Goal: Task Accomplishment & Management: Use online tool/utility

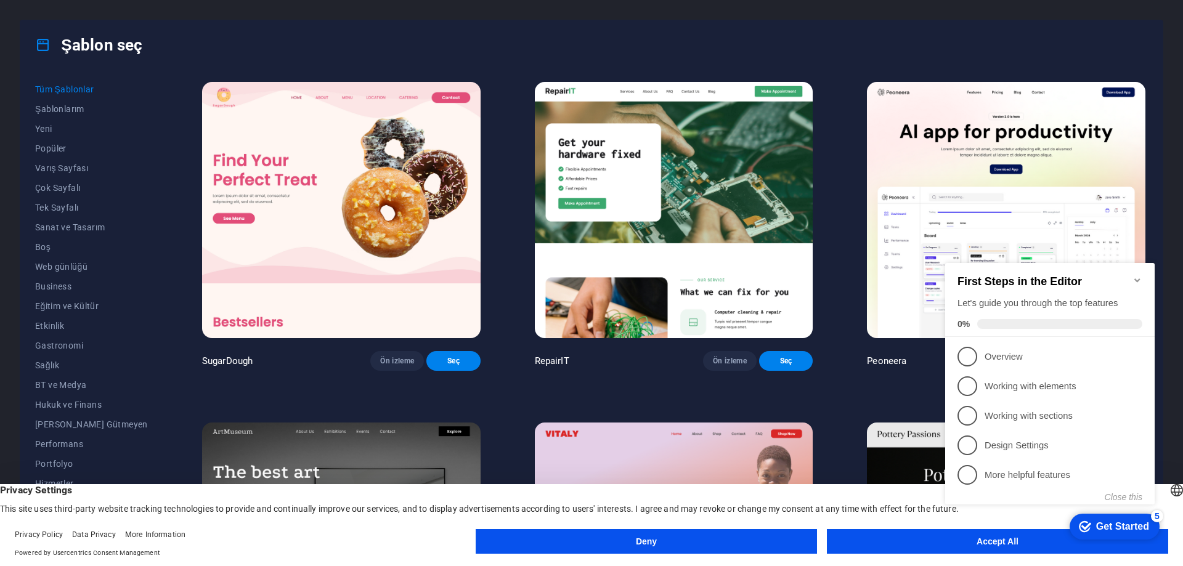
click at [1132, 277] on icon "Minimize checklist" at bounding box center [1137, 280] width 10 height 10
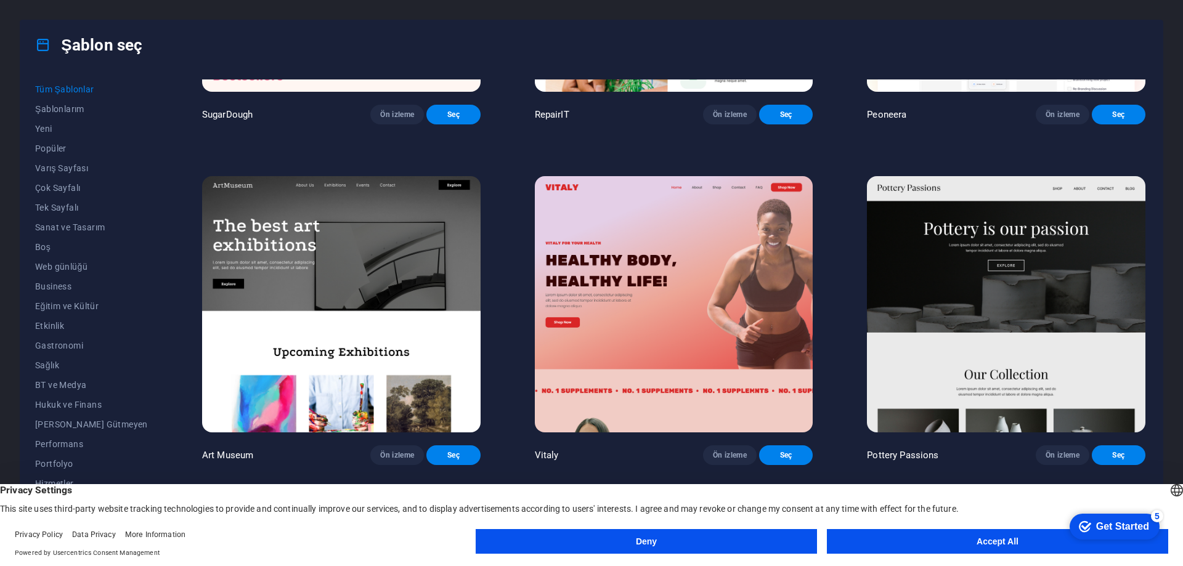
scroll to position [431, 0]
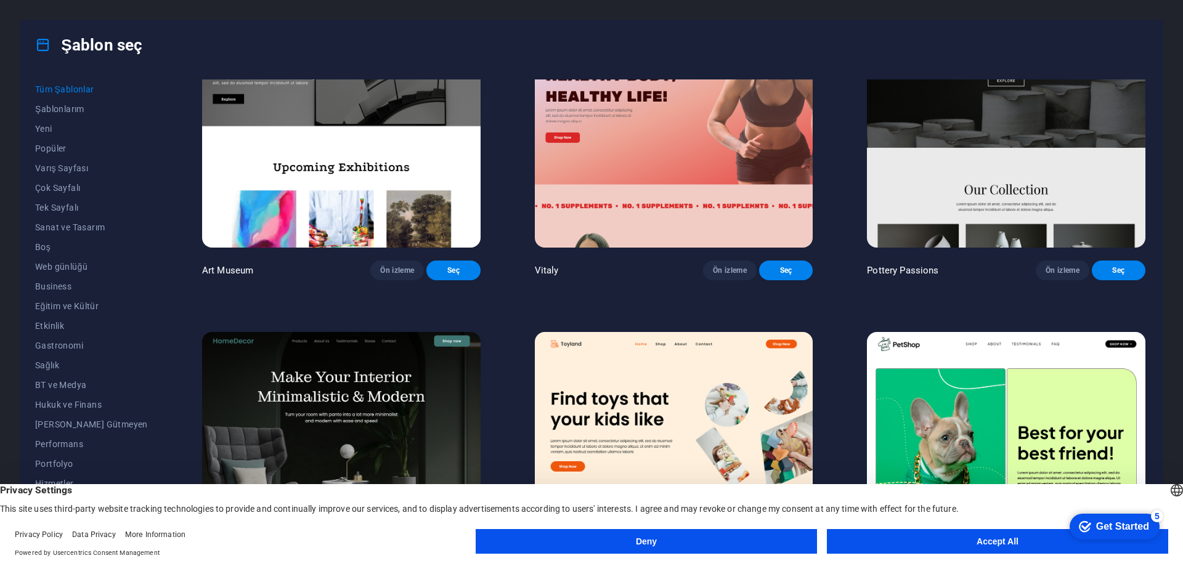
click at [917, 541] on button "Accept All" at bounding box center [997, 541] width 341 height 25
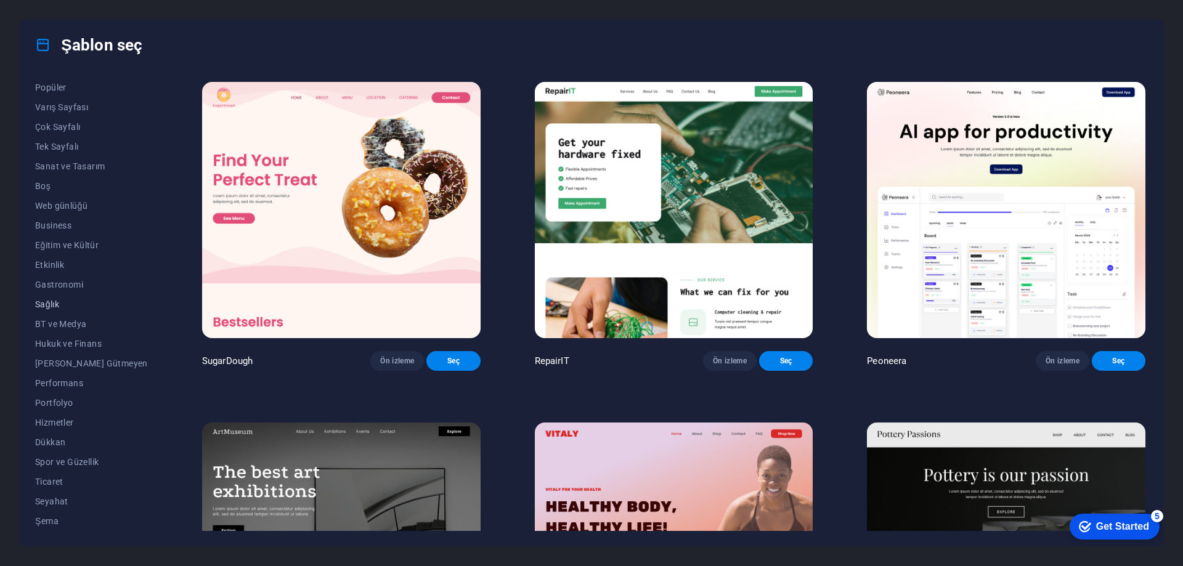
scroll to position [0, 0]
click at [75, 225] on span "Sanat ve Tasarım" at bounding box center [91, 227] width 113 height 10
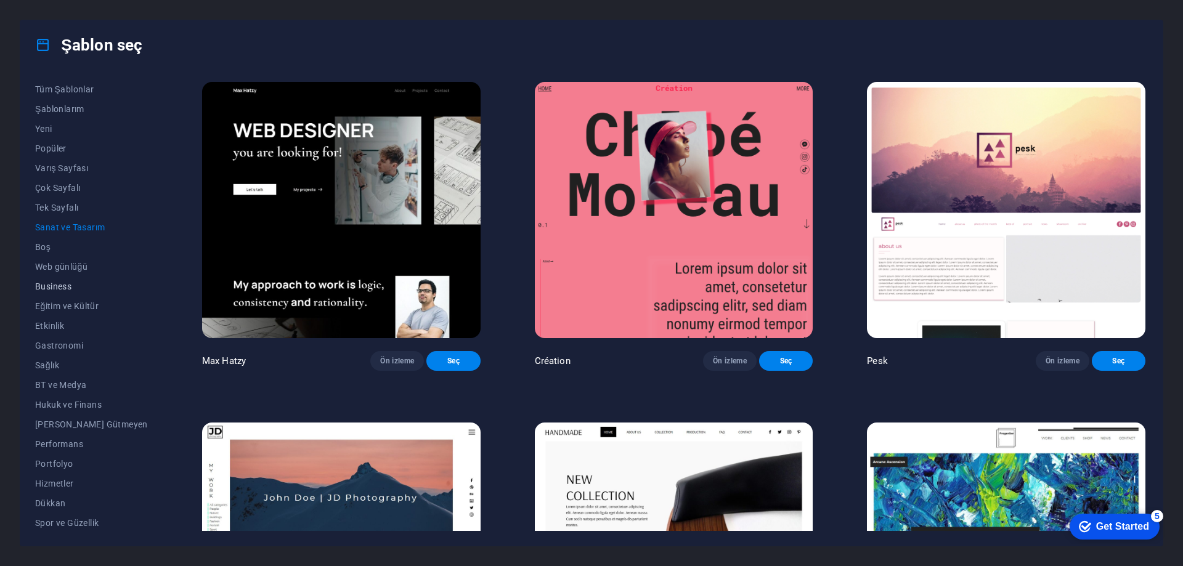
scroll to position [61, 0]
click at [61, 480] on span "Ticaret" at bounding box center [91, 482] width 113 height 10
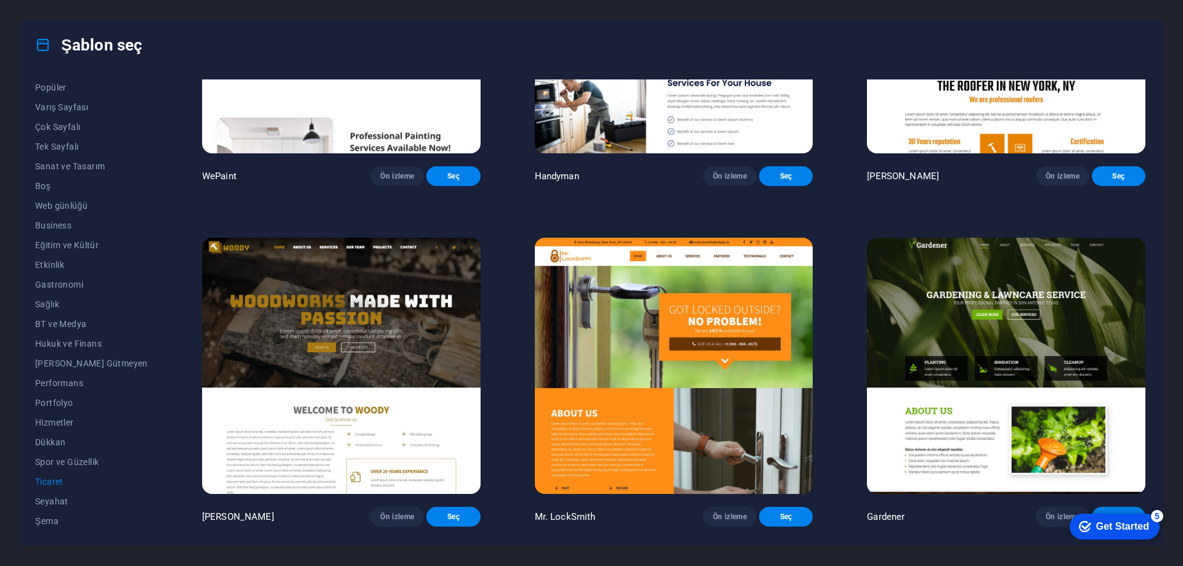
scroll to position [246, 0]
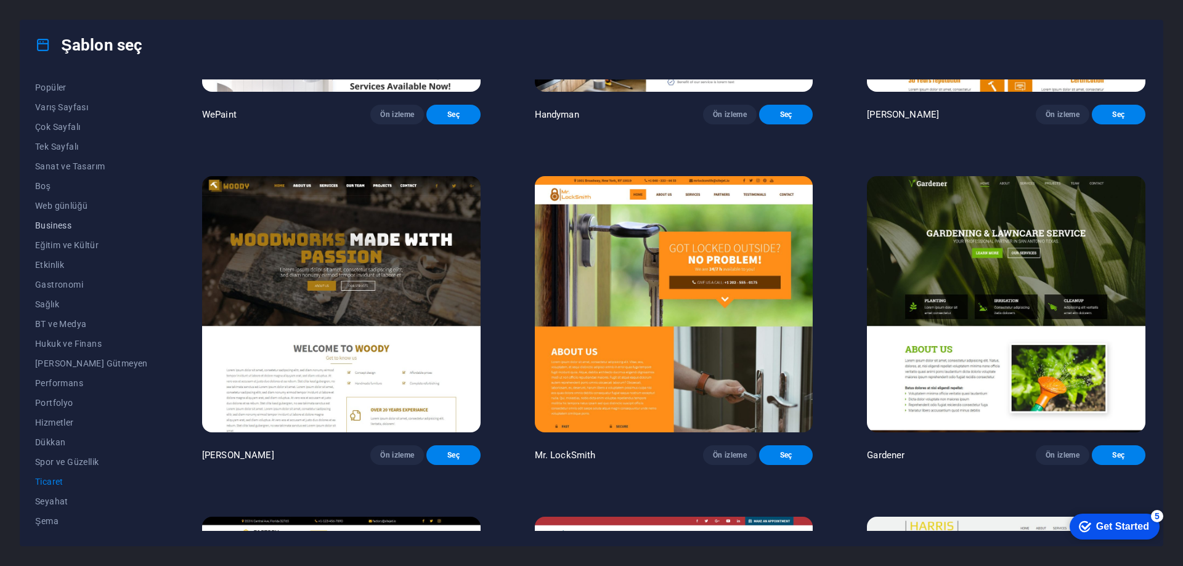
click at [60, 227] on span "Business" at bounding box center [91, 226] width 113 height 10
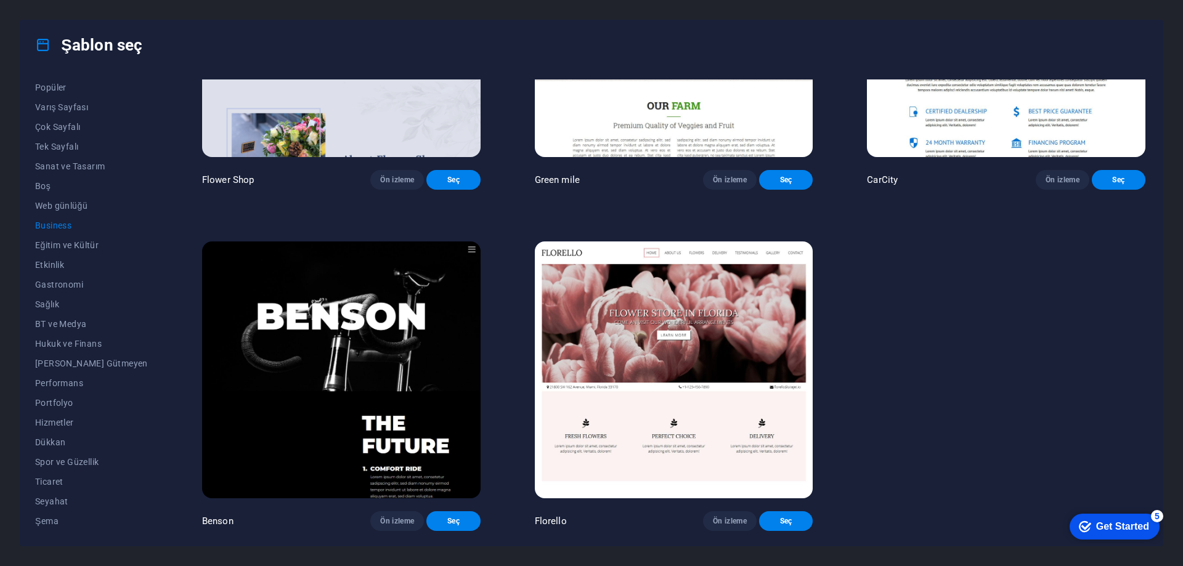
scroll to position [357, 0]
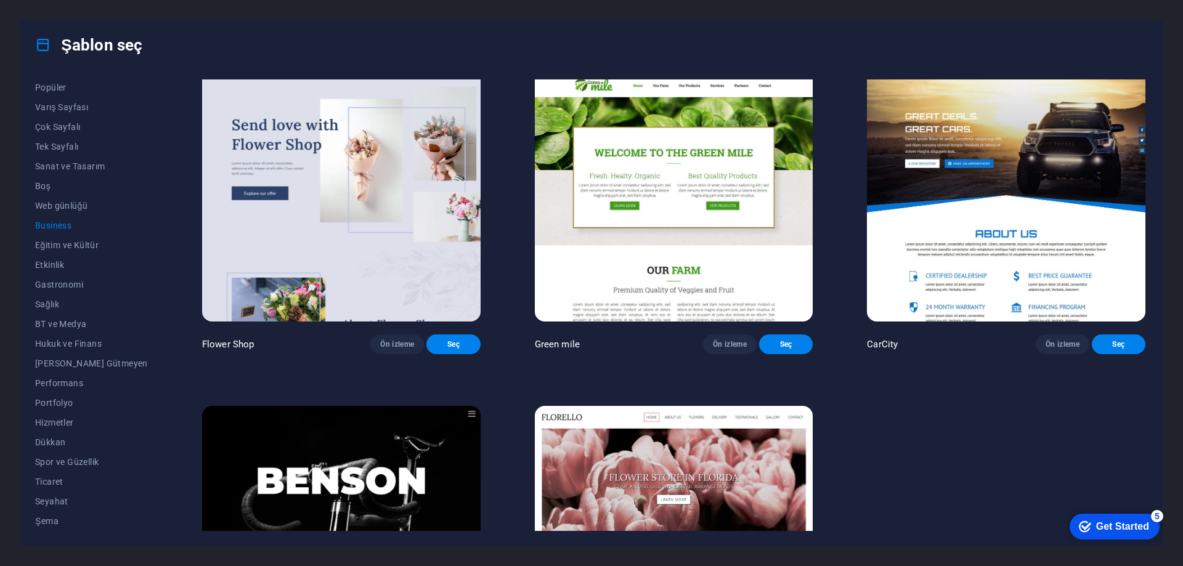
drag, startPoint x: 484, startPoint y: 367, endPoint x: 486, endPoint y: 396, distance: 29.1
click at [486, 396] on div "Pottery Passions Ön izleme Seç Eco-Con Ön izleme Seç Dream Garden Ön izleme Seç…" at bounding box center [674, 208] width 948 height 973
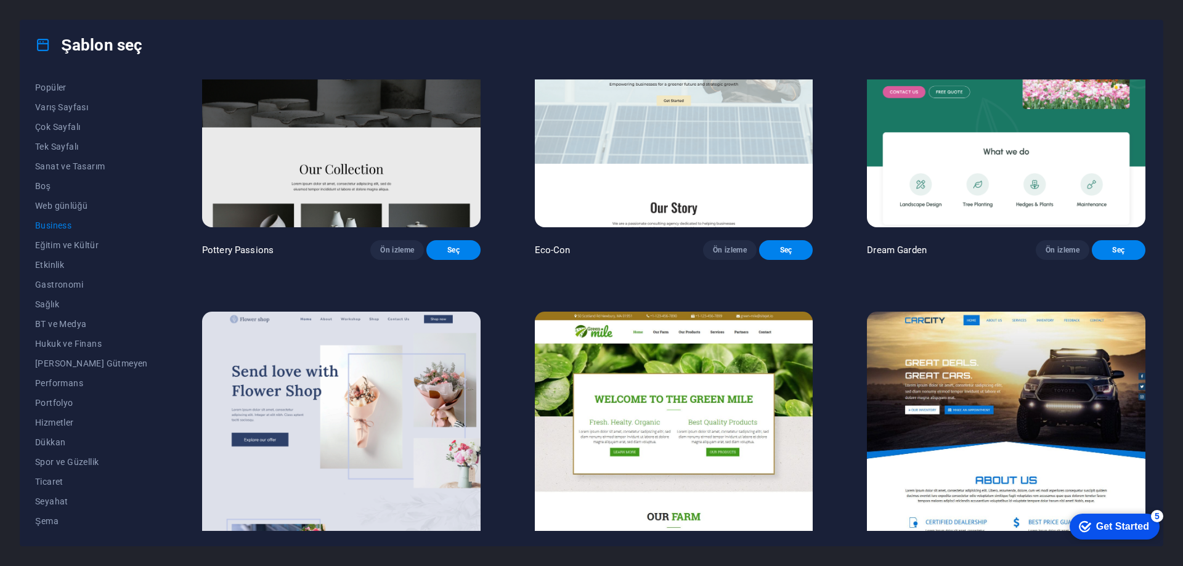
scroll to position [0, 0]
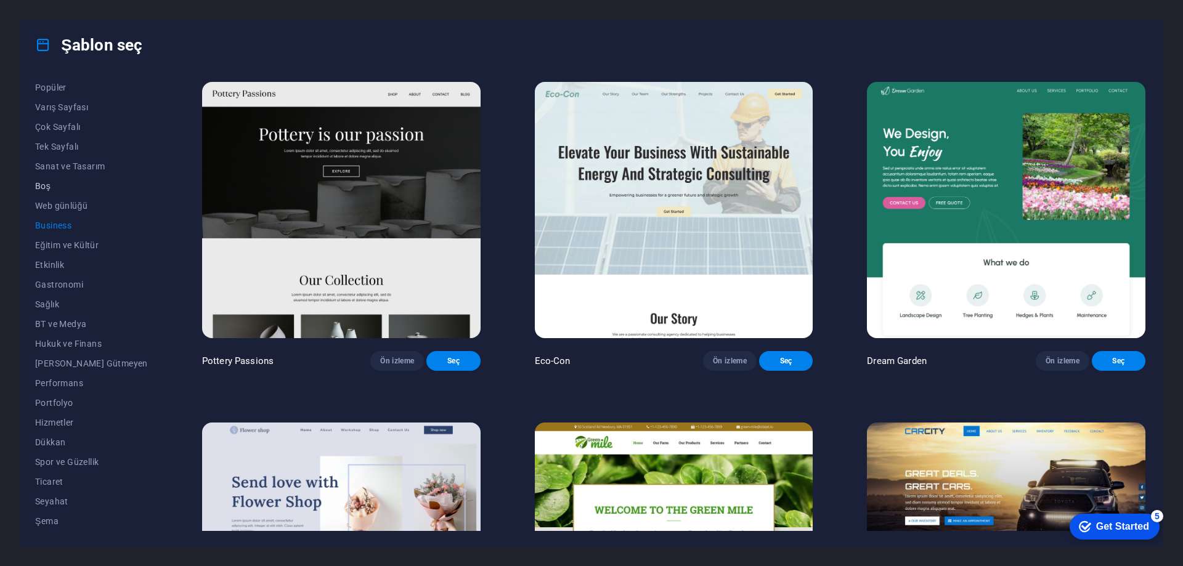
click at [62, 182] on span "Boş" at bounding box center [91, 186] width 113 height 10
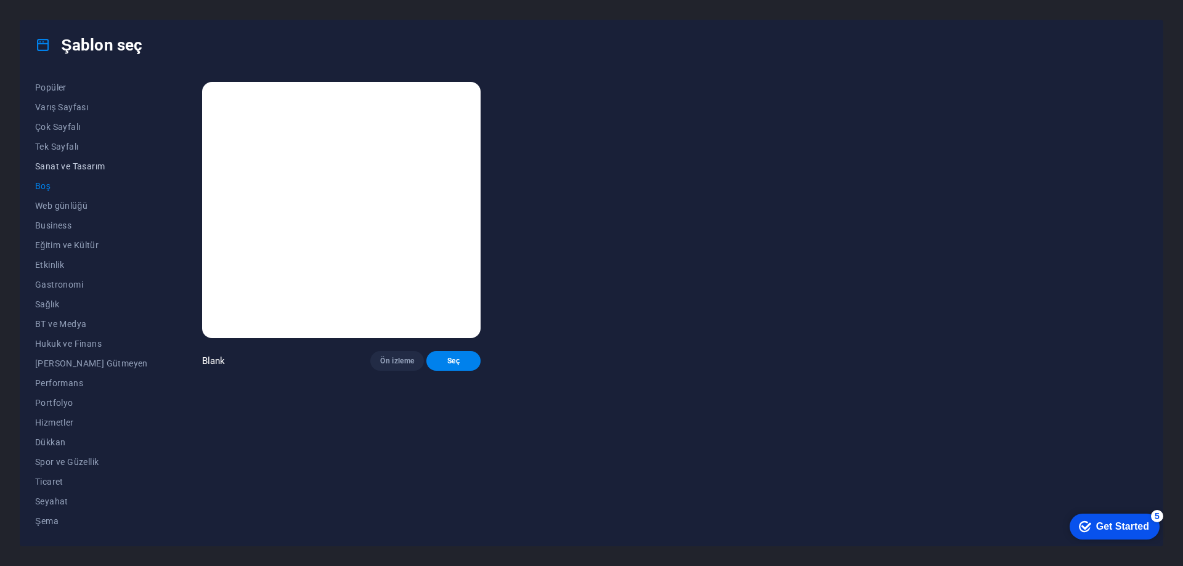
click at [57, 168] on span "Sanat ve Tasarım" at bounding box center [91, 166] width 113 height 10
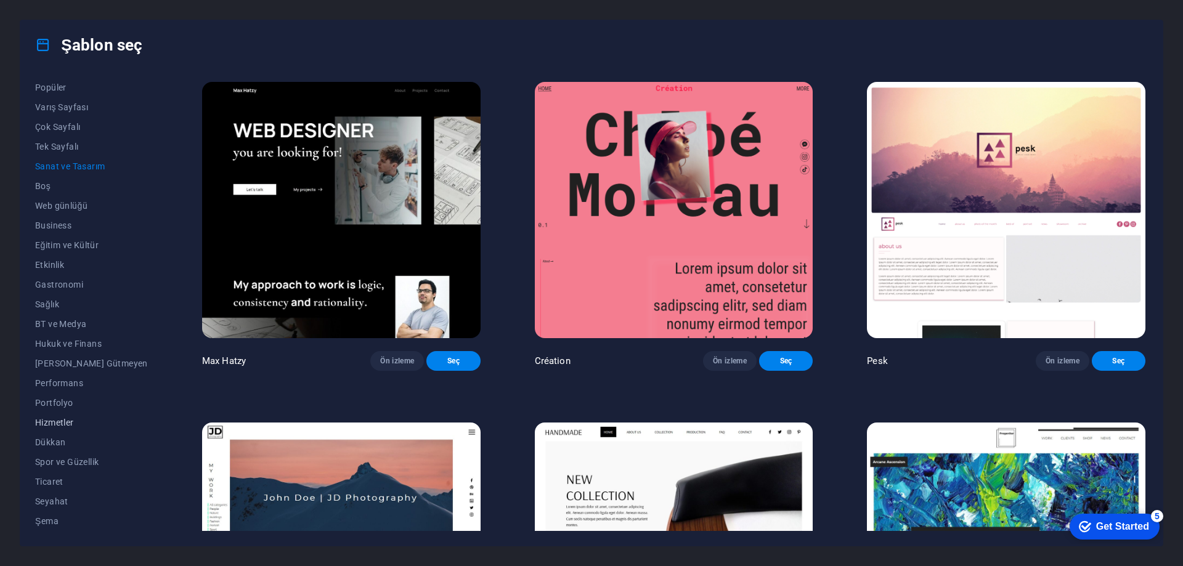
click at [63, 424] on span "Hizmetler" at bounding box center [91, 423] width 113 height 10
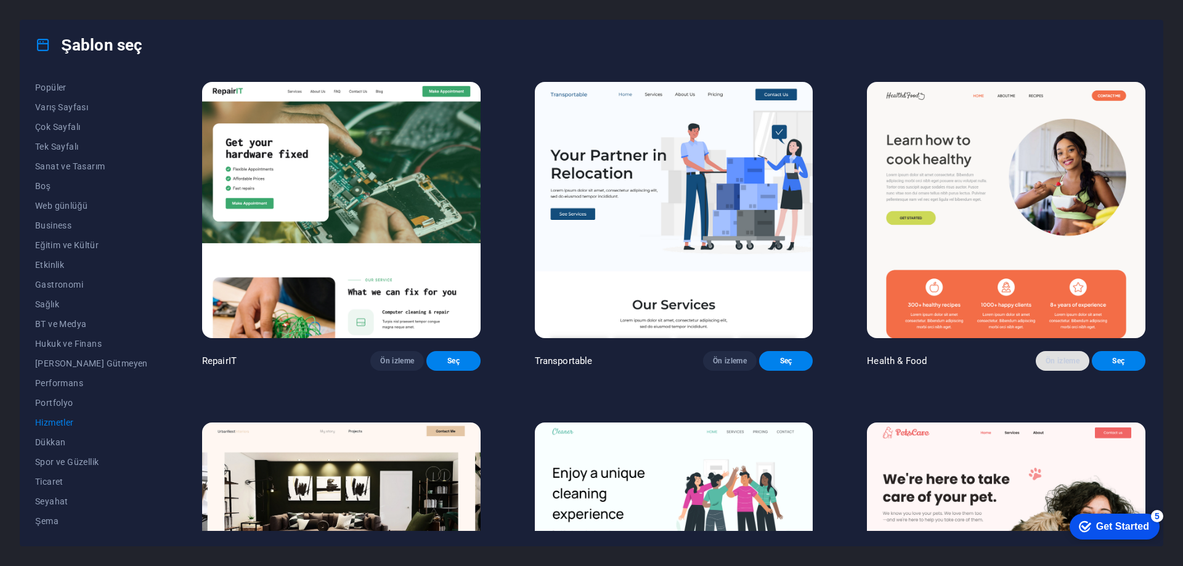
click at [1050, 366] on span "Ön izleme" at bounding box center [1062, 361] width 34 height 10
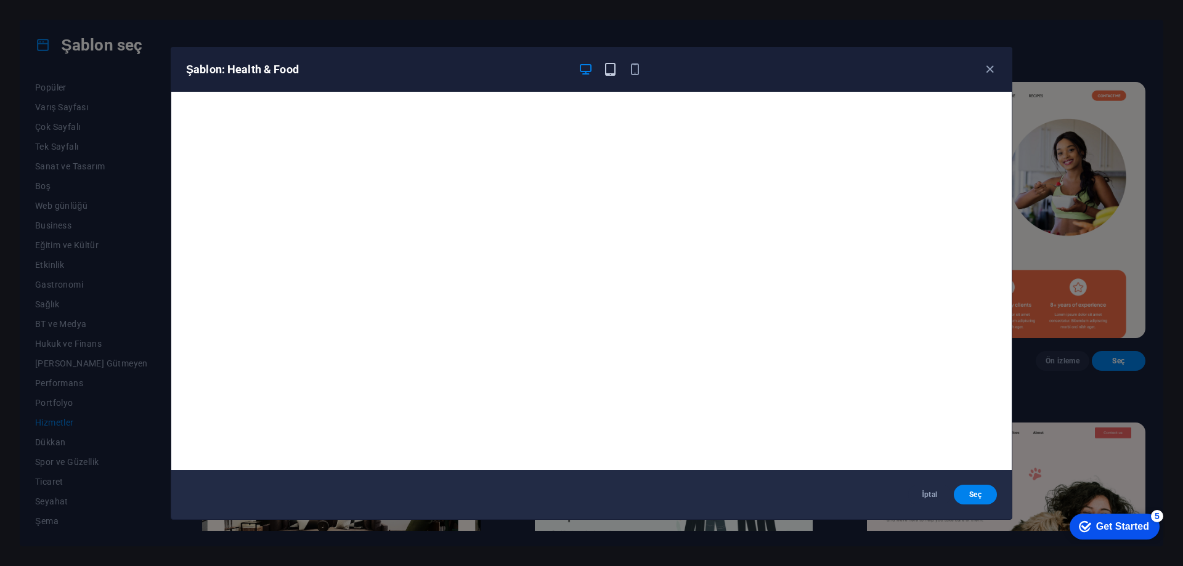
click at [609, 70] on icon "button" at bounding box center [610, 69] width 14 height 14
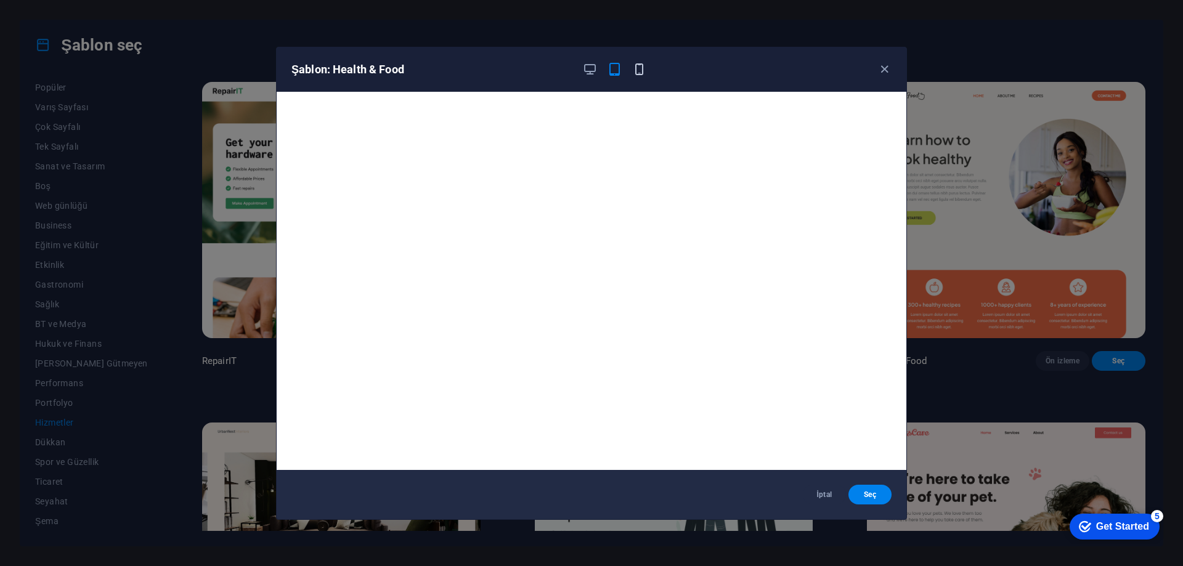
click at [641, 70] on icon "button" at bounding box center [639, 69] width 14 height 14
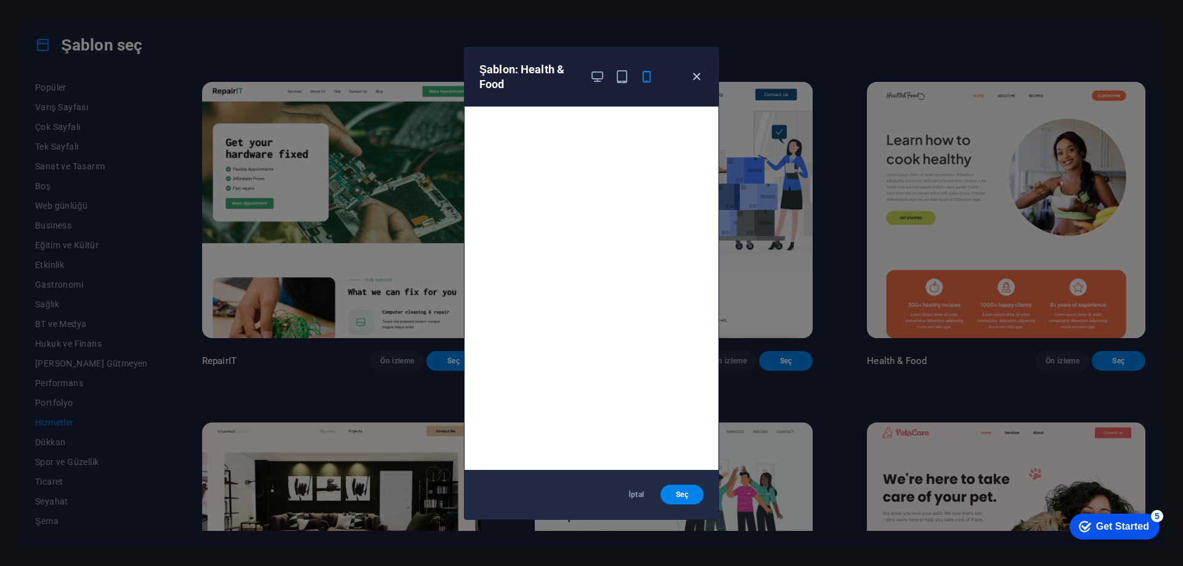
click at [695, 76] on icon "button" at bounding box center [696, 77] width 14 height 14
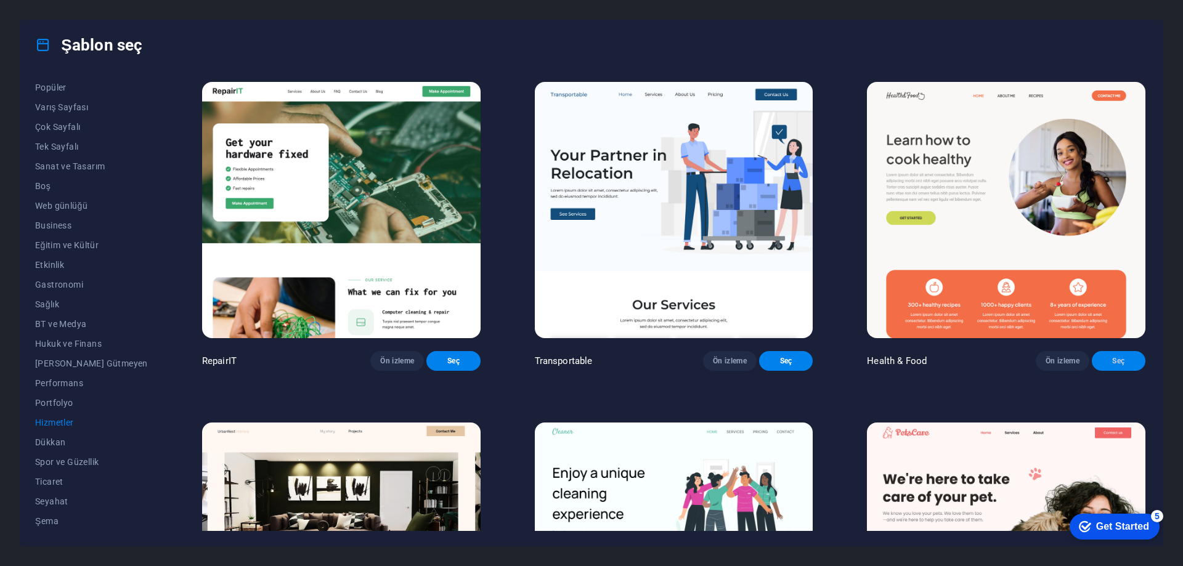
click at [1118, 366] on span "Seç" at bounding box center [1119, 361] width 34 height 10
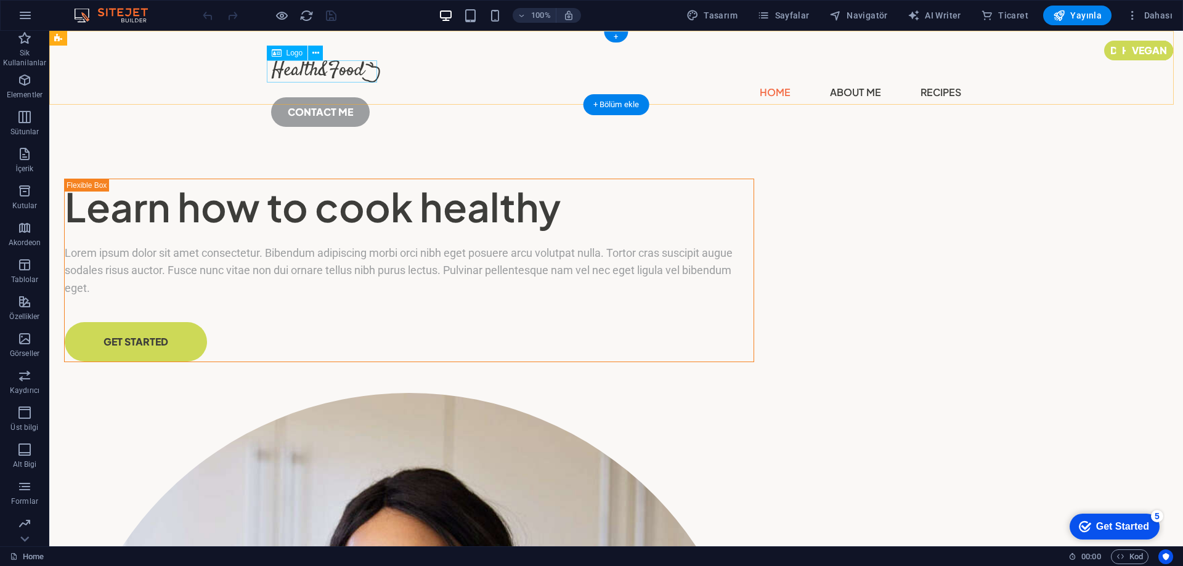
click at [344, 69] on div at bounding box center [616, 71] width 690 height 22
click at [290, 55] on span "Logo" at bounding box center [294, 52] width 17 height 7
click at [315, 52] on icon at bounding box center [315, 53] width 7 height 13
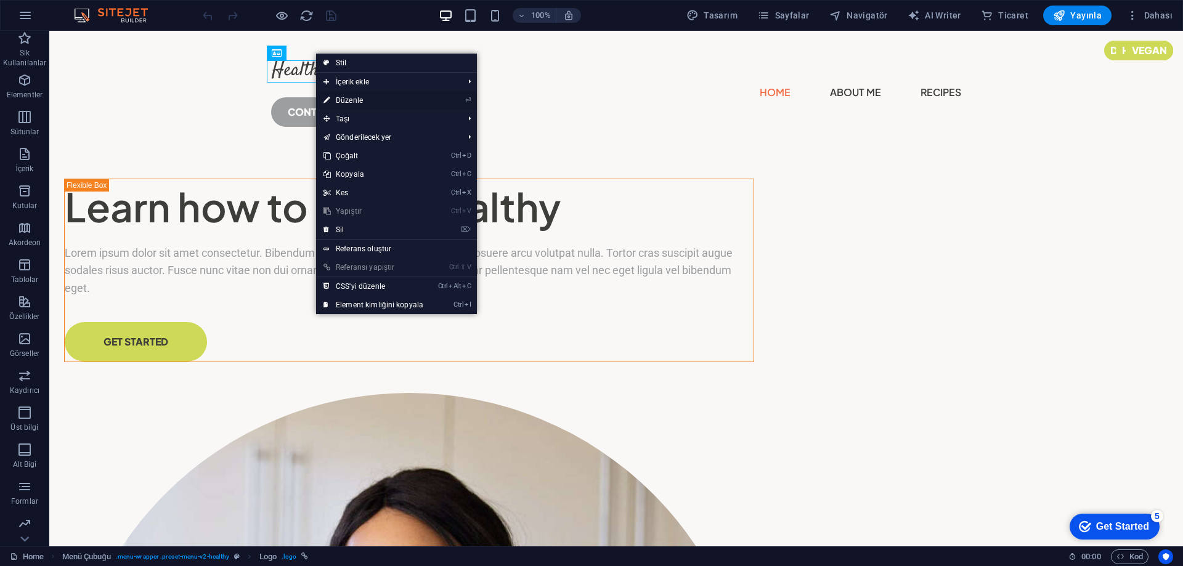
click at [458, 98] on li "⏎ Düzenle" at bounding box center [396, 100] width 161 height 18
click at [339, 99] on link "⏎ Düzenle" at bounding box center [373, 100] width 115 height 18
select select "px"
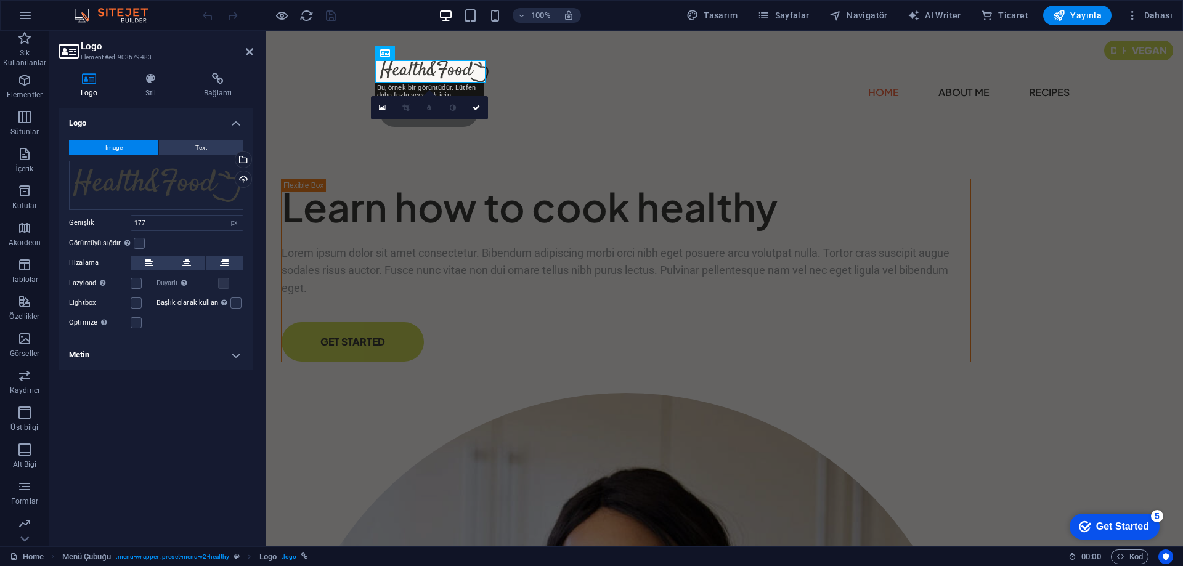
click at [125, 148] on button "Image" at bounding box center [113, 147] width 89 height 15
click at [233, 156] on div "Dosya yöneticisinden, stok fotoğraflardan dosyalar seçin veya dosya(lar) yükley…" at bounding box center [193, 160] width 80 height 46
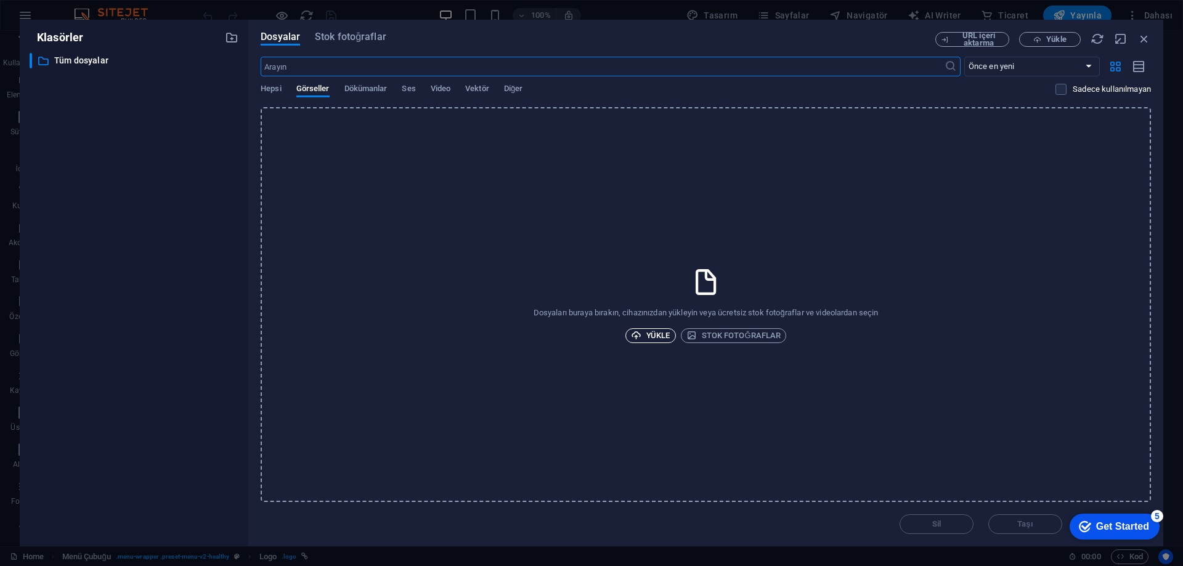
click at [654, 334] on span "Yükle" at bounding box center [650, 335] width 39 height 15
click at [665, 334] on span "Yükle" at bounding box center [650, 335] width 39 height 15
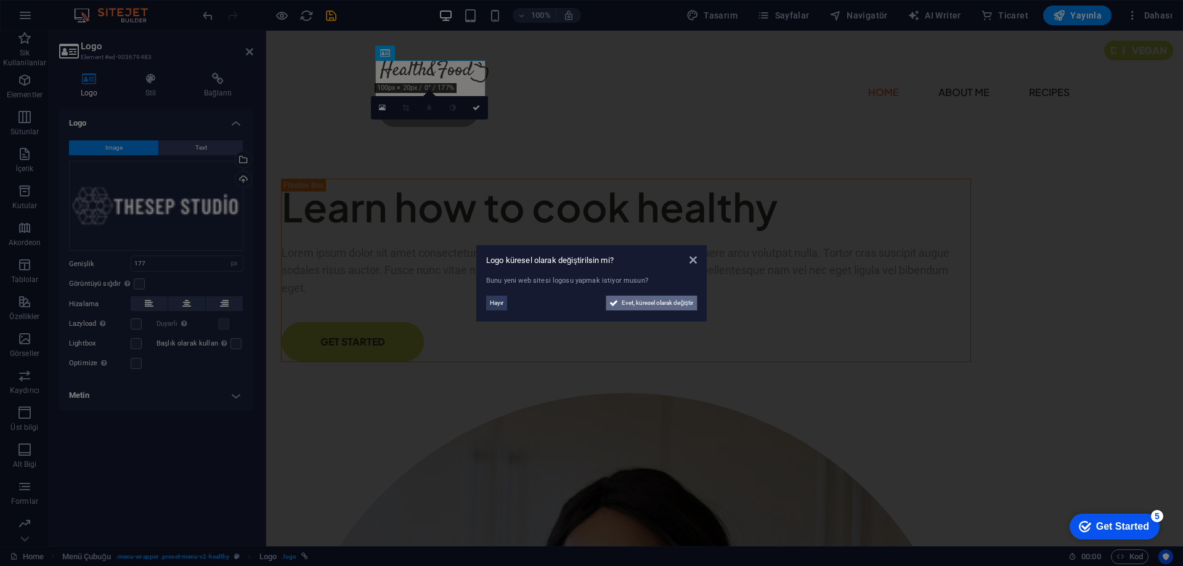
click at [651, 308] on span "Evet, küresel olarak değiştir" at bounding box center [657, 303] width 71 height 15
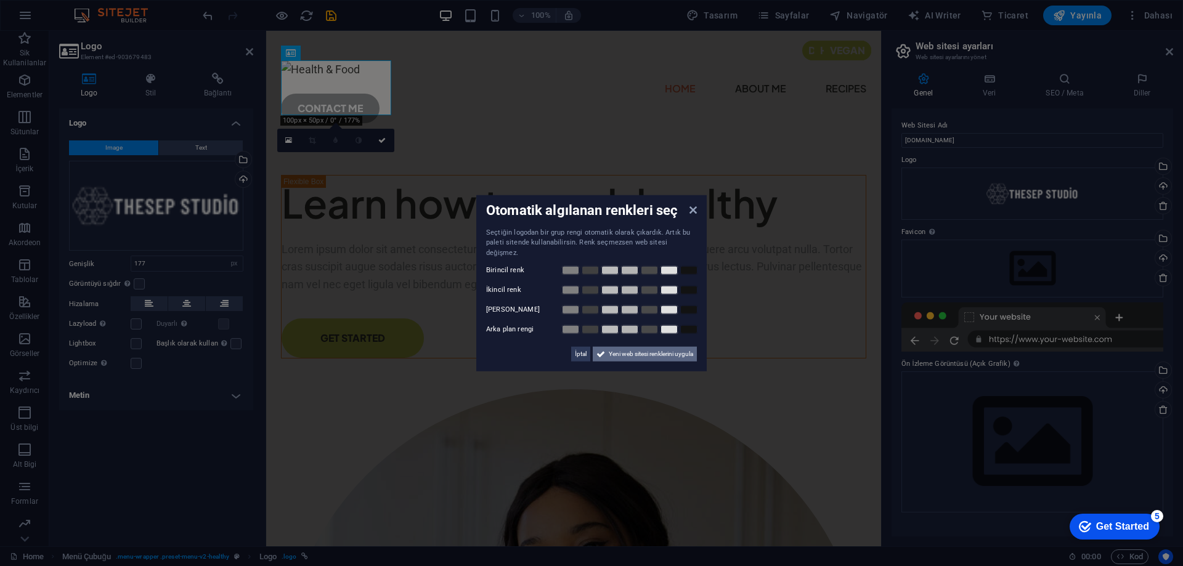
click at [611, 349] on span "Yeni web sitesi renklerini uygula" at bounding box center [651, 354] width 84 height 15
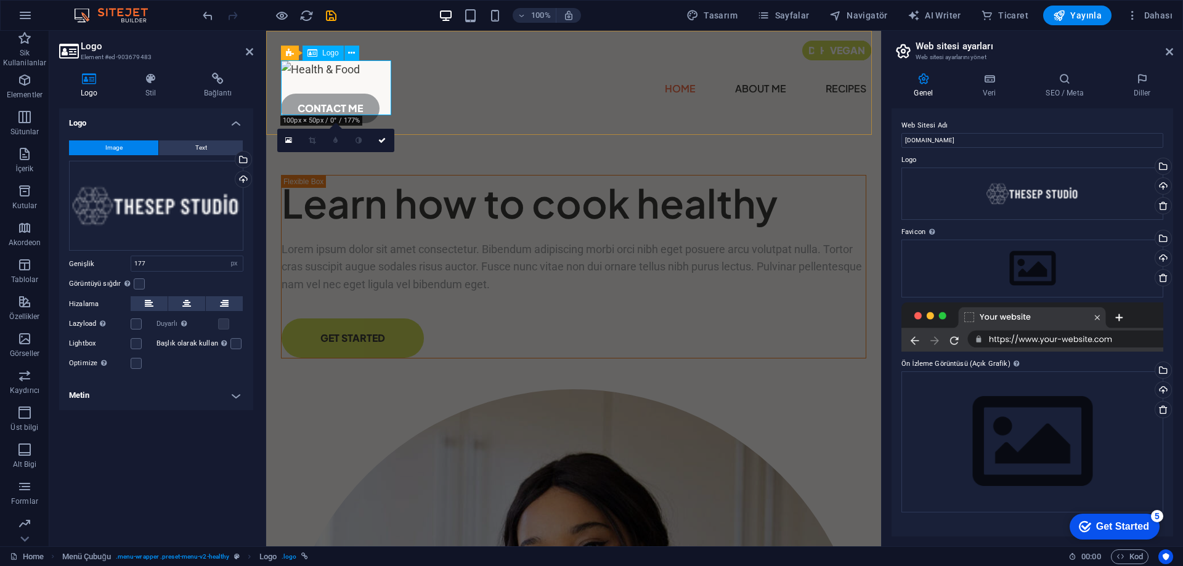
click at [325, 79] on div at bounding box center [573, 69] width 585 height 18
drag, startPoint x: 1303, startPoint y: 213, endPoint x: 330, endPoint y: 92, distance: 980.8
click at [1062, 205] on div "Dosyaları buraya sürükleyin, dosyaları seçmek için tıklayın veya Dosyalardan ya…" at bounding box center [1032, 194] width 262 height 52
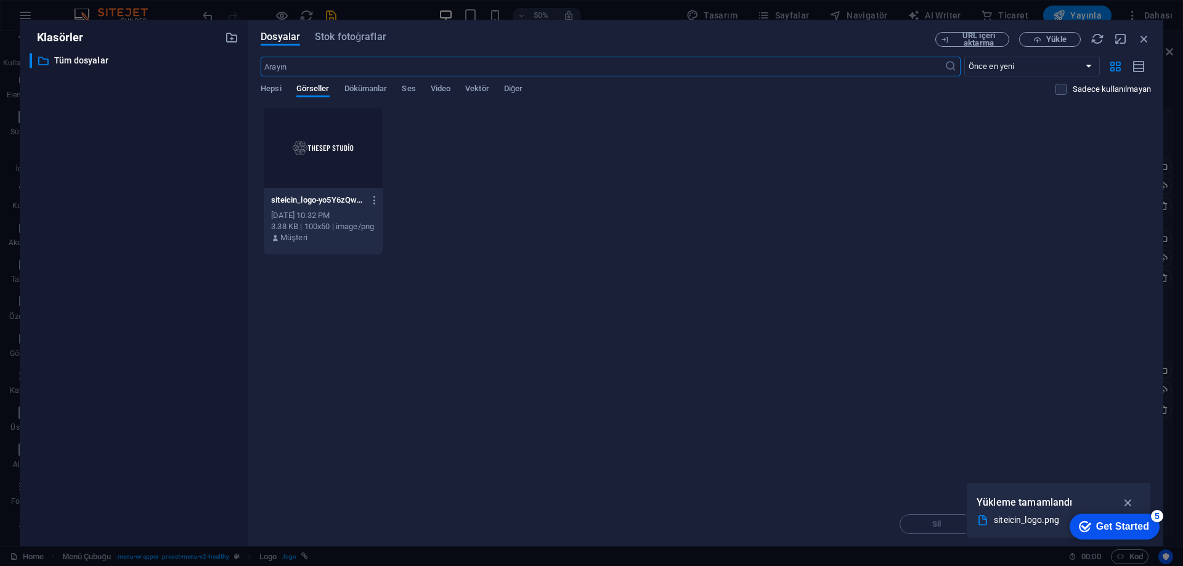
click at [320, 143] on div at bounding box center [323, 148] width 119 height 80
click at [1127, 500] on icon "button" at bounding box center [1128, 503] width 14 height 14
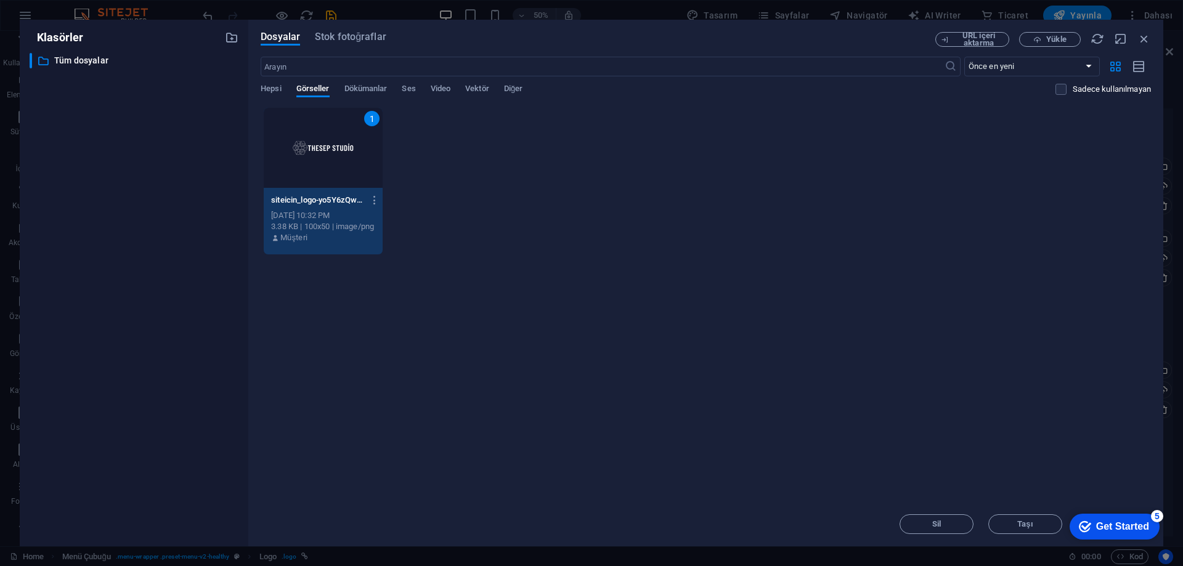
click at [1137, 522] on div "Get Started" at bounding box center [1122, 526] width 53 height 11
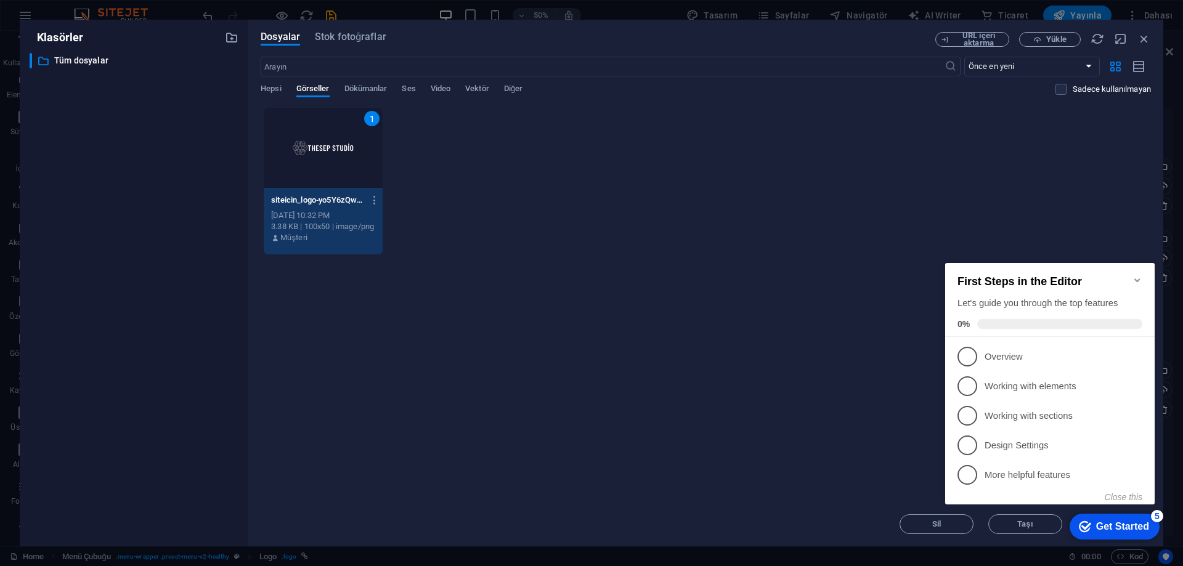
click at [848, 387] on div "Anında yüklemek için dosyaları buraya bırakın 1 siteicin_logo-yo5Y6zQwCKdbax33p…" at bounding box center [706, 304] width 890 height 395
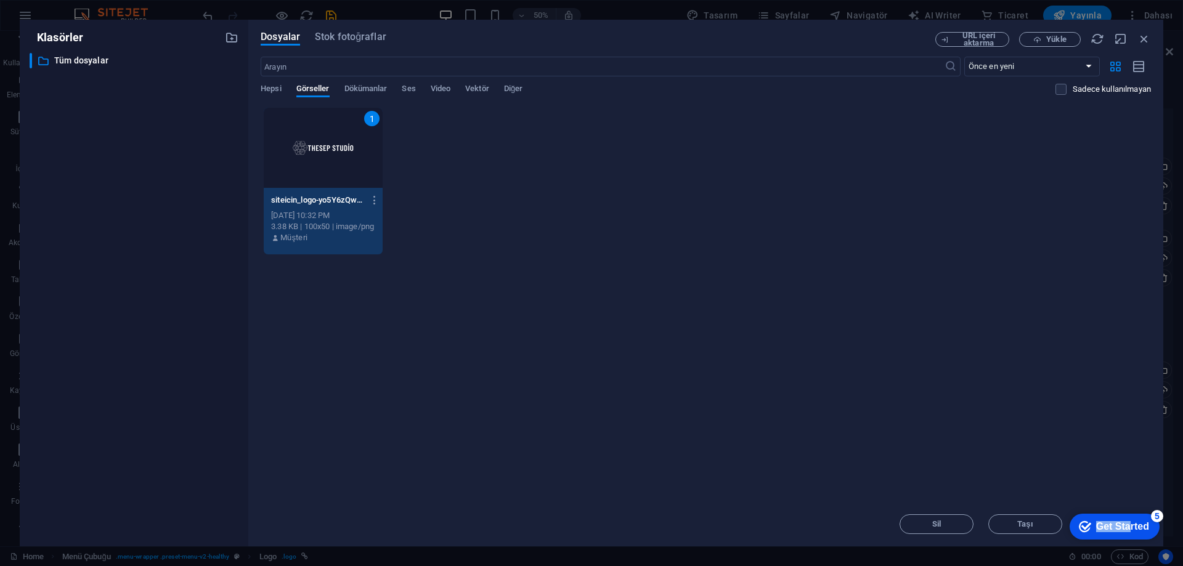
drag, startPoint x: 1248, startPoint y: 789, endPoint x: 1110, endPoint y: 708, distance: 159.9
click div "checkmark Get Started 5 First Steps in the Editor Let's guide you through the t…"
click at [1037, 450] on div "Anında yüklemek için dosyaları buraya bırakın 1 siteicin_logo-yo5Y6zQwCKdbax33p…" at bounding box center [706, 304] width 890 height 395
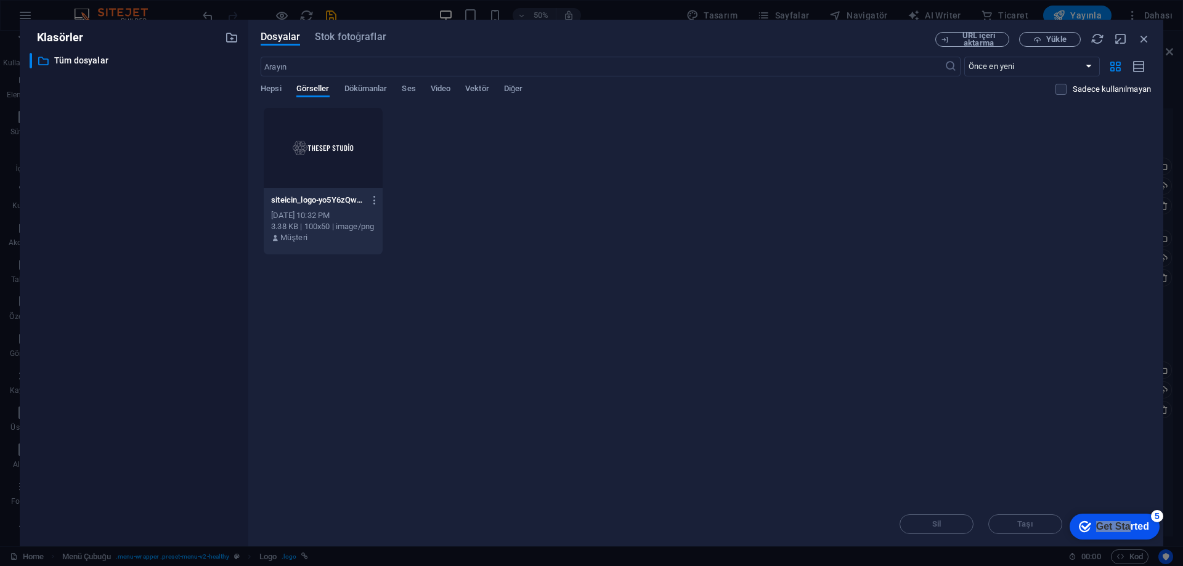
click at [335, 163] on div at bounding box center [323, 148] width 119 height 80
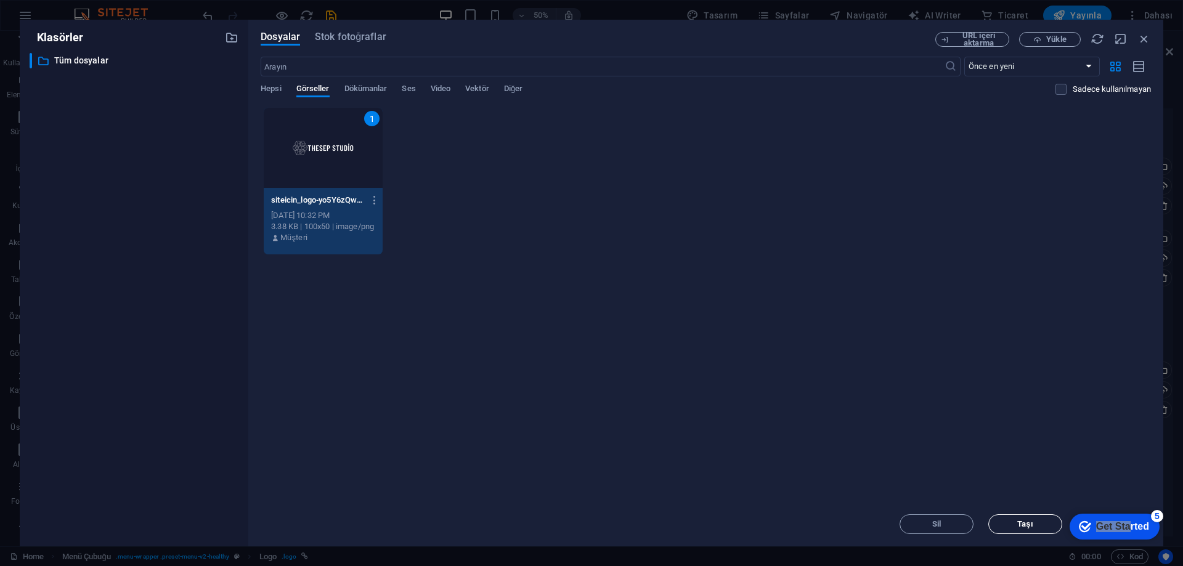
click at [1006, 528] on button "Taşı" at bounding box center [1025, 524] width 74 height 20
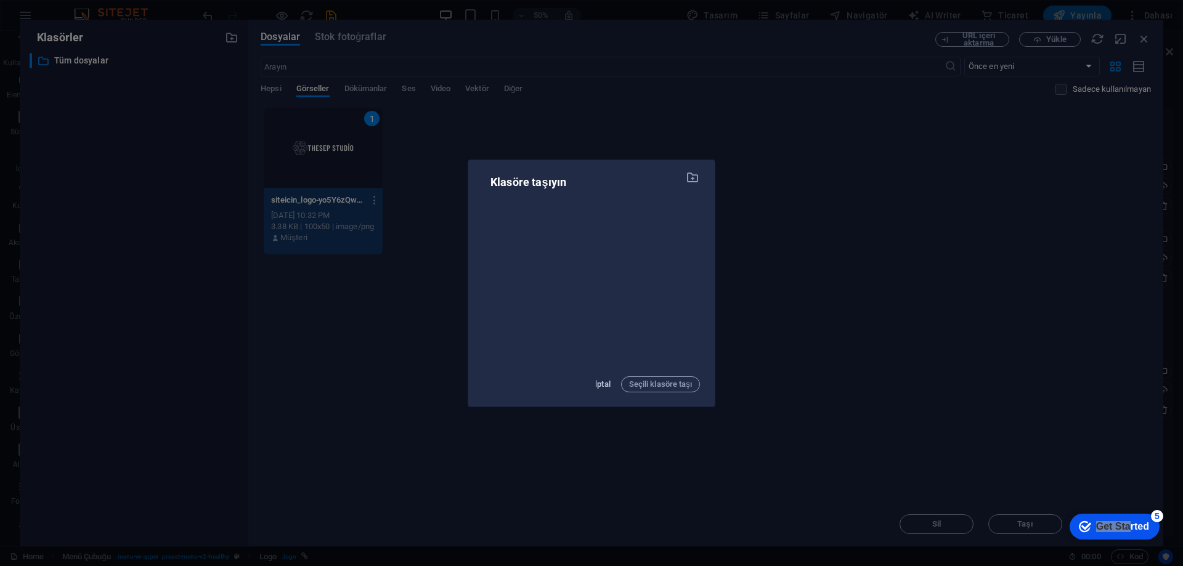
click at [609, 377] on span "İptal" at bounding box center [602, 384] width 15 height 15
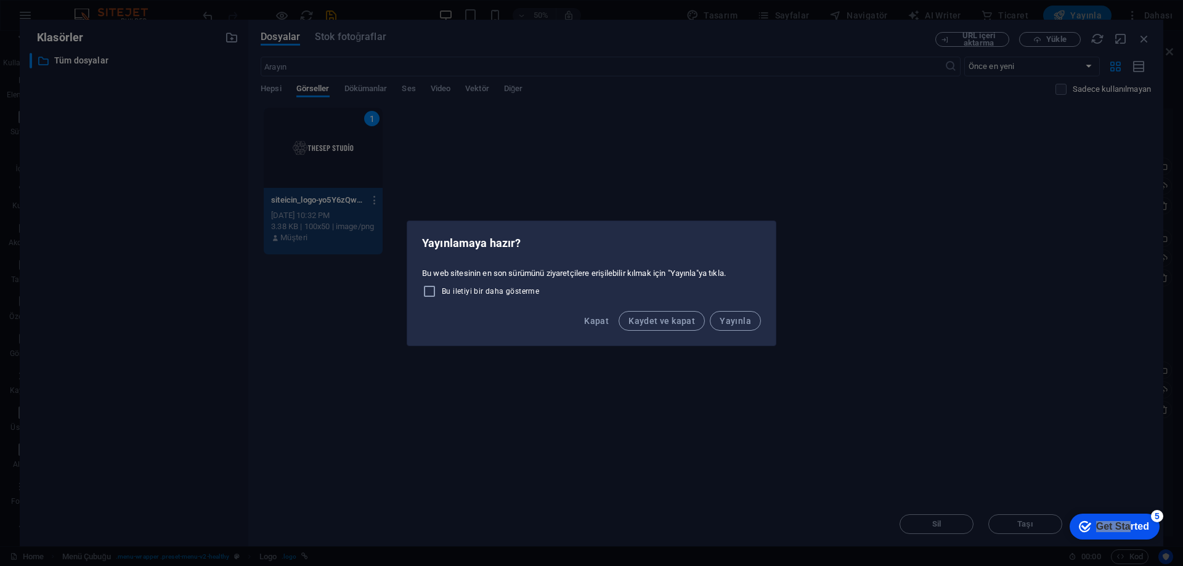
click at [800, 140] on div "Yayınlamaya hazır? Bu web sitesinin en son sürümünü ziyaretçilere erişilebilir …" at bounding box center [591, 283] width 1183 height 566
click at [545, 181] on div "Yayınlamaya hazır? Bu web sitesinin en son sürümünü ziyaretçilere erişilebilir …" at bounding box center [591, 283] width 1183 height 566
click at [647, 236] on h2 "Yayınlamaya hazır?" at bounding box center [591, 243] width 339 height 15
click at [689, 198] on div "Yayınlamaya hazır? Bu web sitesinin en son sürümünü ziyaretçilere erişilebilir …" at bounding box center [591, 283] width 1183 height 566
click at [684, 322] on span "Kaydet ve kapat" at bounding box center [661, 321] width 67 height 10
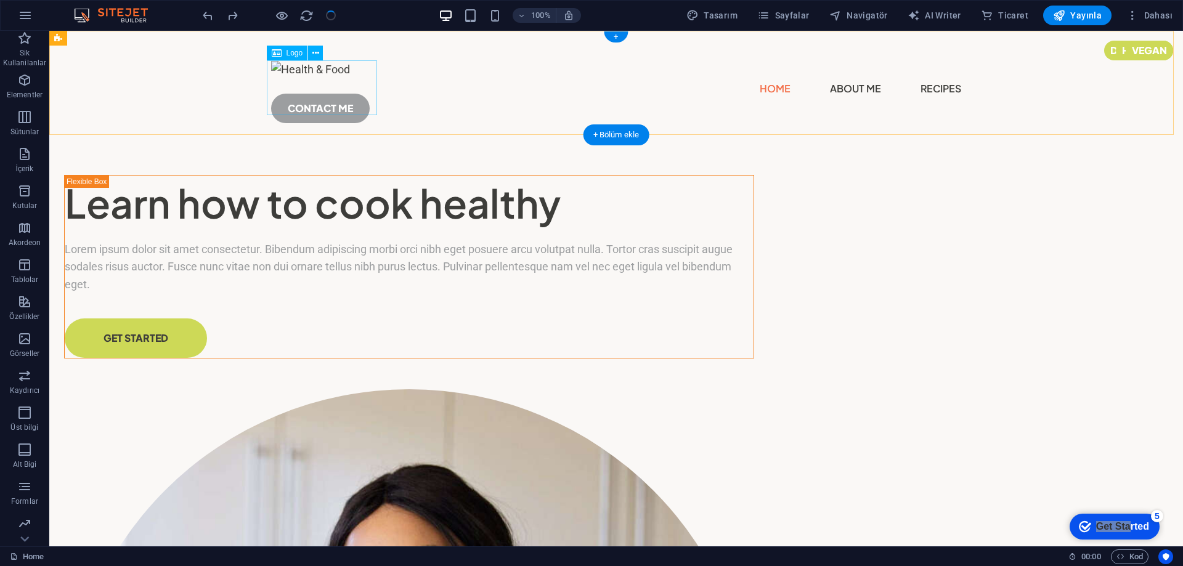
click at [314, 79] on div at bounding box center [616, 69] width 690 height 18
click at [393, 86] on div "Home About Me Recipes CONTACT ME" at bounding box center [616, 87] width 1134 height 112
click at [329, 79] on div at bounding box center [616, 69] width 690 height 18
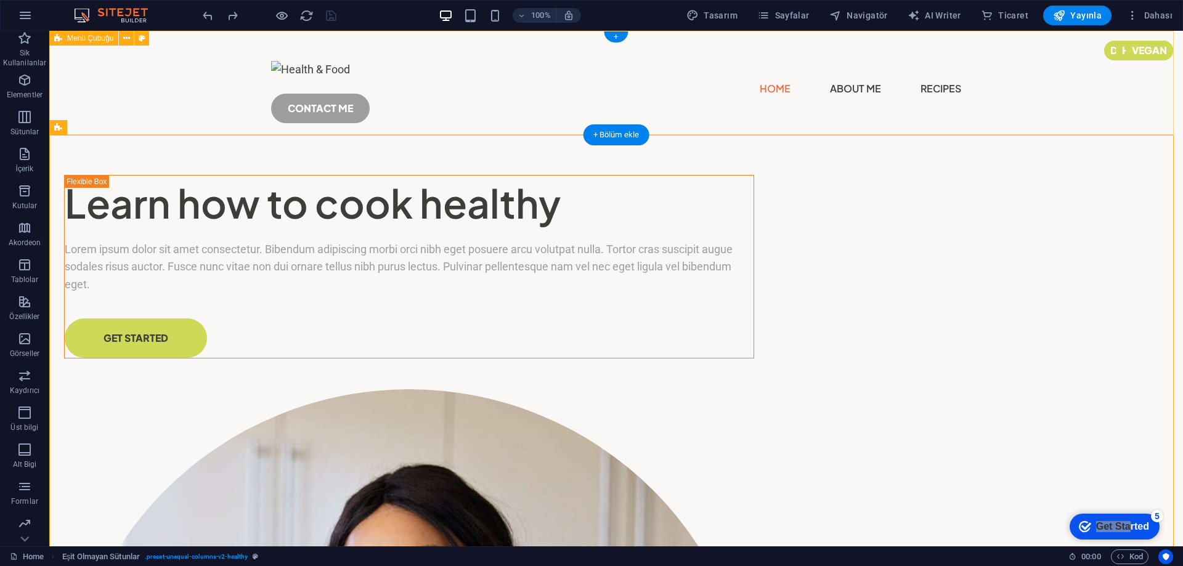
click at [206, 90] on div "Home About Me Recipes CONTACT ME" at bounding box center [616, 87] width 1134 height 112
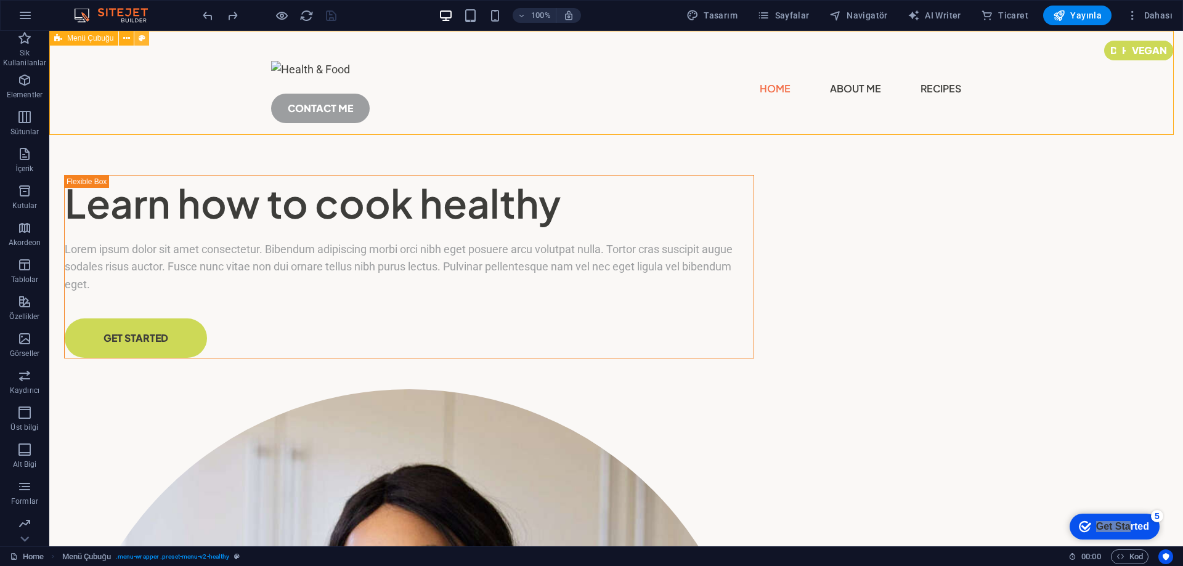
click at [144, 35] on icon at bounding box center [142, 38] width 7 height 13
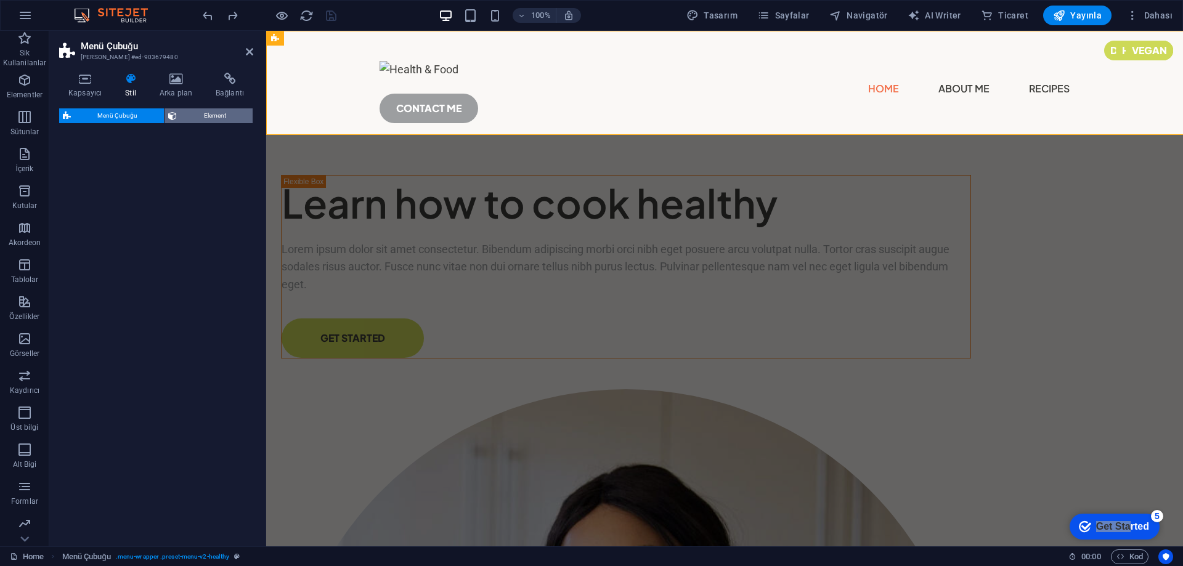
select select "px"
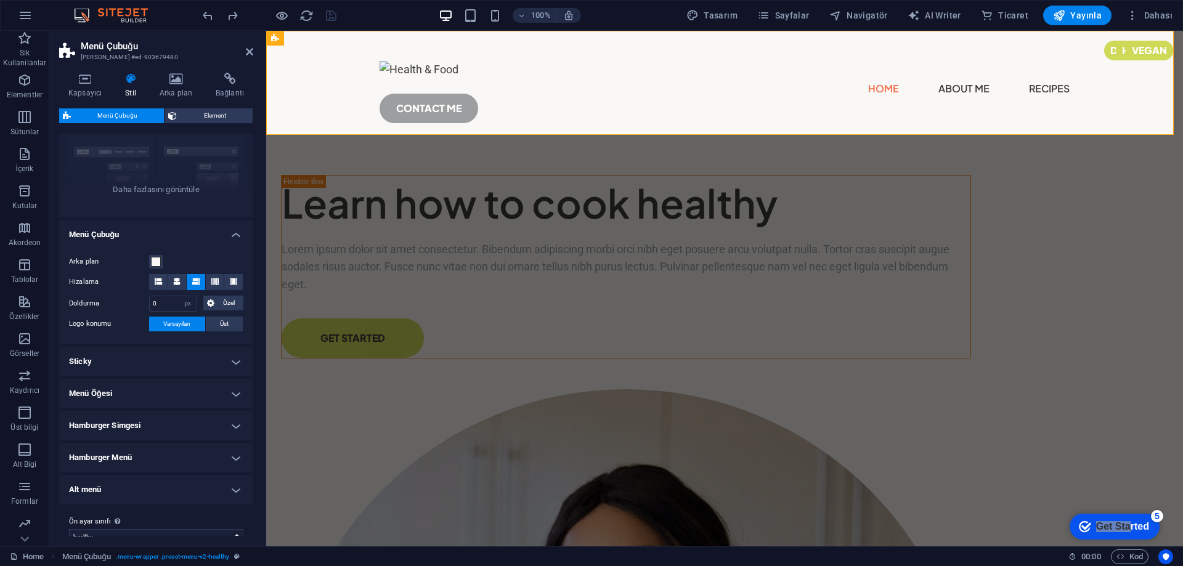
scroll to position [140, 0]
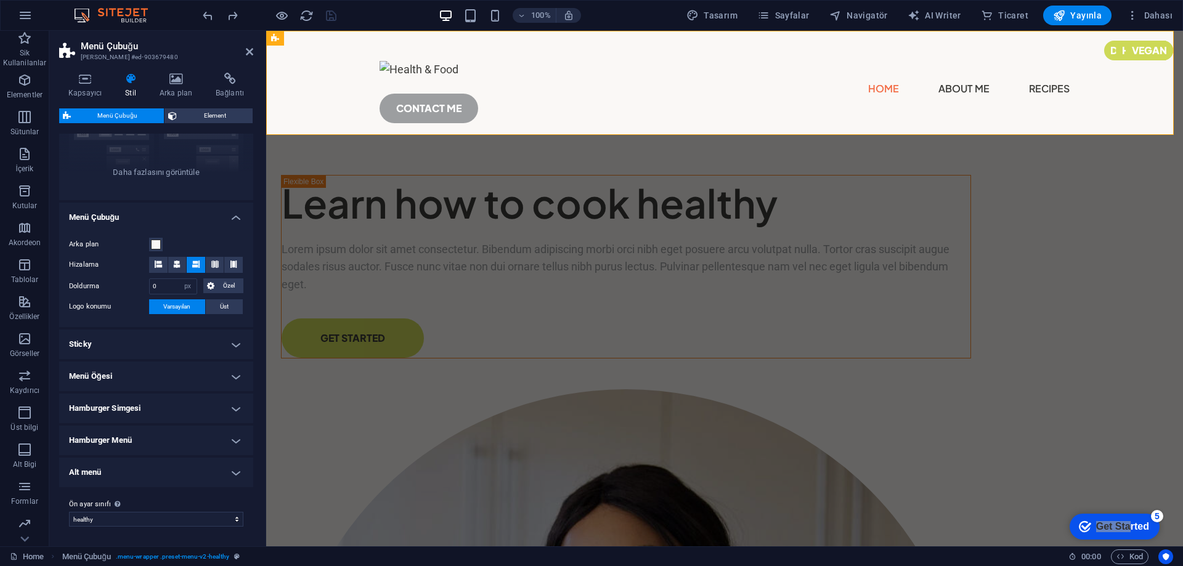
click at [133, 342] on h4 "Sticky" at bounding box center [156, 345] width 194 height 30
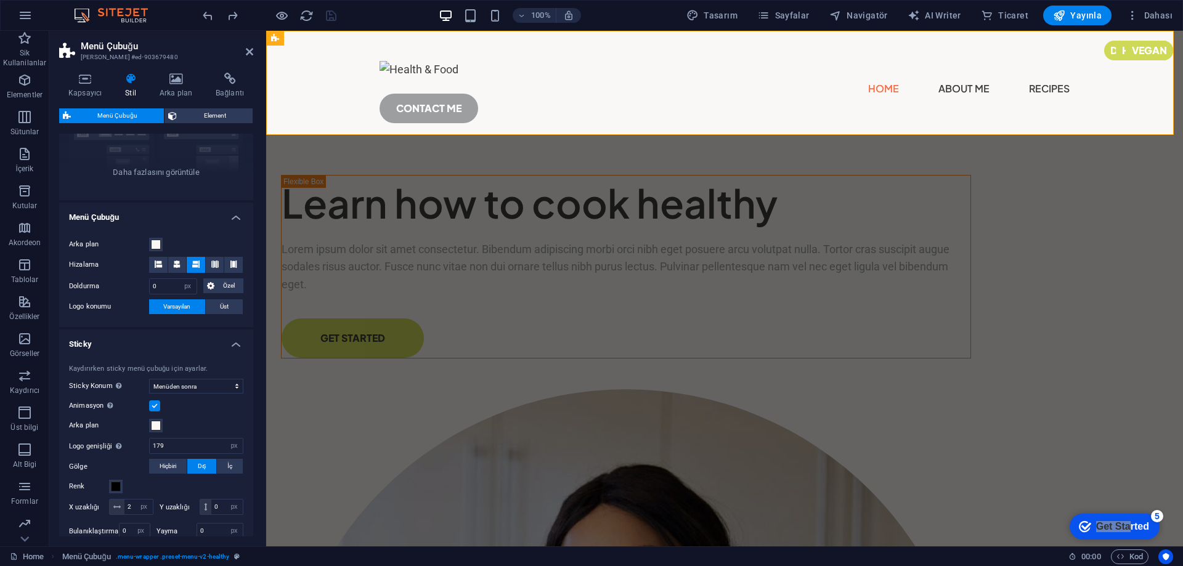
click at [133, 342] on h4 "Sticky" at bounding box center [156, 341] width 194 height 22
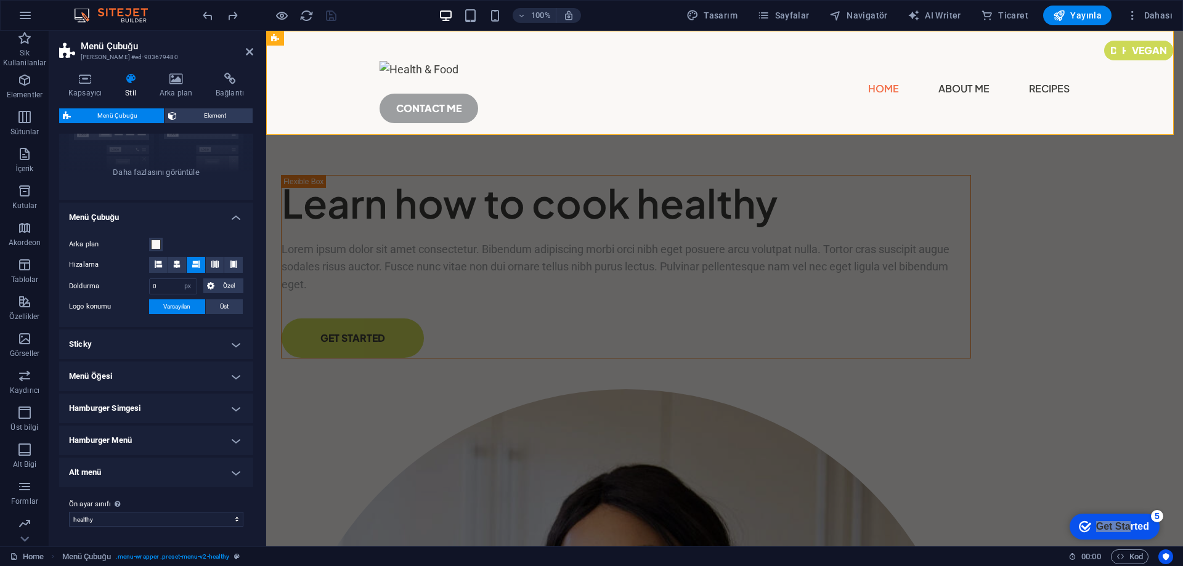
click at [131, 382] on h4 "Menü Öğesi" at bounding box center [156, 377] width 194 height 30
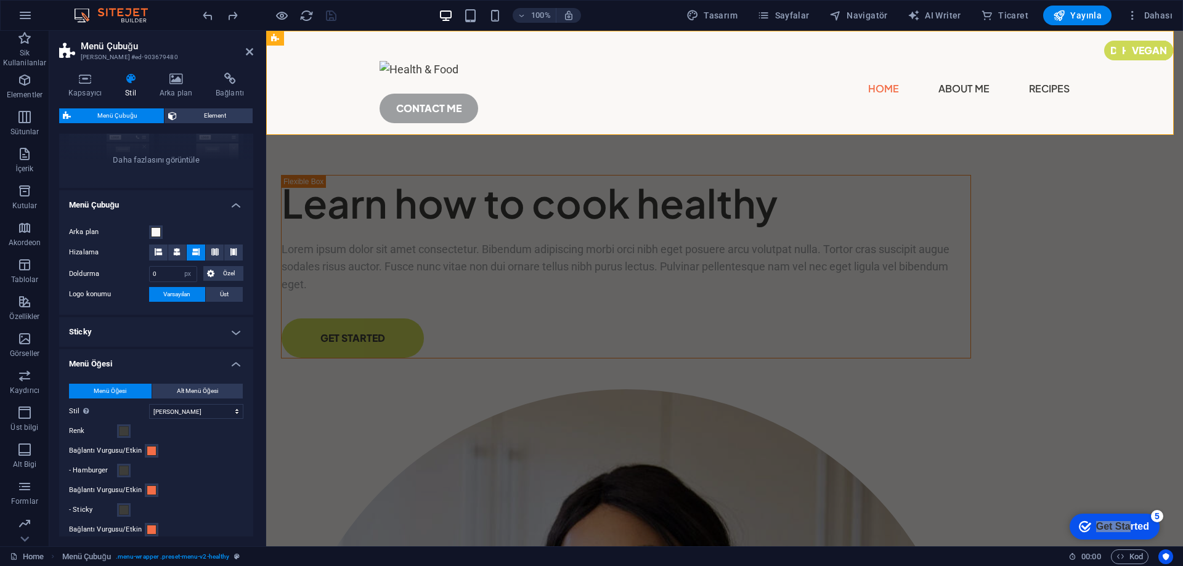
scroll to position [276, 0]
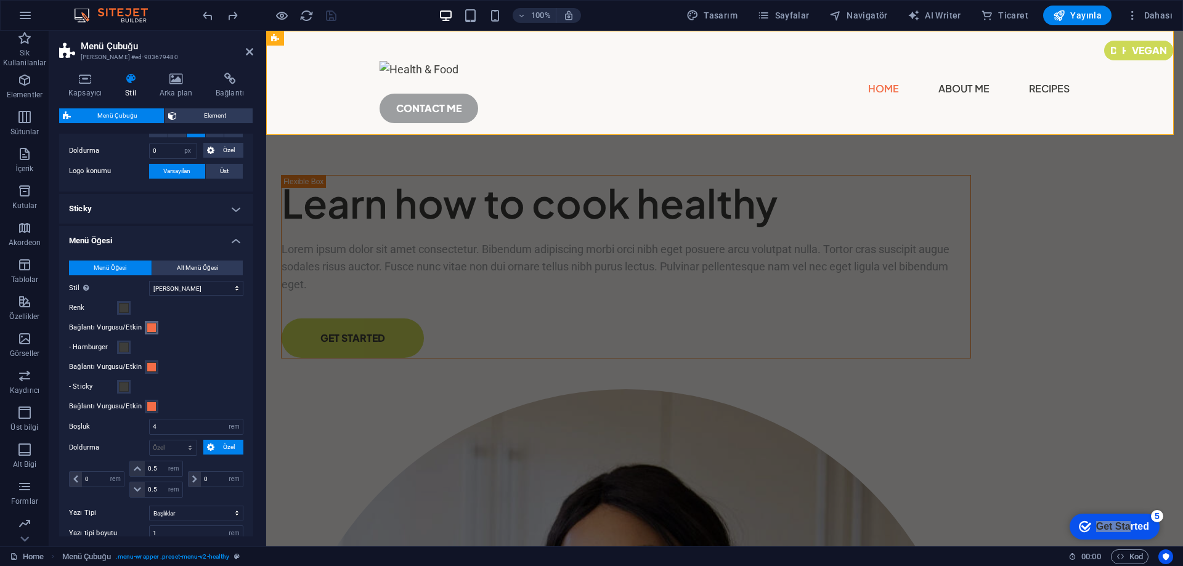
click at [147, 331] on span at bounding box center [152, 328] width 10 height 10
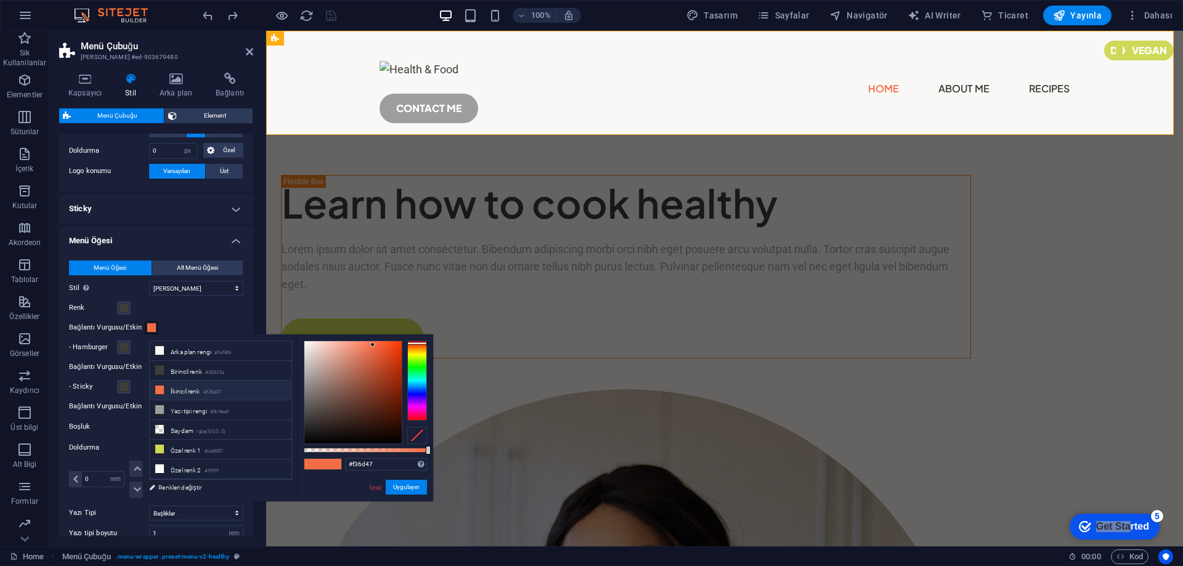
click at [197, 315] on div "Renk" at bounding box center [156, 308] width 174 height 15
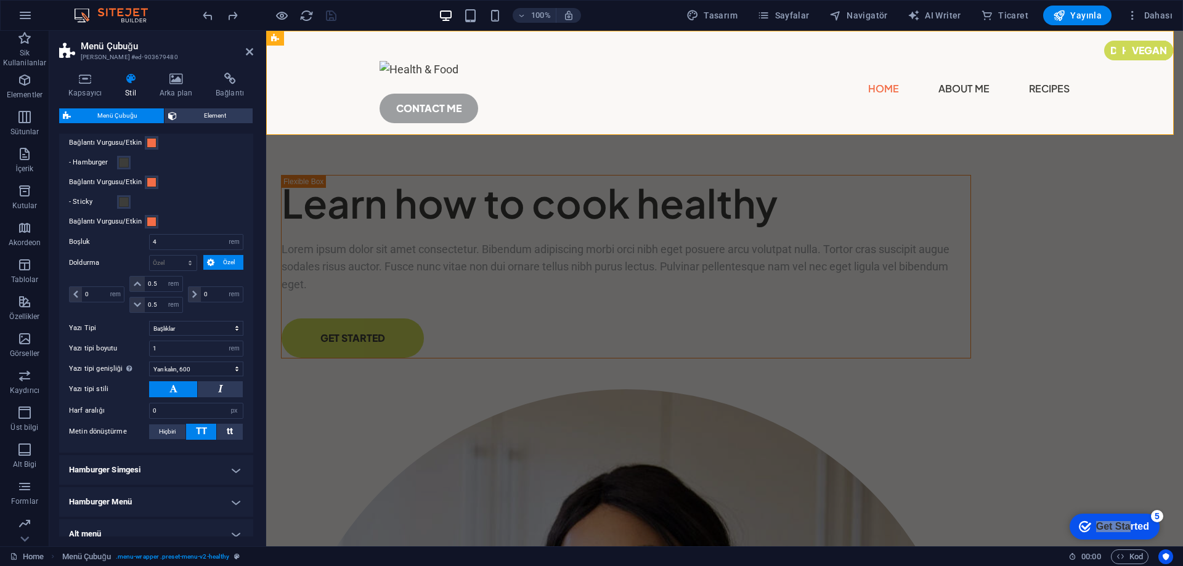
scroll to position [522, 0]
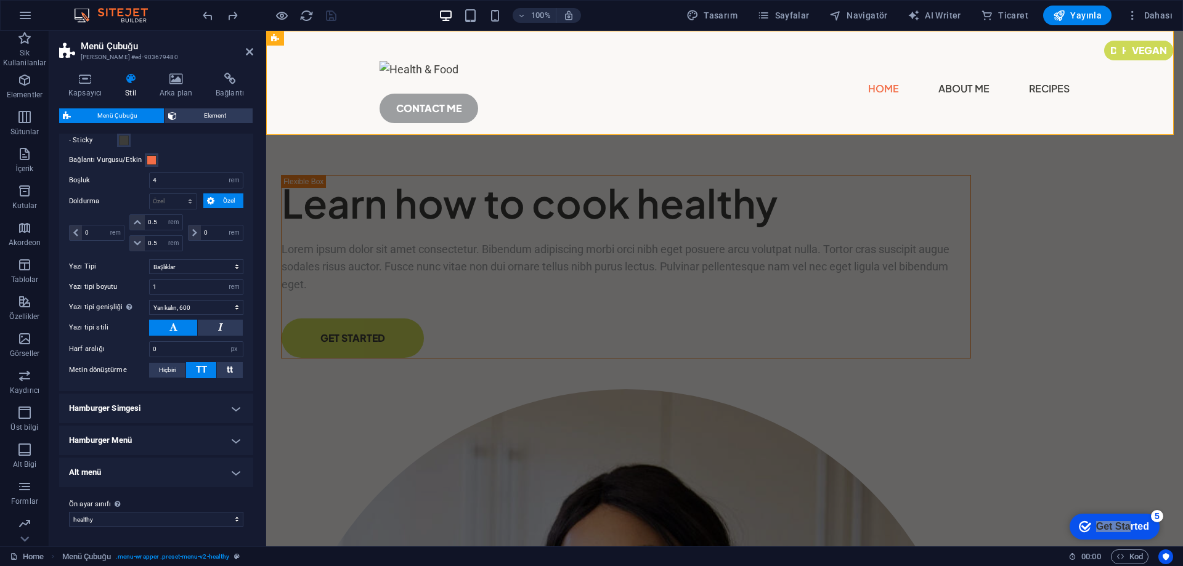
click at [127, 404] on h4 "Hamburger Simgesi" at bounding box center [156, 409] width 194 height 30
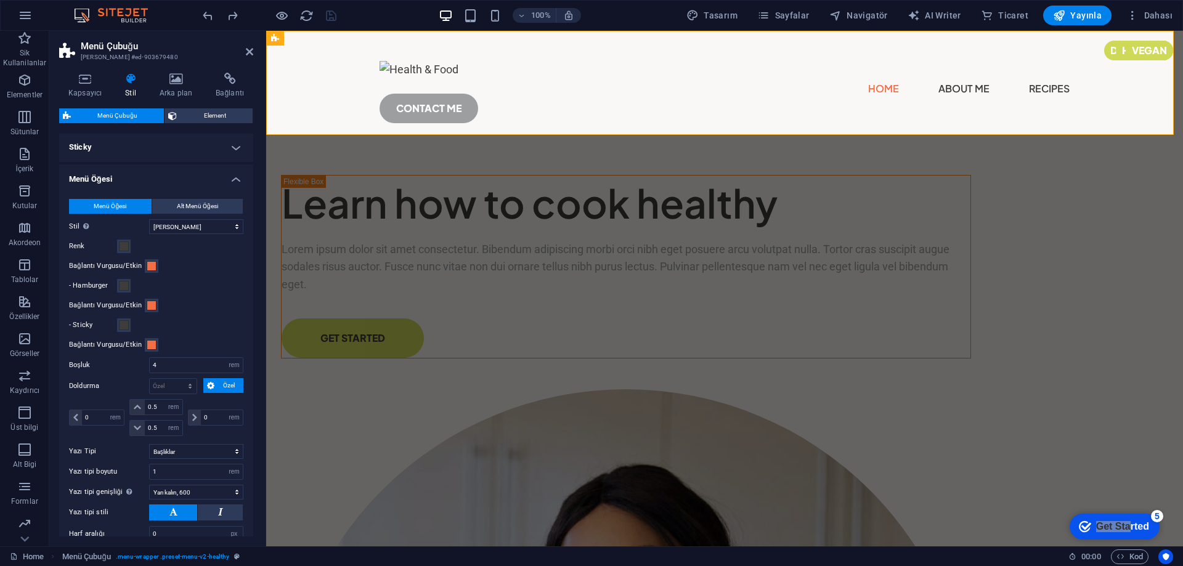
click at [122, 180] on h4 "Menü Öğesi" at bounding box center [156, 175] width 194 height 22
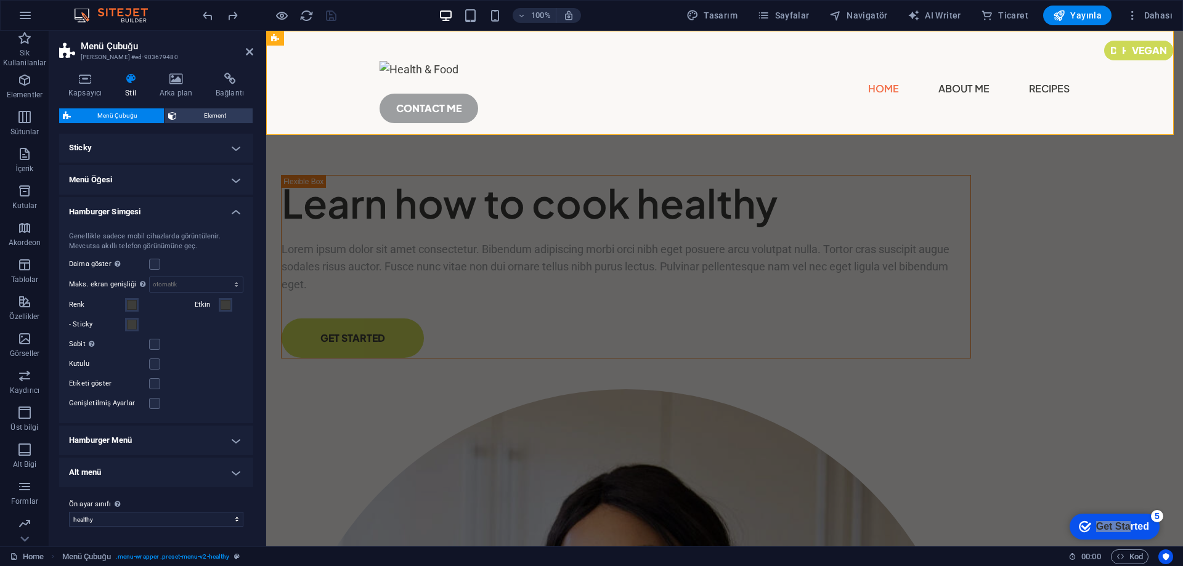
click at [115, 217] on h4 "Hamburger Simgesi" at bounding box center [156, 208] width 194 height 22
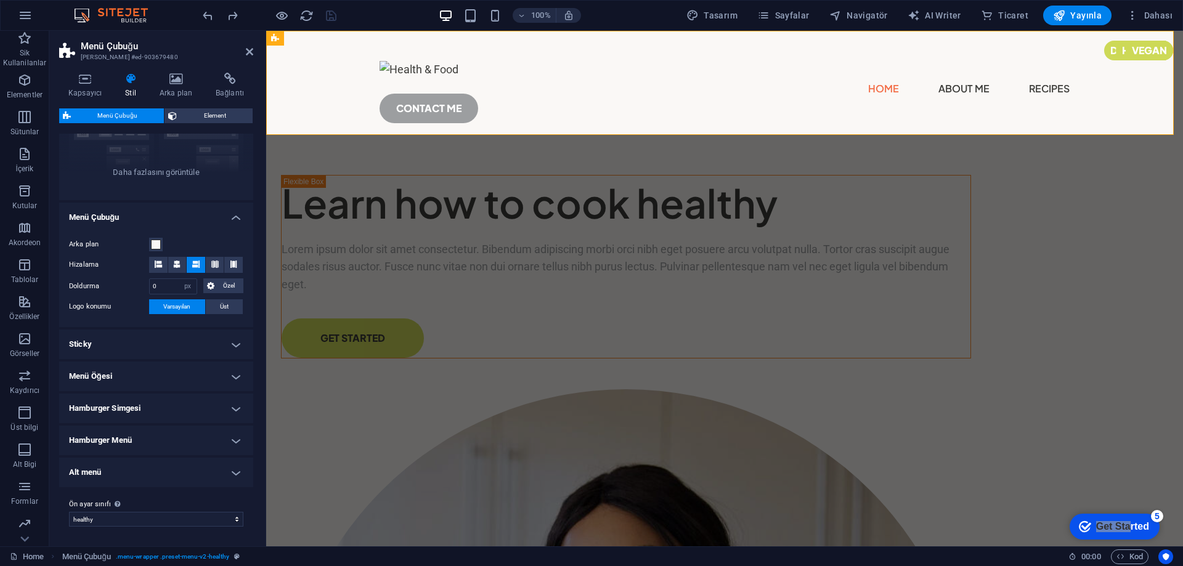
click at [130, 407] on h4 "Hamburger Simgesi" at bounding box center [156, 409] width 194 height 30
click at [130, 407] on h4 "Hamburger Simgesi" at bounding box center [156, 405] width 194 height 22
click at [129, 437] on h4 "Hamburger Menü" at bounding box center [156, 441] width 194 height 30
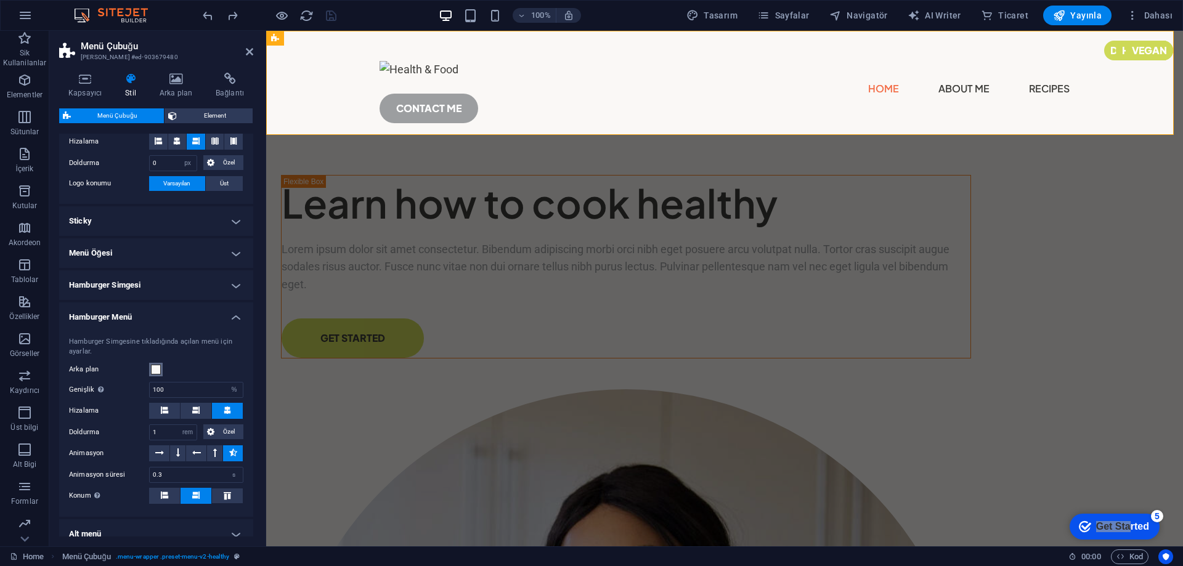
click at [150, 367] on button "Arka plan" at bounding box center [156, 370] width 14 height 14
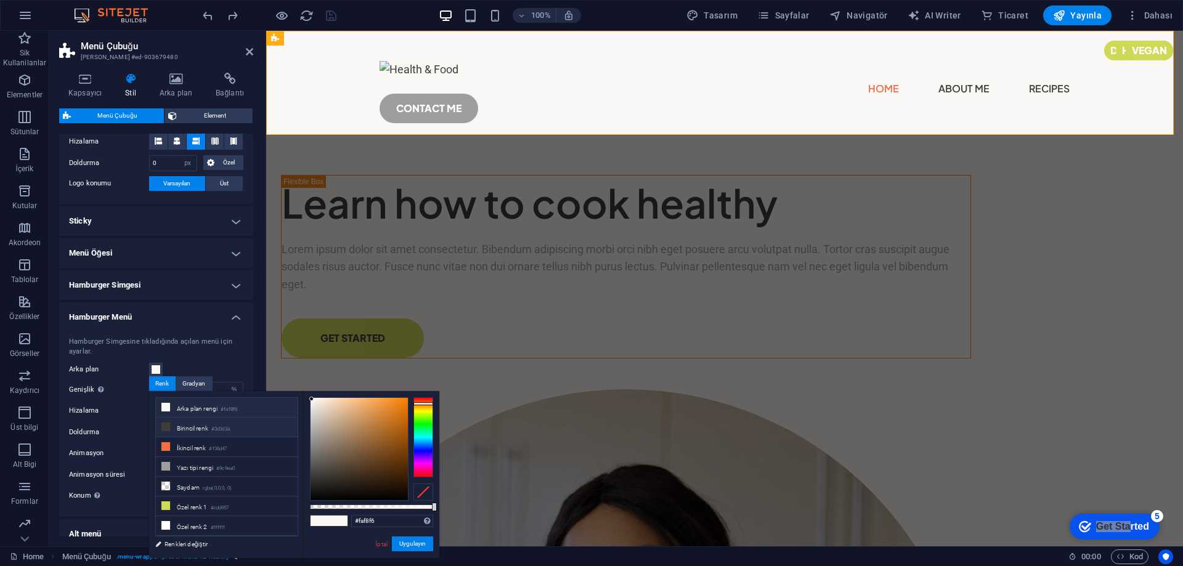
click at [173, 429] on li "Birincil renk #3d3d3a" at bounding box center [227, 428] width 142 height 20
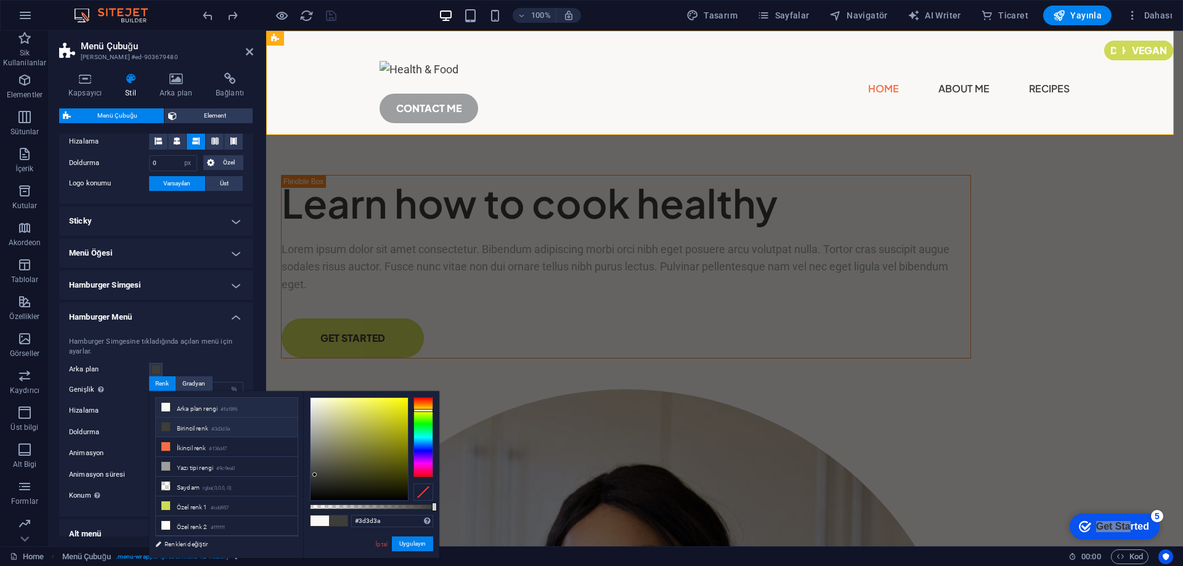
click at [197, 410] on li "Arka plan rengi #faf8f6" at bounding box center [227, 408] width 142 height 20
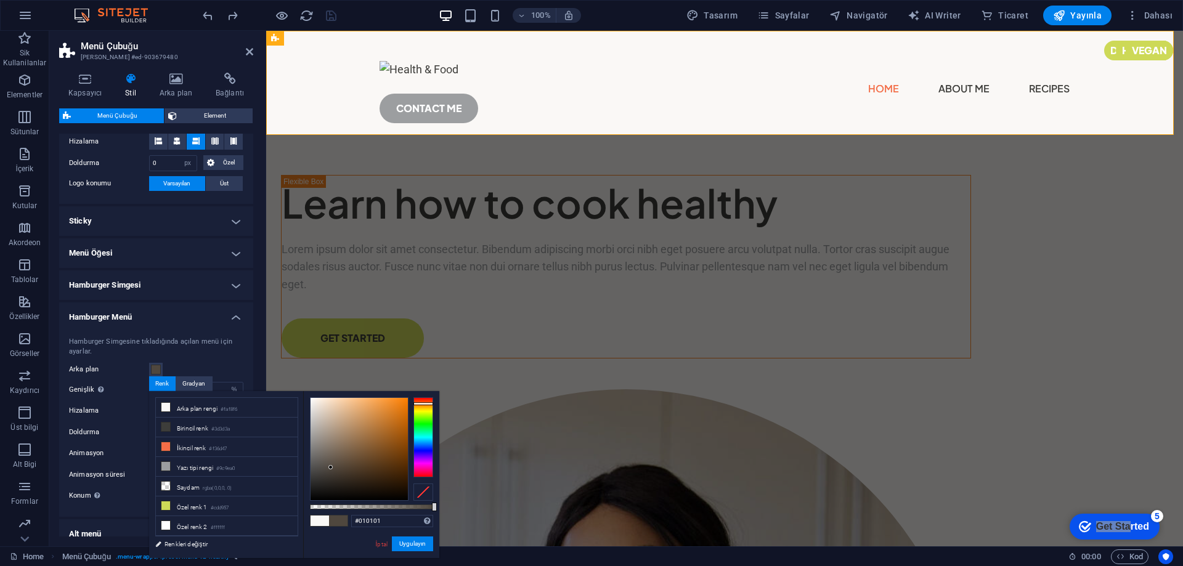
type input "#000000"
drag, startPoint x: 331, startPoint y: 462, endPoint x: 294, endPoint y: 506, distance: 57.7
click at [294, 506] on div "less Arka plan rengi #faf8f6 Birincil renk #3d3d3a İkincil renk #f36d47 Yazı ti…" at bounding box center [294, 474] width 290 height 167
click at [412, 545] on button "Uygulayın" at bounding box center [412, 544] width 41 height 15
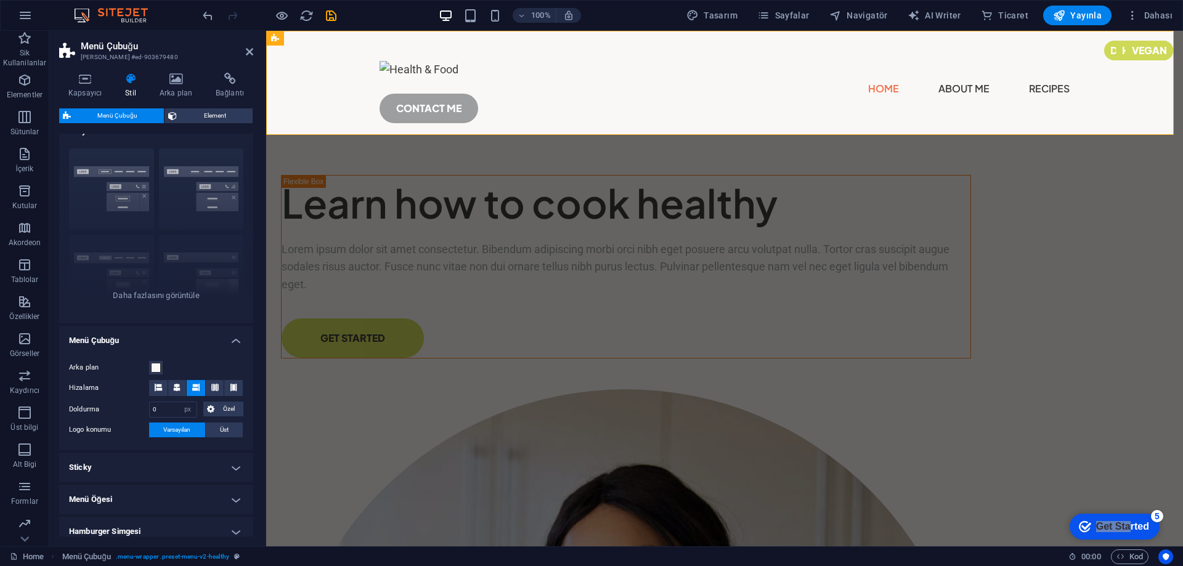
scroll to position [0, 0]
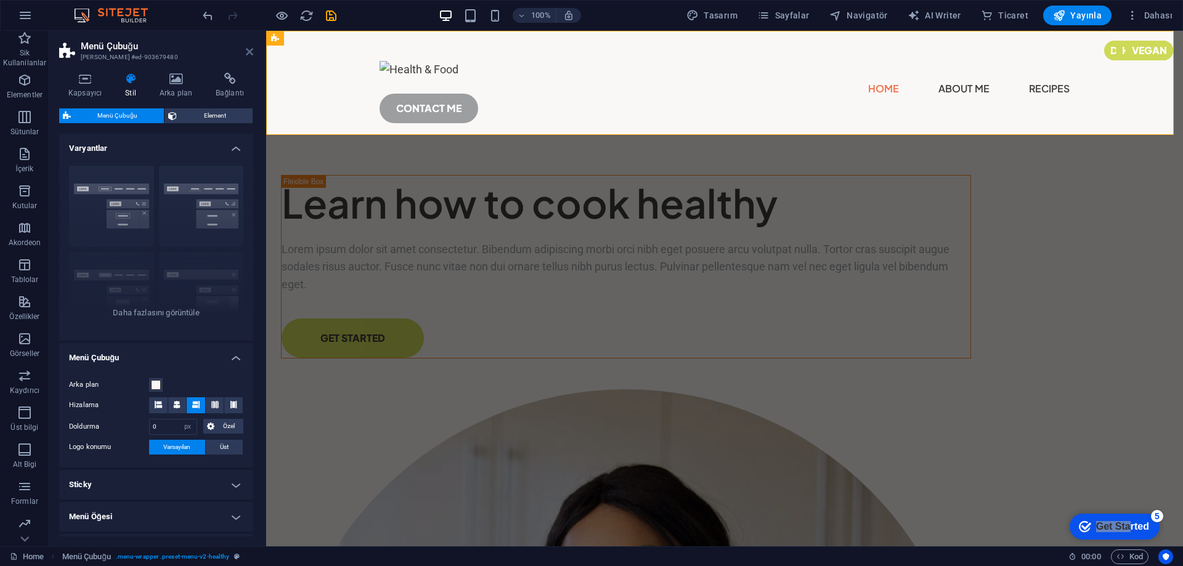
click at [250, 50] on icon at bounding box center [249, 52] width 7 height 10
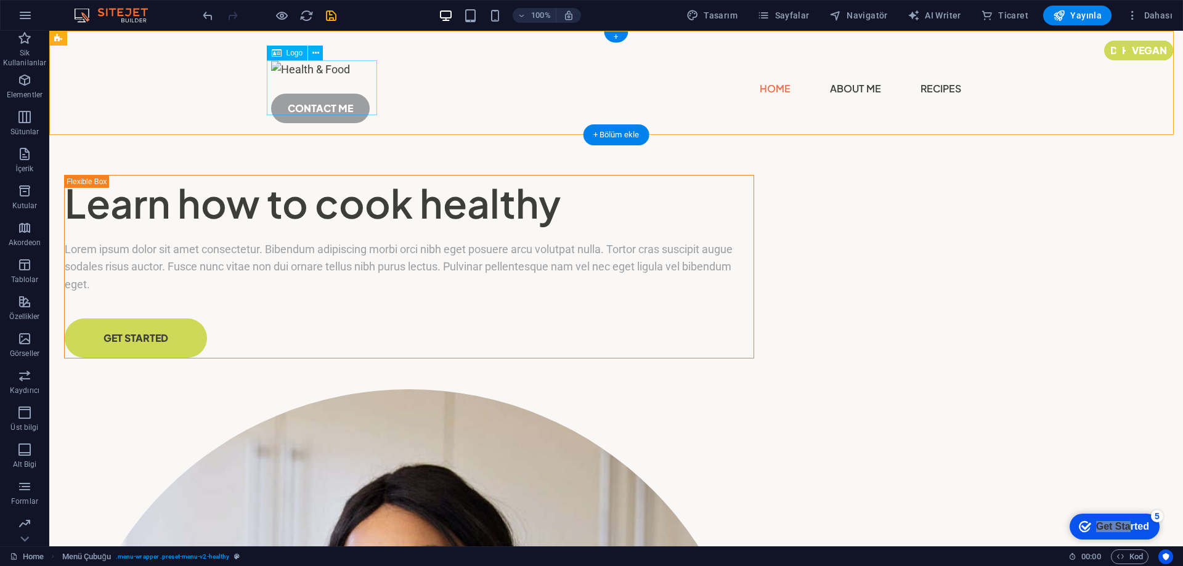
click at [277, 79] on div at bounding box center [616, 69] width 690 height 18
click at [204, 88] on div "Home About Me Recipes CONTACT ME" at bounding box center [616, 87] width 1134 height 112
click at [126, 38] on icon at bounding box center [126, 38] width 7 height 13
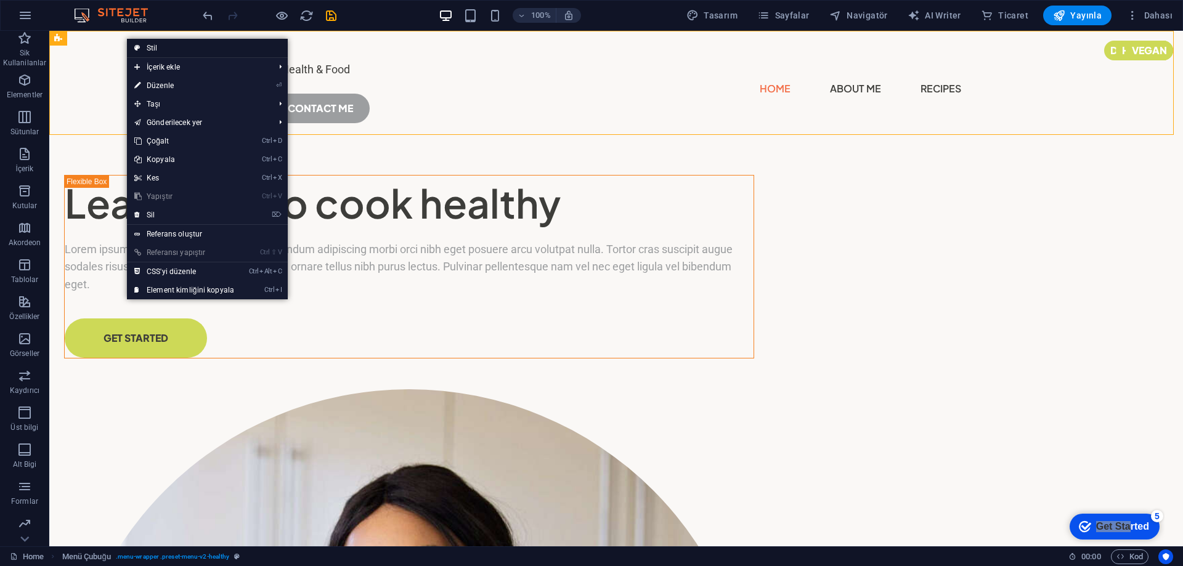
click at [155, 45] on link "Stil" at bounding box center [207, 48] width 161 height 18
select select "px"
select select "%"
select select "rem"
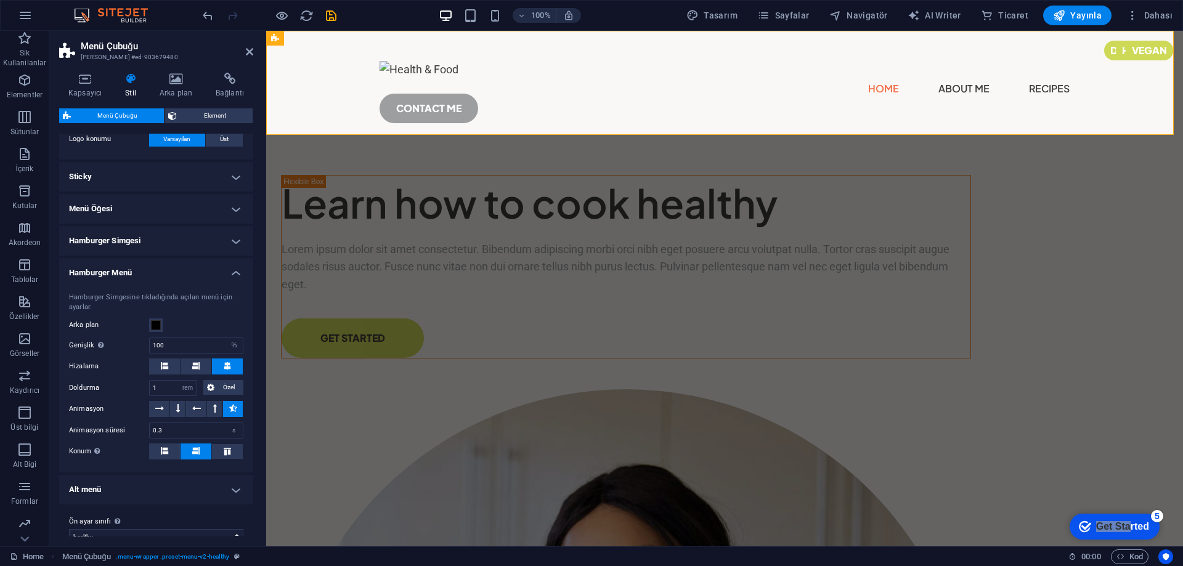
scroll to position [62, 0]
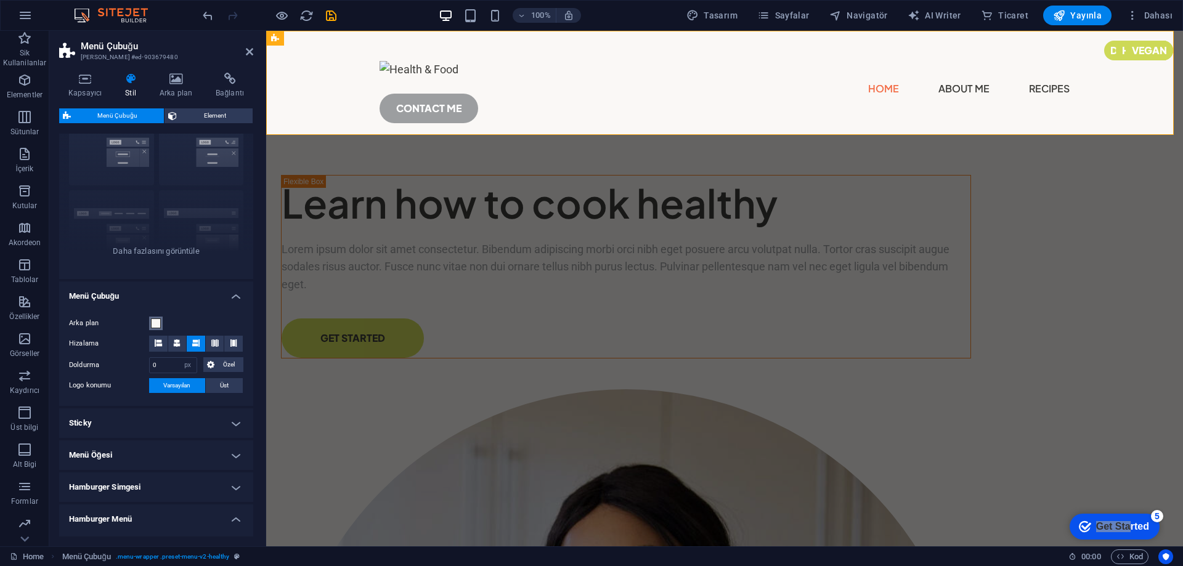
click at [154, 330] on button "Arka plan" at bounding box center [156, 324] width 14 height 14
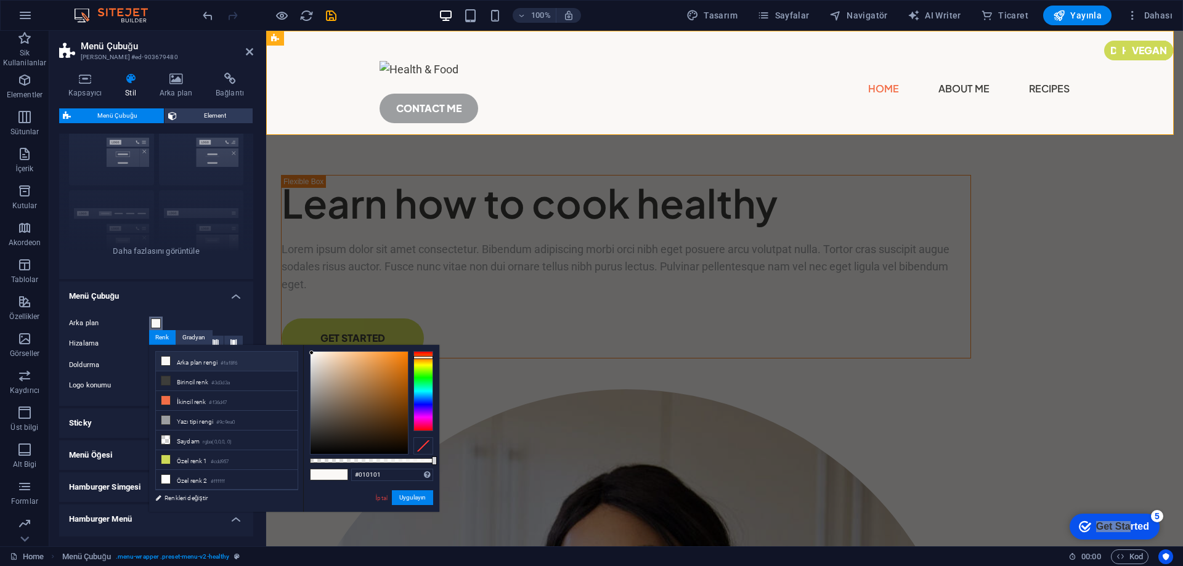
type input "#000000"
drag, startPoint x: 336, startPoint y: 436, endPoint x: 314, endPoint y: 465, distance: 36.0
click at [314, 465] on div "#000000 Desteklenen biçimler #0852ed rgb(8, 82, 237) rgba(8, 82, 237, %90) hsv(…" at bounding box center [371, 518] width 136 height 346
click at [416, 499] on button "Uygulayın" at bounding box center [412, 497] width 41 height 15
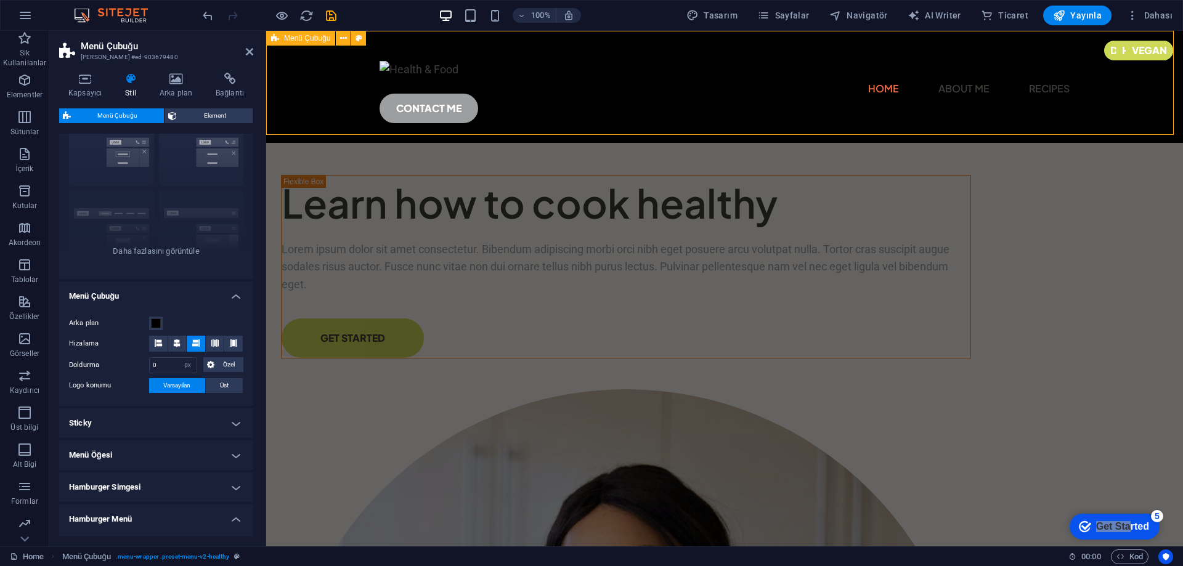
click at [316, 79] on div "Home About Me Recipes CONTACT ME" at bounding box center [724, 87] width 917 height 112
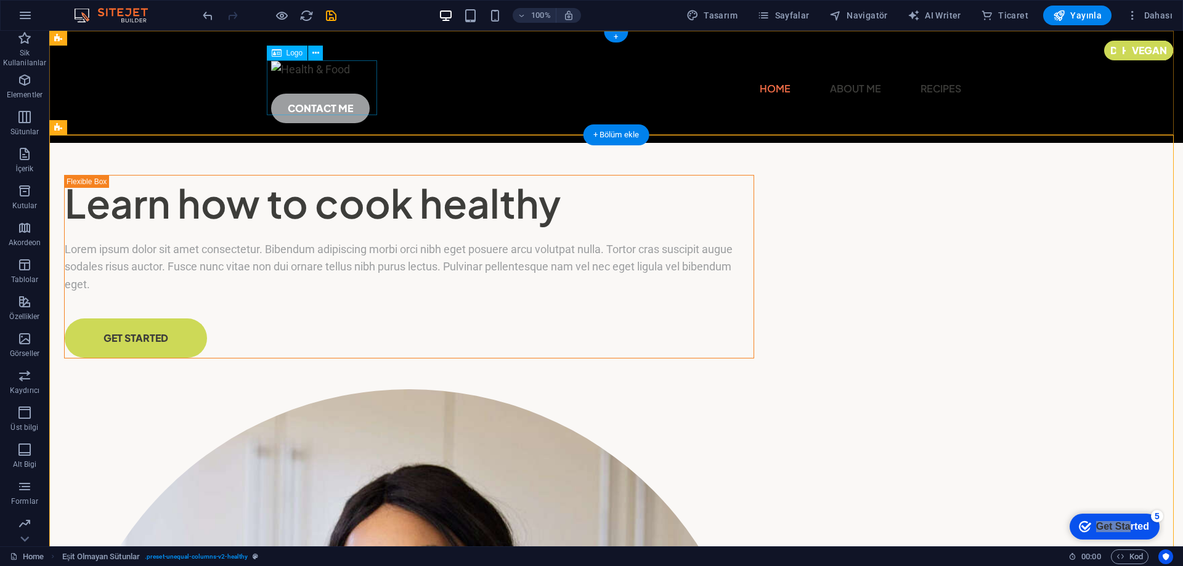
click at [305, 79] on div at bounding box center [616, 69] width 690 height 18
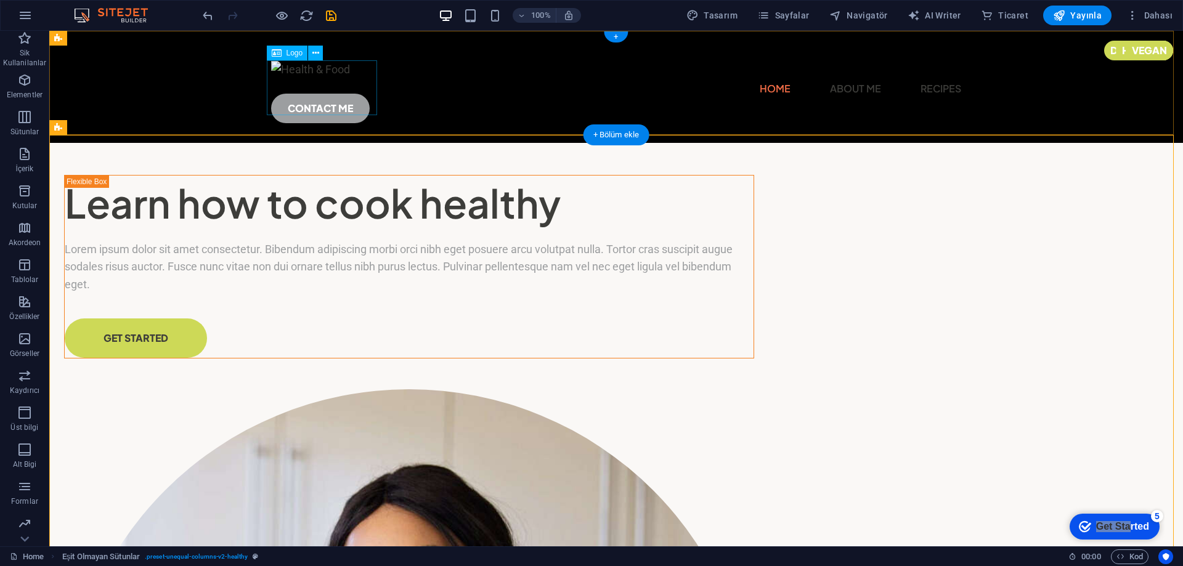
click at [343, 79] on div at bounding box center [616, 69] width 690 height 18
click at [321, 79] on div at bounding box center [616, 69] width 690 height 18
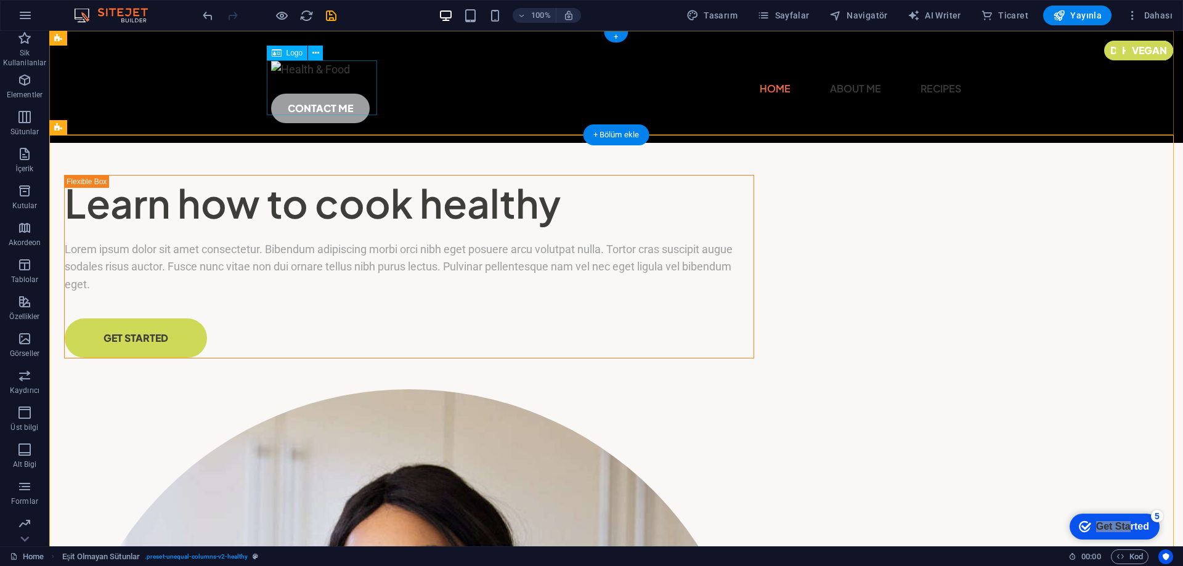
click at [352, 79] on div at bounding box center [616, 69] width 690 height 18
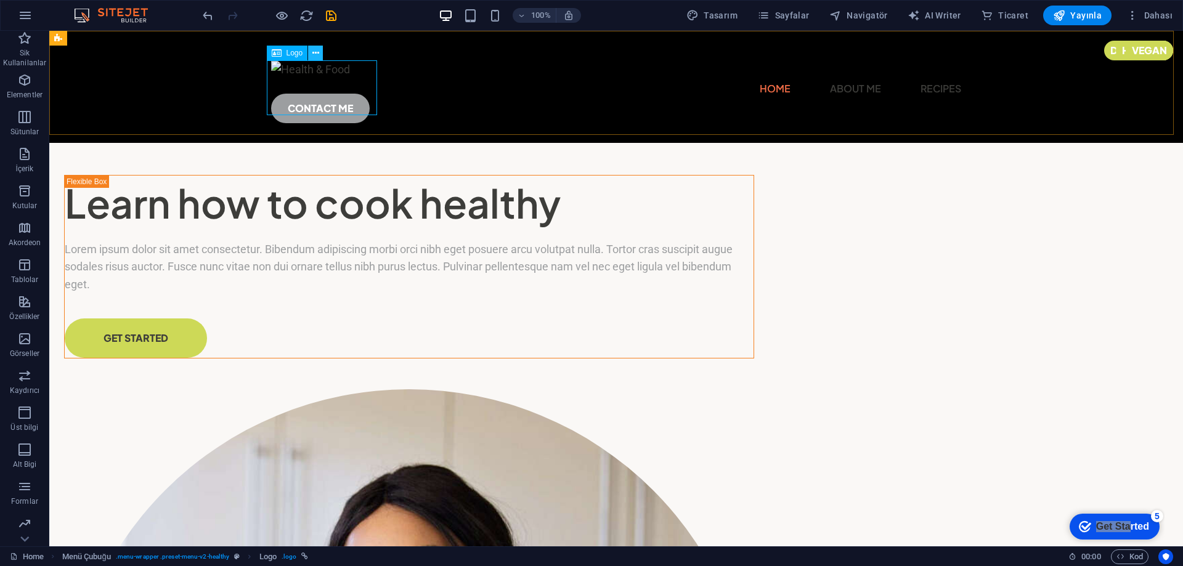
click at [318, 51] on icon at bounding box center [315, 53] width 7 height 13
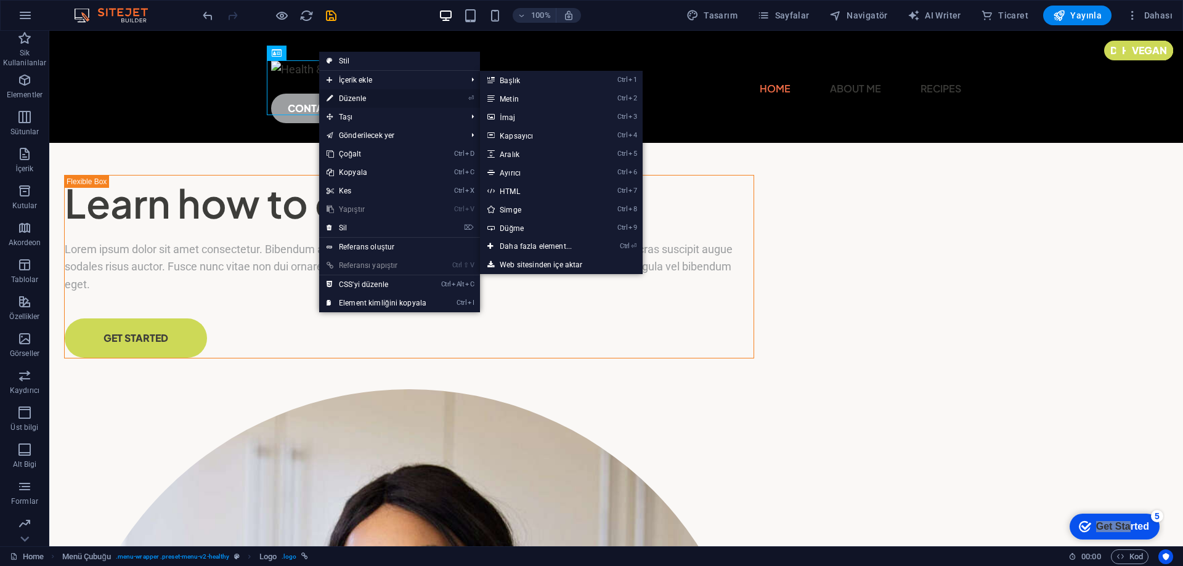
click at [351, 95] on link "⏎ Düzenle" at bounding box center [376, 98] width 115 height 18
select select "px"
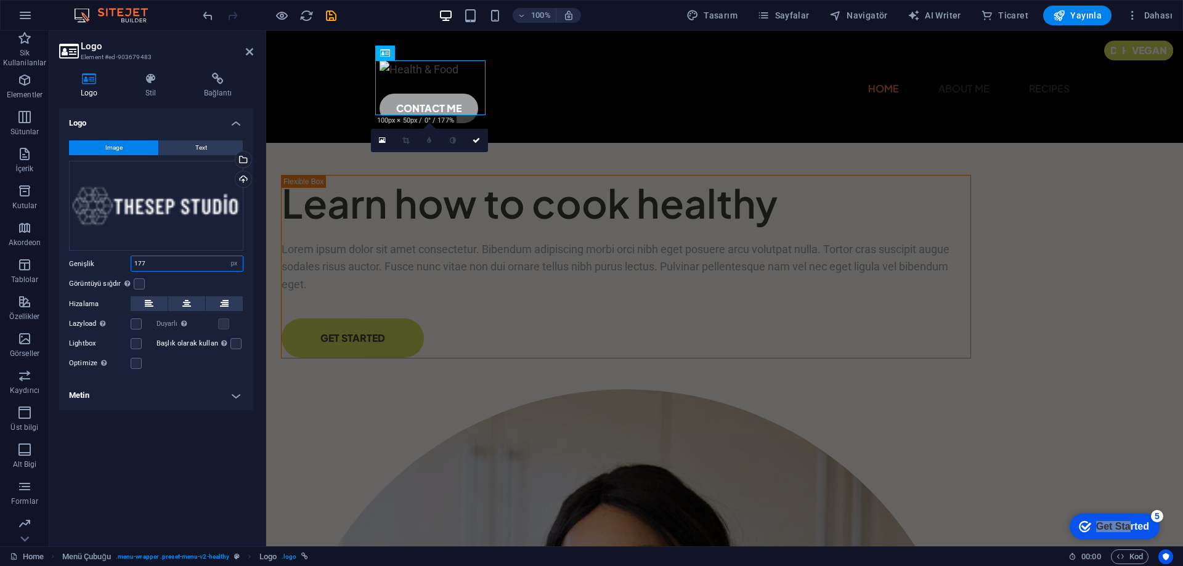
click at [150, 264] on input "177" at bounding box center [187, 263] width 112 height 15
type input "100"
click at [233, 158] on div "Dosya yöneticisinden, stok fotoğraflardan dosyalar seçin veya dosya(lar) yükley…" at bounding box center [193, 160] width 80 height 46
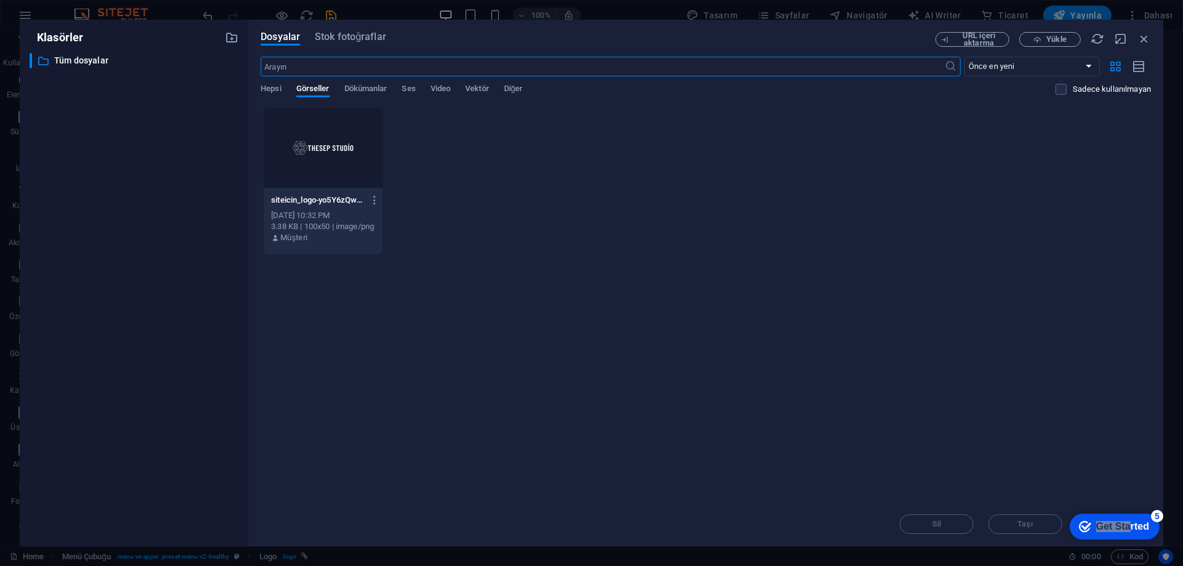
click at [766, 327] on div "Anında yüklemek için dosyaları buraya bırakın siteicin_logo-yo5Y6zQwCKdbax33pnt…" at bounding box center [706, 304] width 890 height 395
click at [381, 200] on div "siteicin_logo-yo5Y6zQwCKdbax33pntORQ.png siteicin_logo-yo5Y6zQwCKdbax33pntORQ.p…" at bounding box center [323, 219] width 119 height 63
click at [376, 199] on icon "button" at bounding box center [375, 200] width 12 height 11
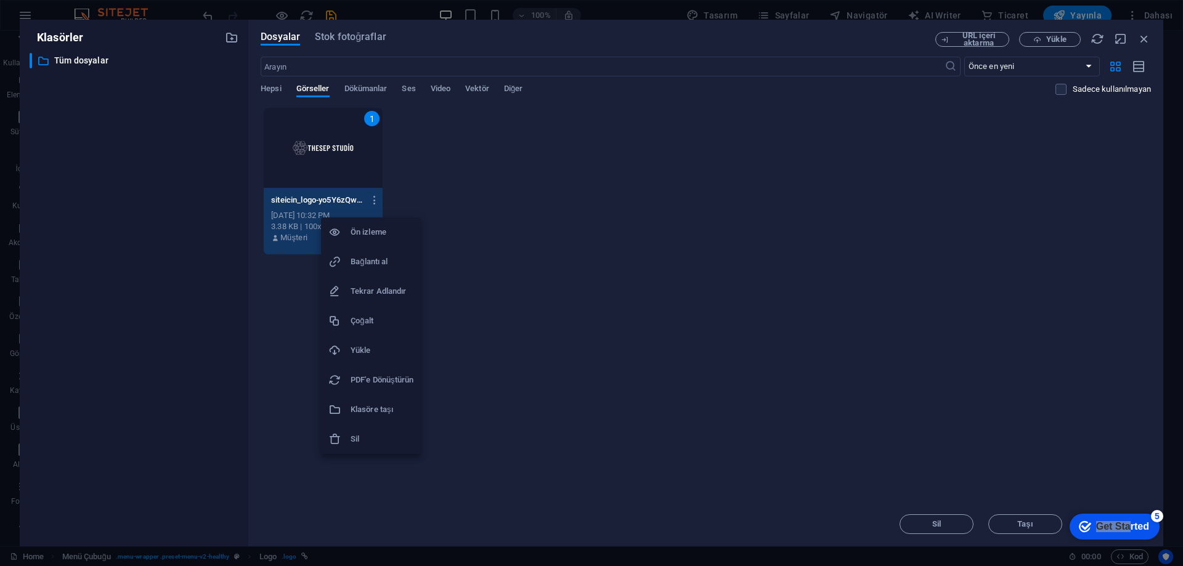
click at [364, 439] on h6 "Sil" at bounding box center [382, 439] width 63 height 15
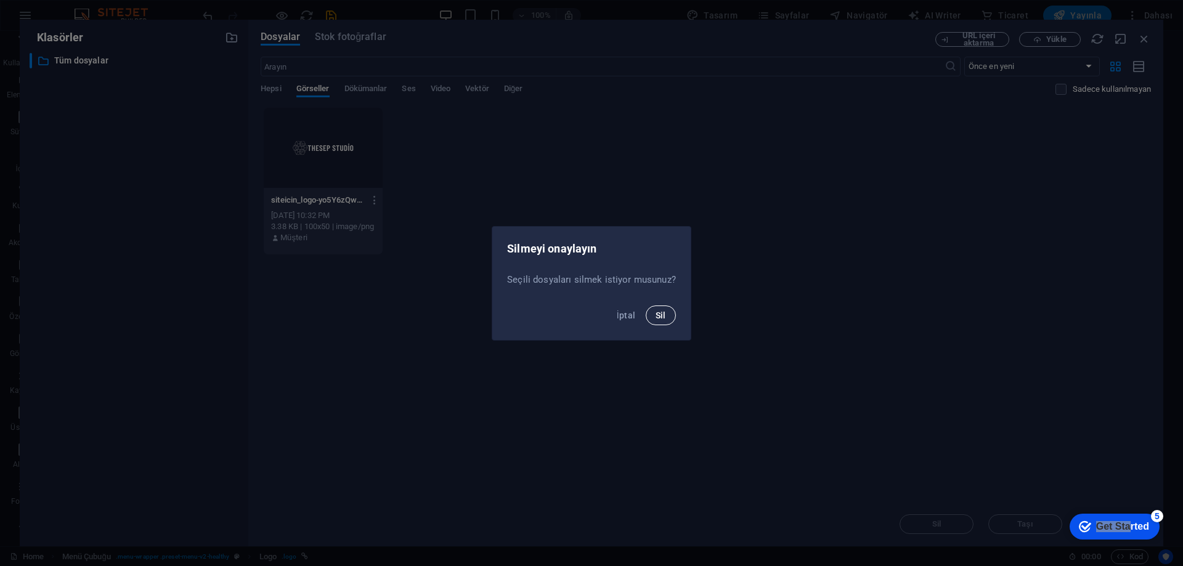
click at [661, 316] on span "Sil" at bounding box center [660, 315] width 10 height 10
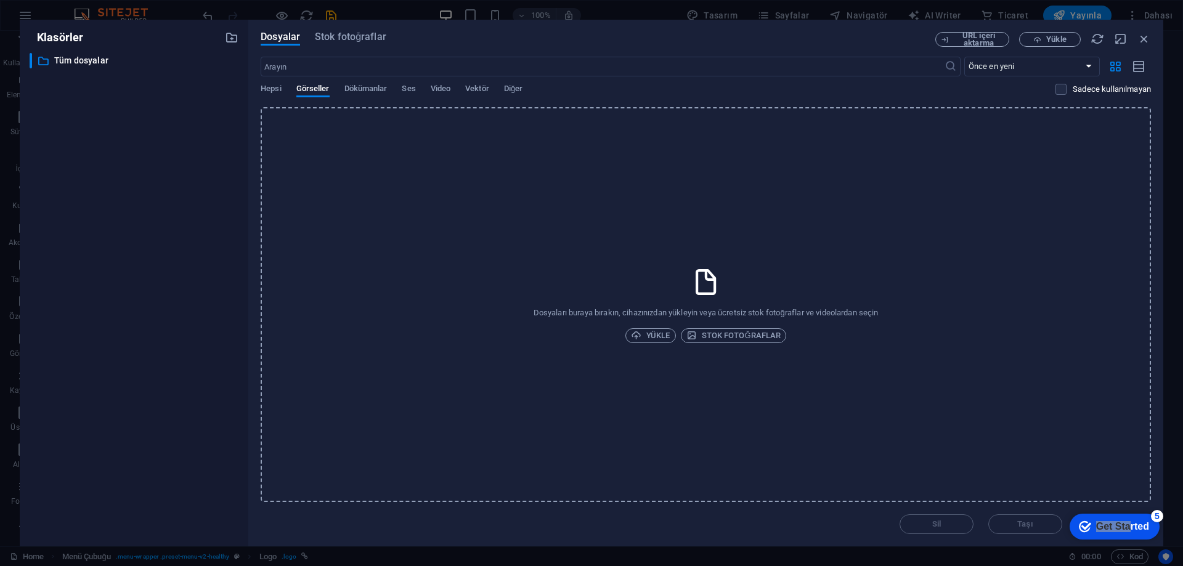
click at [375, 185] on div "Dosyaları buraya bırakın, cihazınızdan yükleyin veya ücretsiz stok fotoğraflar …" at bounding box center [706, 304] width 890 height 395
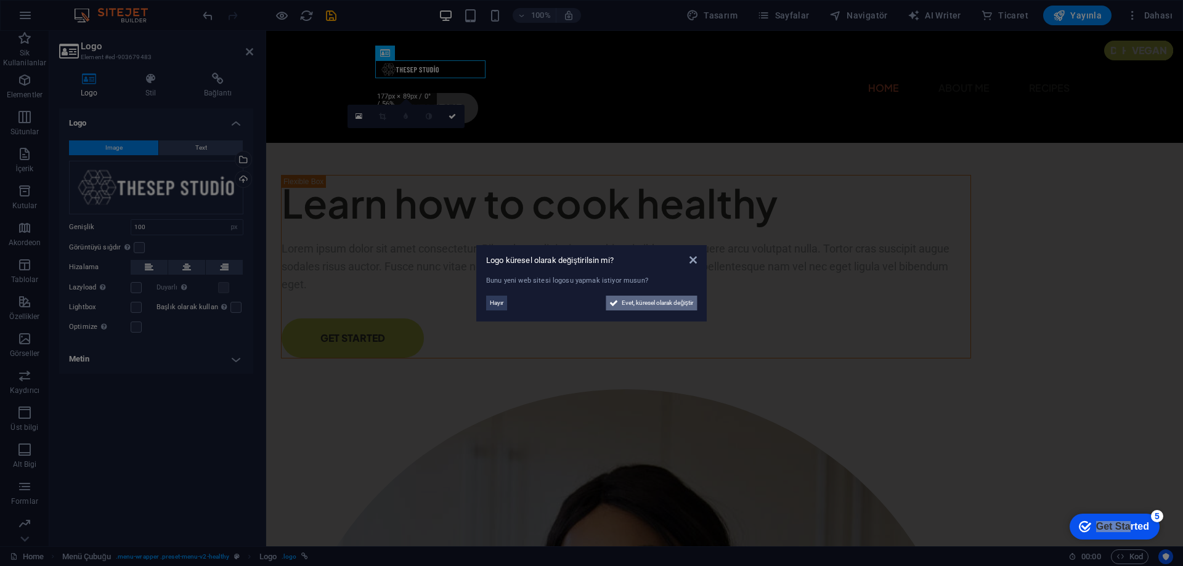
click at [643, 302] on span "Evet, küresel olarak değiştir" at bounding box center [657, 303] width 71 height 15
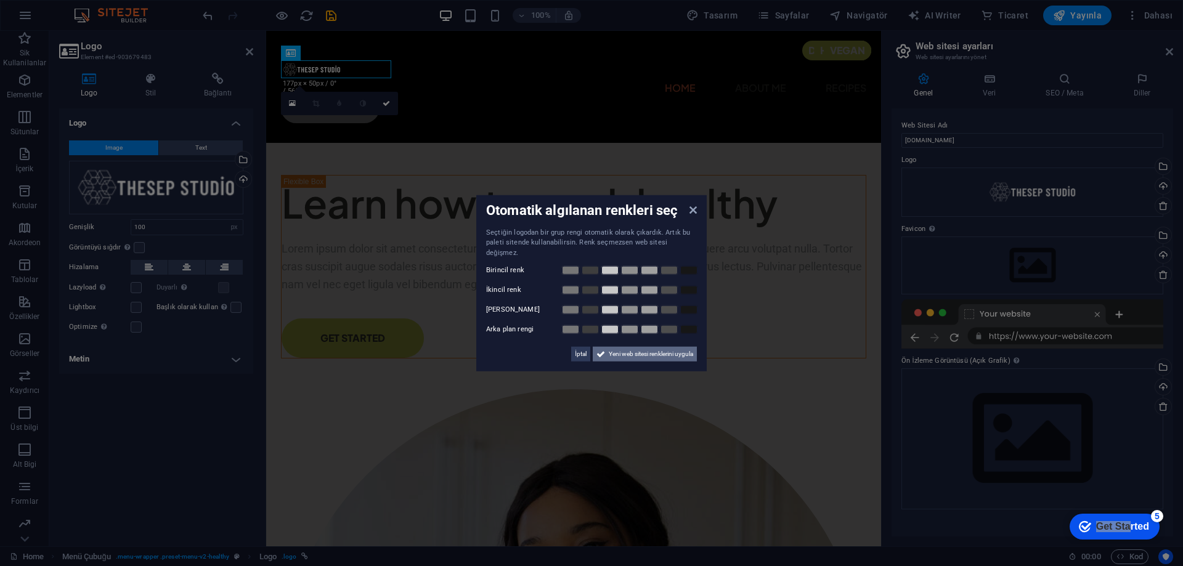
click at [636, 347] on span "Yeni web sitesi renklerini uygula" at bounding box center [651, 354] width 84 height 15
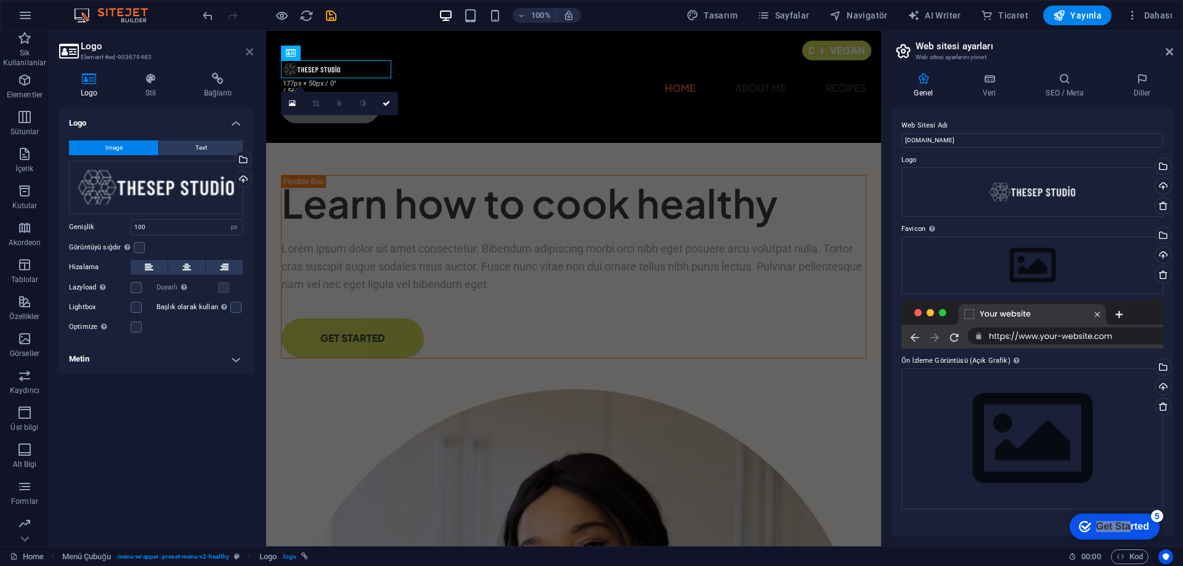
click at [247, 51] on icon at bounding box center [249, 52] width 7 height 10
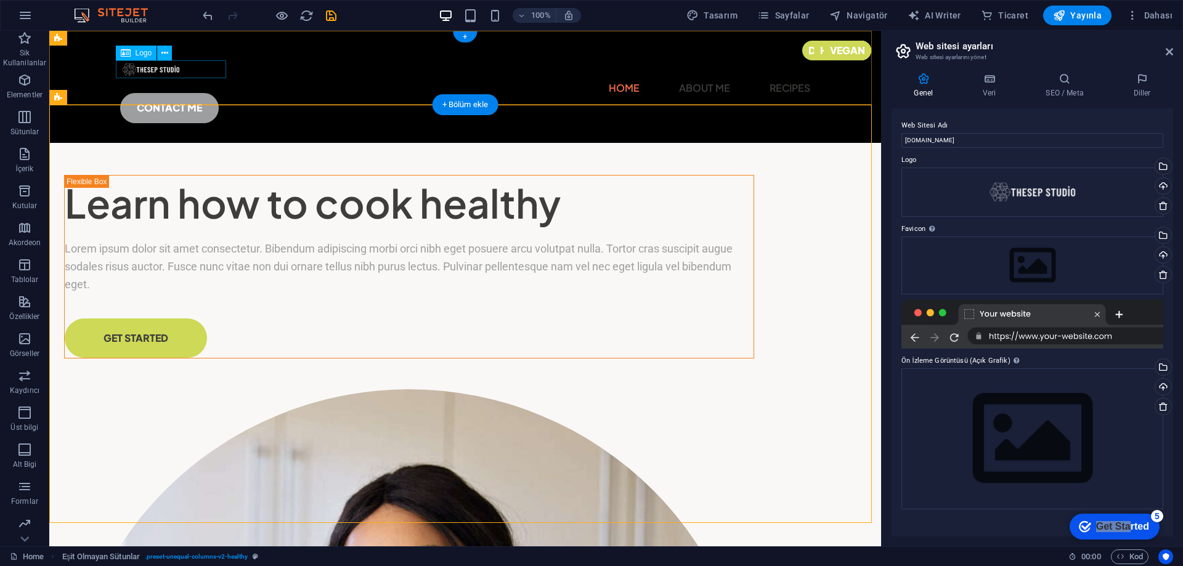
click at [151, 68] on div at bounding box center [465, 69] width 690 height 18
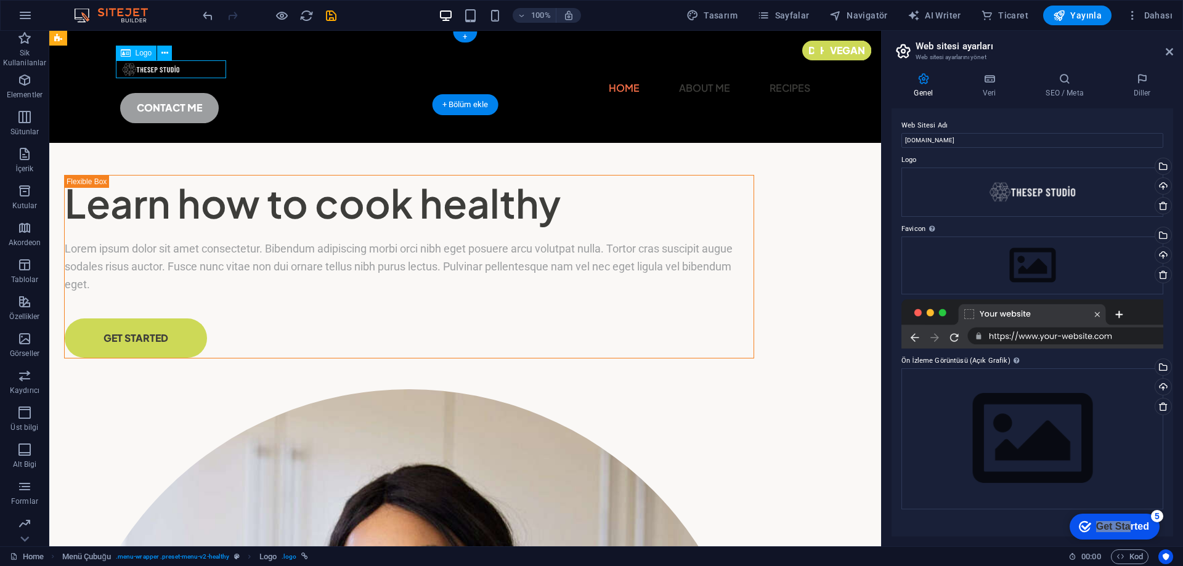
drag, startPoint x: 200, startPoint y: 70, endPoint x: 221, endPoint y: 72, distance: 21.0
click at [221, 72] on div at bounding box center [465, 69] width 690 height 18
click at [1045, 546] on div "Home Menü Çubuğu . menu-wrapper .preset-menu-v2-healthy Logo . logo 00 : 00 Kod" at bounding box center [591, 556] width 1183 height 20
click at [1045, 556] on div "Home Menü Çubuğu . menu-wrapper .preset-menu-v2-healthy Logo . logo" at bounding box center [534, 557] width 1049 height 15
click at [1055, 532] on div "Web Sitesi Adı [DOMAIN_NAME] Logo Dosyaları buraya sürükleyin, dosyaları seçmek…" at bounding box center [1032, 322] width 282 height 428
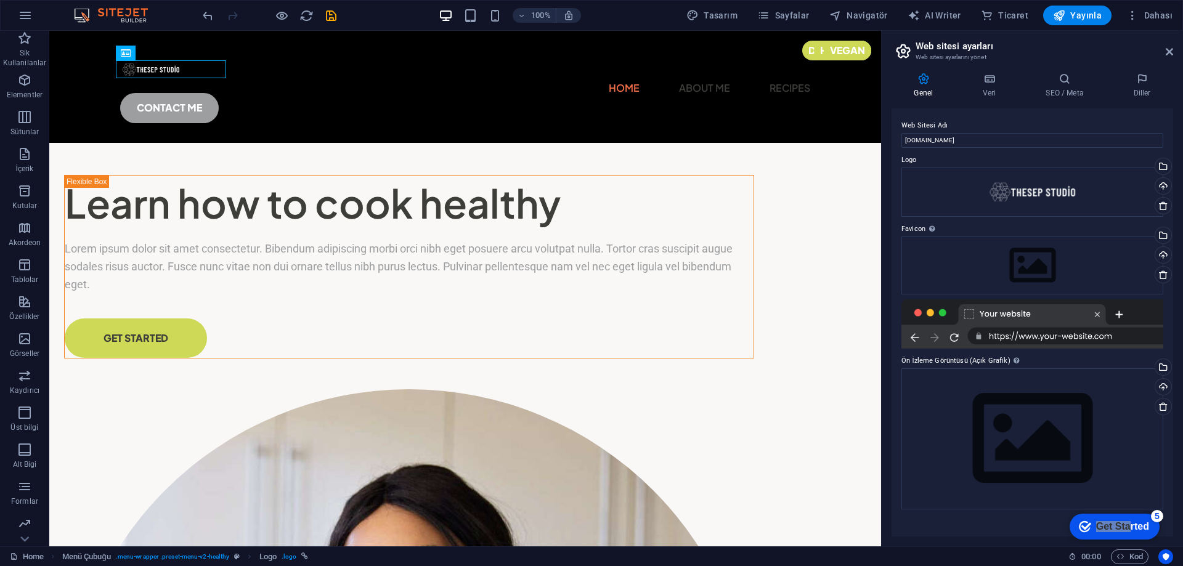
click at [1164, 47] on h2 "Web sitesi ayarları" at bounding box center [1044, 46] width 258 height 11
click at [1166, 51] on icon at bounding box center [1169, 52] width 7 height 10
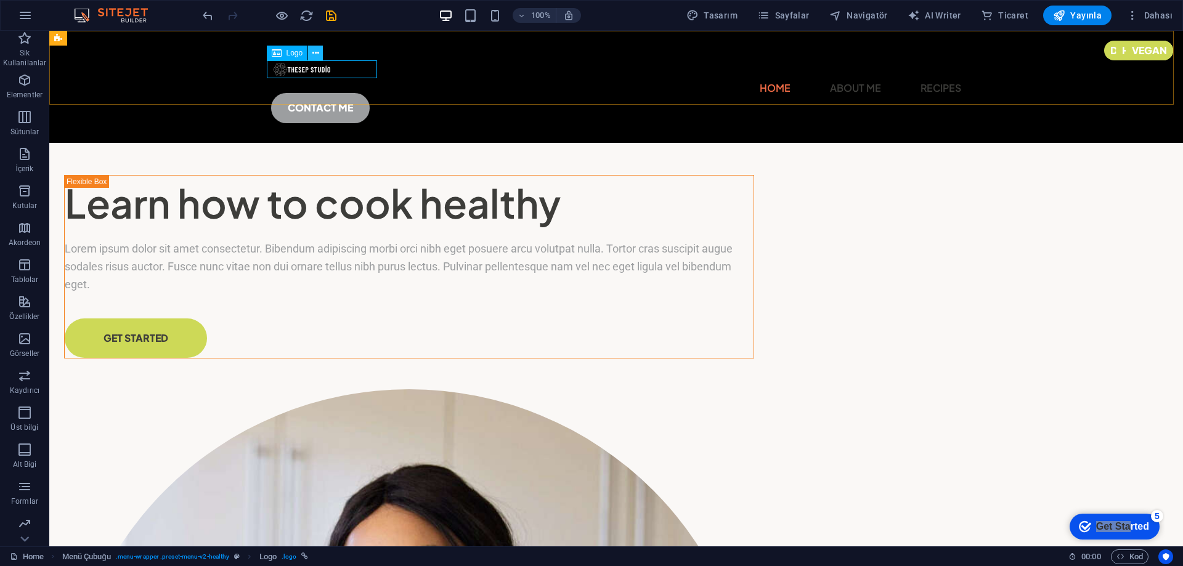
click at [316, 51] on icon at bounding box center [315, 53] width 7 height 13
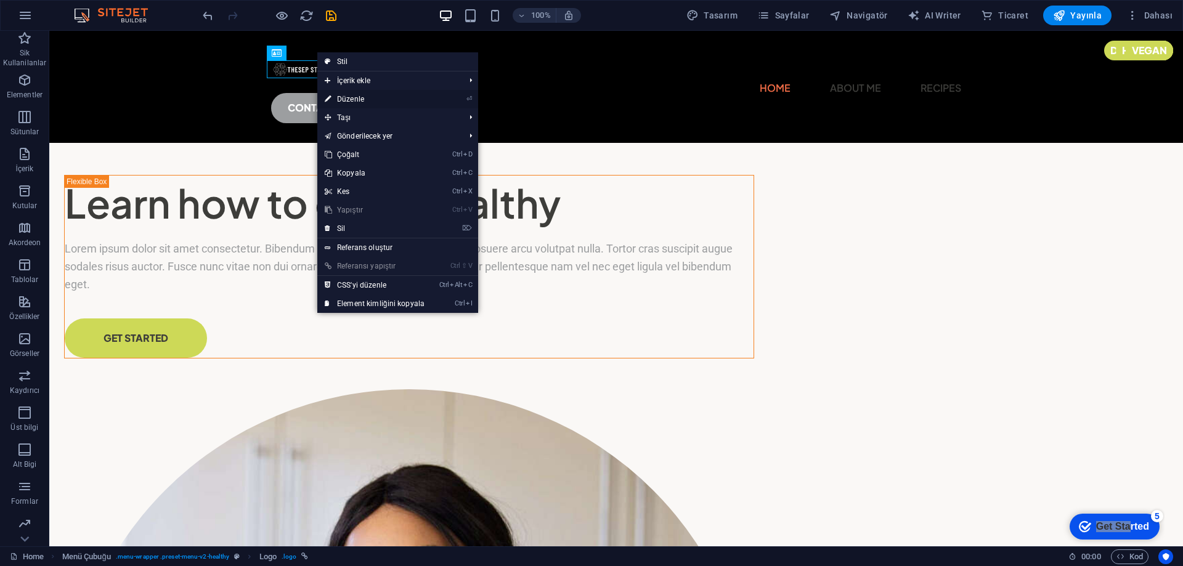
click at [357, 98] on link "⏎ Düzenle" at bounding box center [374, 99] width 115 height 18
select select "px"
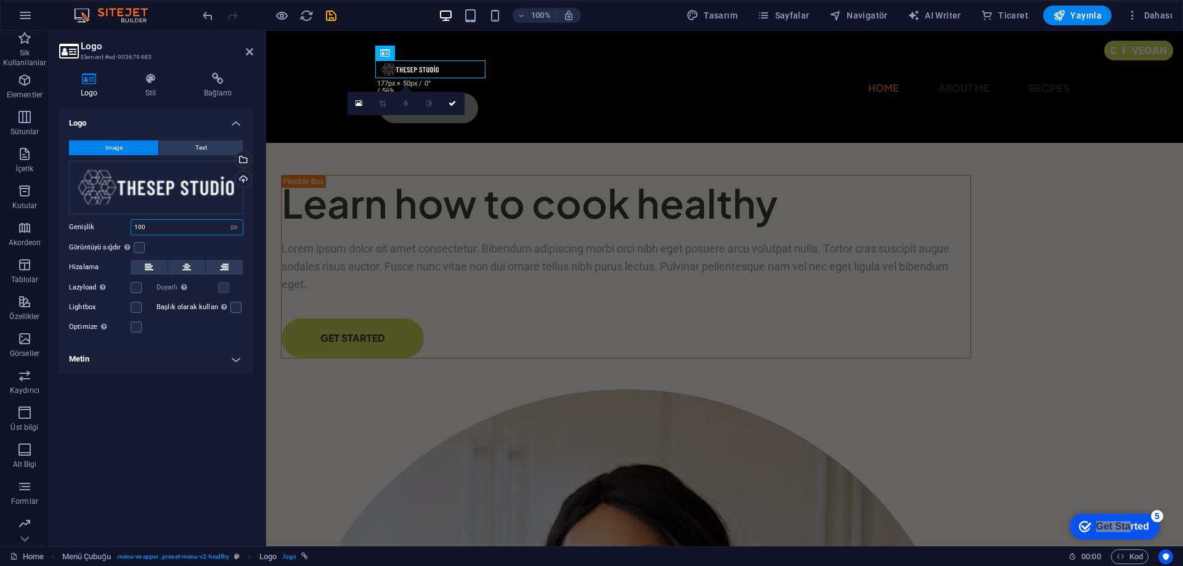
click at [155, 229] on input "100" at bounding box center [187, 227] width 112 height 15
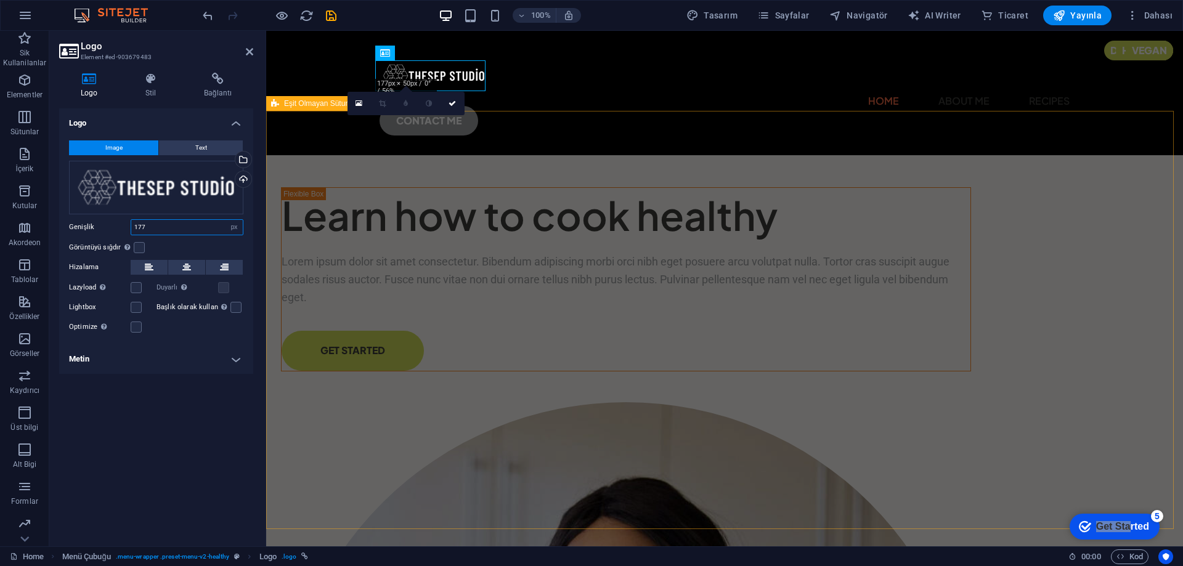
type input "177"
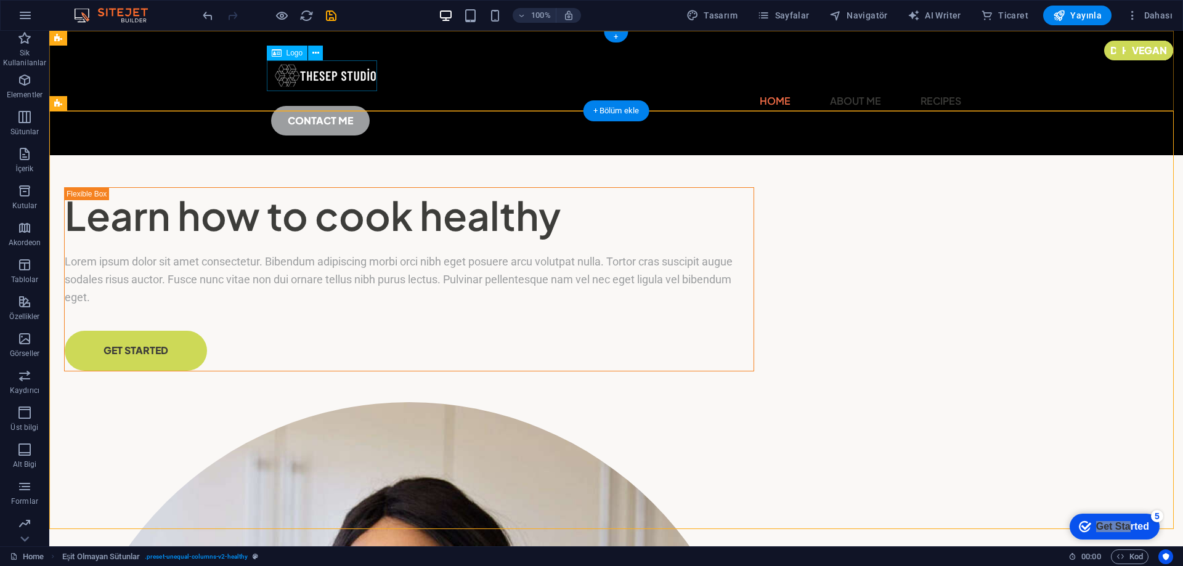
click at [344, 78] on div at bounding box center [616, 75] width 690 height 31
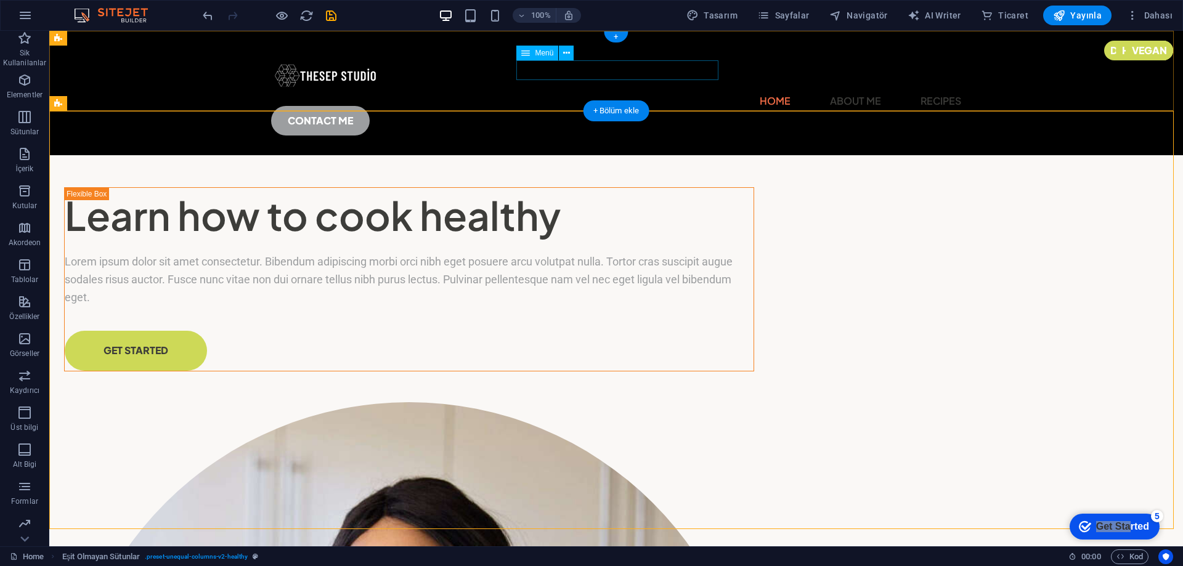
click at [532, 91] on nav "Home About Me Recipes" at bounding box center [616, 101] width 690 height 20
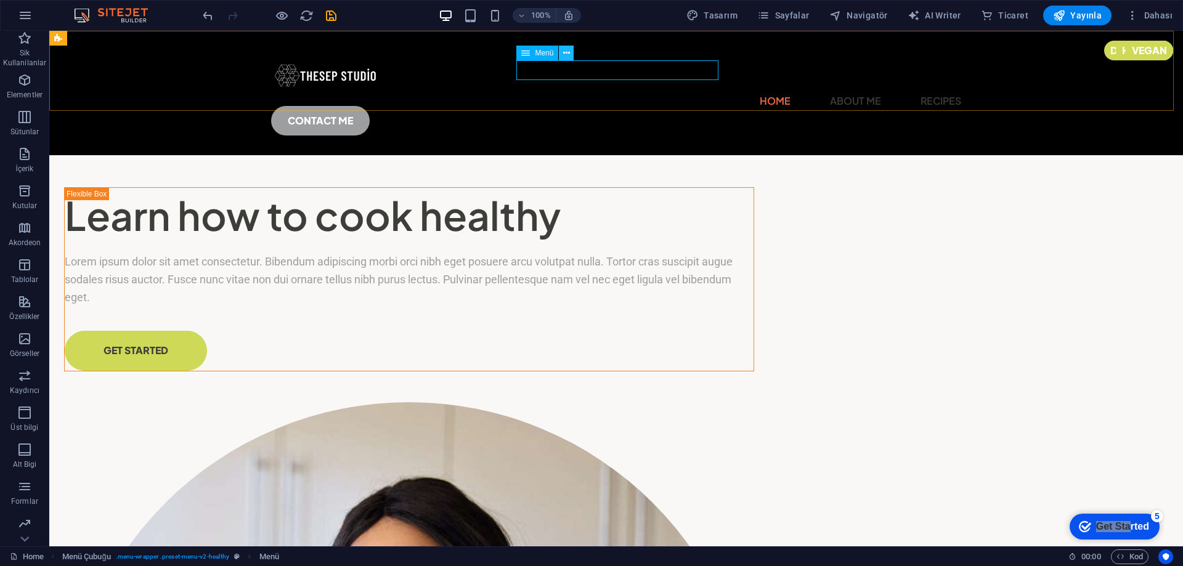
click at [563, 60] on button at bounding box center [566, 53] width 15 height 15
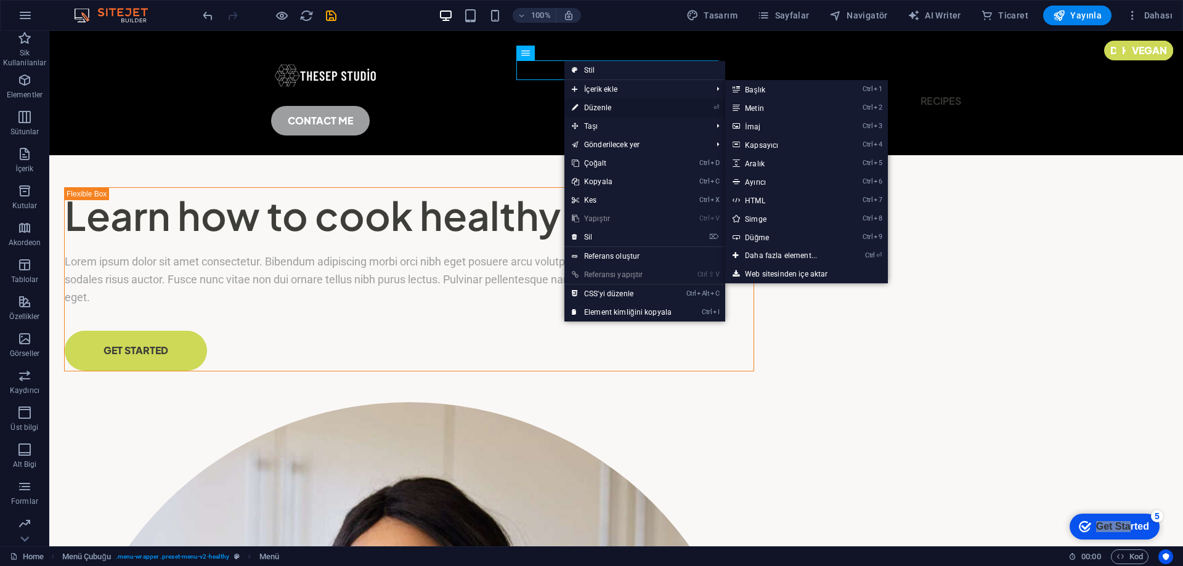
click at [590, 105] on link "⏎ Düzenle" at bounding box center [621, 108] width 115 height 18
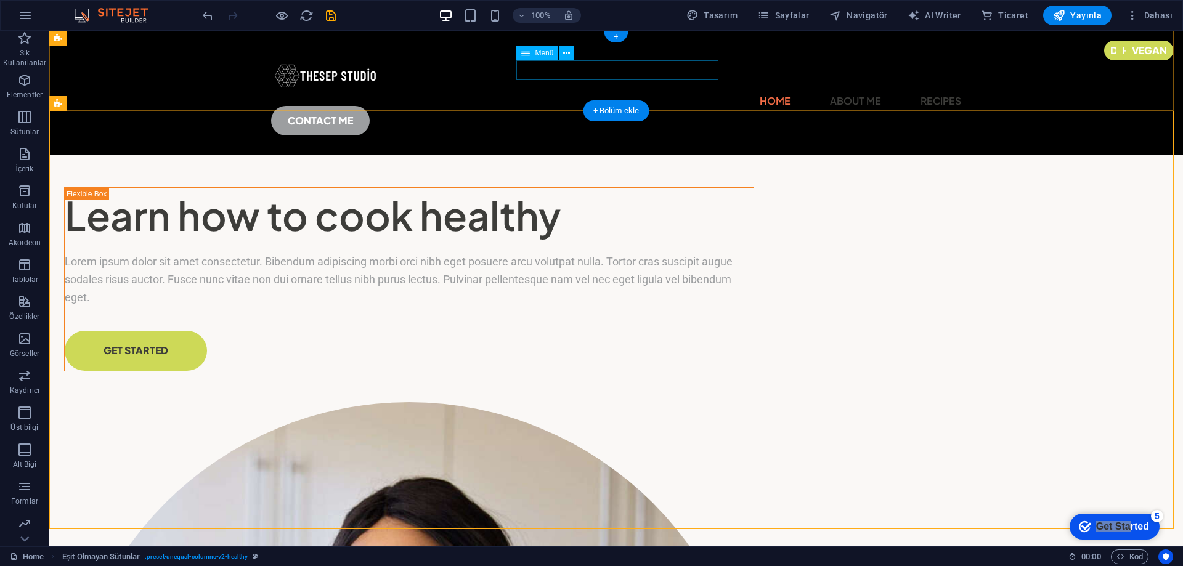
click at [521, 91] on nav "Home About Me Recipes" at bounding box center [616, 101] width 690 height 20
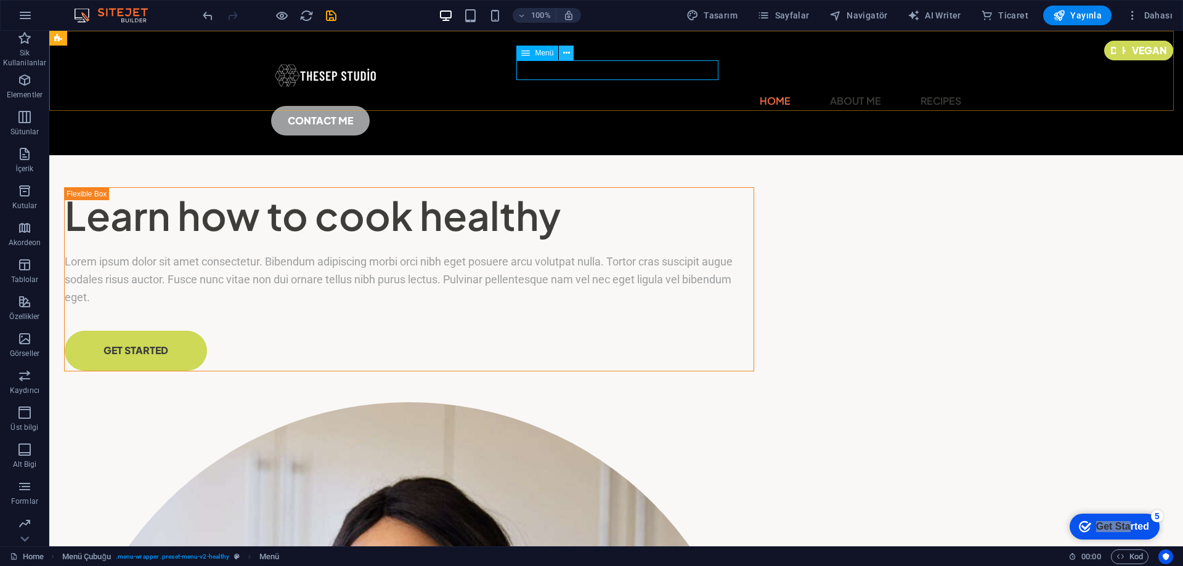
click at [563, 53] on icon at bounding box center [566, 53] width 7 height 13
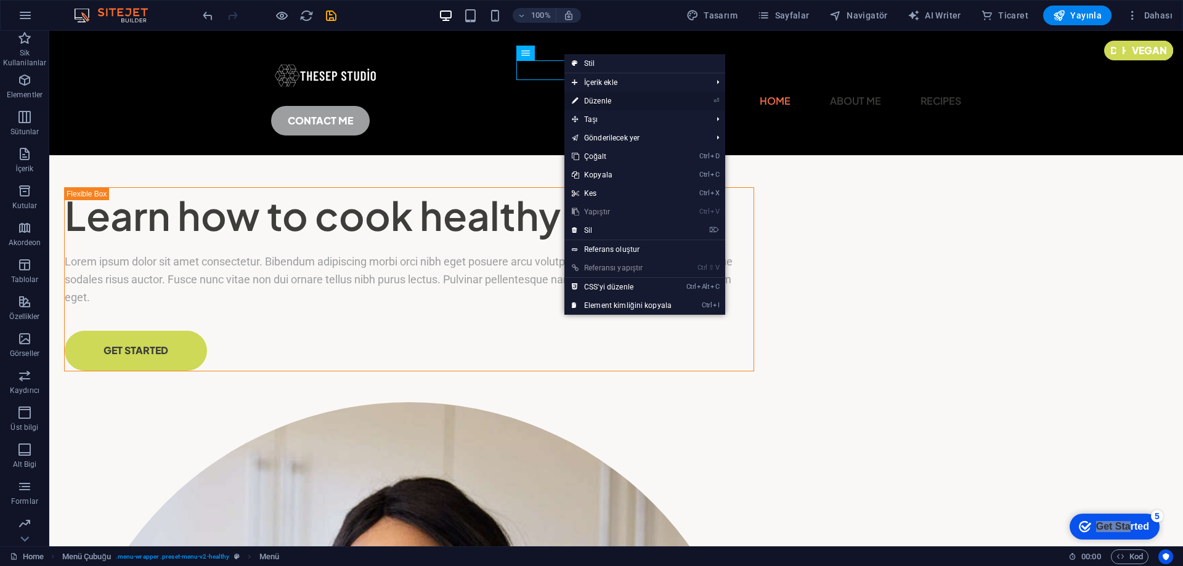
click at [598, 101] on link "⏎ Düzenle" at bounding box center [621, 101] width 115 height 18
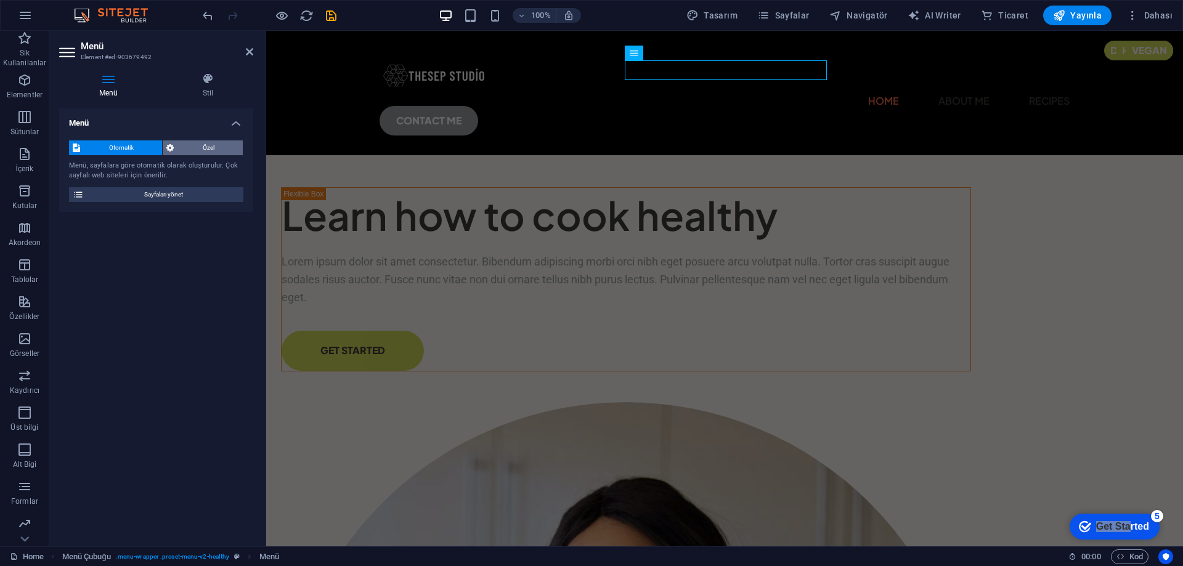
click at [216, 140] on span "Özel" at bounding box center [208, 147] width 62 height 15
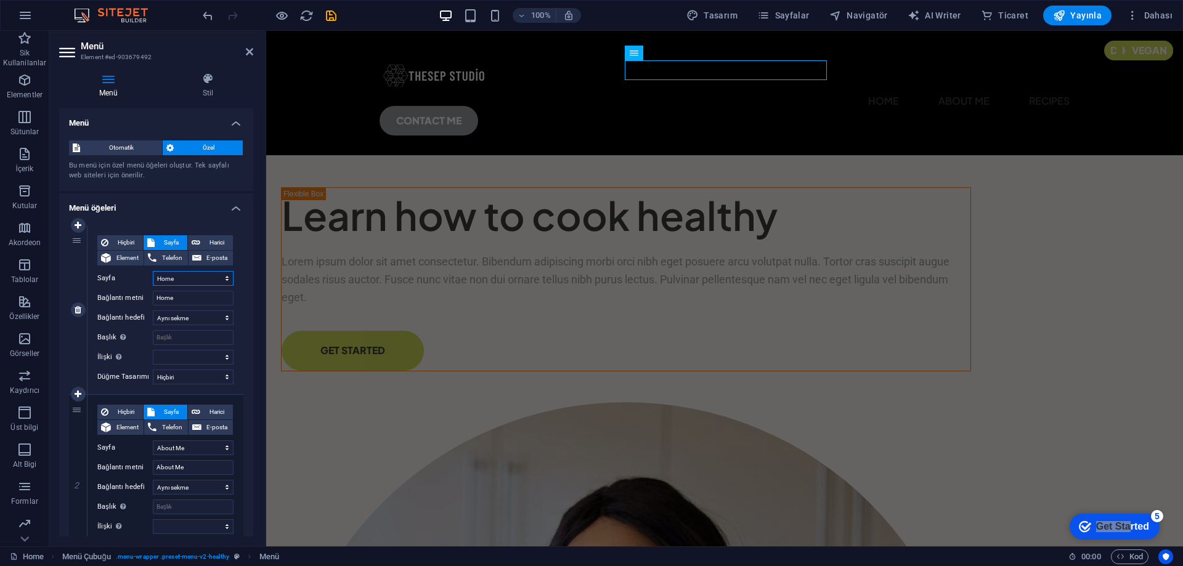
click at [181, 274] on select "Home About Me Recipes Privacy Legal Notice" at bounding box center [193, 278] width 81 height 15
click at [179, 277] on select "Home About Me Recipes Privacy Legal Notice" at bounding box center [193, 278] width 81 height 15
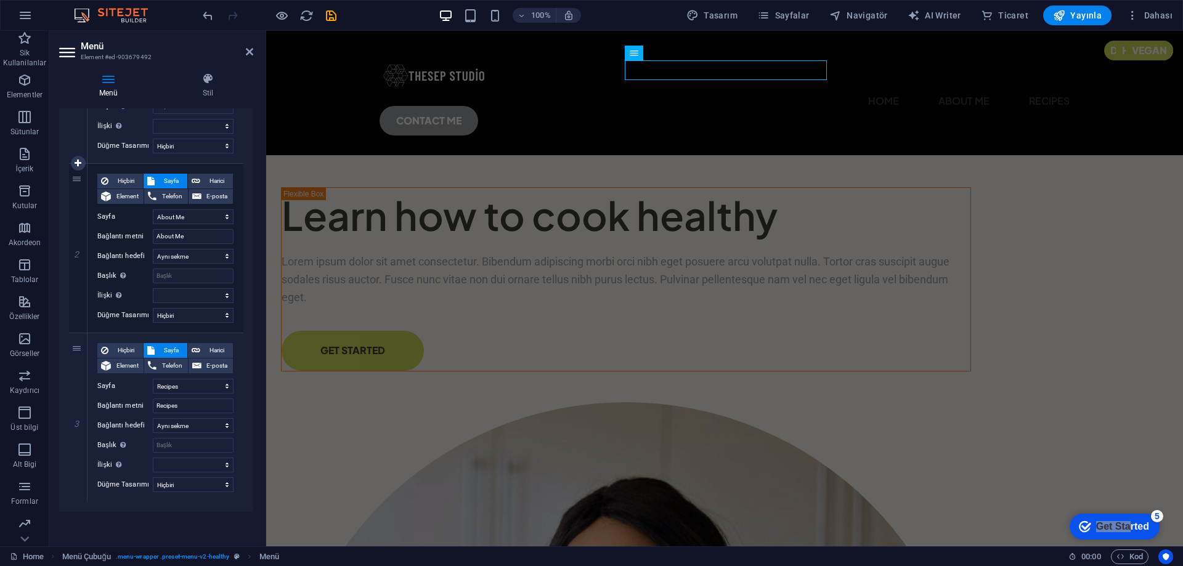
scroll to position [0, 0]
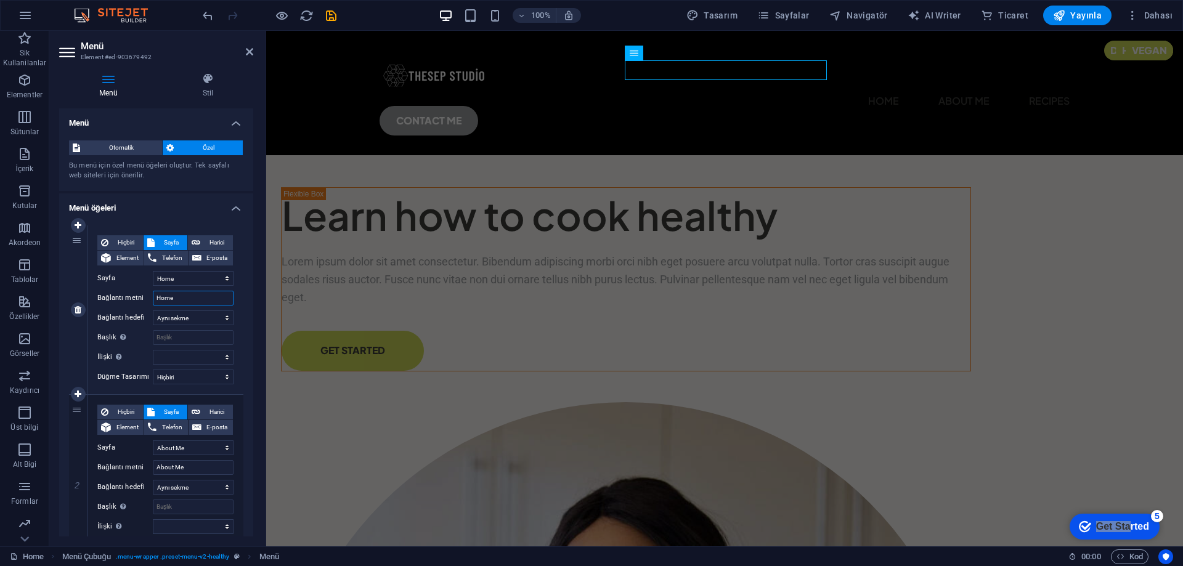
click at [172, 298] on input "Home" at bounding box center [193, 298] width 81 height 15
drag, startPoint x: 176, startPoint y: 299, endPoint x: 136, endPoint y: 299, distance: 40.0
click at [136, 299] on div "Bağlantı metni Home" at bounding box center [165, 298] width 136 height 15
type input "An"
select select
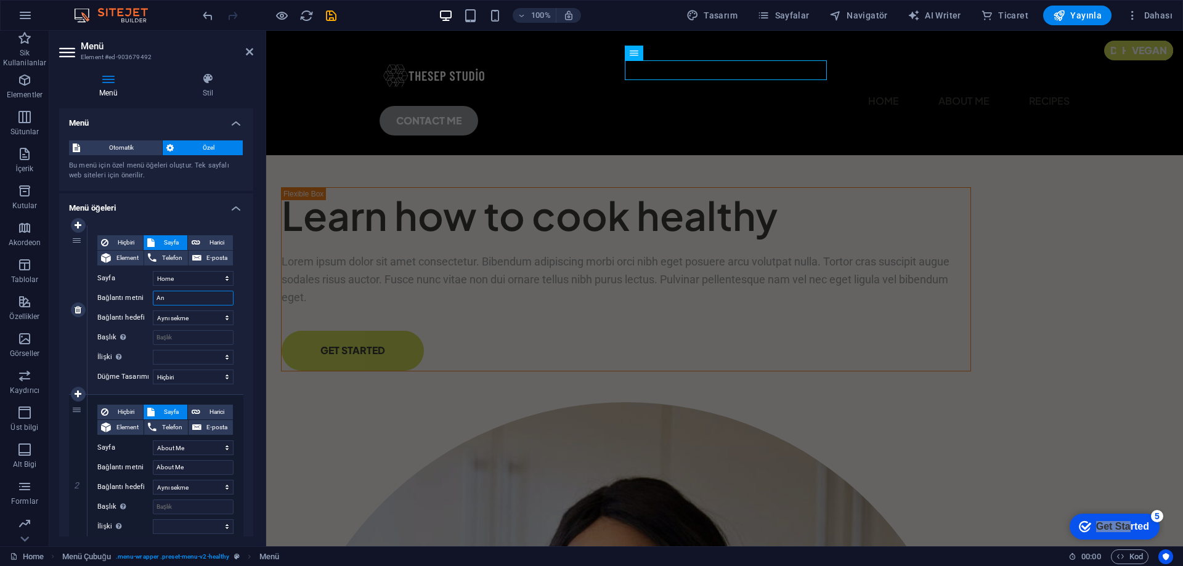
select select
type input "Anasayfa"
select select
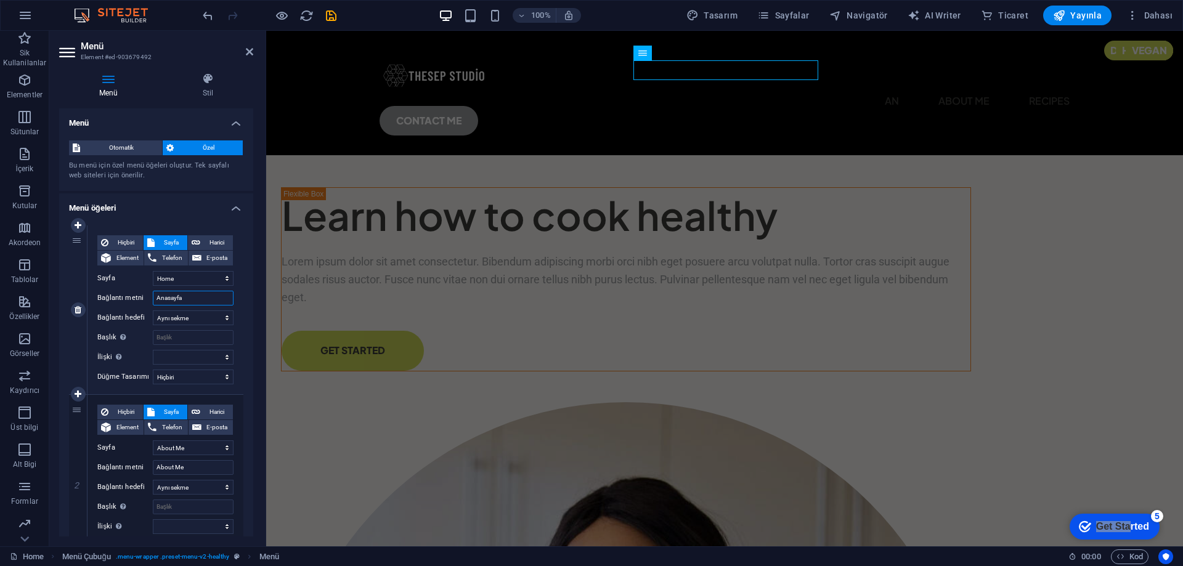
select select
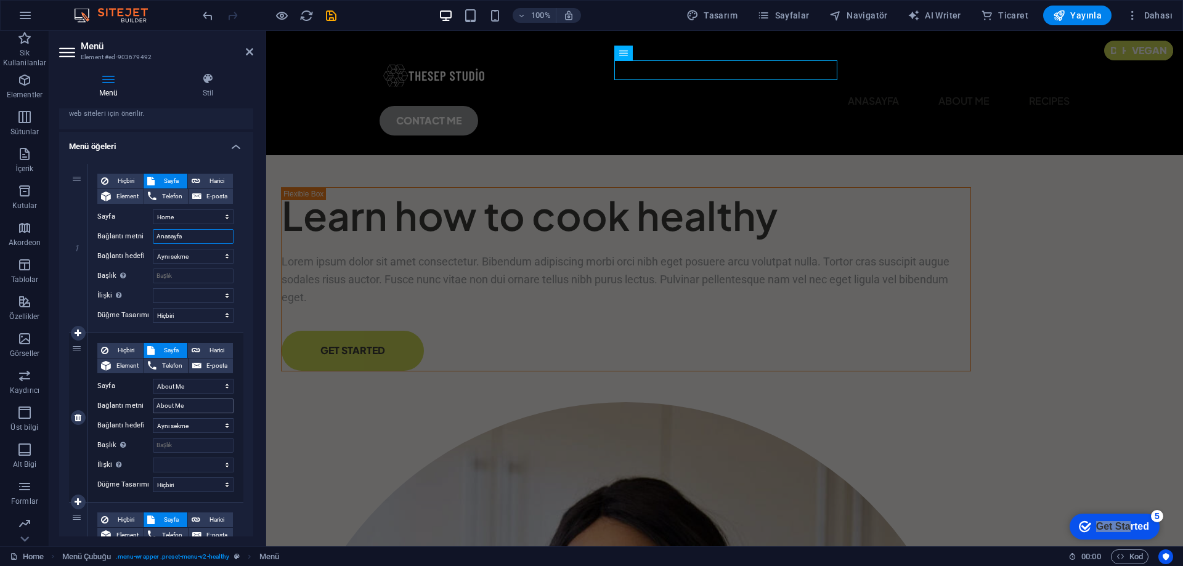
type input "Anasayfa"
drag, startPoint x: 193, startPoint y: 404, endPoint x: 148, endPoint y: 405, distance: 45.6
click at [148, 405] on div "Bağlantı metni About Me" at bounding box center [165, 406] width 136 height 15
type input "S"
type input "Mağza"
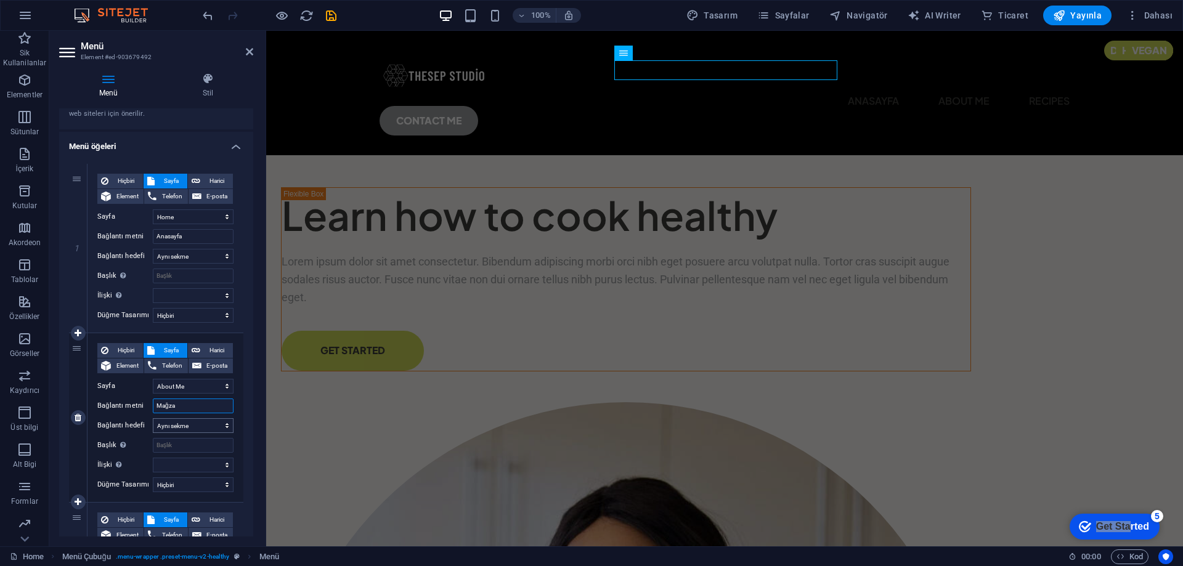
select select
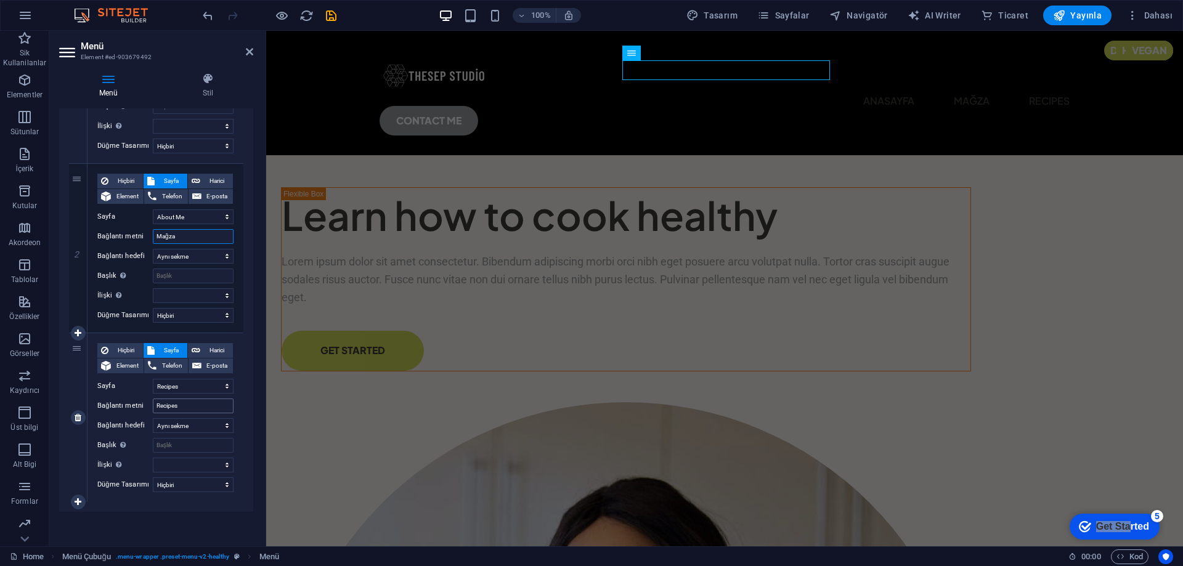
type input "Mağza"
drag, startPoint x: 181, startPoint y: 408, endPoint x: 134, endPoint y: 408, distance: 46.2
click at [134, 408] on div "Bağlantı metni Recipes" at bounding box center [165, 406] width 136 height 15
type input "Hakkımızda"
select select
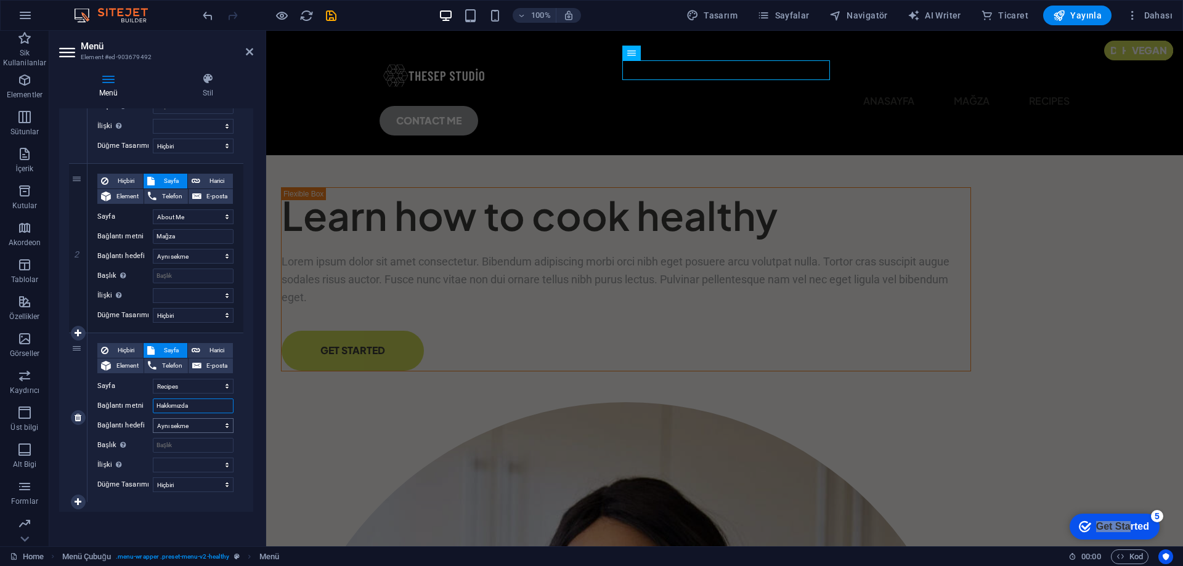
select select
type input "Hakkımızda"
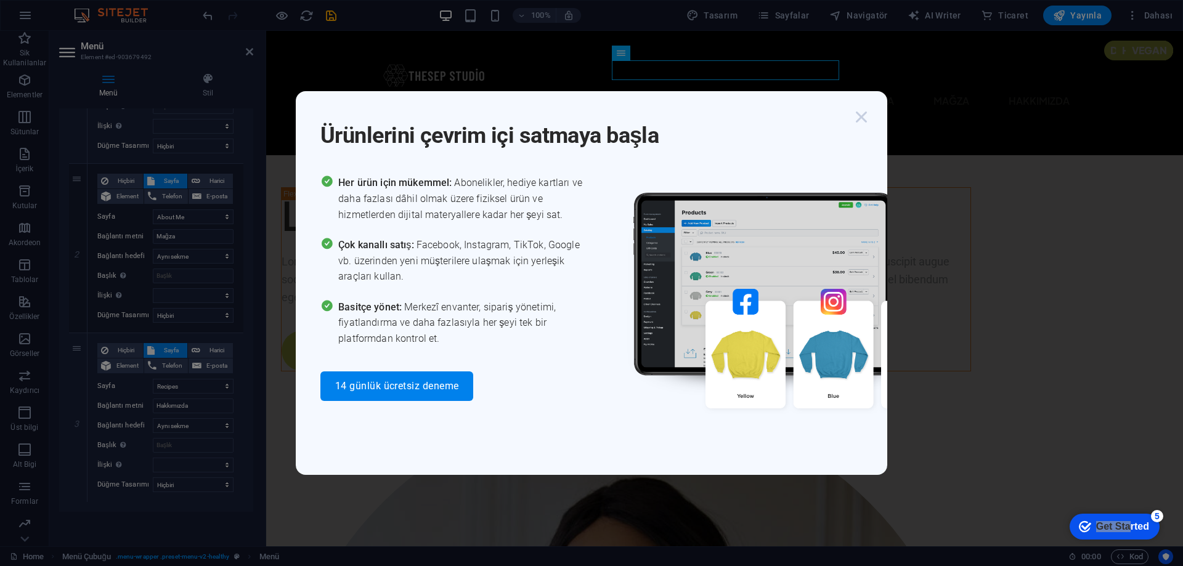
click at [858, 120] on icon "button" at bounding box center [861, 117] width 22 height 22
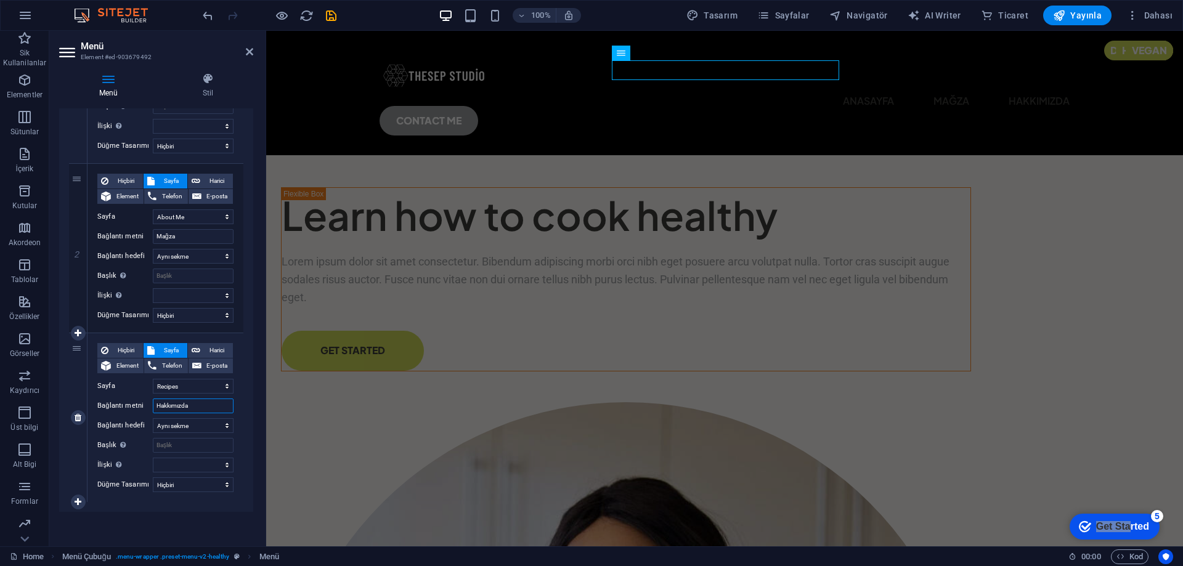
scroll to position [0, 0]
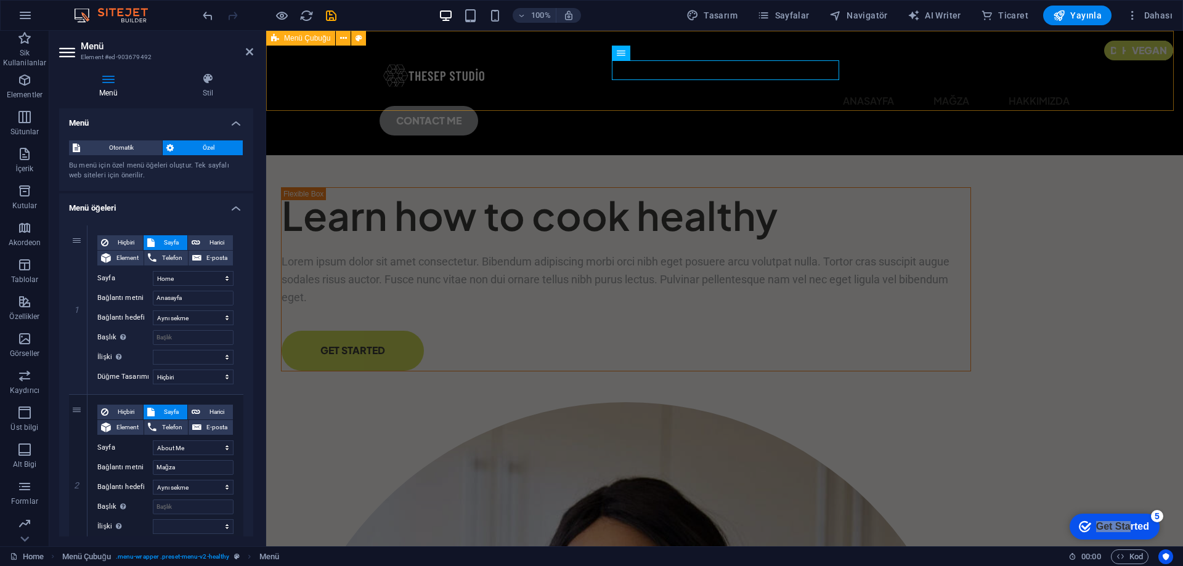
click at [861, 79] on div "Anasayfa Mağza Hakkımızda CONTACT ME" at bounding box center [724, 93] width 917 height 124
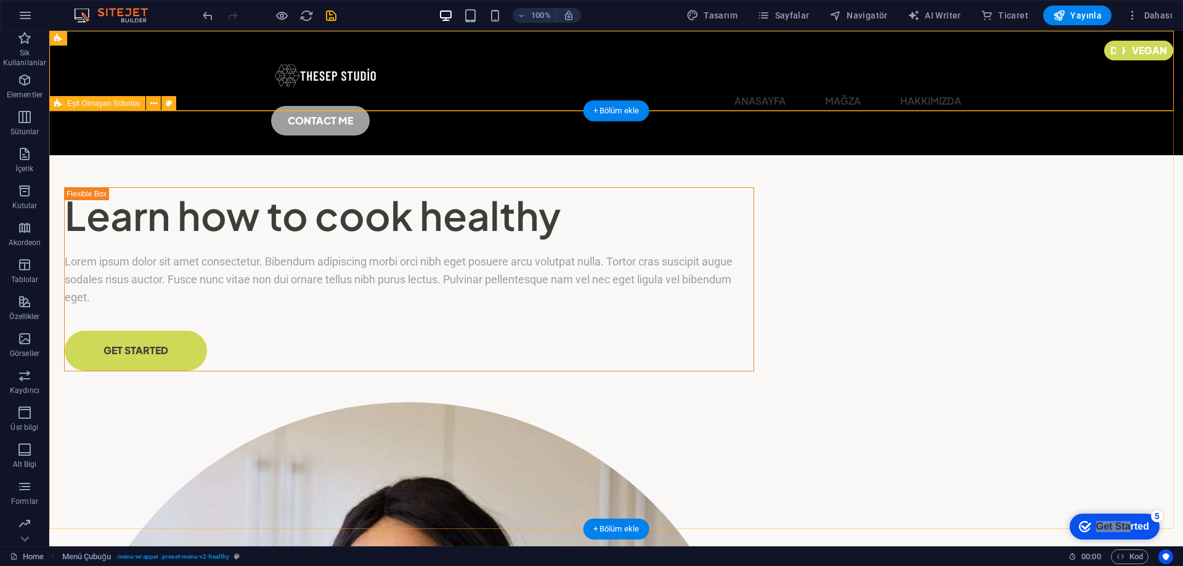
drag, startPoint x: 560, startPoint y: 156, endPoint x: 547, endPoint y: 115, distance: 43.3
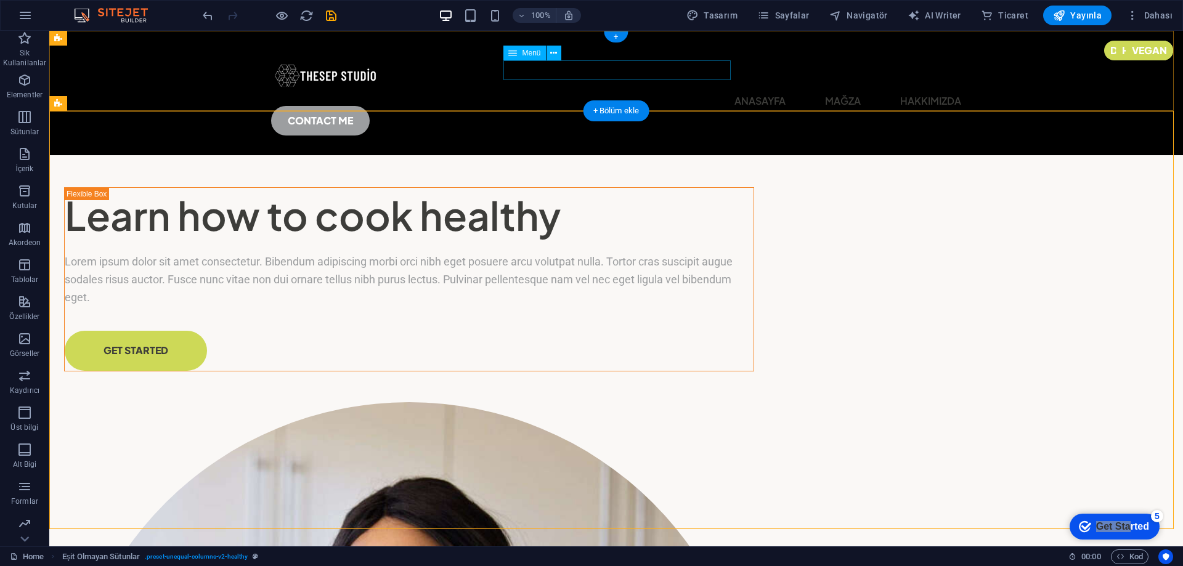
click at [524, 91] on nav "Anasayfa Mağza Hakkımızda" at bounding box center [616, 101] width 690 height 20
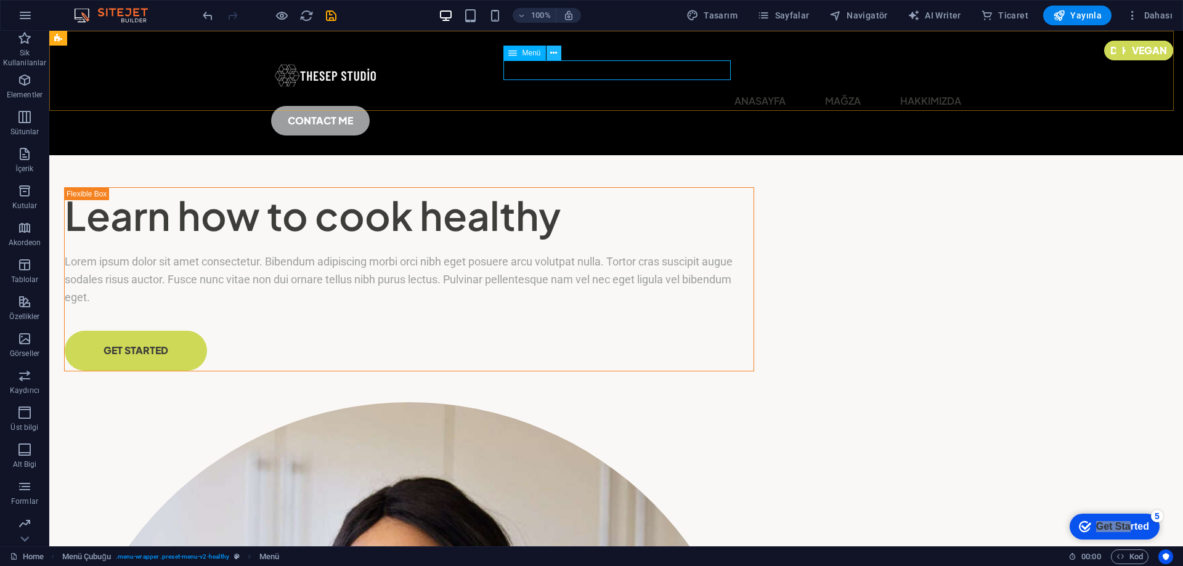
click at [555, 54] on icon at bounding box center [553, 53] width 7 height 13
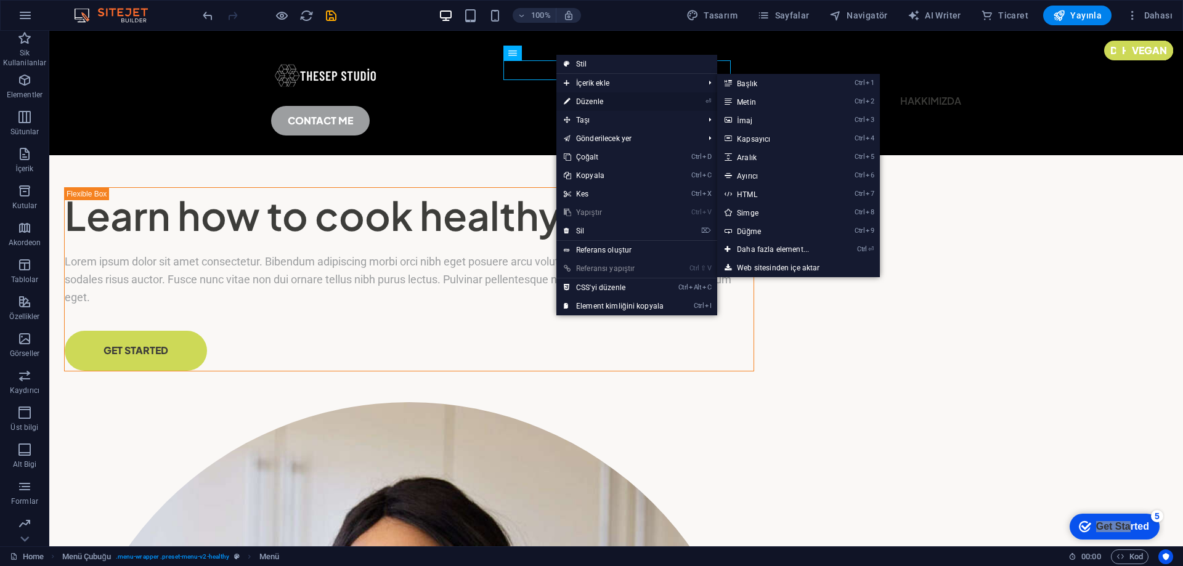
click at [589, 101] on link "⏎ Düzenle" at bounding box center [613, 101] width 115 height 18
select select
select select "1"
select select
select select "2"
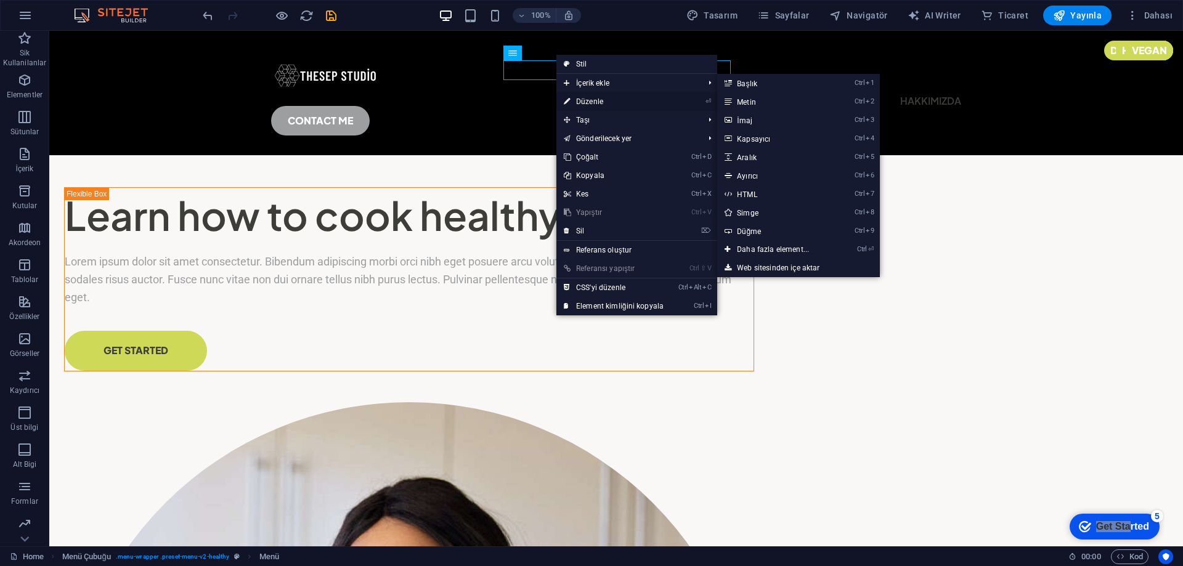
select select
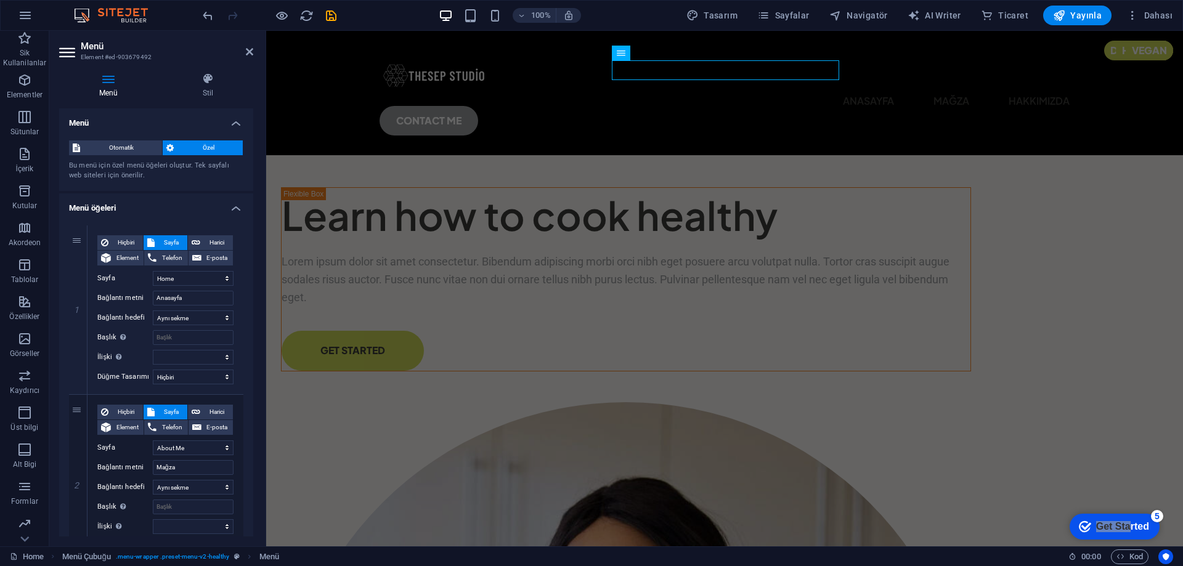
click at [208, 65] on div "Menü Stil Menü Otomatik Özel Bu menü için özel menü öğeleri oluştur. Tek sayfal…" at bounding box center [156, 305] width 214 height 484
click at [208, 76] on icon at bounding box center [208, 79] width 91 height 12
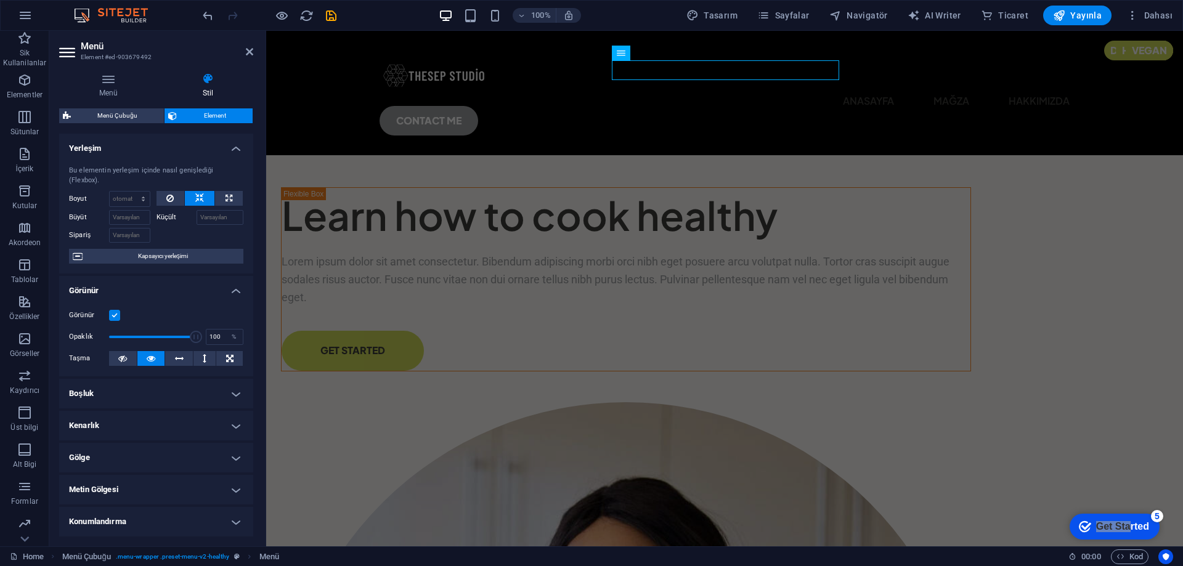
scroll to position [62, 0]
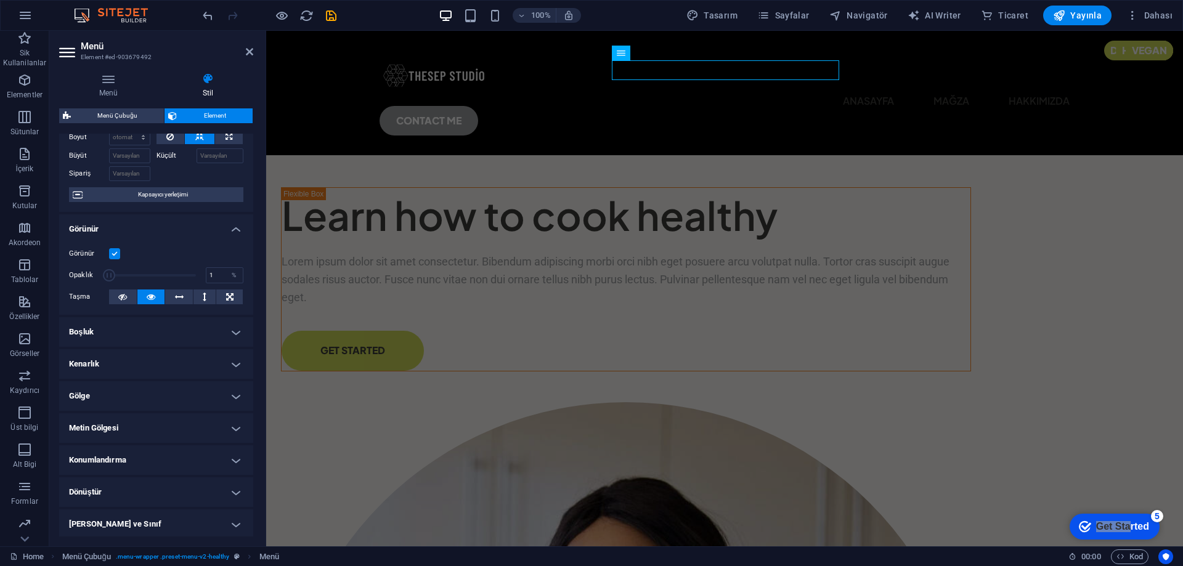
drag, startPoint x: 192, startPoint y: 276, endPoint x: 105, endPoint y: 276, distance: 86.9
click at [105, 276] on span at bounding box center [109, 275] width 12 height 12
drag, startPoint x: 113, startPoint y: 274, endPoint x: 202, endPoint y: 270, distance: 88.8
click at [202, 270] on div "Opaklık 100 %" at bounding box center [156, 275] width 174 height 18
click at [158, 272] on span at bounding box center [152, 275] width 87 height 18
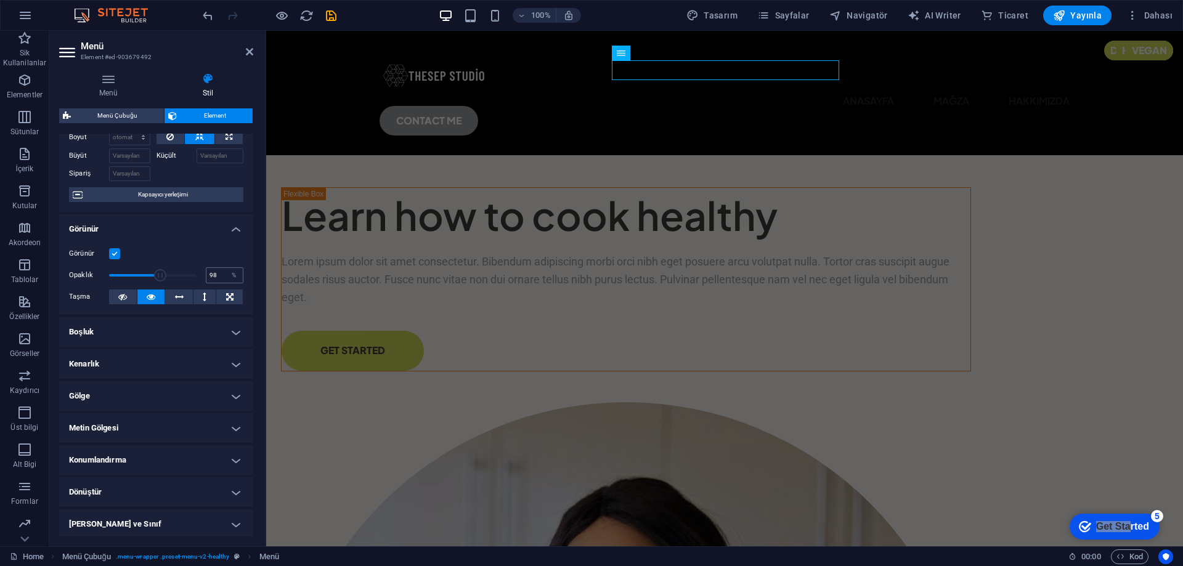
type input "100"
drag, startPoint x: 158, startPoint y: 272, endPoint x: 209, endPoint y: 272, distance: 51.1
click at [209, 272] on div "Opaklık 100 %" at bounding box center [156, 275] width 174 height 18
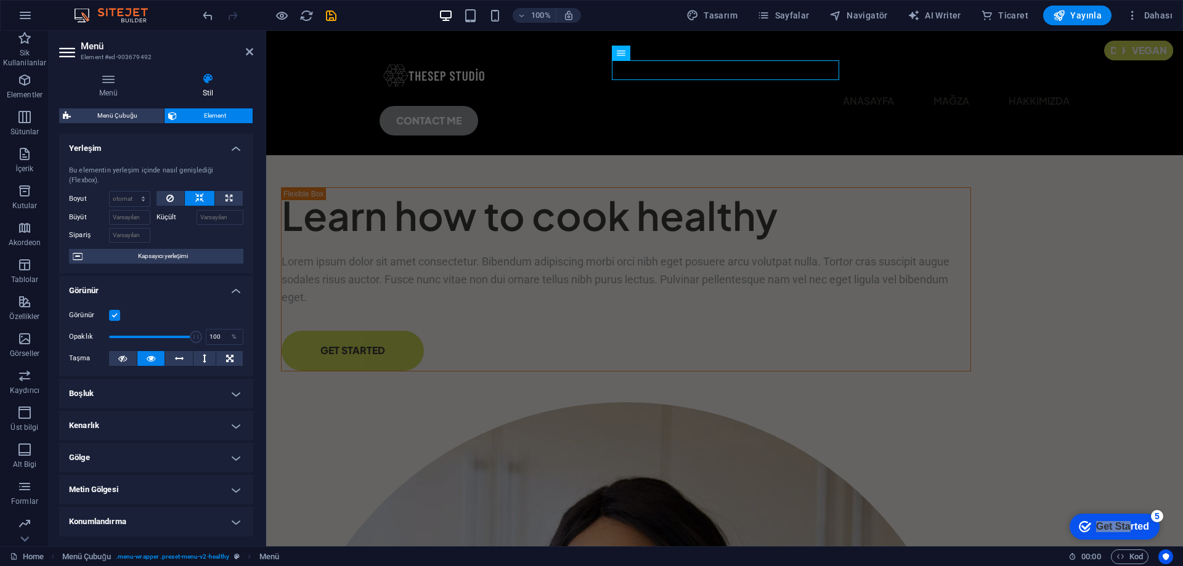
click at [233, 150] on h4 "Yerleşim" at bounding box center [156, 145] width 194 height 22
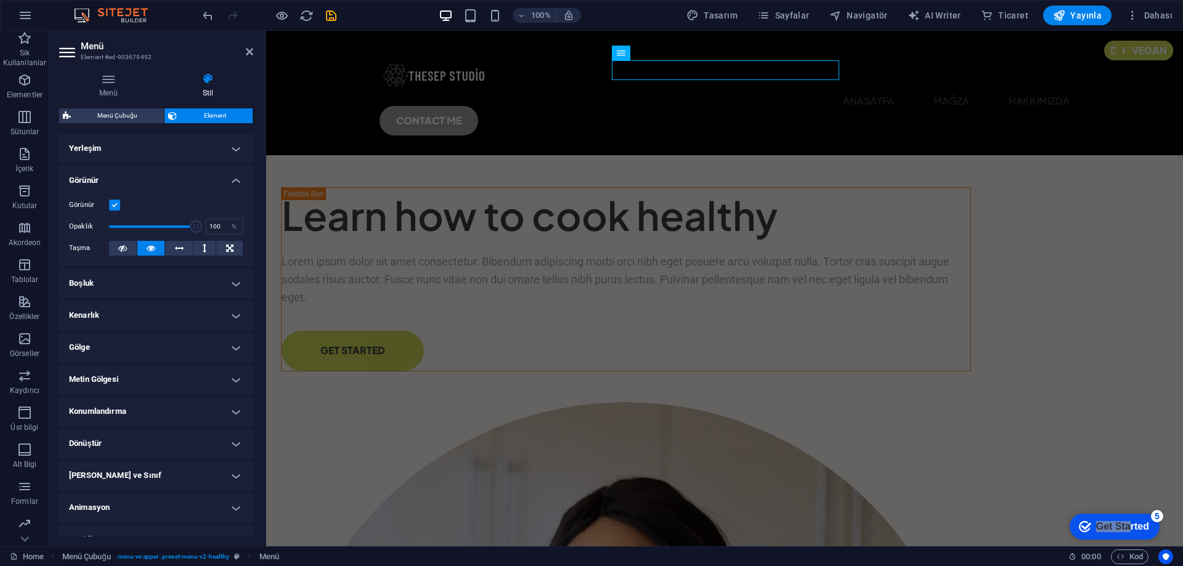
click at [233, 181] on h4 "Görünür" at bounding box center [156, 177] width 194 height 22
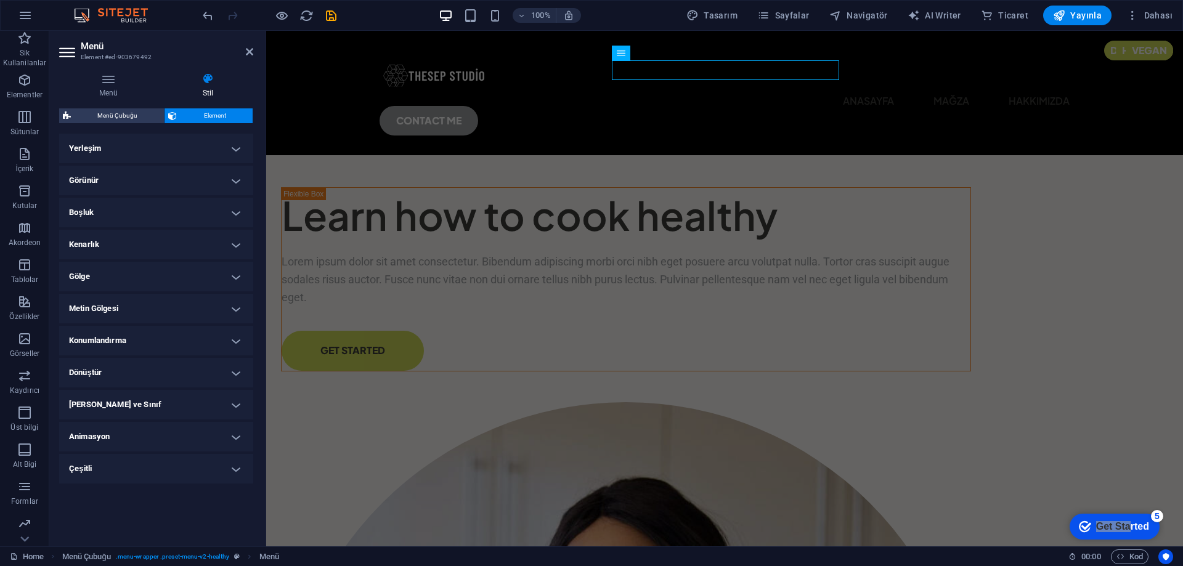
click at [238, 210] on h4 "Boşluk" at bounding box center [156, 213] width 194 height 30
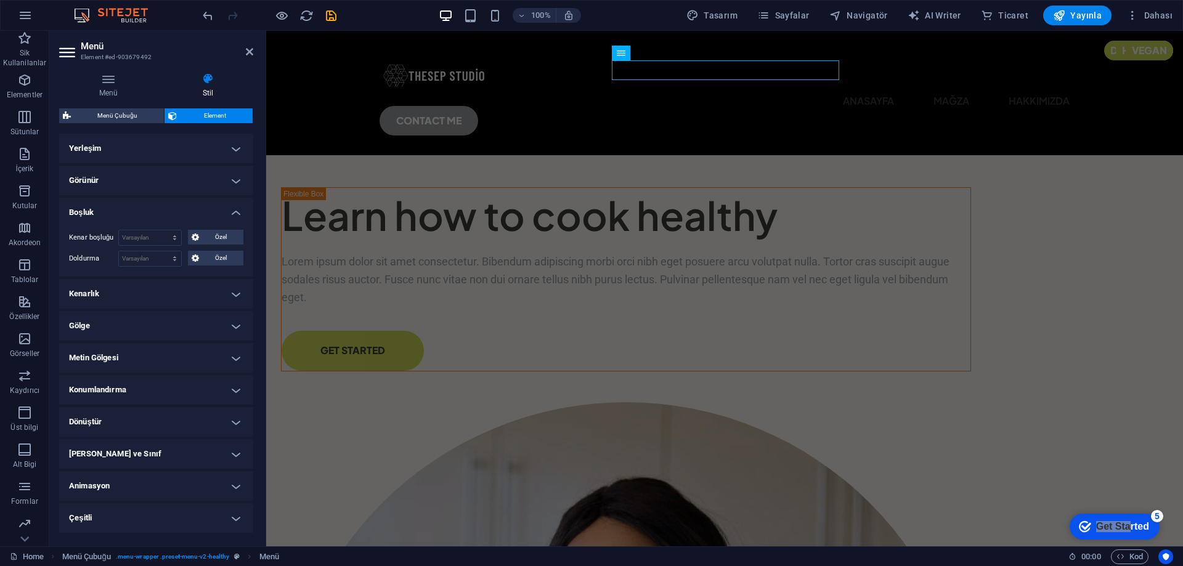
click at [238, 210] on h4 "Boşluk" at bounding box center [156, 209] width 194 height 22
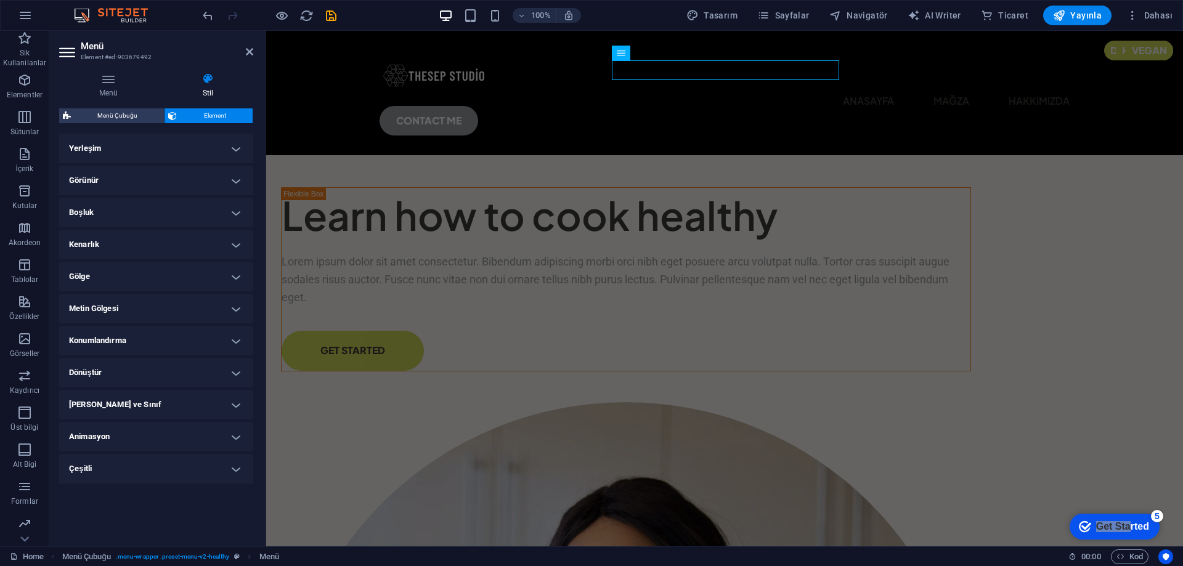
click at [235, 213] on h4 "Boşluk" at bounding box center [156, 213] width 194 height 30
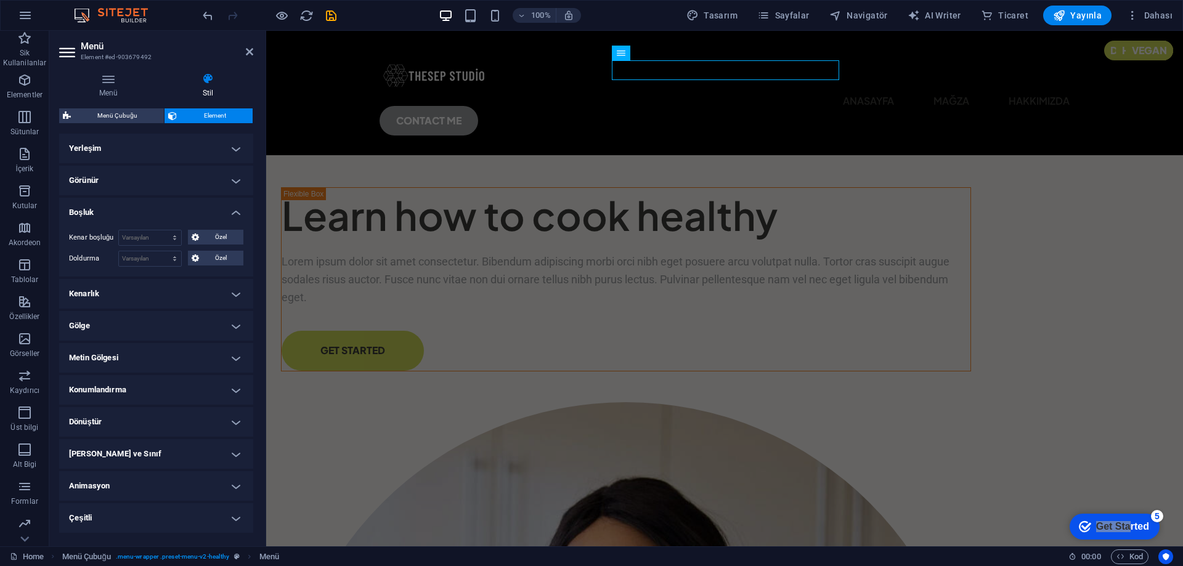
click at [235, 213] on h4 "Boşluk" at bounding box center [156, 209] width 194 height 22
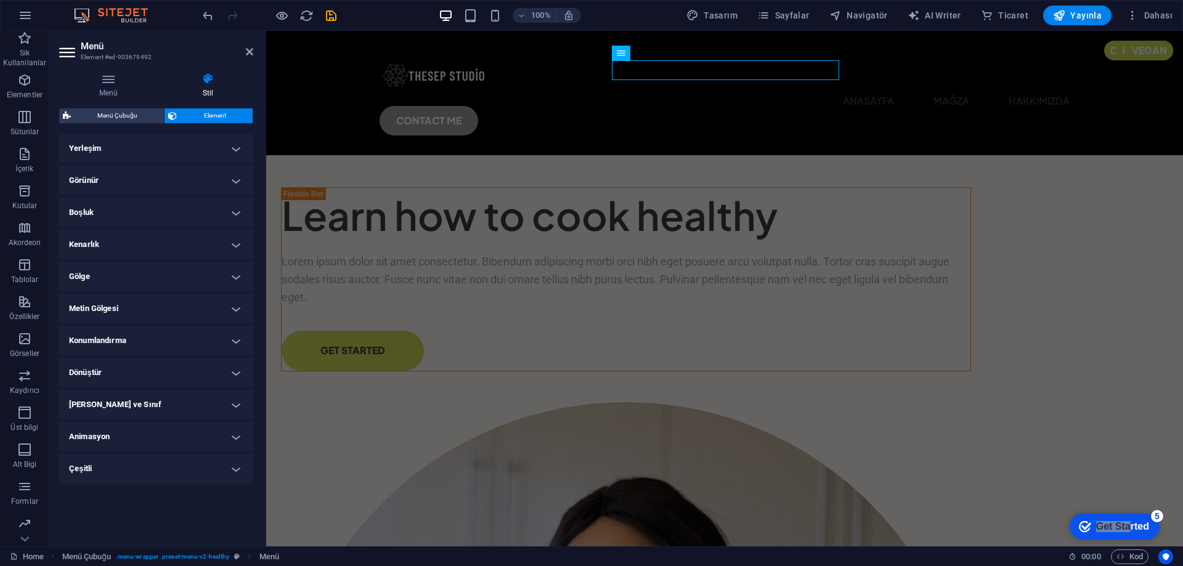
click at [238, 251] on h4 "Kenarlık" at bounding box center [156, 245] width 194 height 30
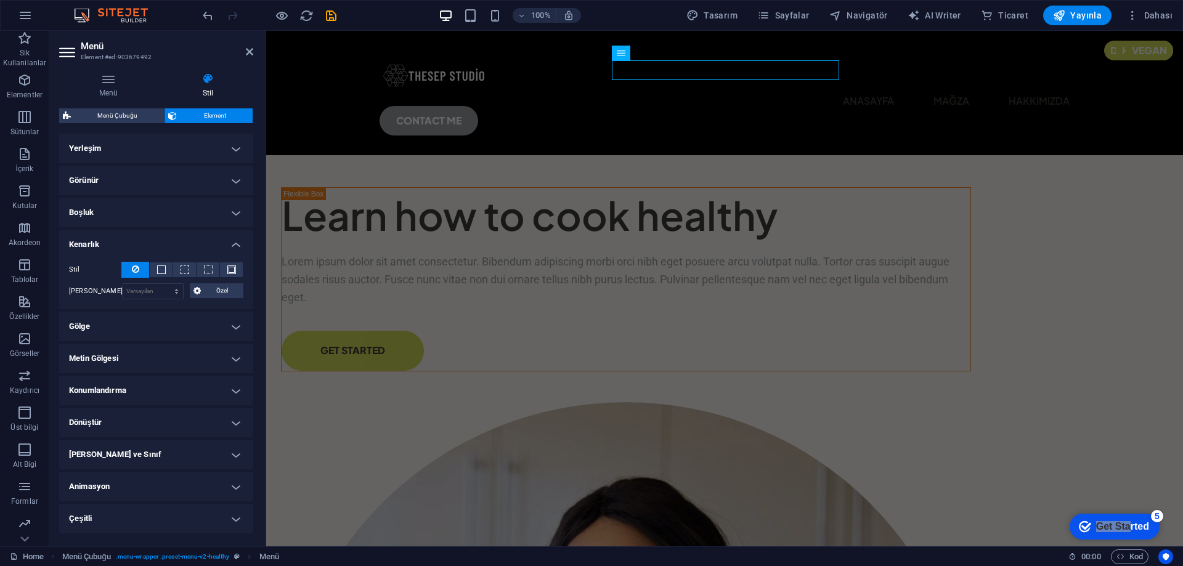
click at [237, 248] on h4 "Kenarlık" at bounding box center [156, 241] width 194 height 22
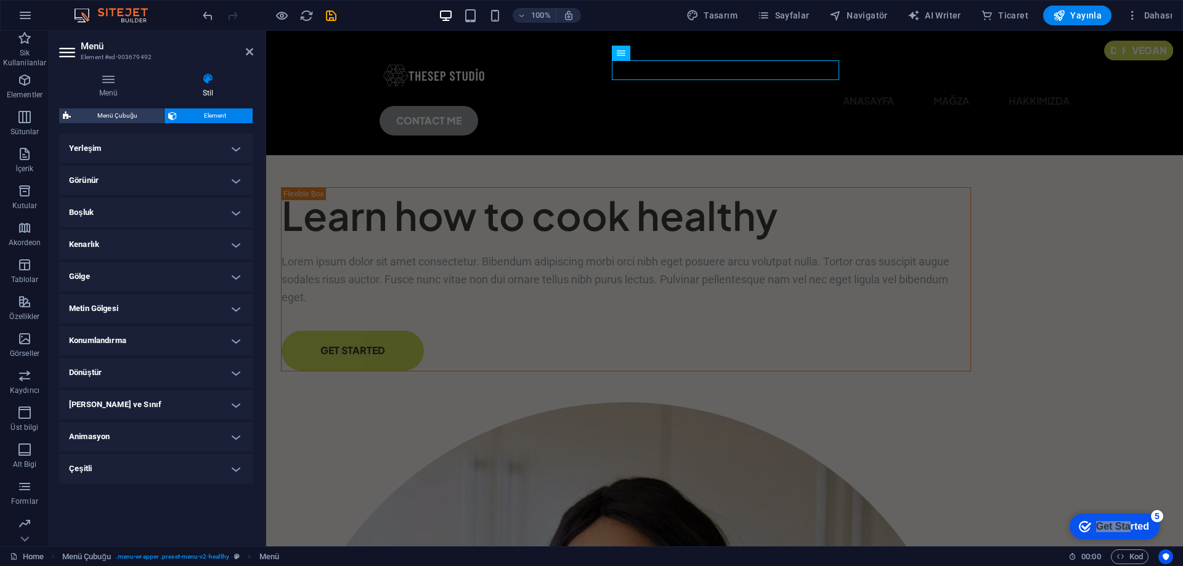
click at [233, 282] on h4 "Gölge" at bounding box center [156, 277] width 194 height 30
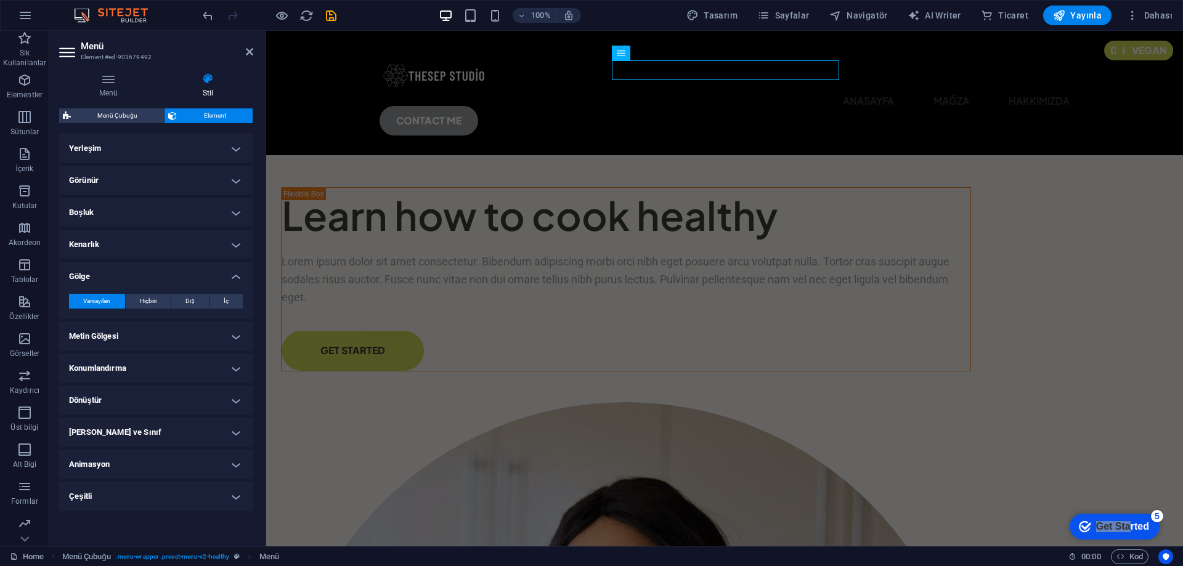
click at [233, 281] on h4 "Gölge" at bounding box center [156, 273] width 194 height 22
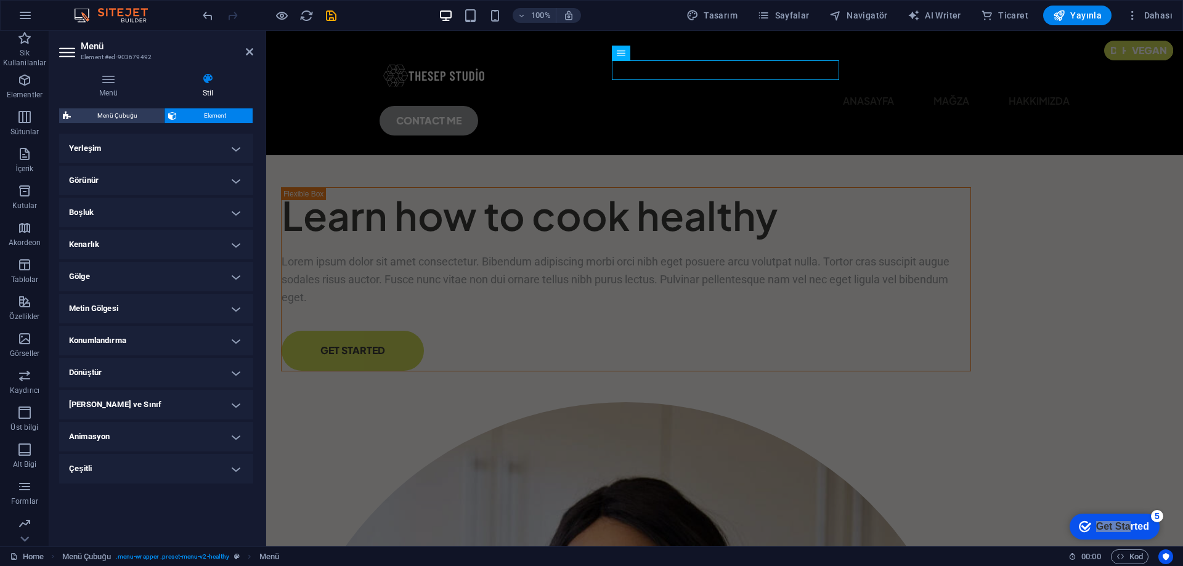
click at [233, 317] on h4 "Metin Gölgesi" at bounding box center [156, 309] width 194 height 30
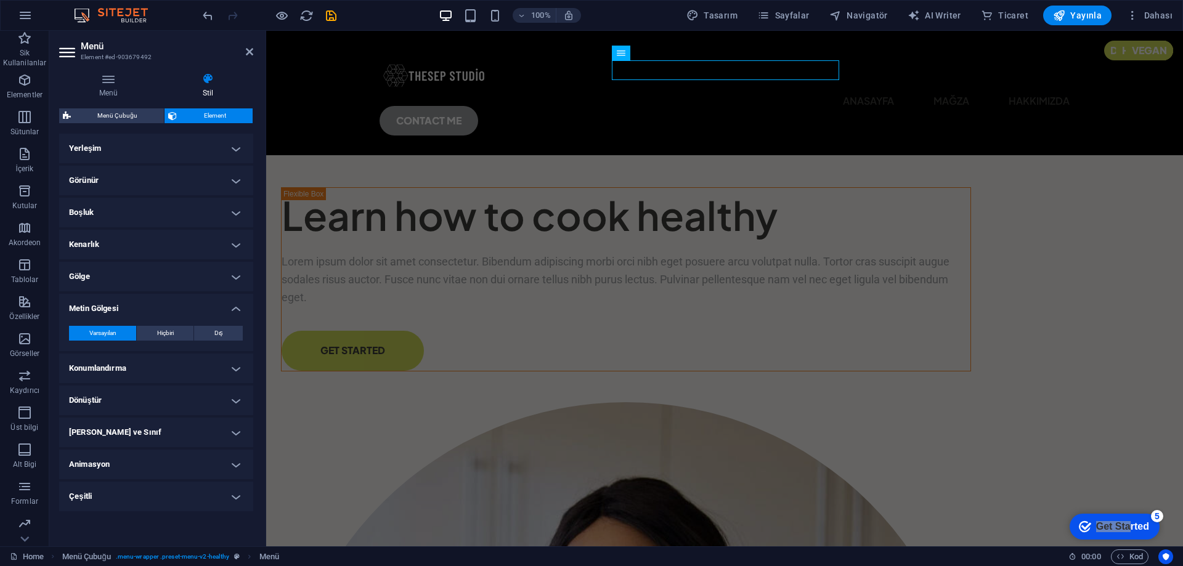
click at [233, 312] on h4 "Metin Gölgesi" at bounding box center [156, 305] width 194 height 22
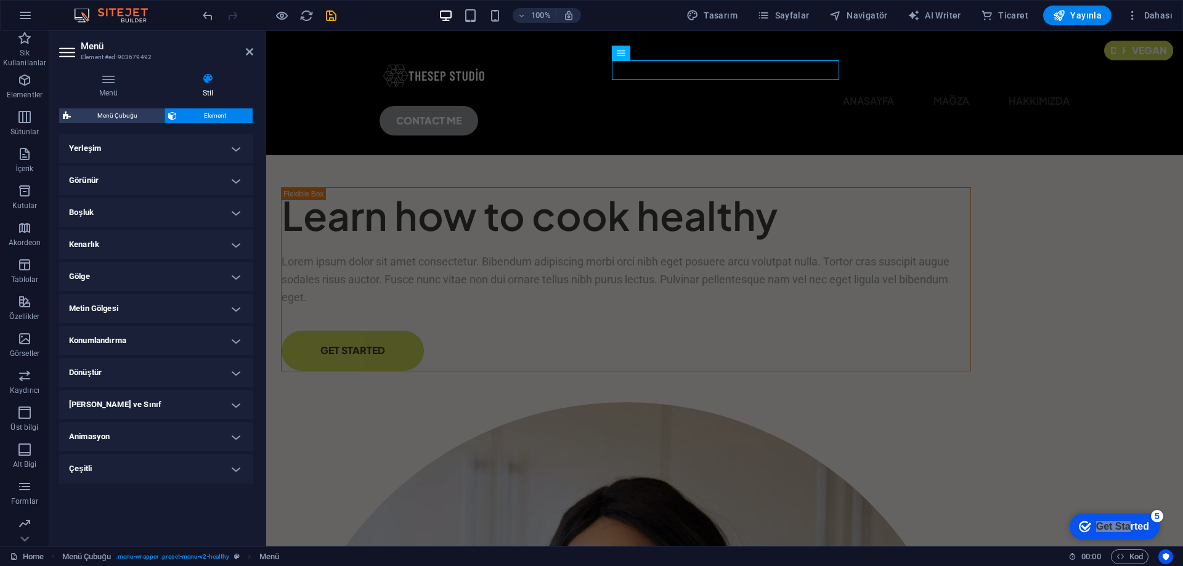
click at [233, 331] on h4 "Konumlandırma" at bounding box center [156, 341] width 194 height 30
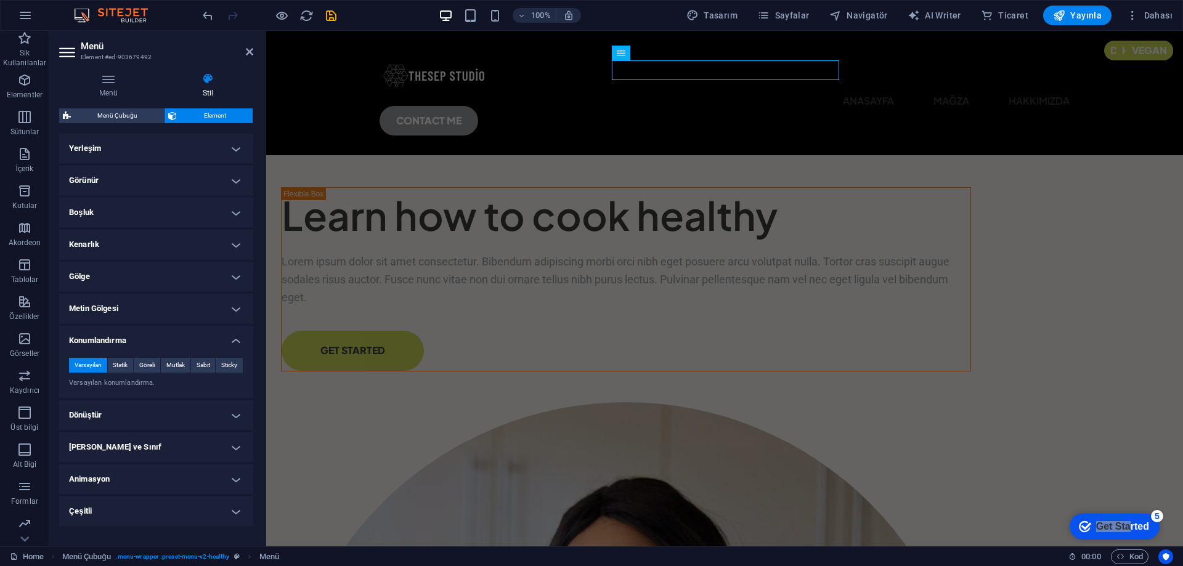
click at [233, 335] on h4 "Konumlandırma" at bounding box center [156, 337] width 194 height 22
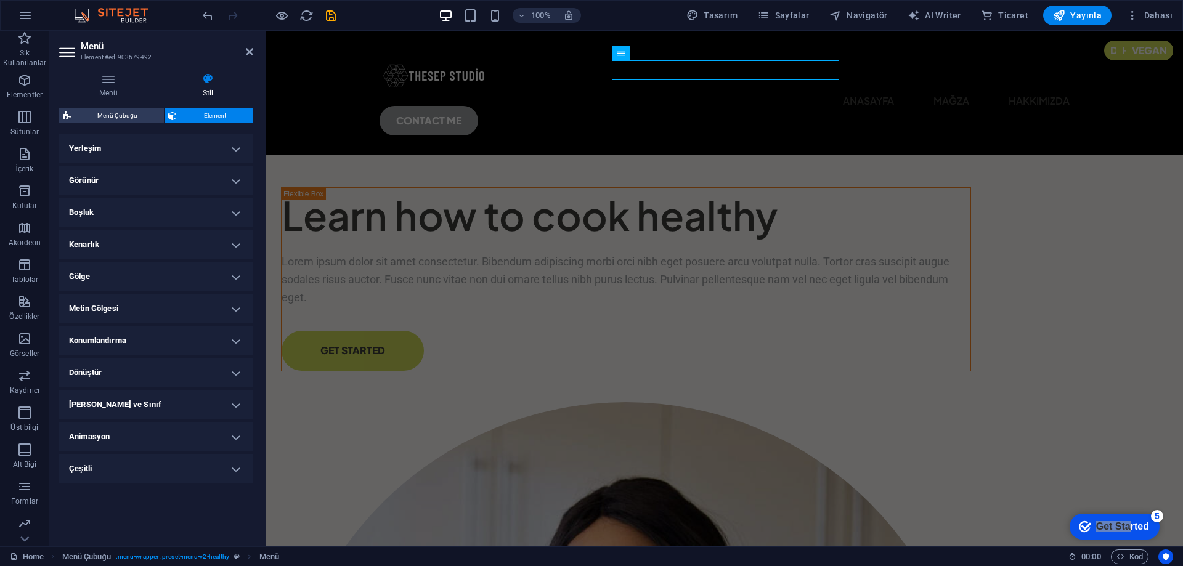
click at [233, 373] on h4 "Dönüştür" at bounding box center [156, 373] width 194 height 30
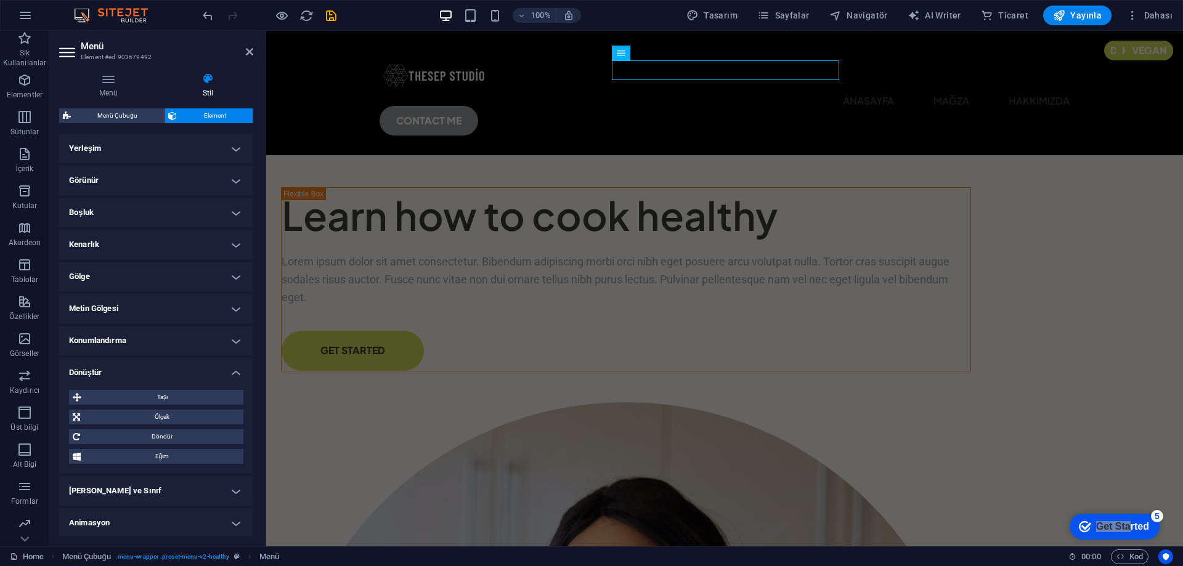
click at [235, 372] on h4 "Dönüştür" at bounding box center [156, 369] width 194 height 22
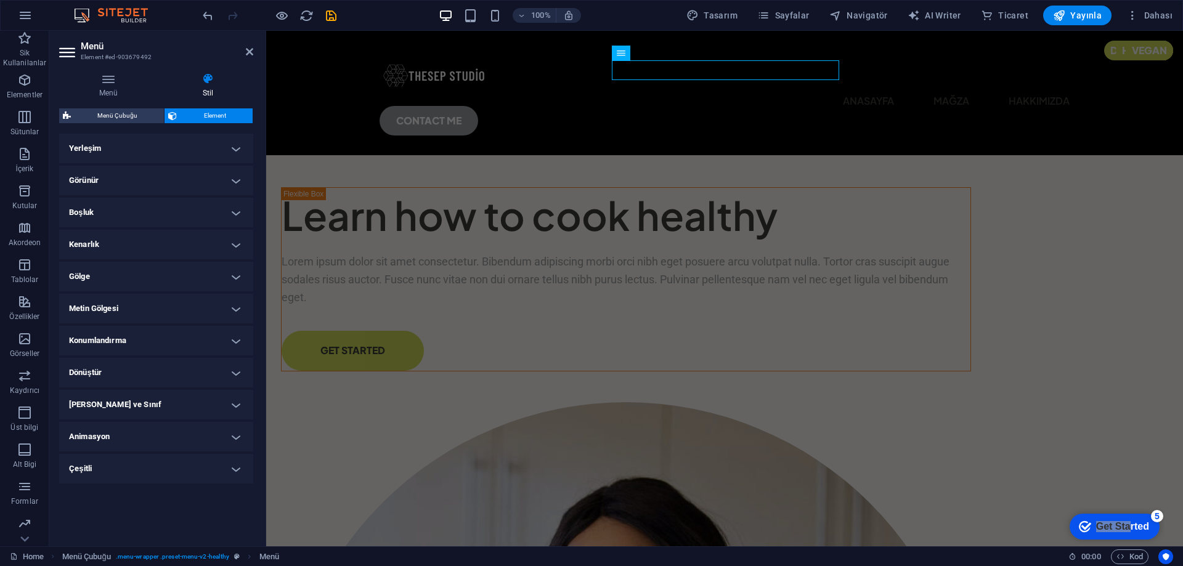
click at [235, 405] on h4 "[PERSON_NAME] ve Sınıf" at bounding box center [156, 405] width 194 height 30
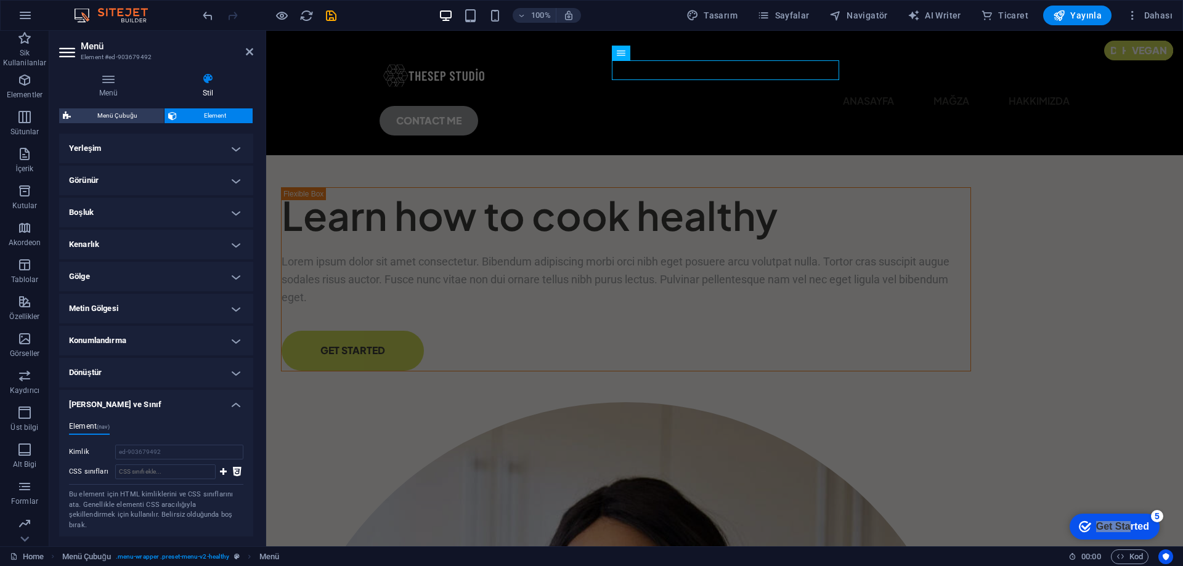
click at [235, 406] on h4 "[PERSON_NAME] ve Sınıf" at bounding box center [156, 401] width 194 height 22
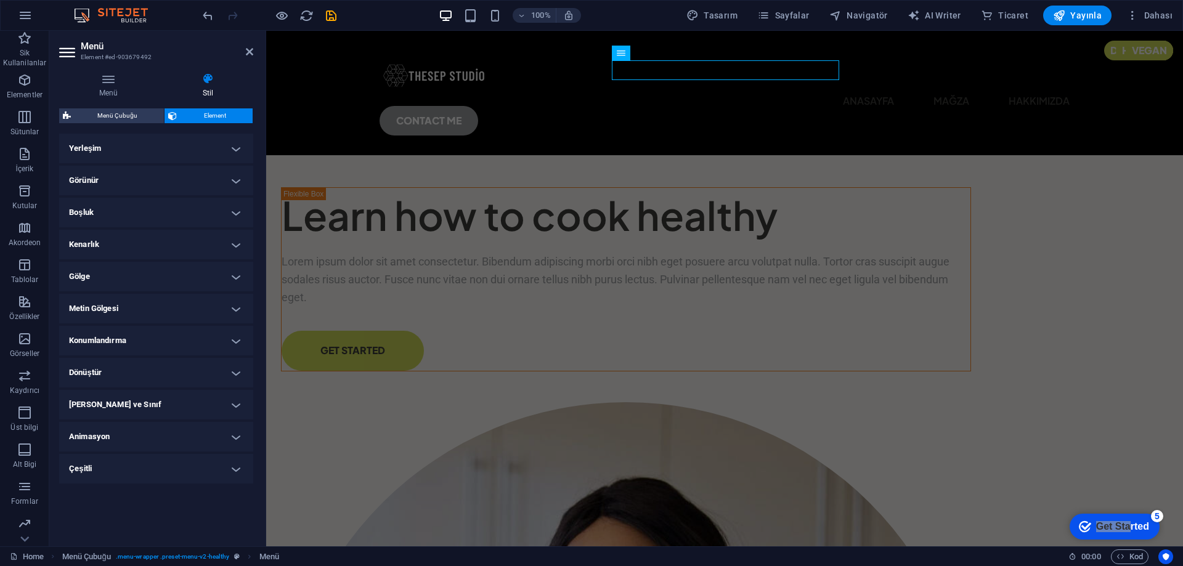
click at [233, 437] on h4 "Animasyon" at bounding box center [156, 437] width 194 height 30
click at [233, 437] on h4 "Animasyon" at bounding box center [156, 433] width 194 height 22
click at [238, 463] on h4 "Çeşitli" at bounding box center [156, 469] width 194 height 30
click at [238, 468] on h4 "Çeşitli" at bounding box center [156, 465] width 194 height 22
click at [236, 161] on h4 "Yerleşim" at bounding box center [156, 149] width 194 height 30
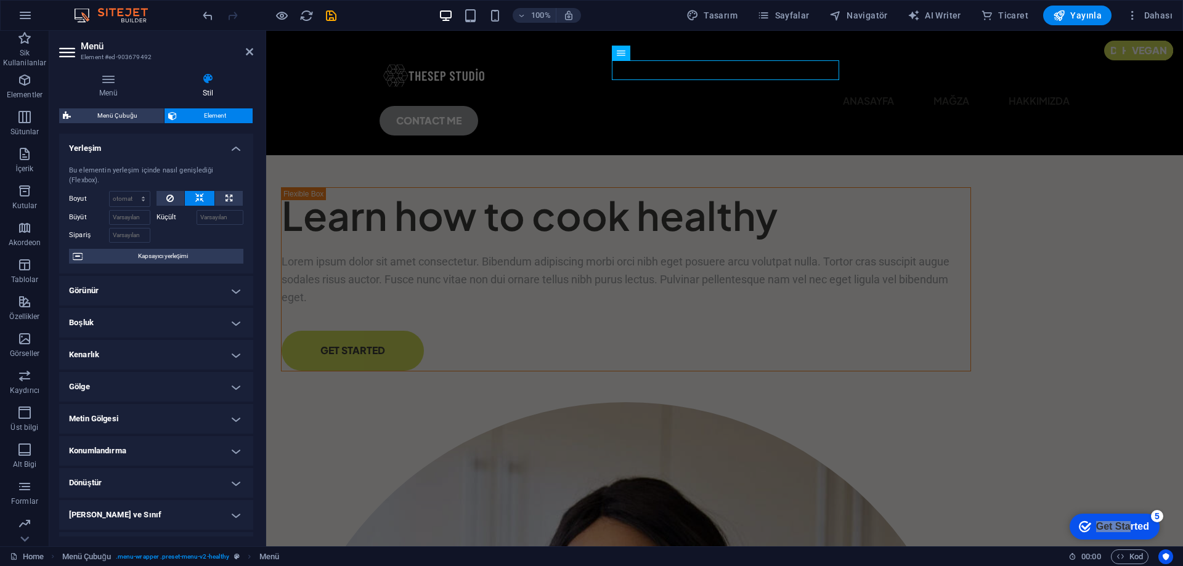
click at [237, 153] on h4 "Yerleşim" at bounding box center [156, 145] width 194 height 22
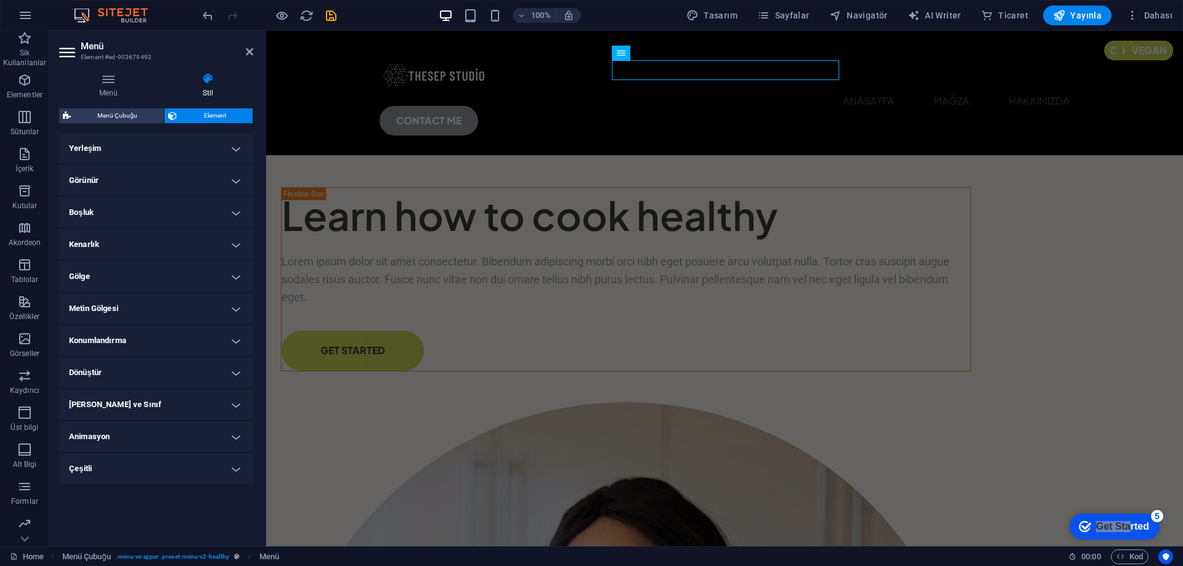
click at [237, 183] on h4 "Görünür" at bounding box center [156, 181] width 194 height 30
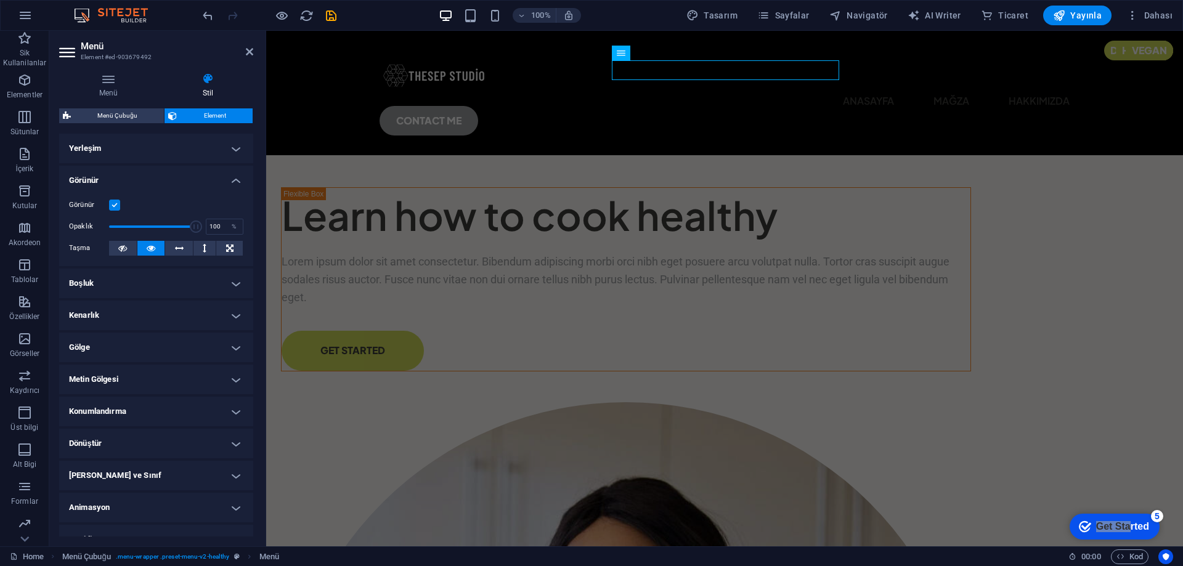
click at [237, 183] on h4 "Görünür" at bounding box center [156, 177] width 194 height 22
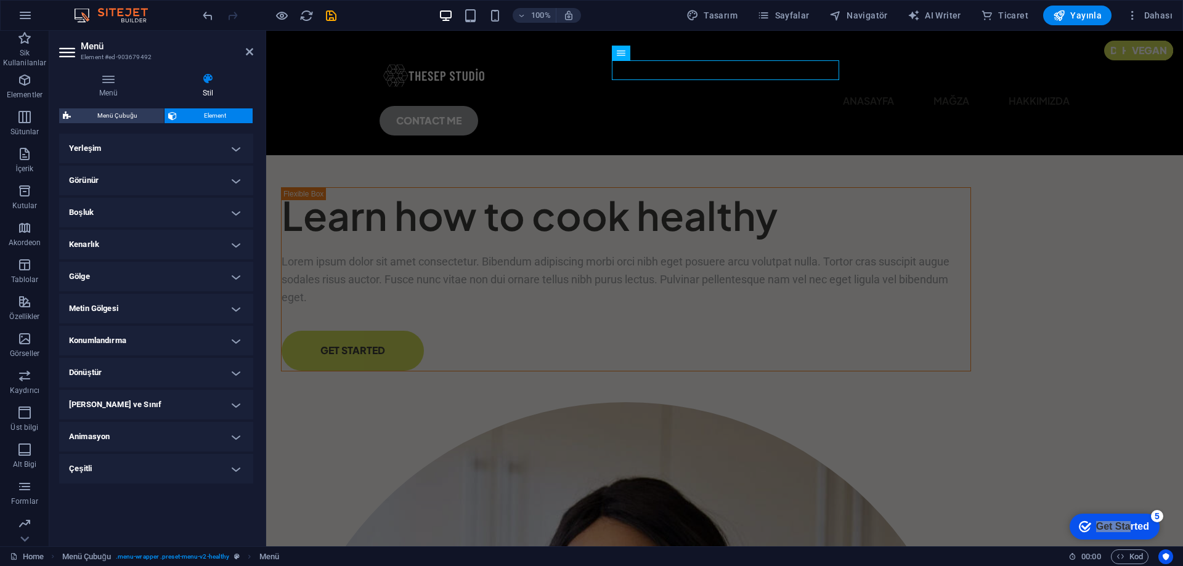
click at [233, 213] on h4 "Boşluk" at bounding box center [156, 213] width 194 height 30
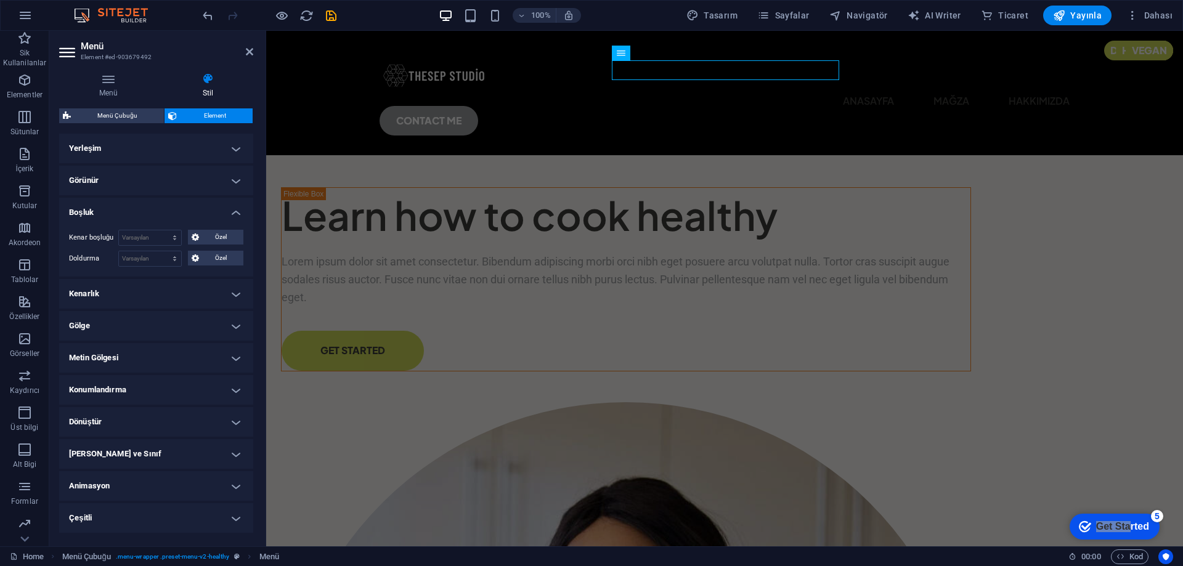
click at [233, 213] on h4 "Boşluk" at bounding box center [156, 209] width 194 height 22
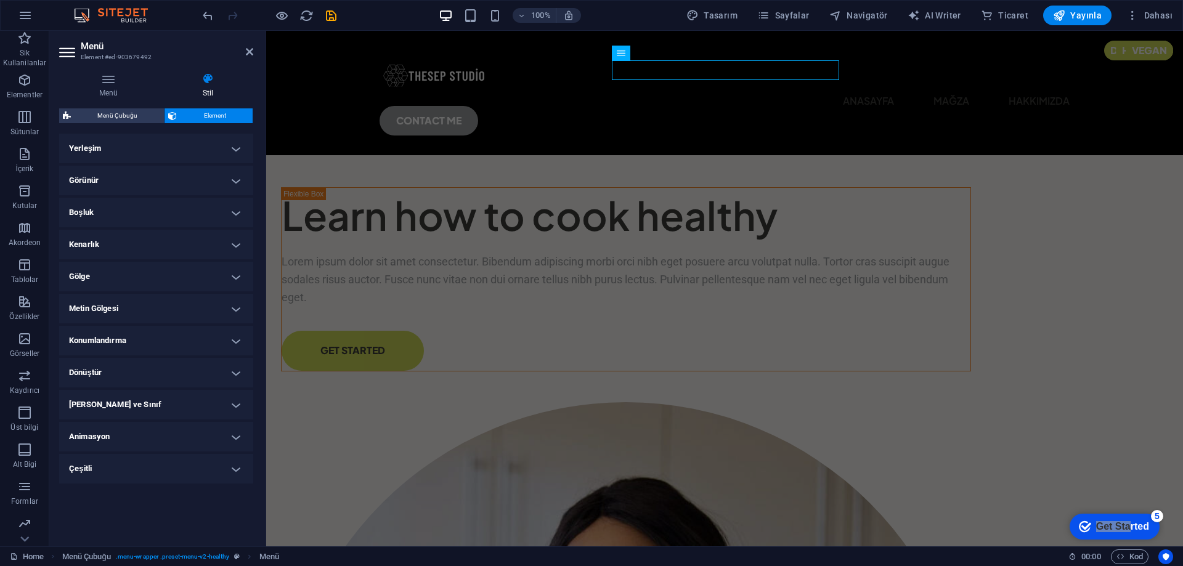
click at [233, 174] on h4 "Görünür" at bounding box center [156, 181] width 194 height 30
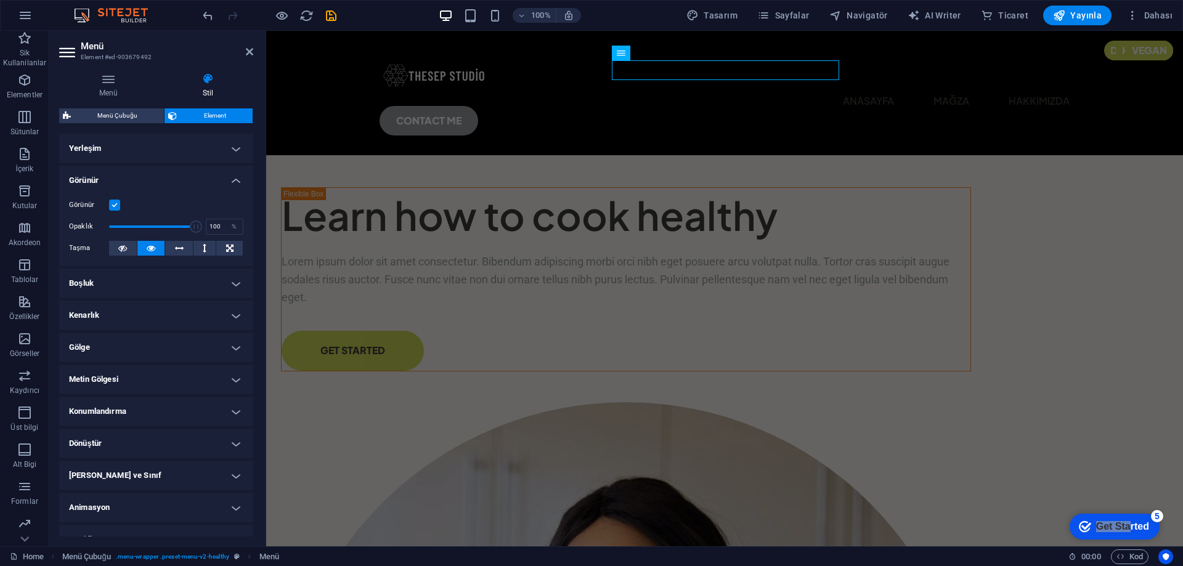
drag, startPoint x: 233, startPoint y: 156, endPoint x: 221, endPoint y: 138, distance: 21.7
click at [233, 155] on h4 "Yerleşim" at bounding box center [156, 149] width 194 height 30
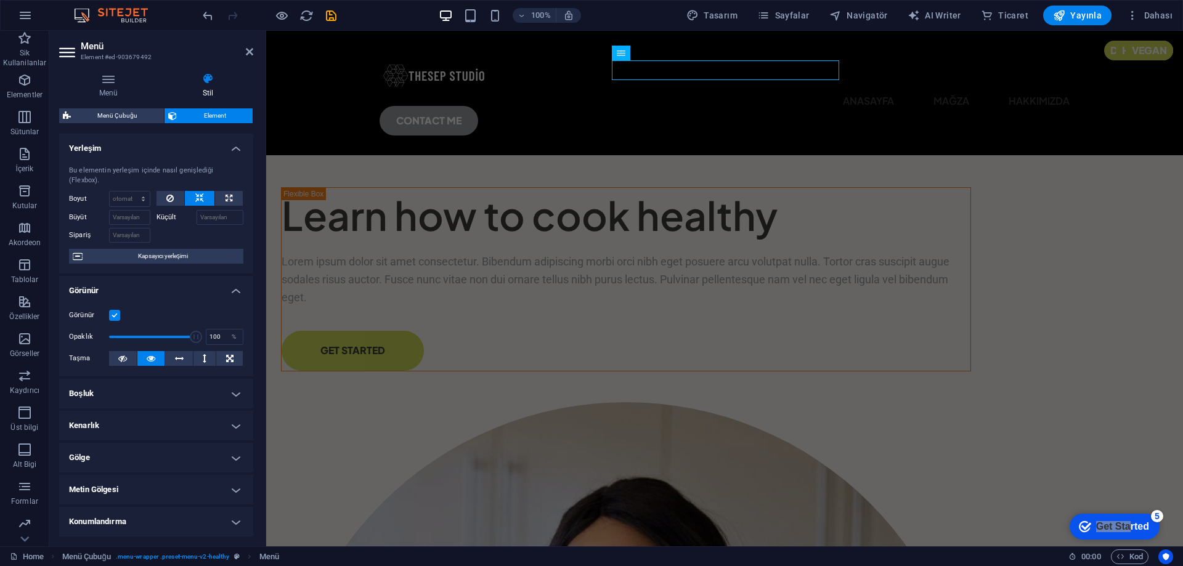
click at [236, 145] on h4 "Yerleşim" at bounding box center [156, 145] width 194 height 22
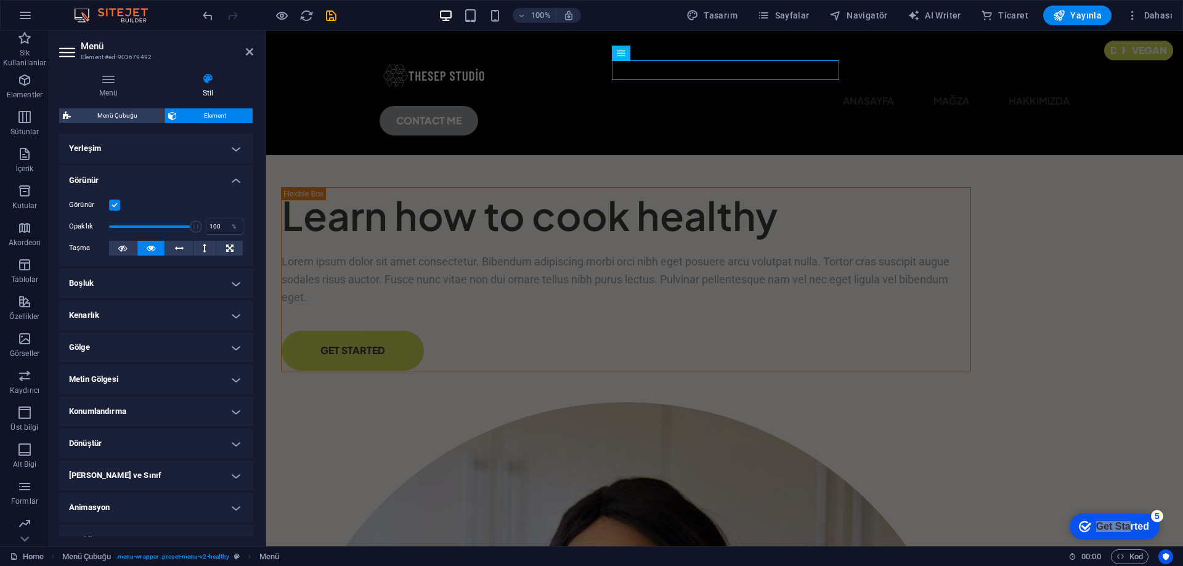
click at [233, 182] on h4 "Görünür" at bounding box center [156, 177] width 194 height 22
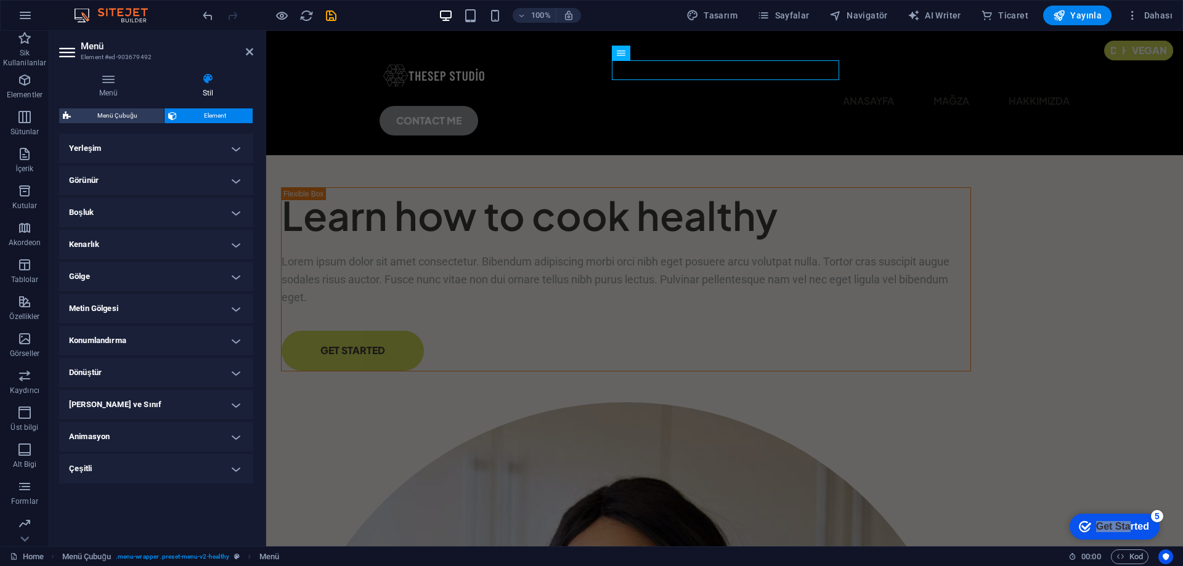
click at [233, 181] on h4 "Görünür" at bounding box center [156, 181] width 194 height 30
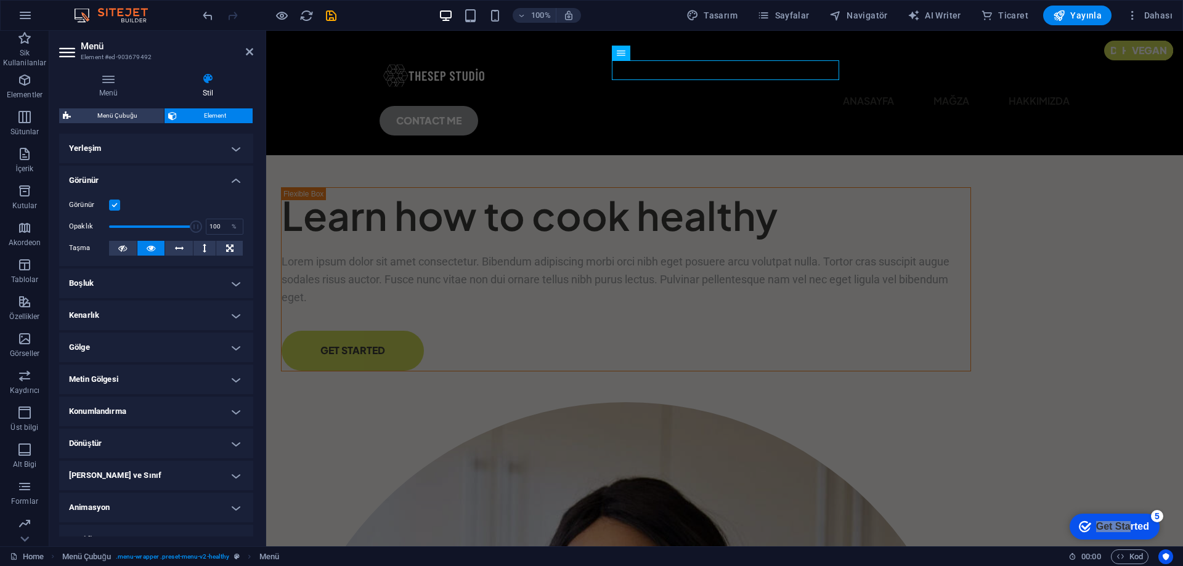
click at [234, 150] on h4 "Yerleşim" at bounding box center [156, 149] width 194 height 30
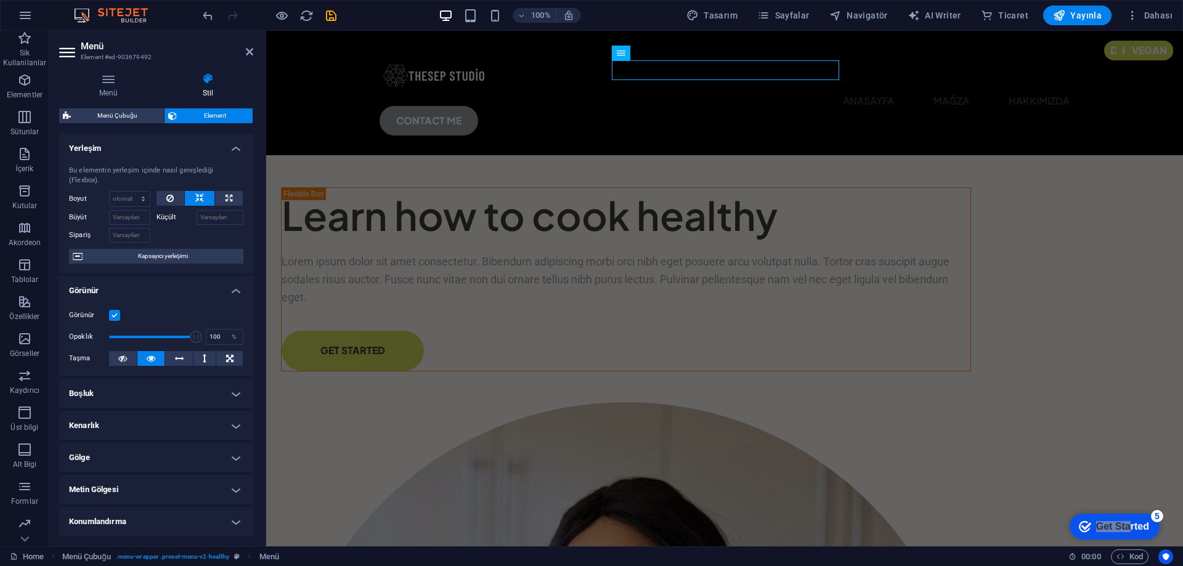
click at [111, 316] on label at bounding box center [114, 315] width 11 height 11
click at [0, 0] on input "Görünür" at bounding box center [0, 0] width 0 height 0
click at [116, 317] on label at bounding box center [114, 315] width 11 height 11
click at [0, 0] on input "Görünür" at bounding box center [0, 0] width 0 height 0
click at [113, 115] on span "Menü Çubuğu" at bounding box center [118, 115] width 86 height 15
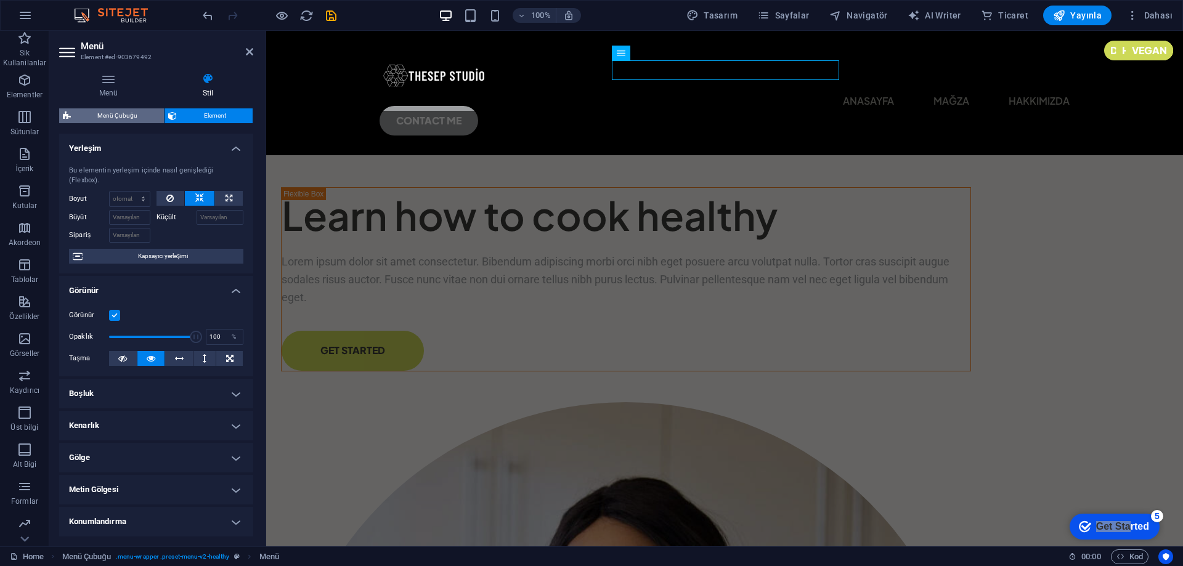
select select "px"
select select "%"
select select "rem"
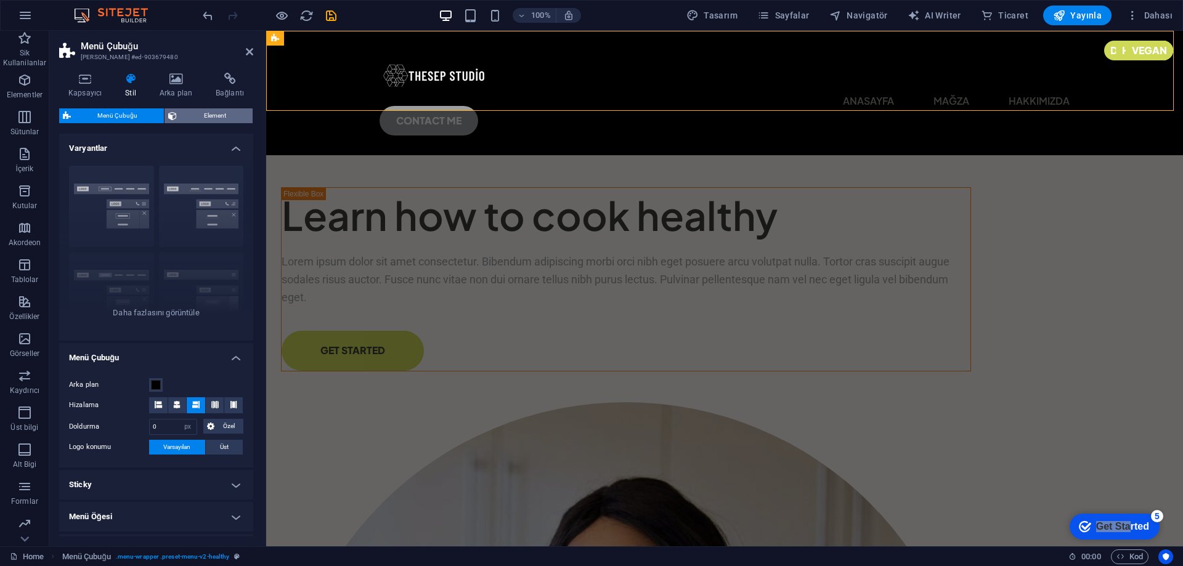
click at [197, 116] on span "Element" at bounding box center [215, 115] width 68 height 15
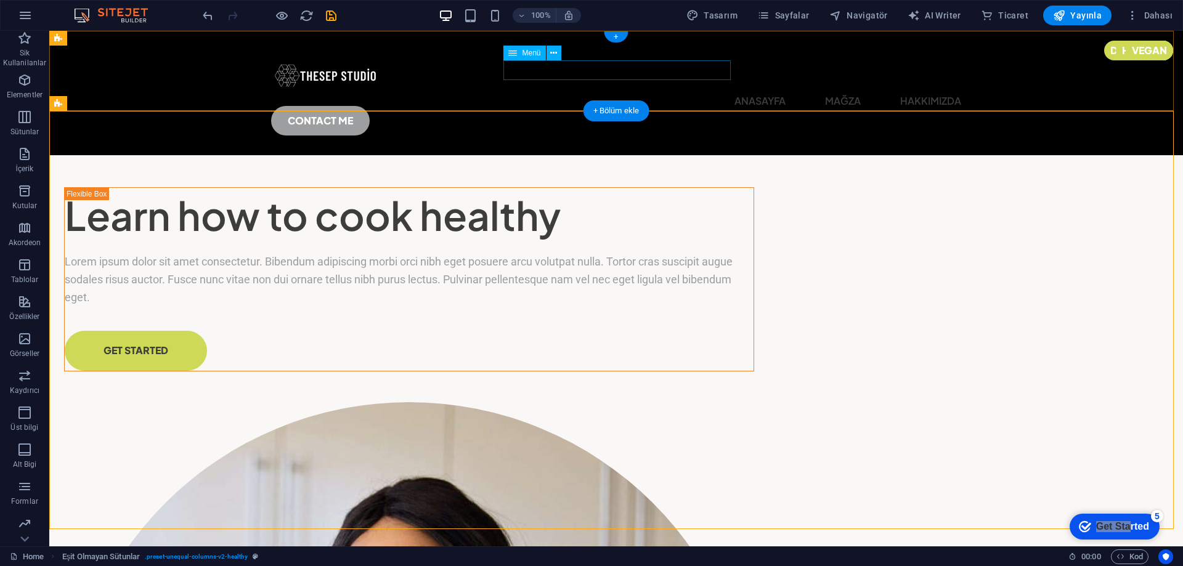
click at [540, 91] on nav "Anasayfa Mağza Hakkımızda" at bounding box center [616, 101] width 690 height 20
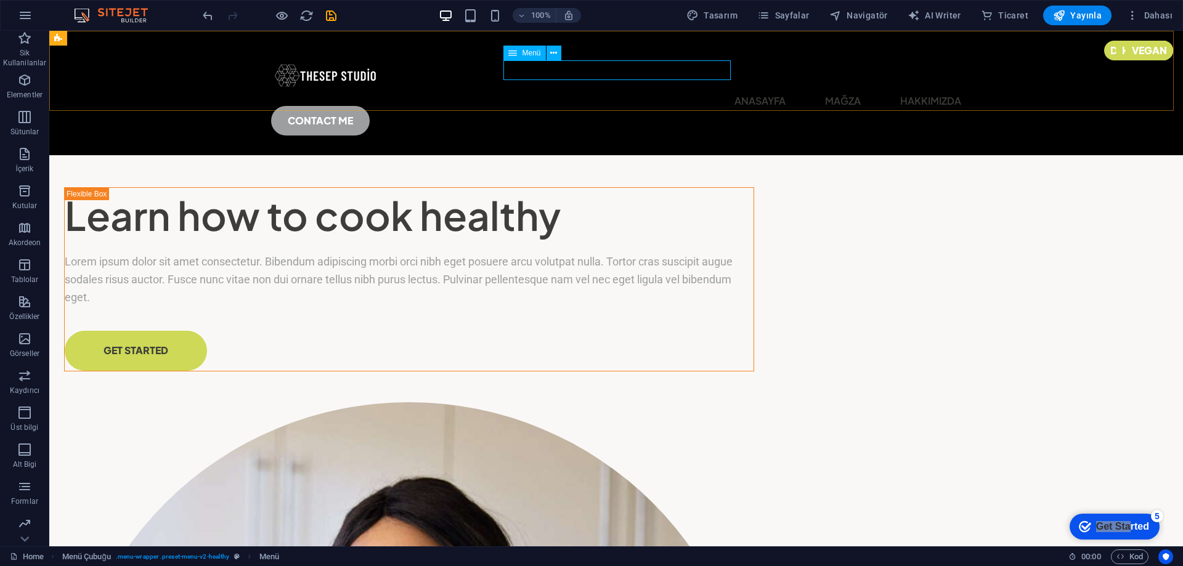
click at [524, 54] on span "Menü" at bounding box center [531, 52] width 18 height 7
click at [559, 52] on button at bounding box center [553, 53] width 15 height 15
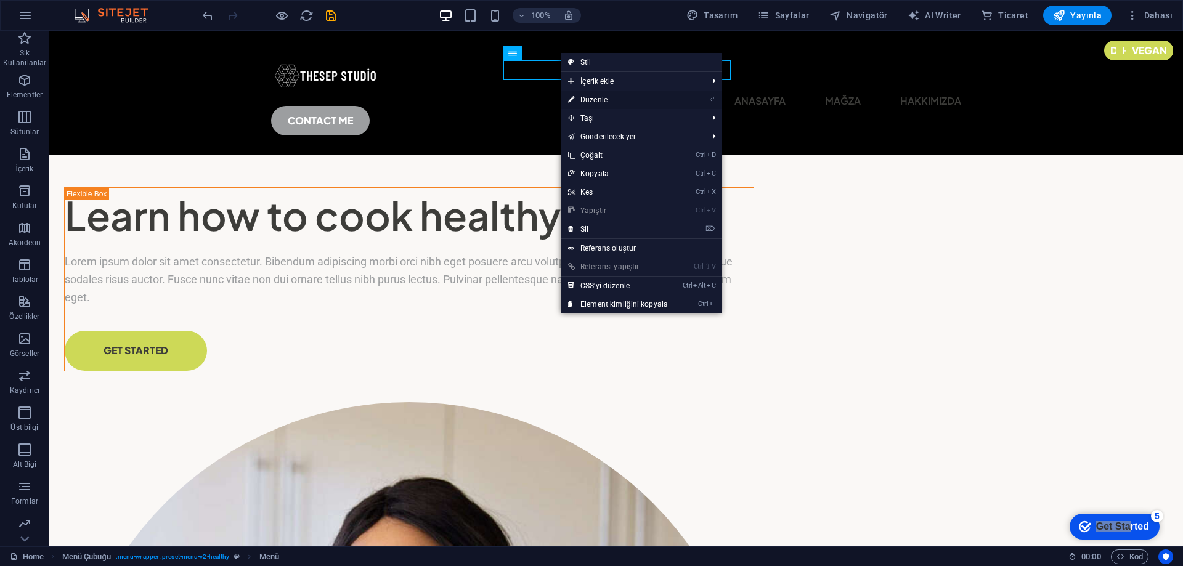
click at [598, 100] on link "⏎ Düzenle" at bounding box center [618, 100] width 115 height 18
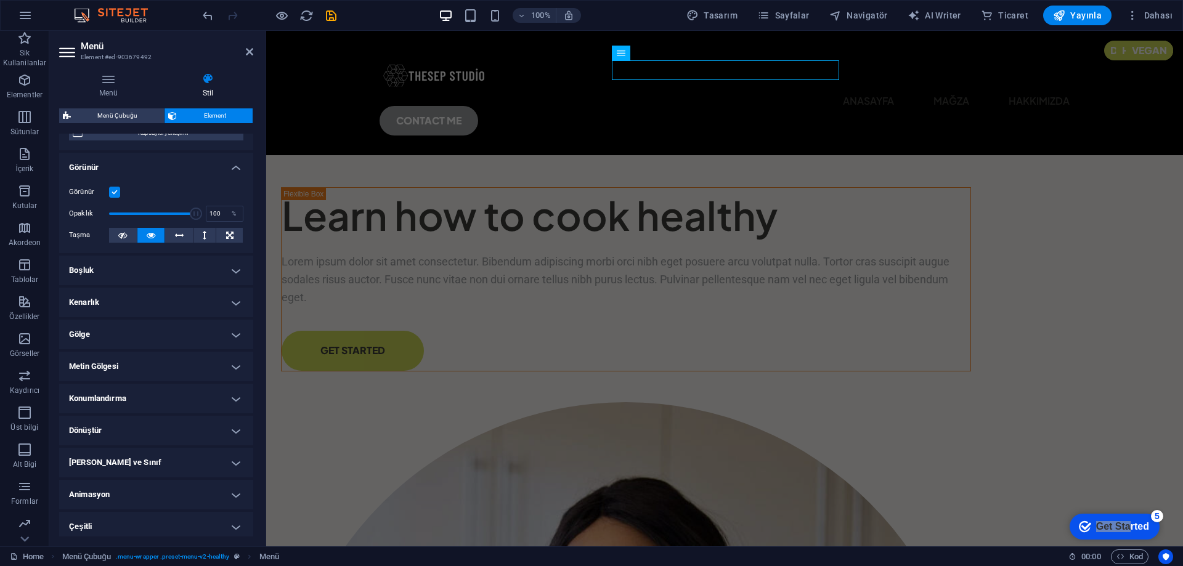
scroll to position [128, 0]
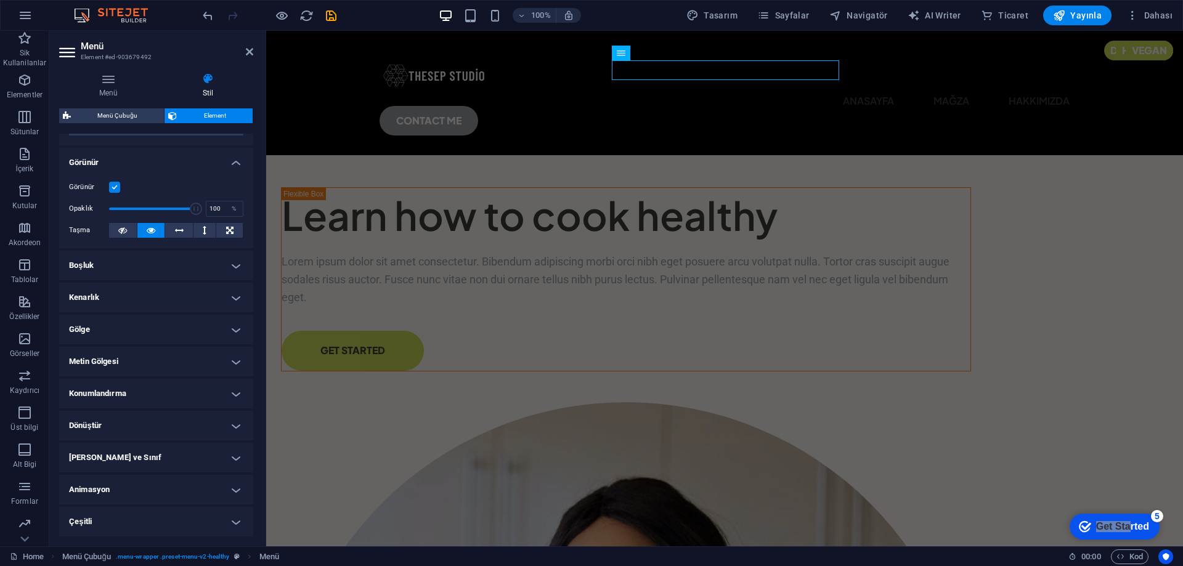
click at [126, 326] on h4 "Gölge" at bounding box center [156, 330] width 194 height 30
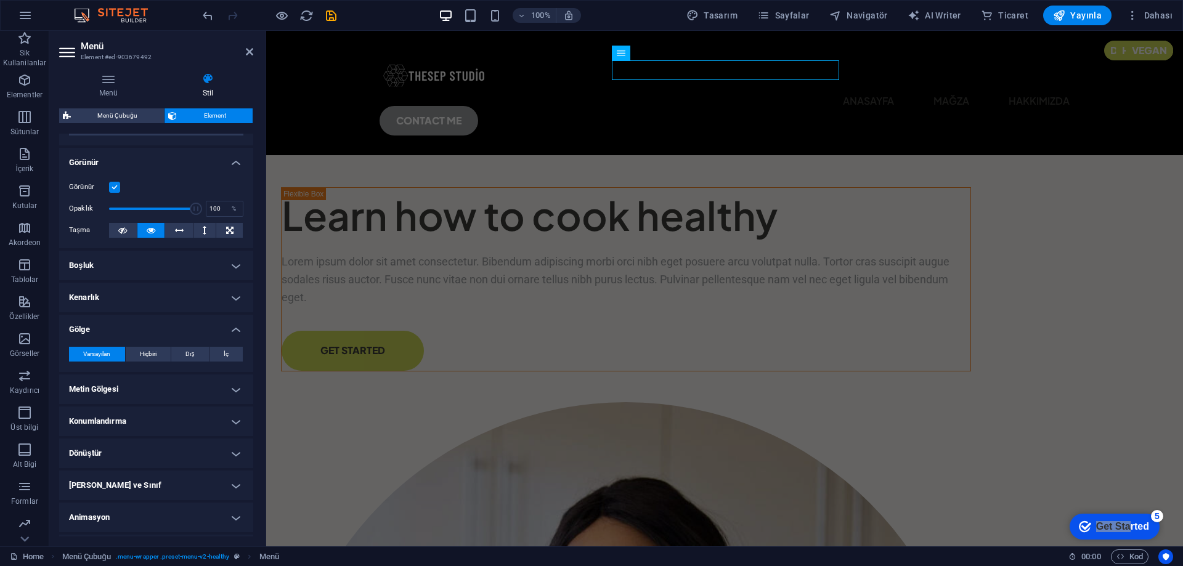
click at [126, 326] on h4 "Gölge" at bounding box center [156, 326] width 194 height 22
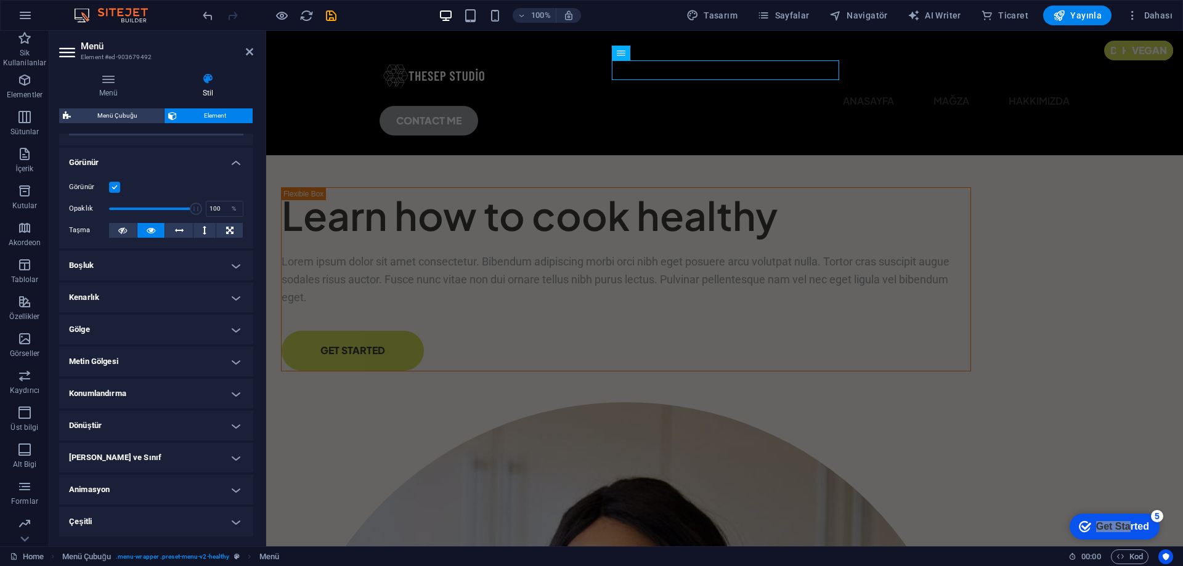
click at [126, 326] on h4 "Gölge" at bounding box center [156, 330] width 194 height 30
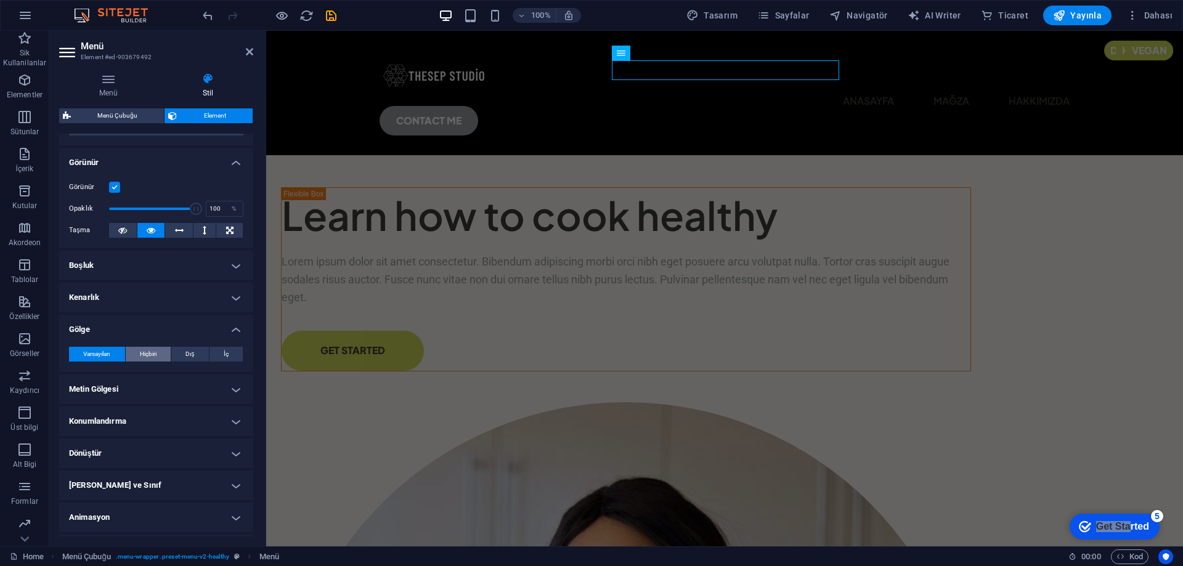
click at [138, 355] on button "Hiçbiri" at bounding box center [149, 354] width 46 height 15
click at [97, 353] on span "Varsayılan" at bounding box center [96, 354] width 27 height 15
click at [127, 327] on h4 "Gölge" at bounding box center [156, 326] width 194 height 22
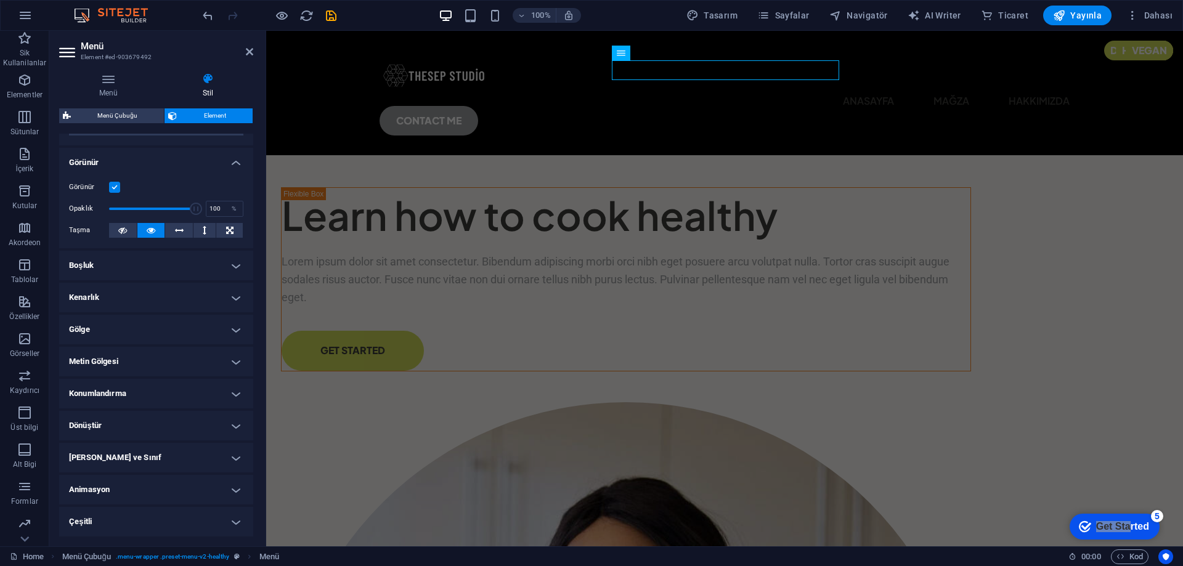
click at [121, 360] on h4 "Metin Gölgesi" at bounding box center [156, 362] width 194 height 30
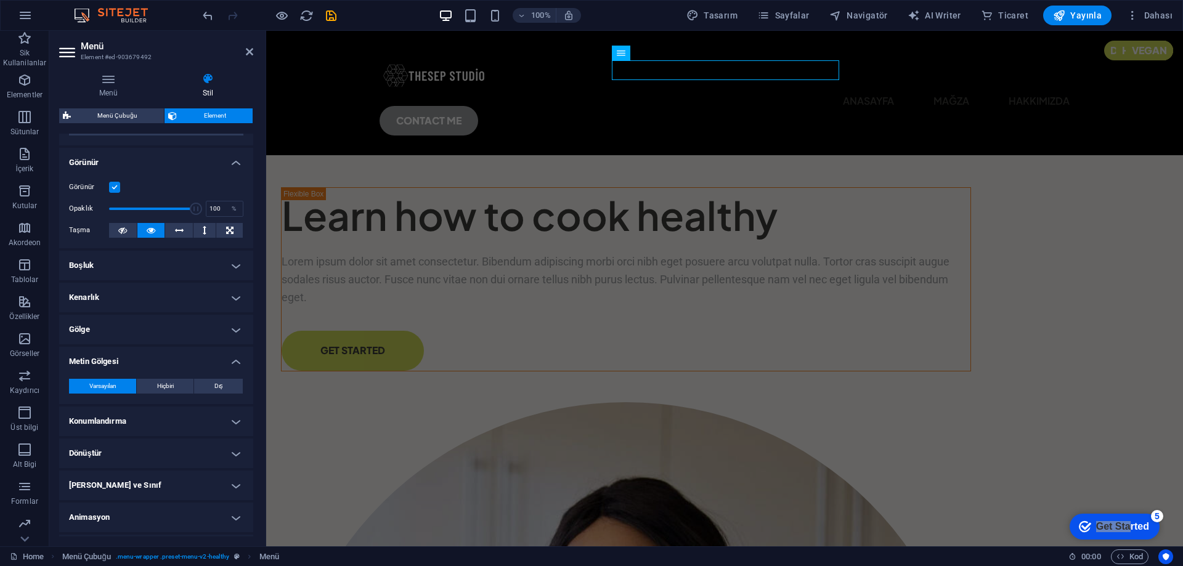
click at [121, 360] on h4 "Metin Gölgesi" at bounding box center [156, 358] width 194 height 22
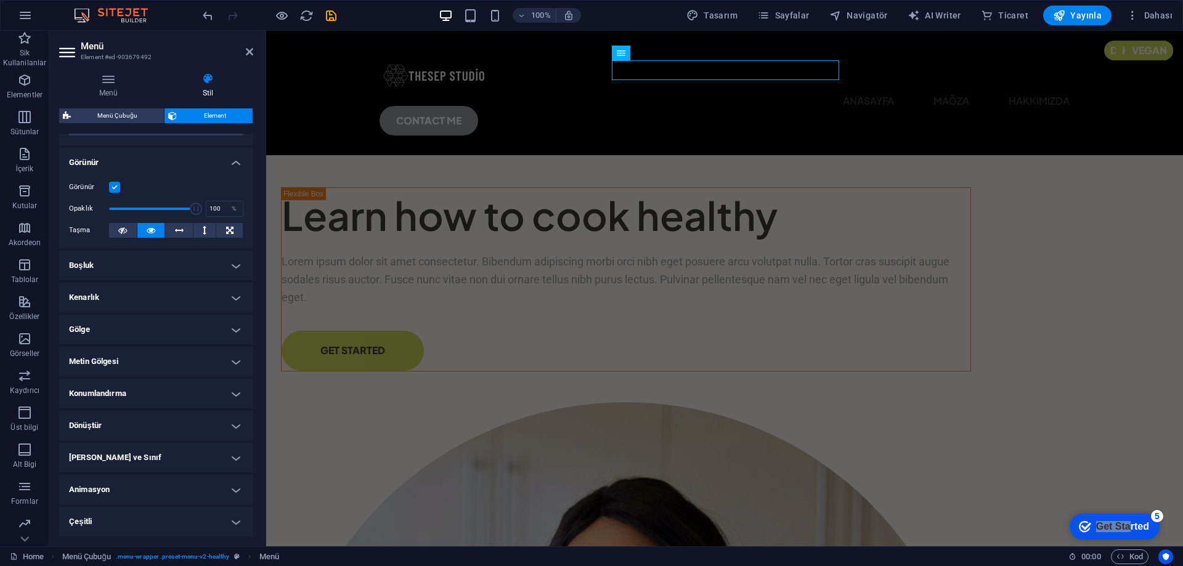
click at [133, 387] on h4 "Konumlandırma" at bounding box center [156, 394] width 194 height 30
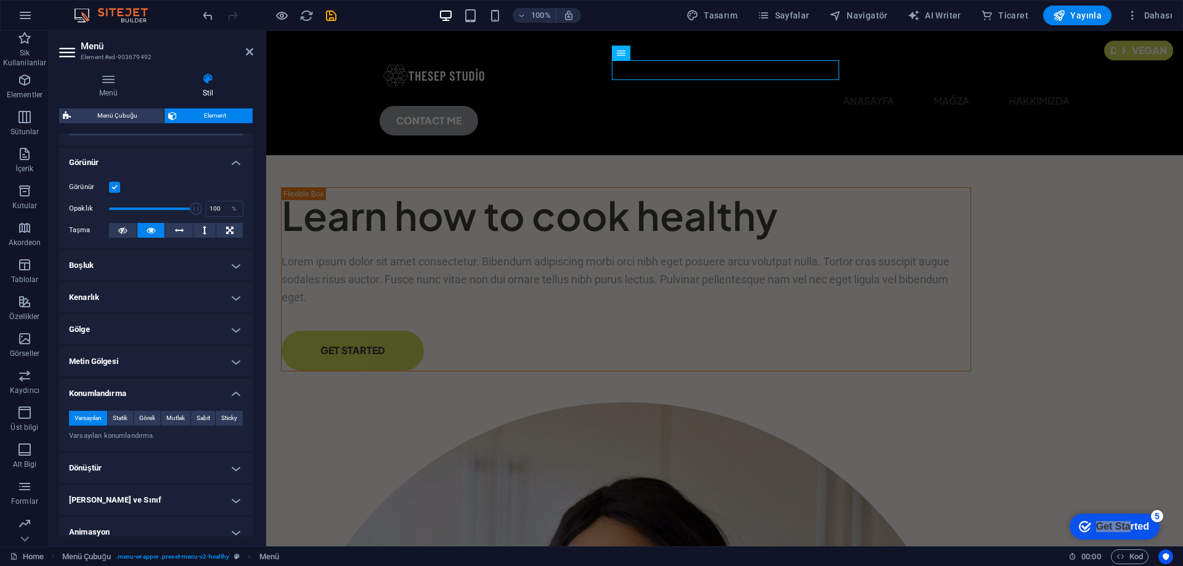
click at [133, 387] on h4 "Konumlandırma" at bounding box center [156, 390] width 194 height 22
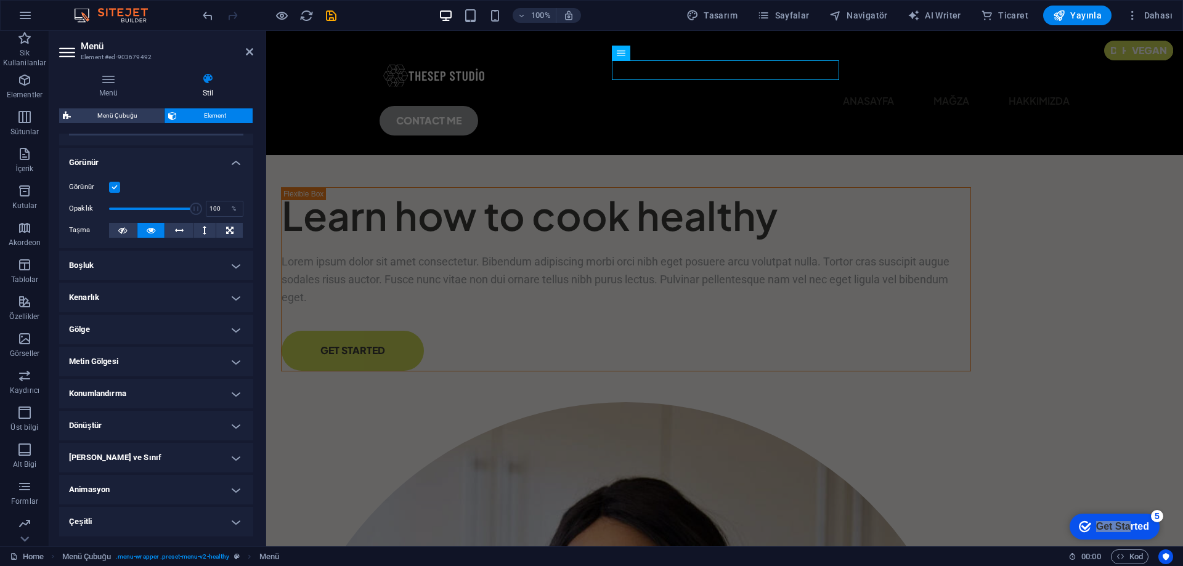
click at [132, 416] on h4 "Dönüştür" at bounding box center [156, 426] width 194 height 30
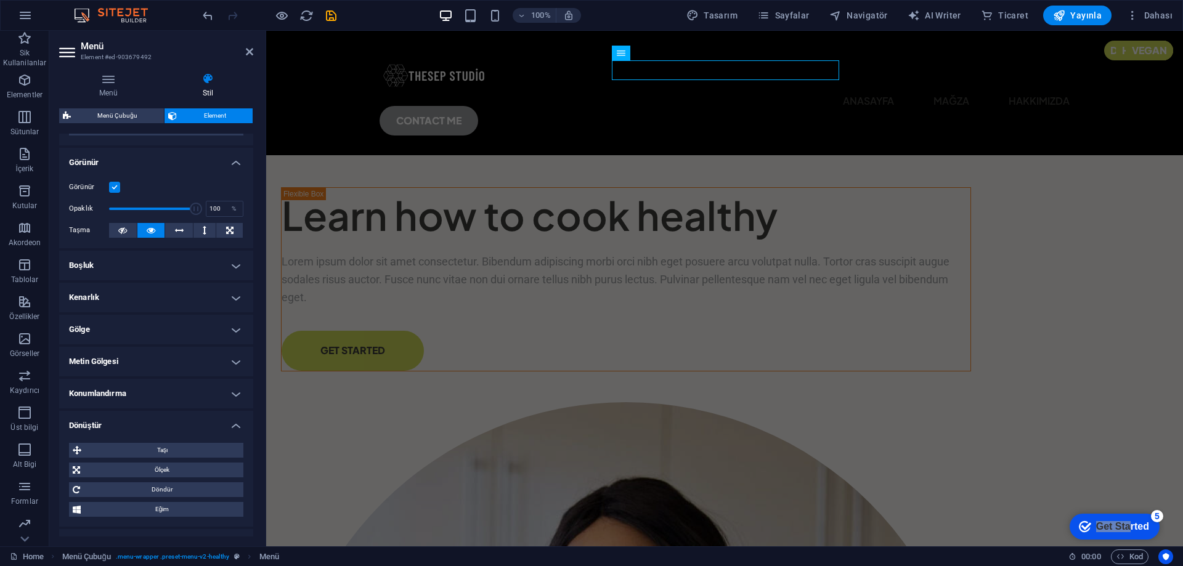
click at [132, 418] on h4 "Dönüştür" at bounding box center [156, 422] width 194 height 22
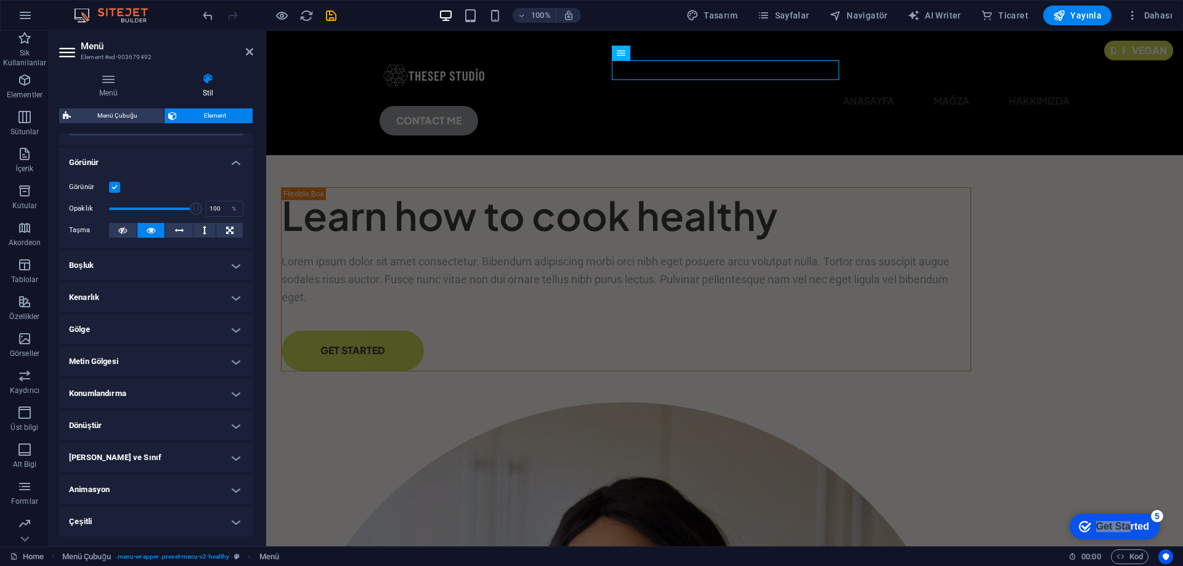
click at [114, 336] on h4 "Gölge" at bounding box center [156, 330] width 194 height 30
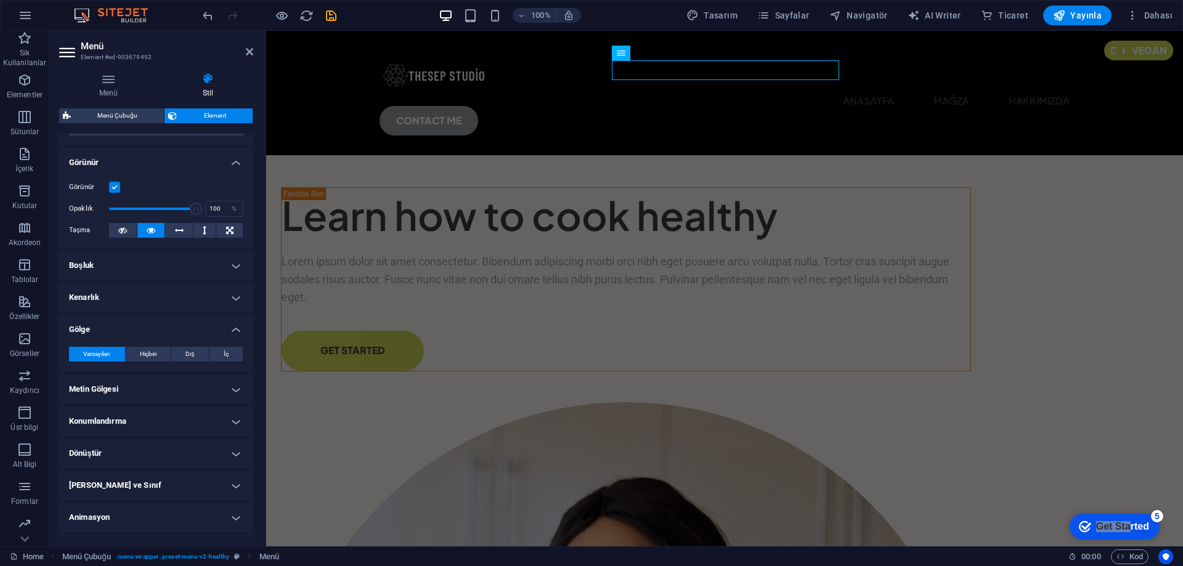
click at [119, 328] on h4 "Gölge" at bounding box center [156, 326] width 194 height 22
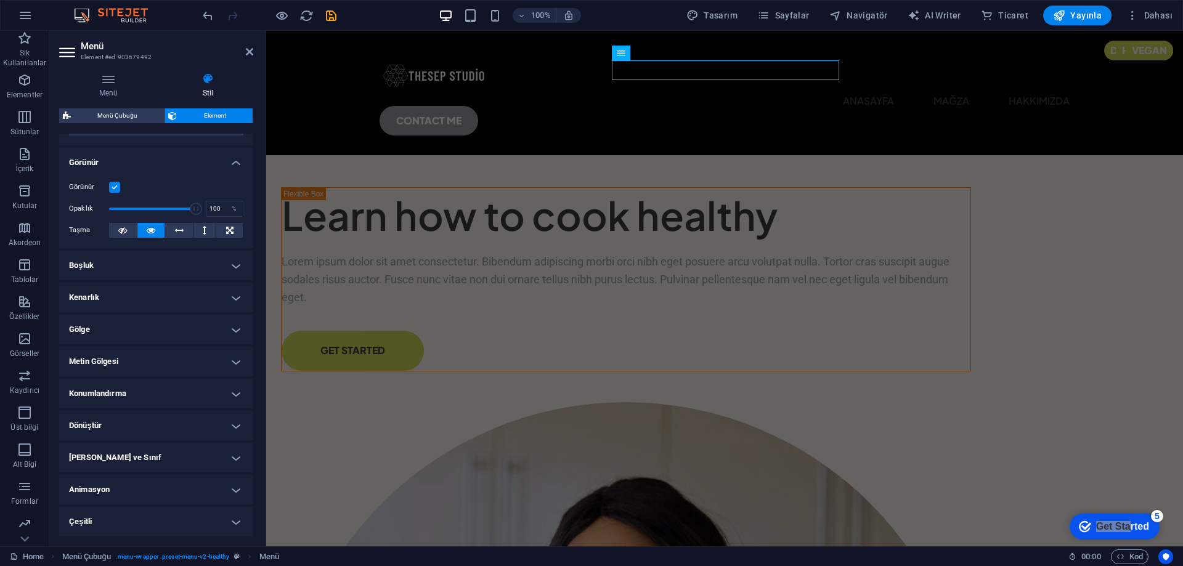
click at [126, 298] on h4 "Kenarlık" at bounding box center [156, 298] width 194 height 30
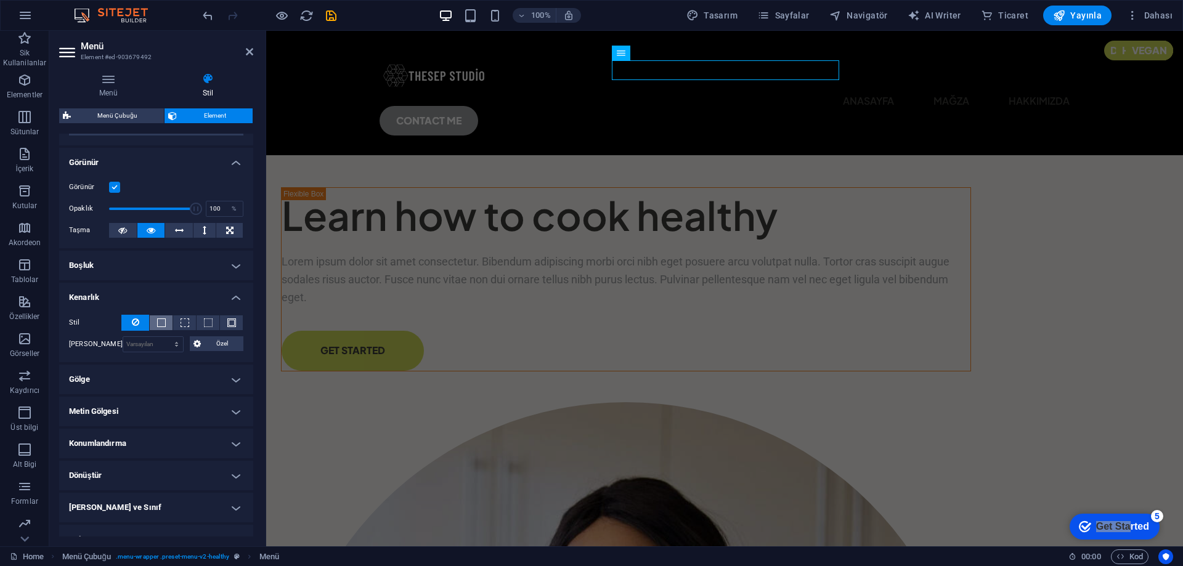
click at [161, 323] on span at bounding box center [161, 323] width 9 height 9
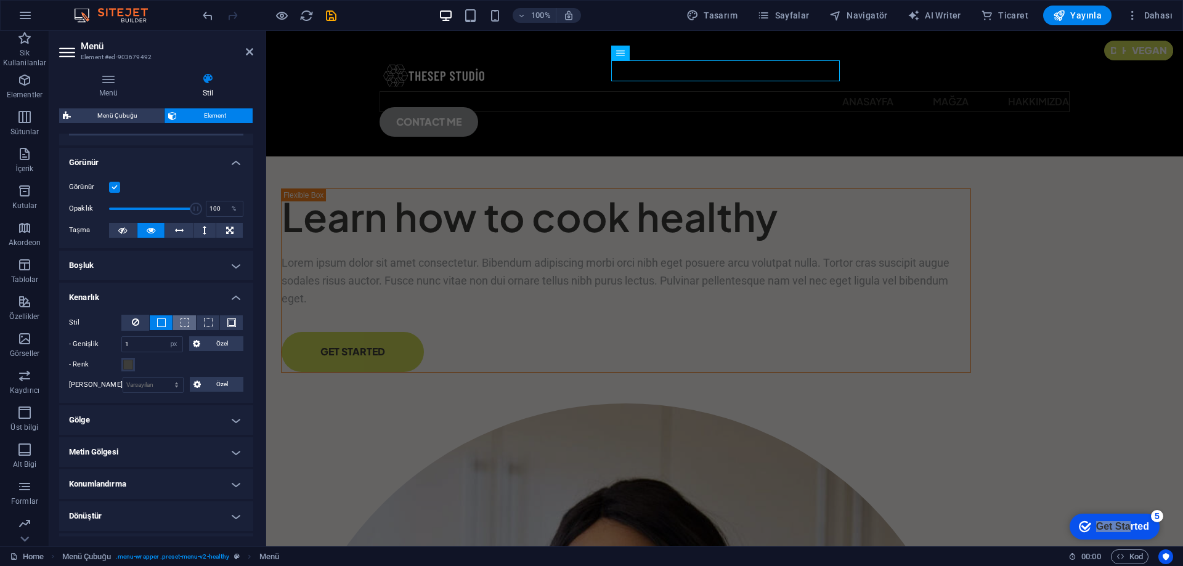
click at [174, 325] on button at bounding box center [184, 322] width 23 height 15
click at [128, 323] on button at bounding box center [135, 323] width 28 height 16
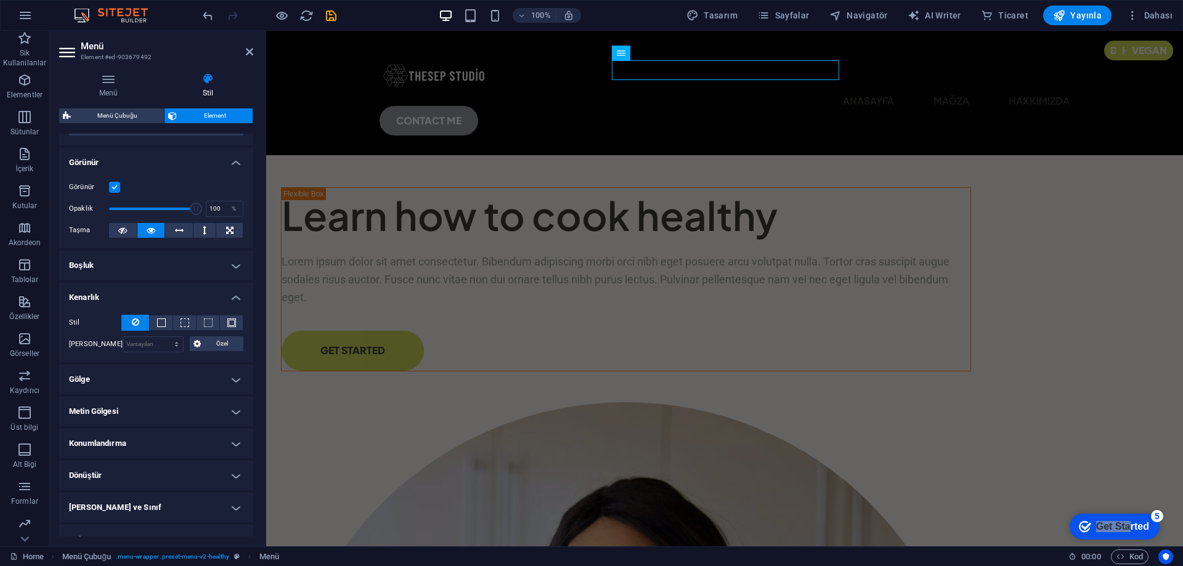
click at [155, 295] on h4 "Kenarlık" at bounding box center [156, 294] width 194 height 22
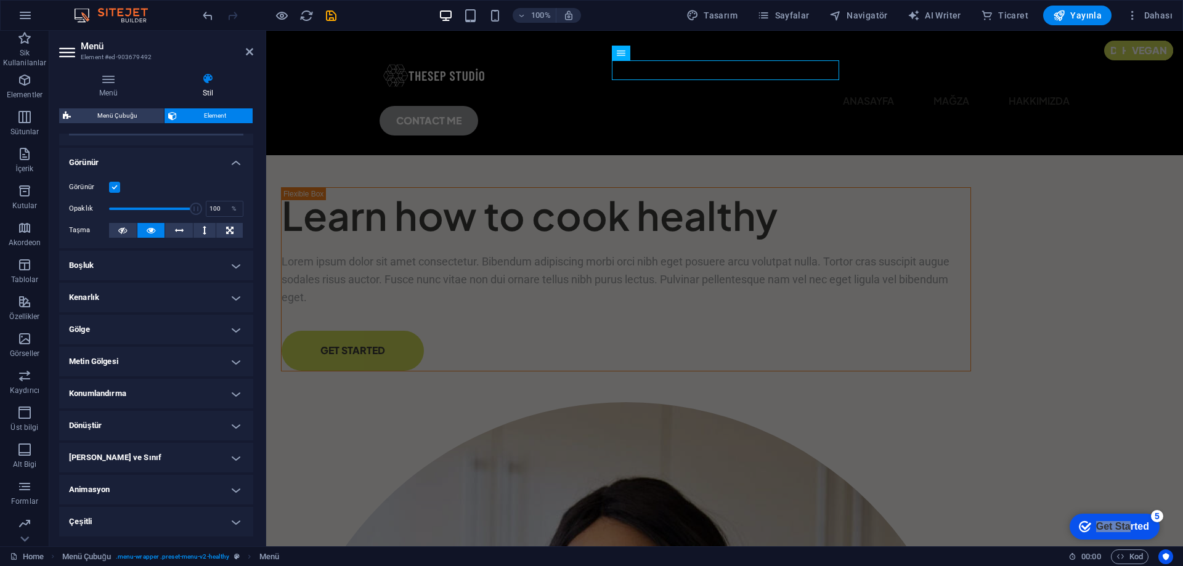
click at [157, 266] on h4 "Boşluk" at bounding box center [156, 266] width 194 height 30
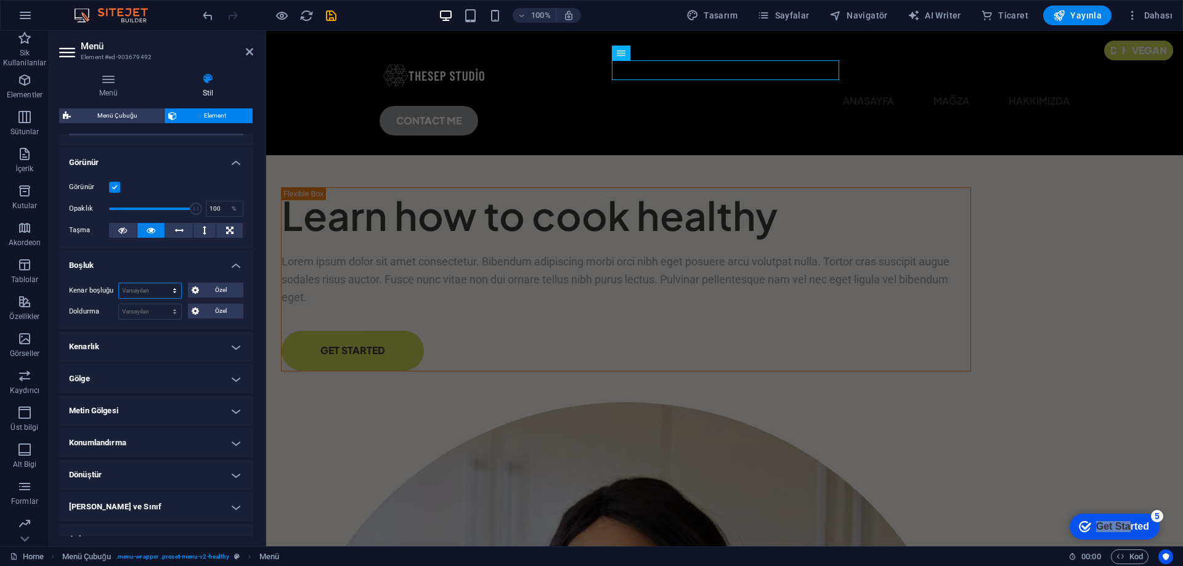
click at [158, 296] on select "Varsayılan otomatik px % rem vw vh Özel" at bounding box center [150, 290] width 62 height 15
click at [161, 270] on h4 "Boşluk" at bounding box center [156, 262] width 194 height 22
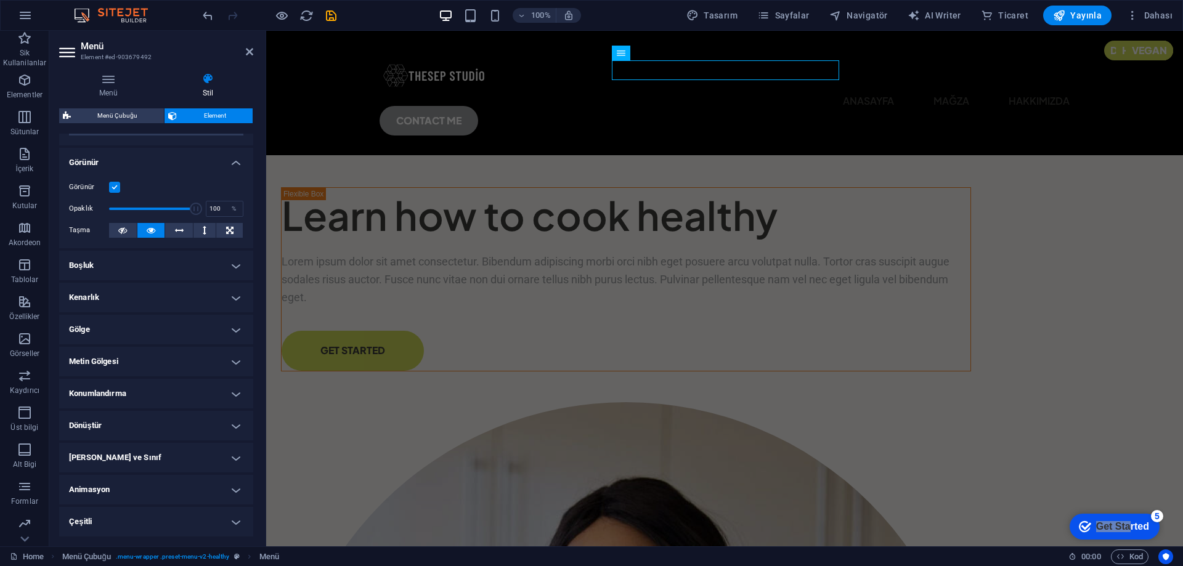
scroll to position [0, 0]
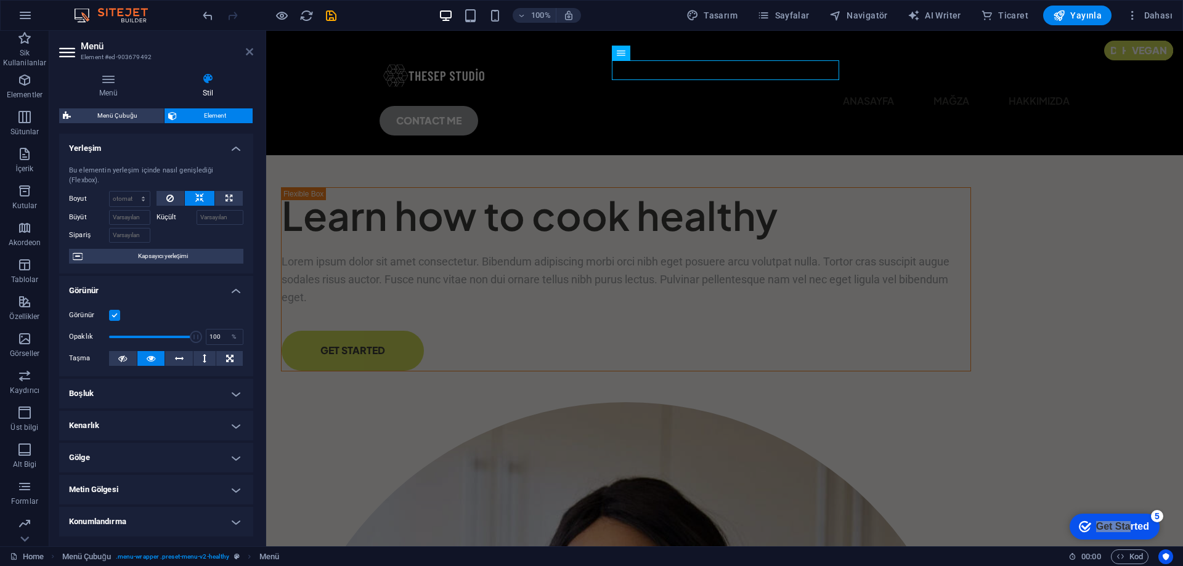
click at [247, 51] on icon at bounding box center [249, 52] width 7 height 10
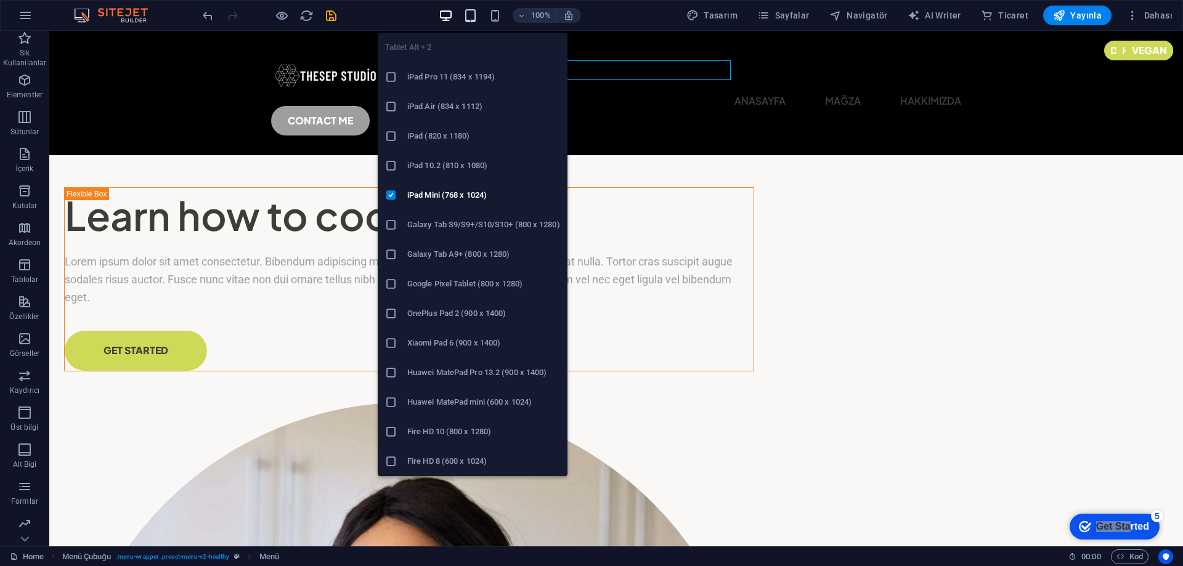
click at [471, 9] on icon "button" at bounding box center [470, 16] width 14 height 14
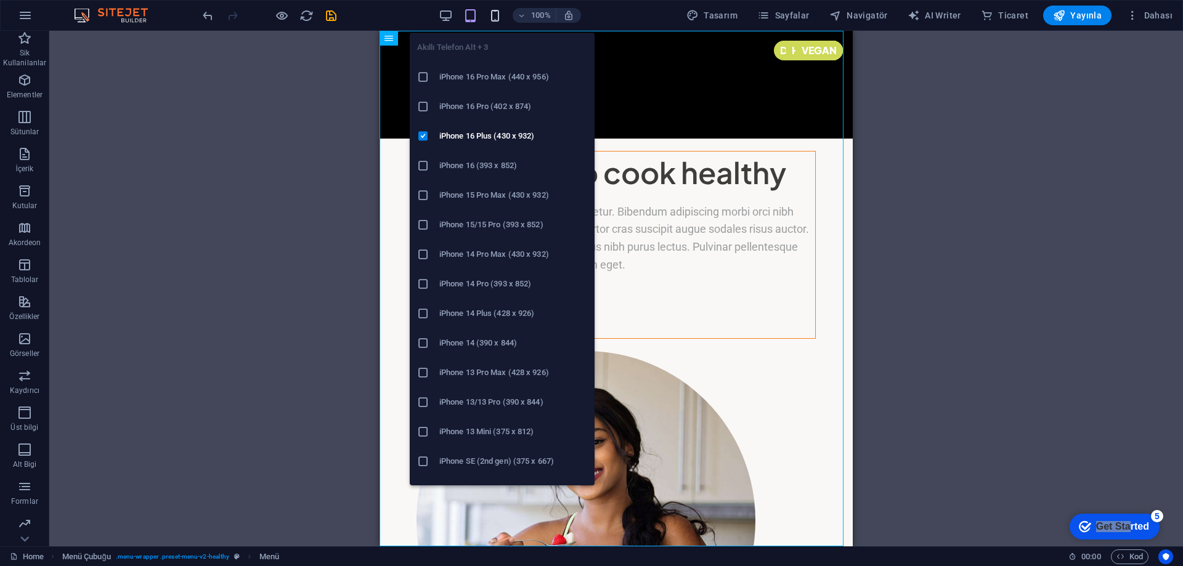
click at [500, 13] on icon "button" at bounding box center [495, 16] width 14 height 14
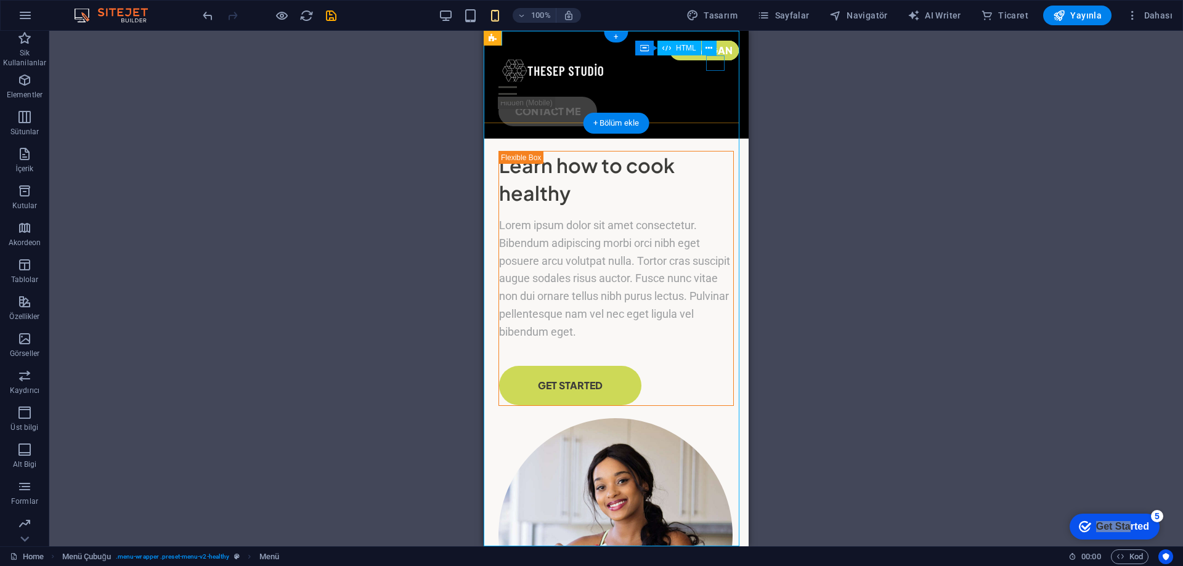
click at [716, 86] on div at bounding box center [615, 93] width 235 height 15
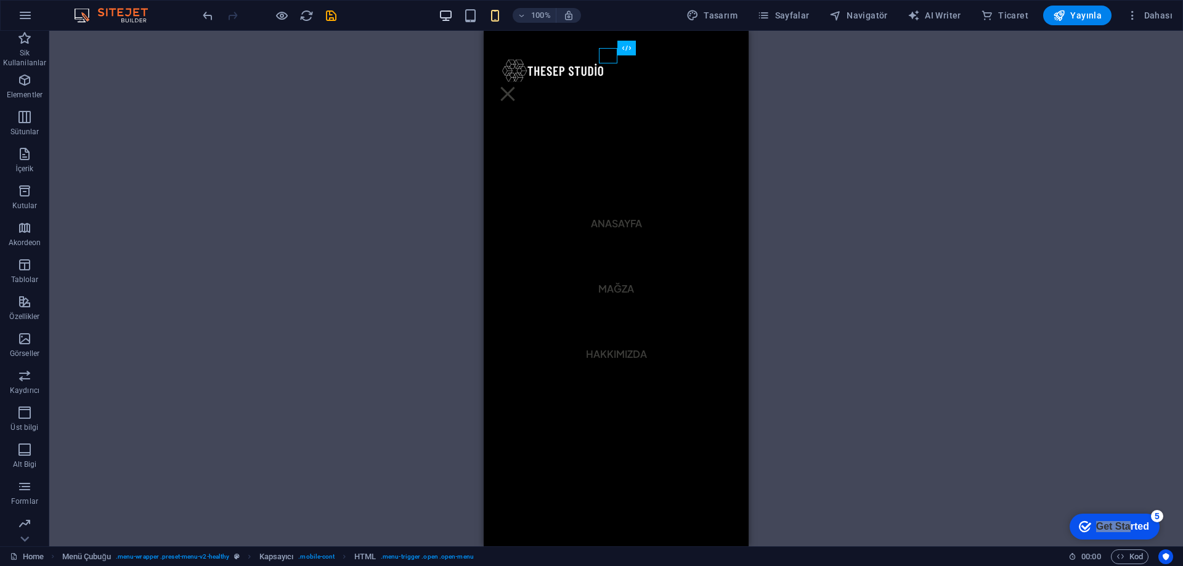
click at [447, 15] on icon "button" at bounding box center [446, 16] width 14 height 14
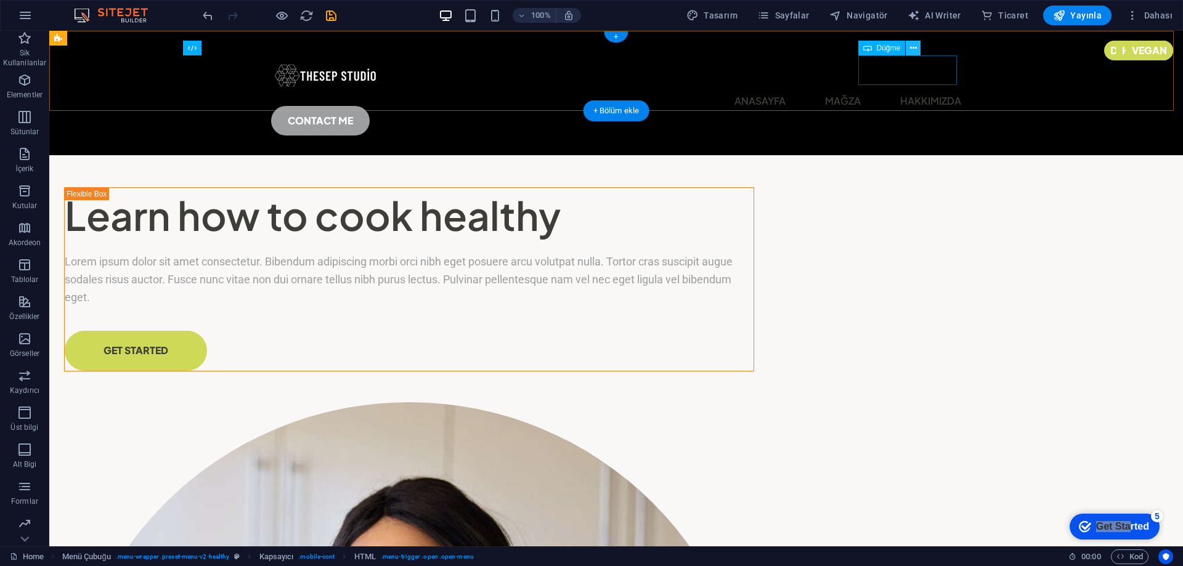
click at [915, 49] on icon at bounding box center [913, 48] width 7 height 13
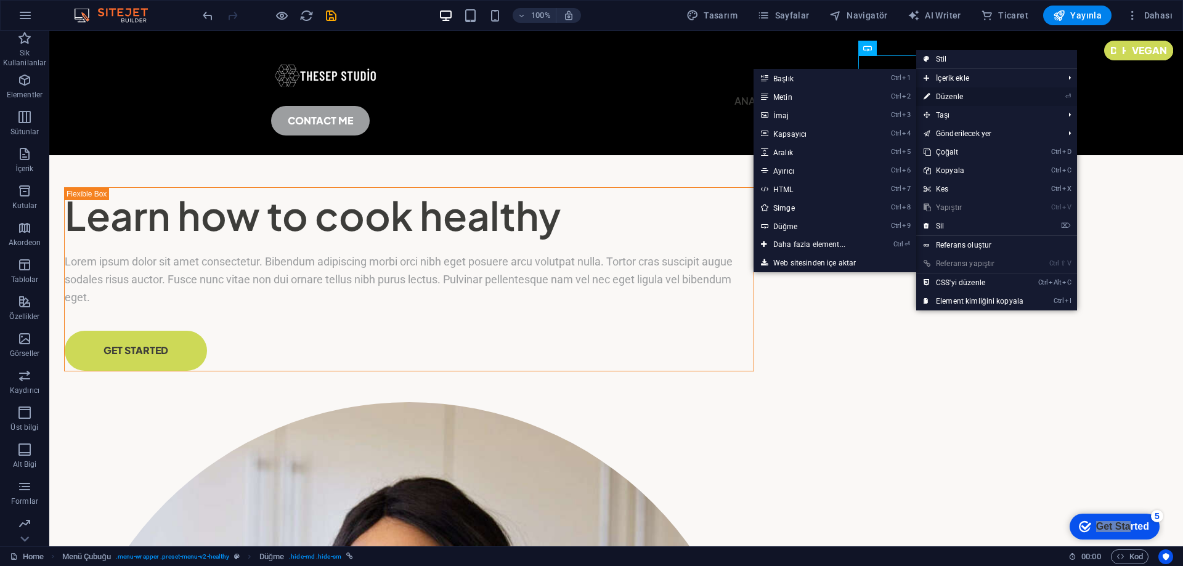
click at [949, 94] on link "⏎ Düzenle" at bounding box center [973, 96] width 115 height 18
select select "px"
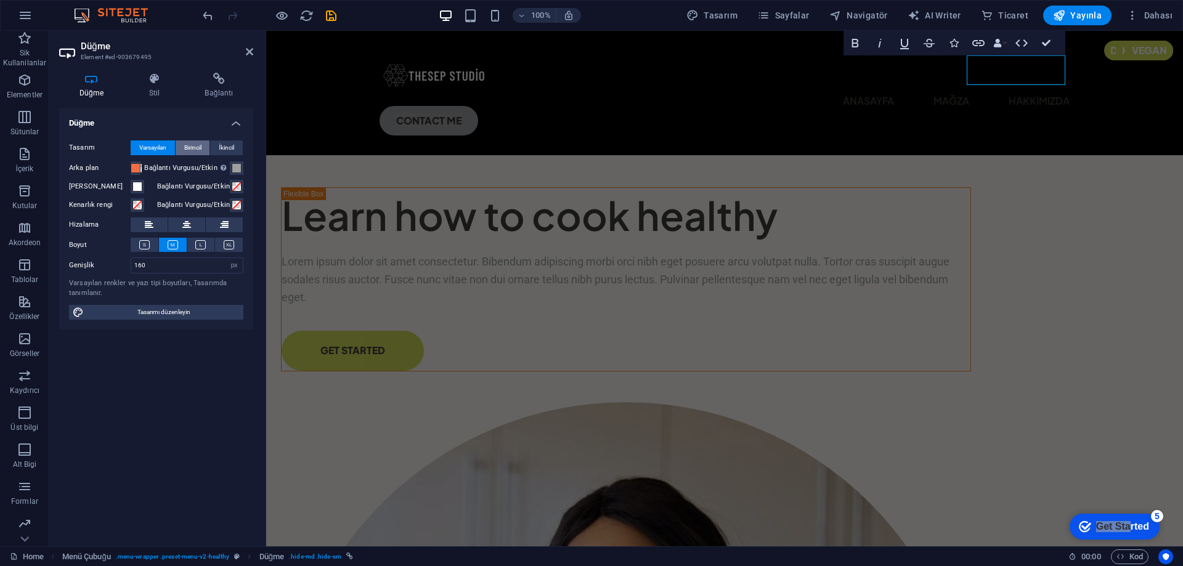
click at [196, 152] on span "Birincil" at bounding box center [192, 147] width 17 height 15
click at [229, 150] on span "İkincil" at bounding box center [226, 147] width 15 height 15
click at [158, 150] on span "Varsayılan" at bounding box center [152, 147] width 27 height 15
click at [156, 97] on h4 "Stil" at bounding box center [157, 86] width 56 height 26
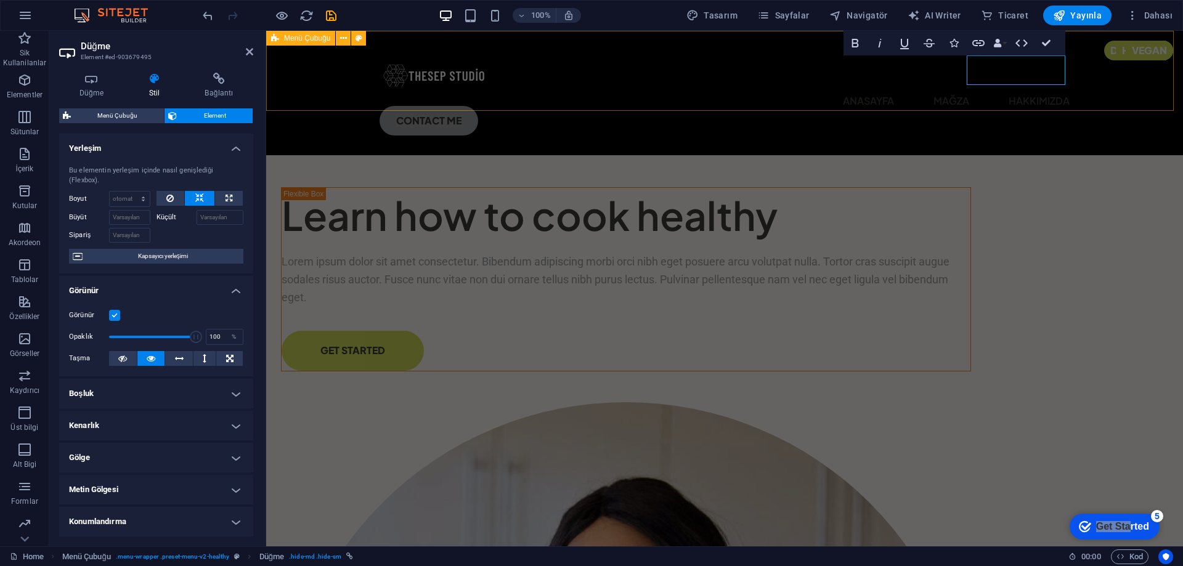
click at [501, 23] on div "100%" at bounding box center [510, 16] width 142 height 20
click at [500, 20] on icon "button" at bounding box center [495, 16] width 14 height 14
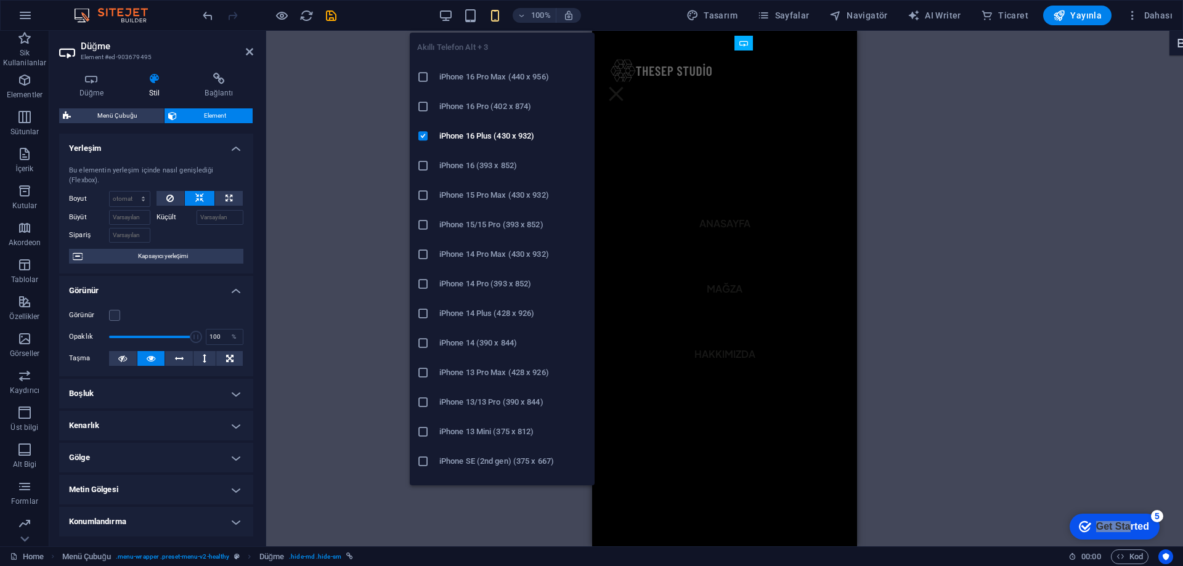
type input "3"
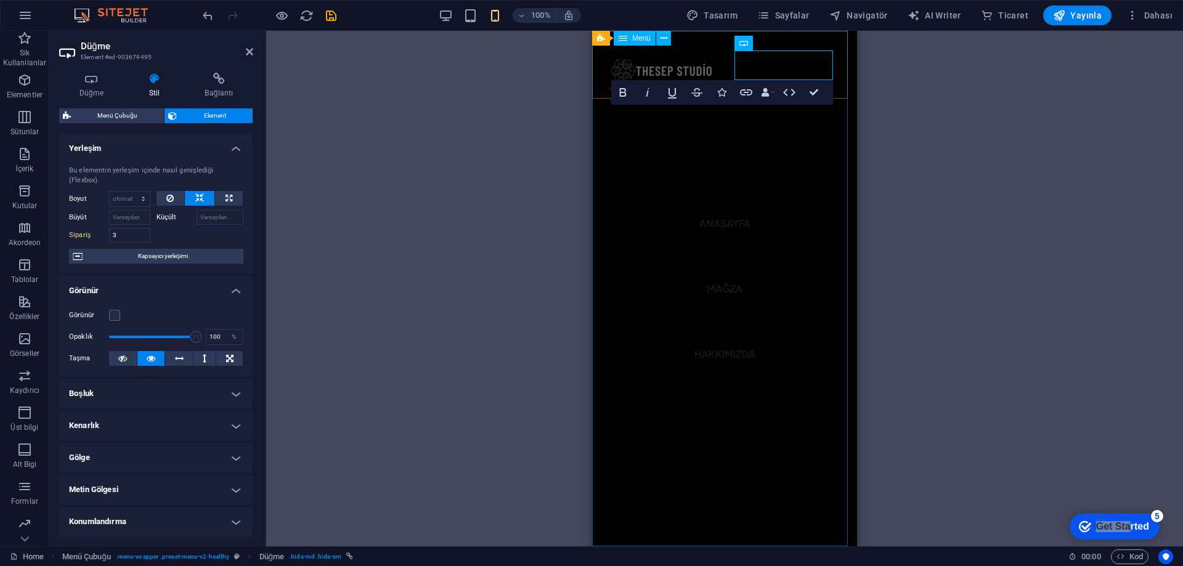
click at [814, 140] on nav "Anasayfa Mağza Hakkımızda" at bounding box center [724, 289] width 265 height 516
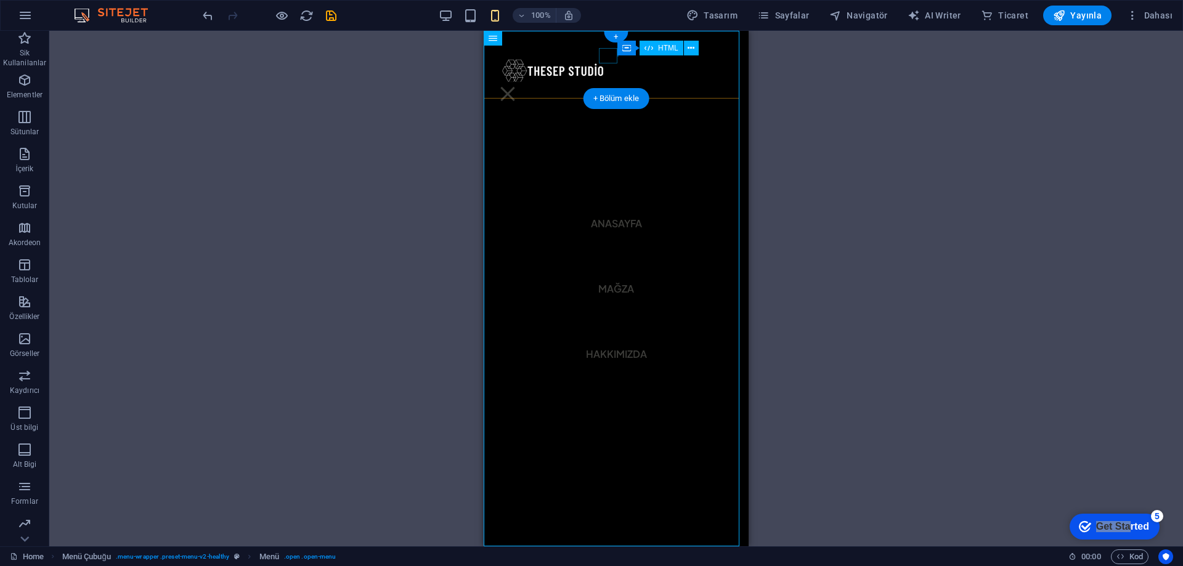
click at [517, 86] on div at bounding box center [507, 93] width 18 height 15
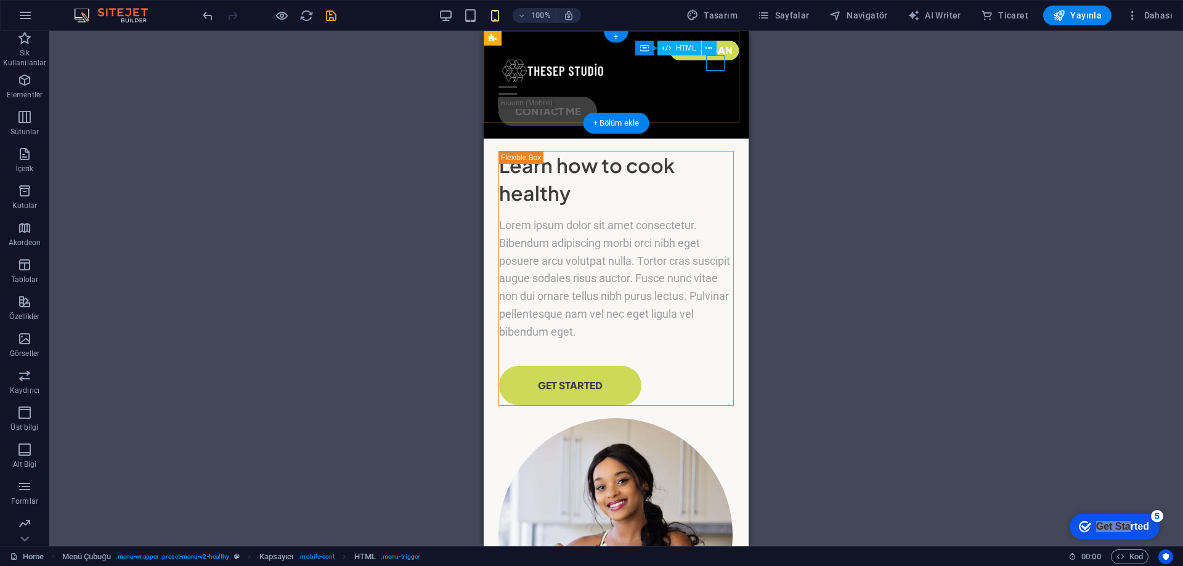
click at [719, 86] on div at bounding box center [615, 93] width 235 height 15
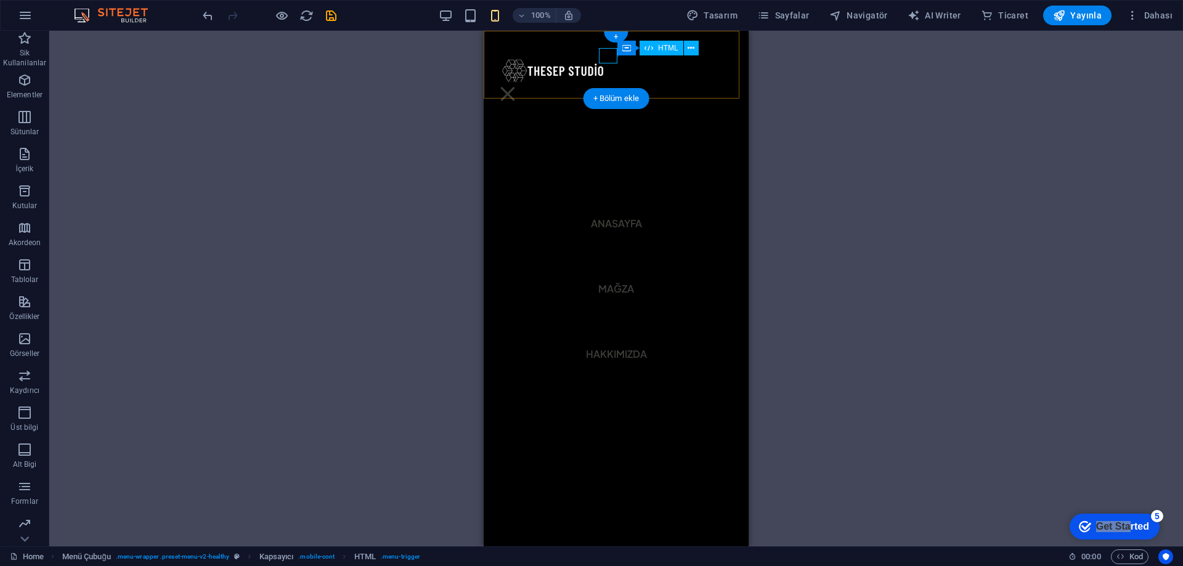
click at [517, 86] on div at bounding box center [507, 93] width 18 height 15
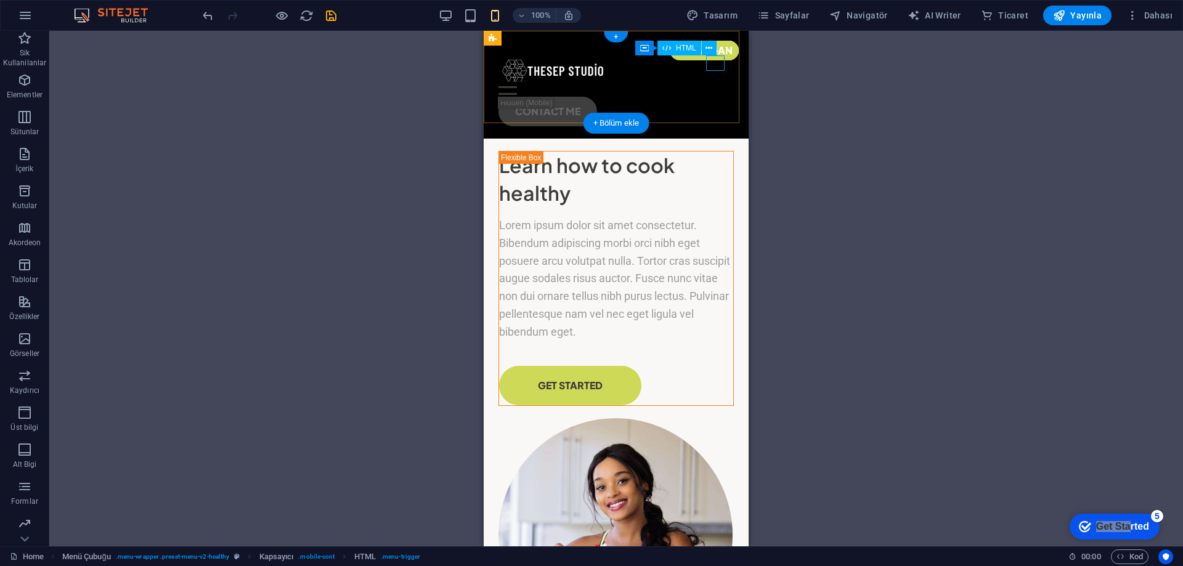
click at [717, 86] on div at bounding box center [615, 93] width 235 height 15
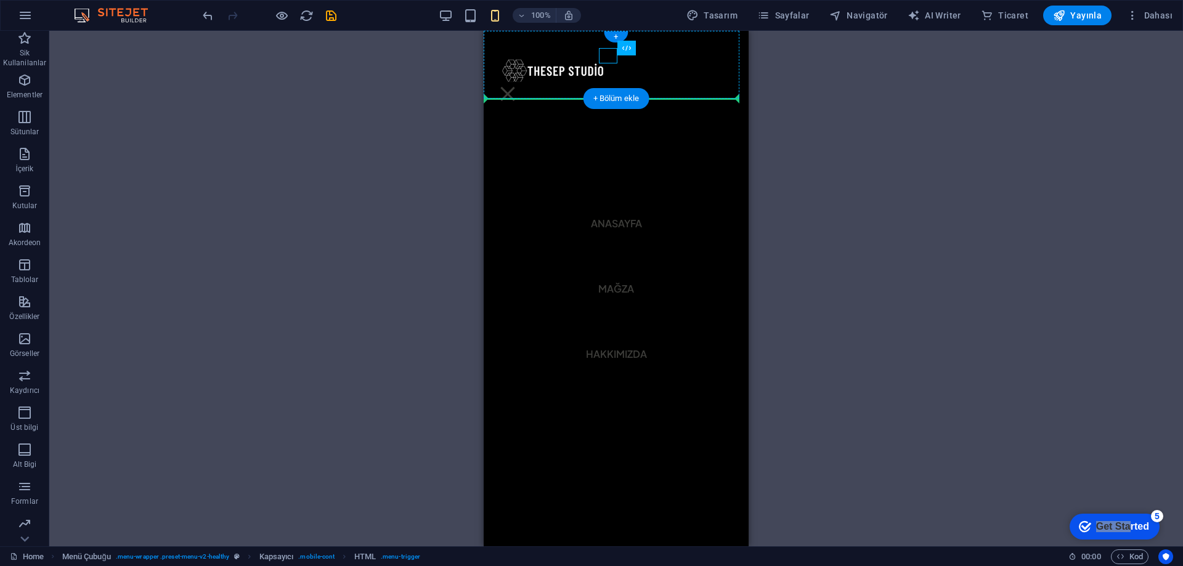
drag, startPoint x: 605, startPoint y: 54, endPoint x: 612, endPoint y: 418, distance: 364.2
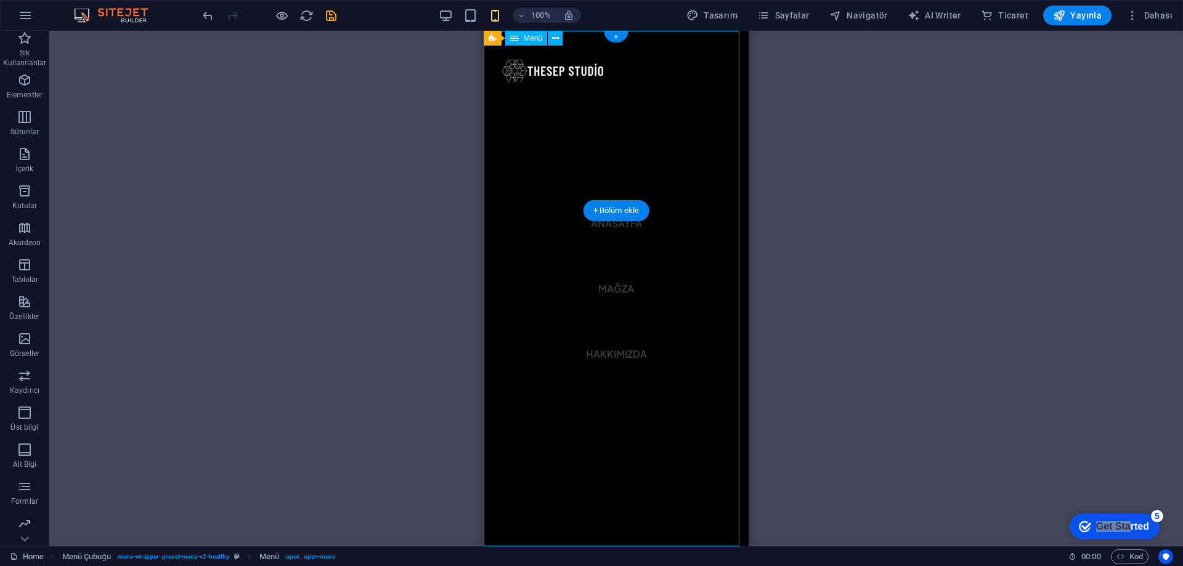
drag, startPoint x: 548, startPoint y: 220, endPoint x: 548, endPoint y: 296, distance: 76.4
click at [548, 296] on nav "Anasayfa Mağza Hakkımızda" at bounding box center [616, 289] width 265 height 516
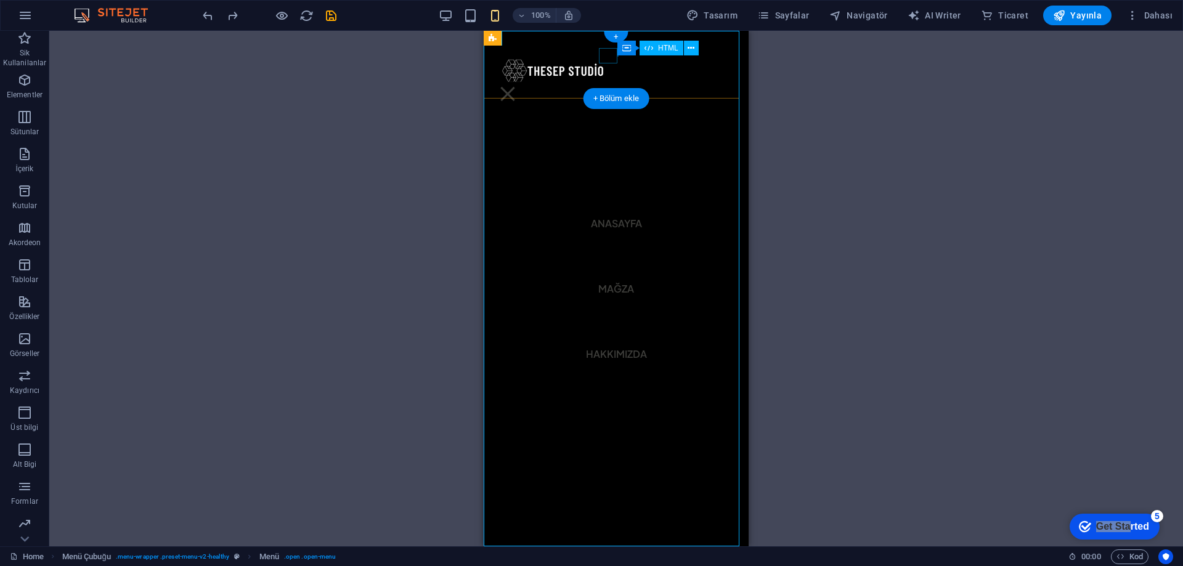
click at [517, 86] on div at bounding box center [507, 93] width 18 height 15
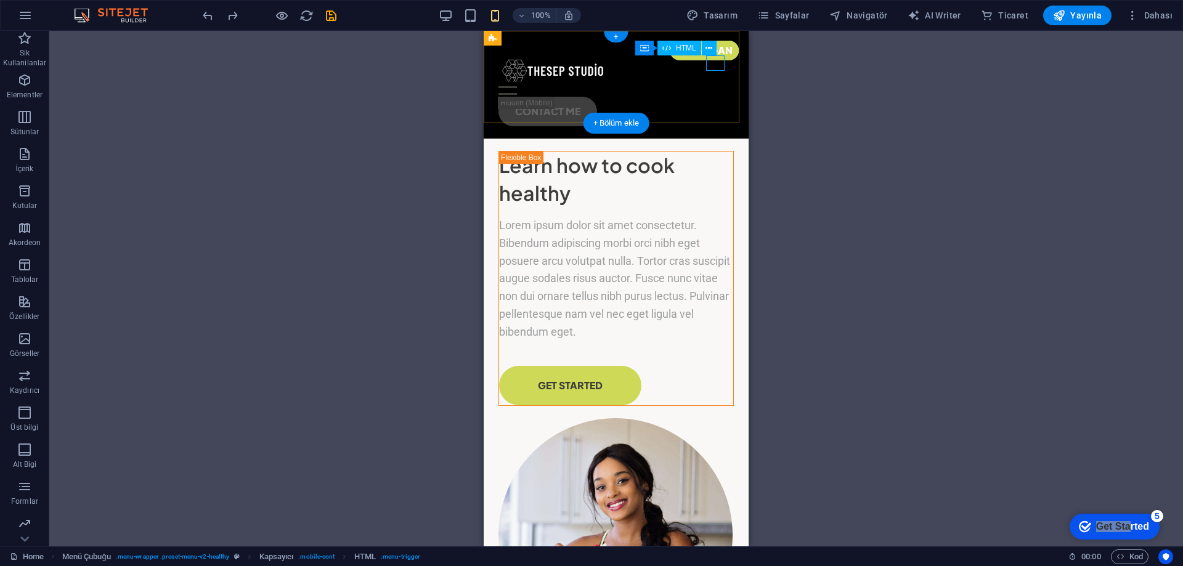
click at [709, 86] on div at bounding box center [615, 93] width 235 height 15
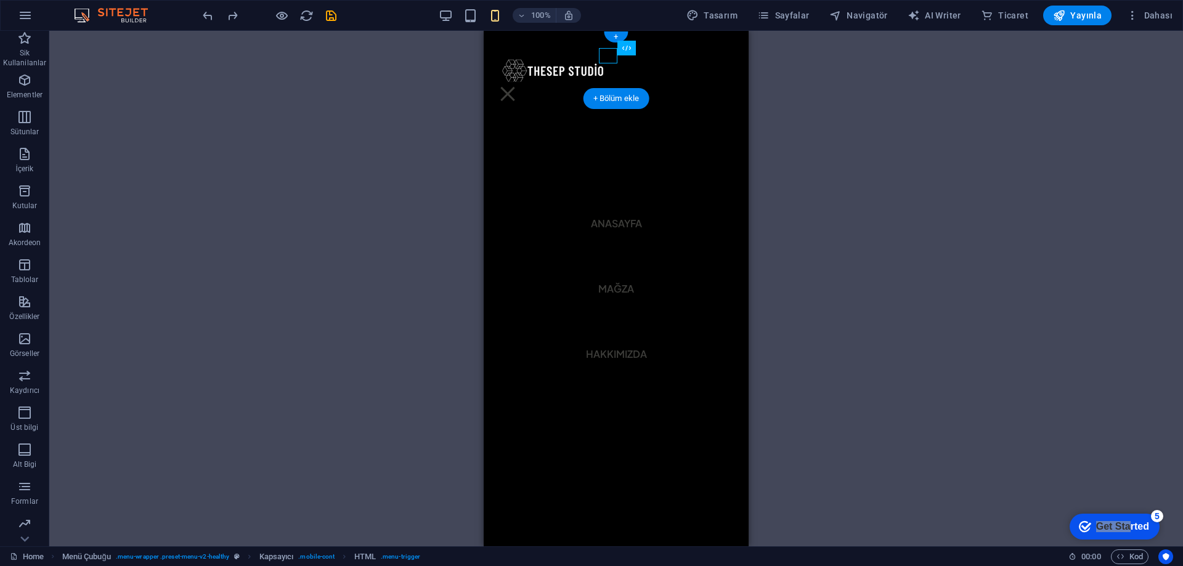
click at [517, 86] on div at bounding box center [507, 93] width 18 height 15
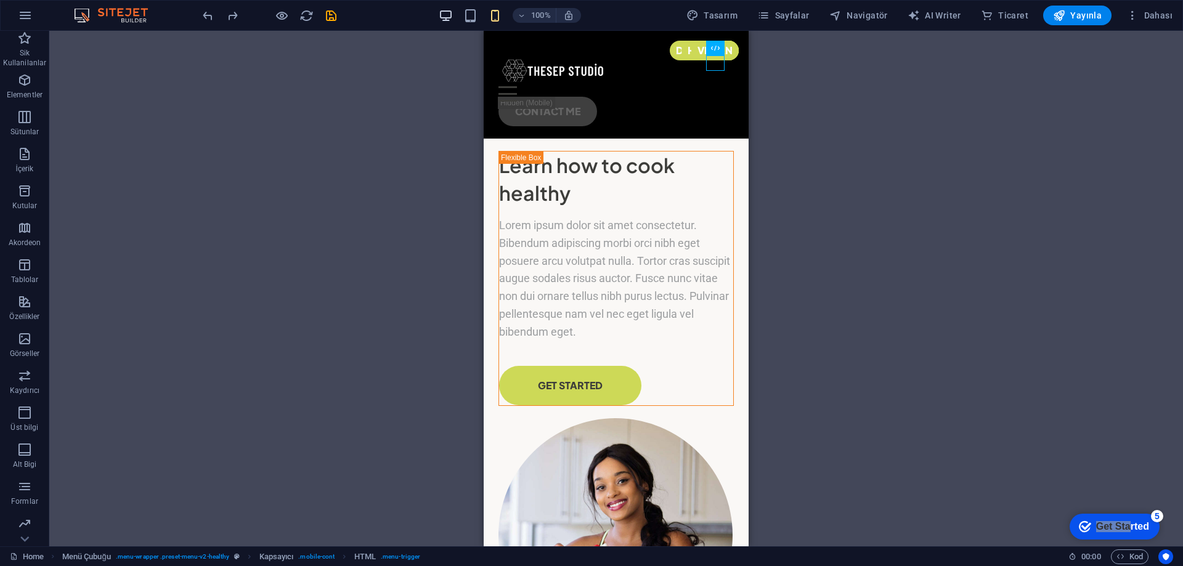
click at [452, 12] on icon "button" at bounding box center [446, 16] width 14 height 14
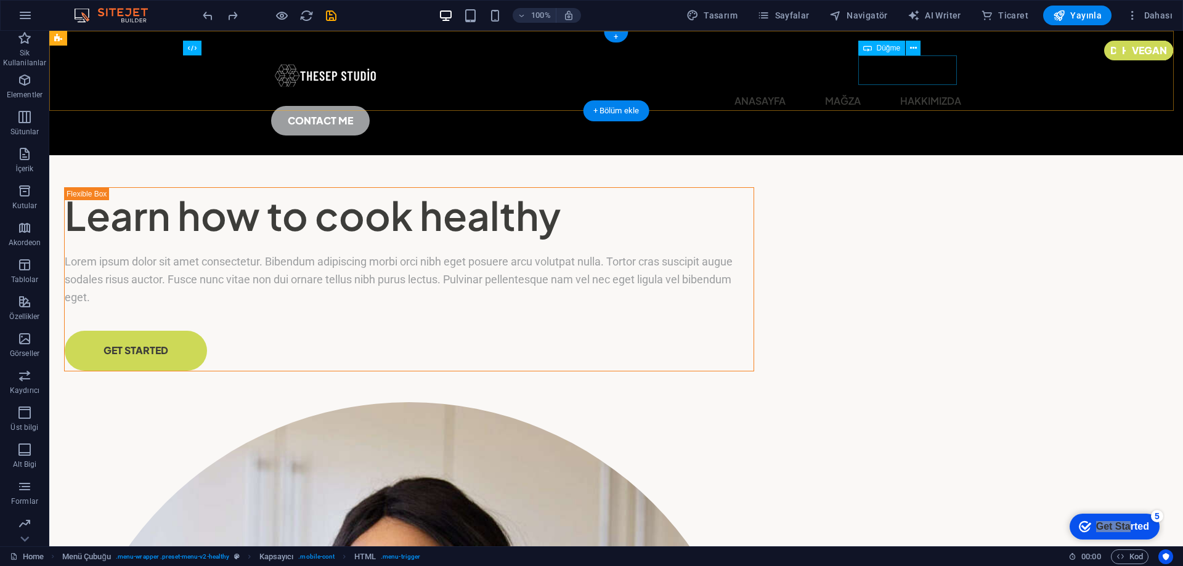
click at [912, 106] on div "CONTACT ME" at bounding box center [616, 121] width 690 height 30
click at [913, 47] on icon at bounding box center [913, 48] width 7 height 13
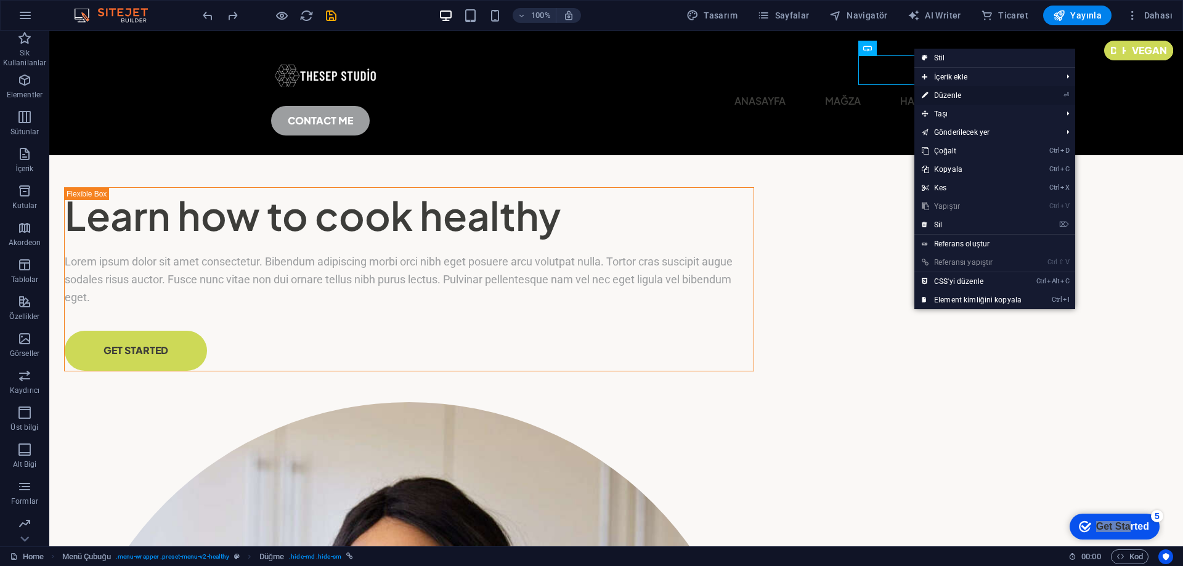
click at [942, 92] on link "⏎ Düzenle" at bounding box center [971, 95] width 115 height 18
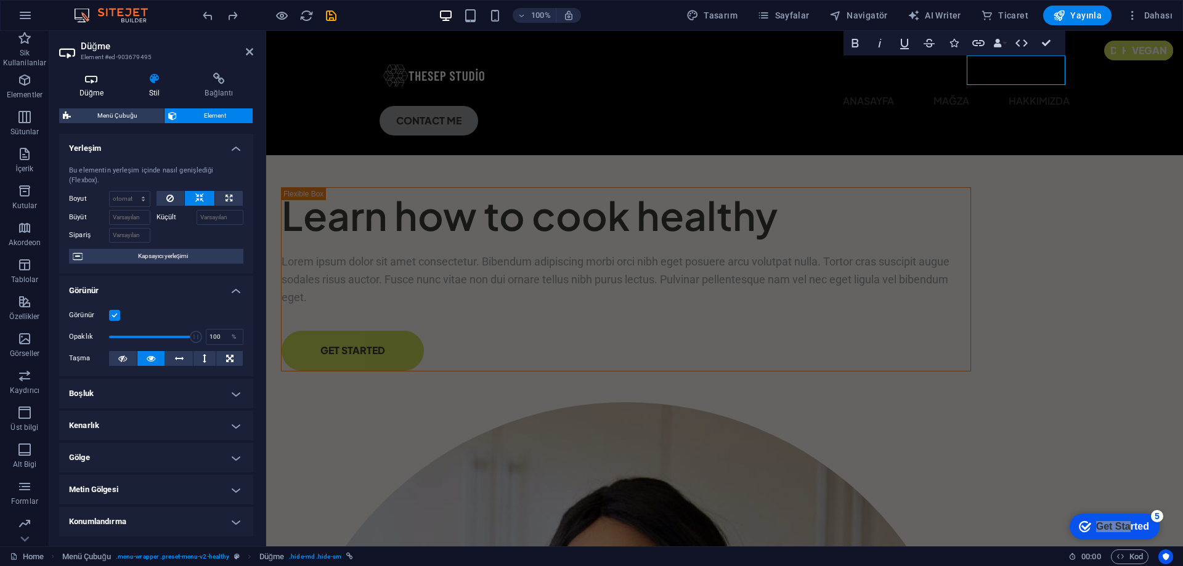
click at [92, 79] on icon at bounding box center [91, 79] width 65 height 12
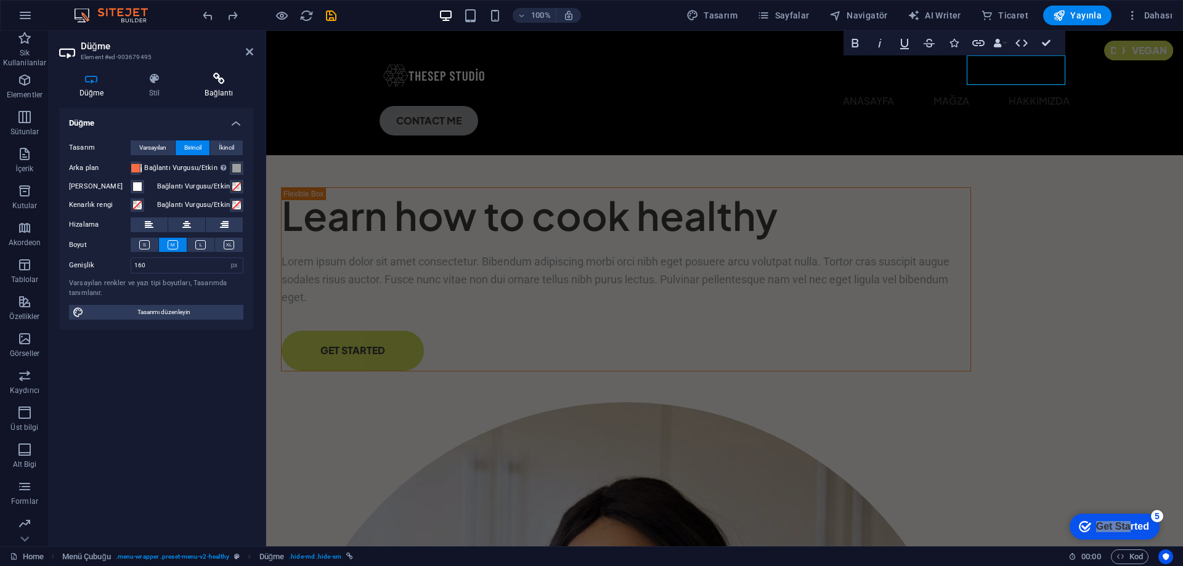
click at [222, 88] on h4 "Bağlantı" at bounding box center [219, 86] width 68 height 26
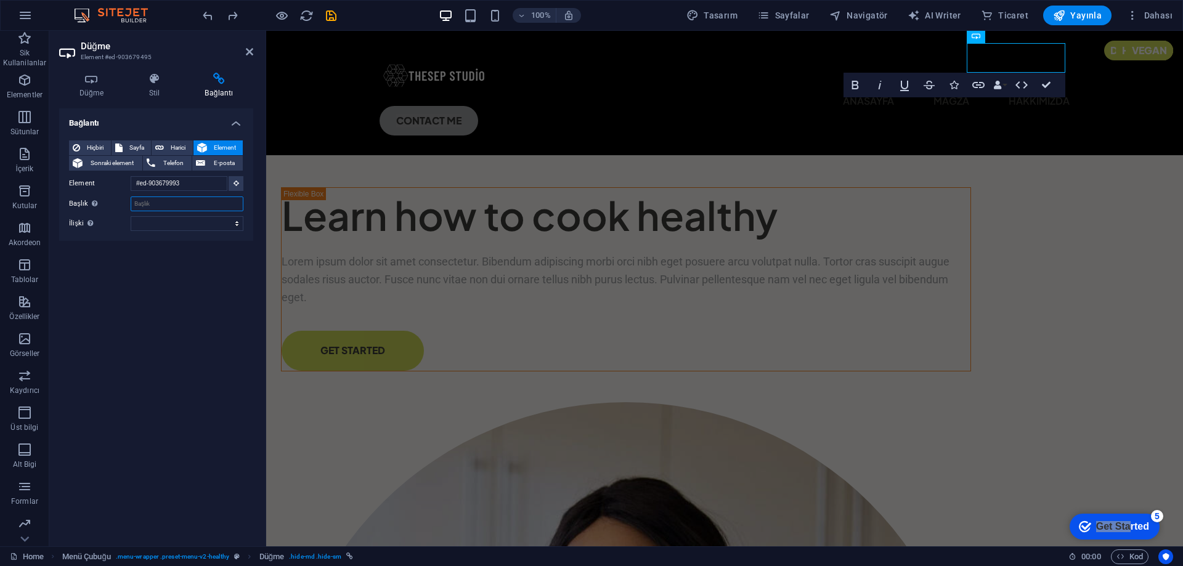
click at [151, 206] on input "Başlık Ek bağlantı tanımının bağlantı metniyle aynı olmaması gerekir. Başlık, g…" at bounding box center [187, 204] width 113 height 15
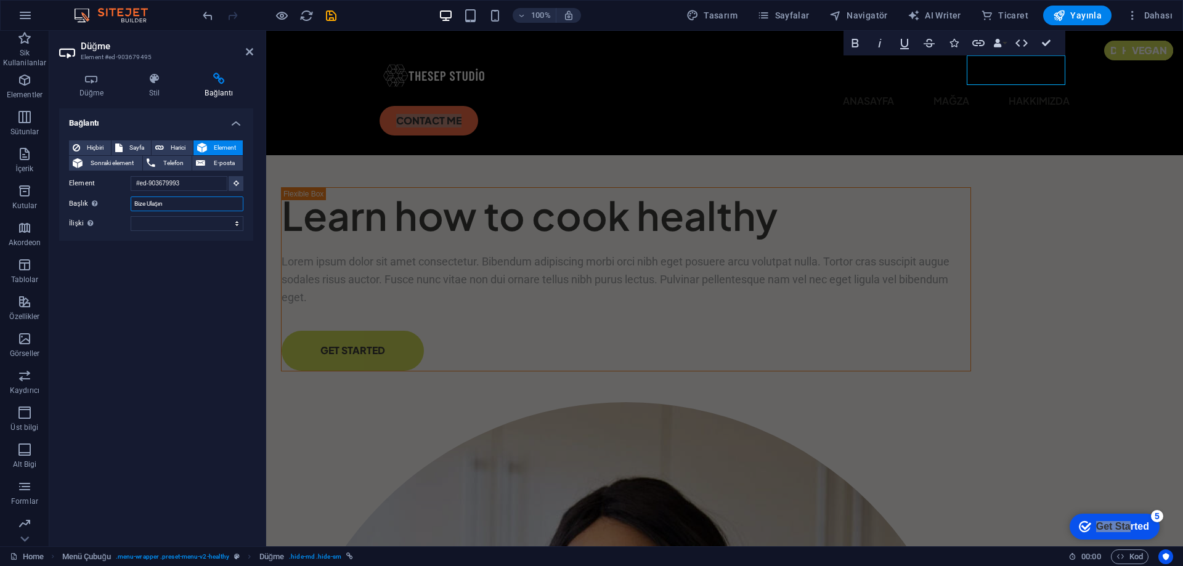
type input "Bize Ulaşın"
click at [166, 270] on div "Bağlantı Hiçbiri Sayfa Harici Element Sonraki element Telefon E-posta Sayfa Hom…" at bounding box center [156, 322] width 194 height 428
click at [859, 44] on icon "button" at bounding box center [855, 43] width 15 height 15
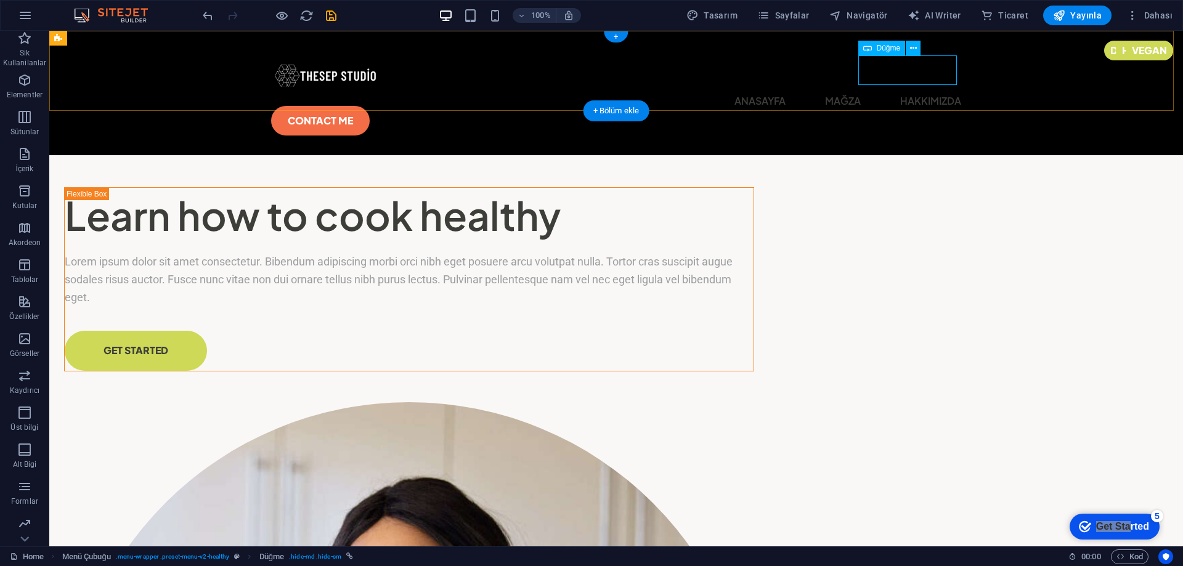
click at [920, 106] on div "CONTACT ME" at bounding box center [616, 121] width 690 height 30
click at [915, 49] on icon at bounding box center [913, 48] width 7 height 13
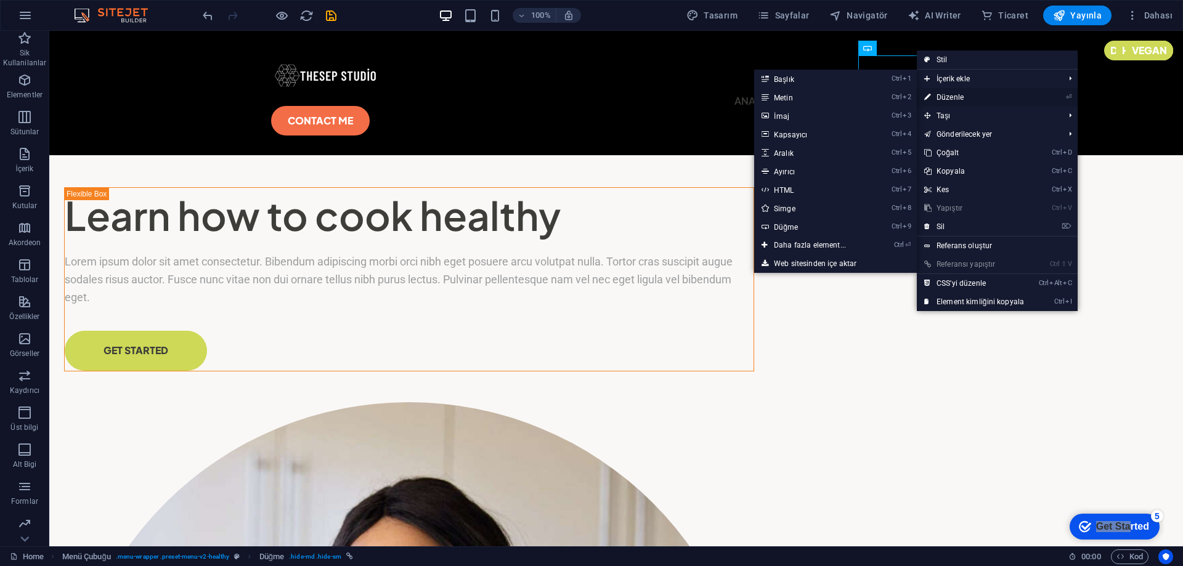
click at [957, 95] on link "⏎ Düzenle" at bounding box center [974, 97] width 115 height 18
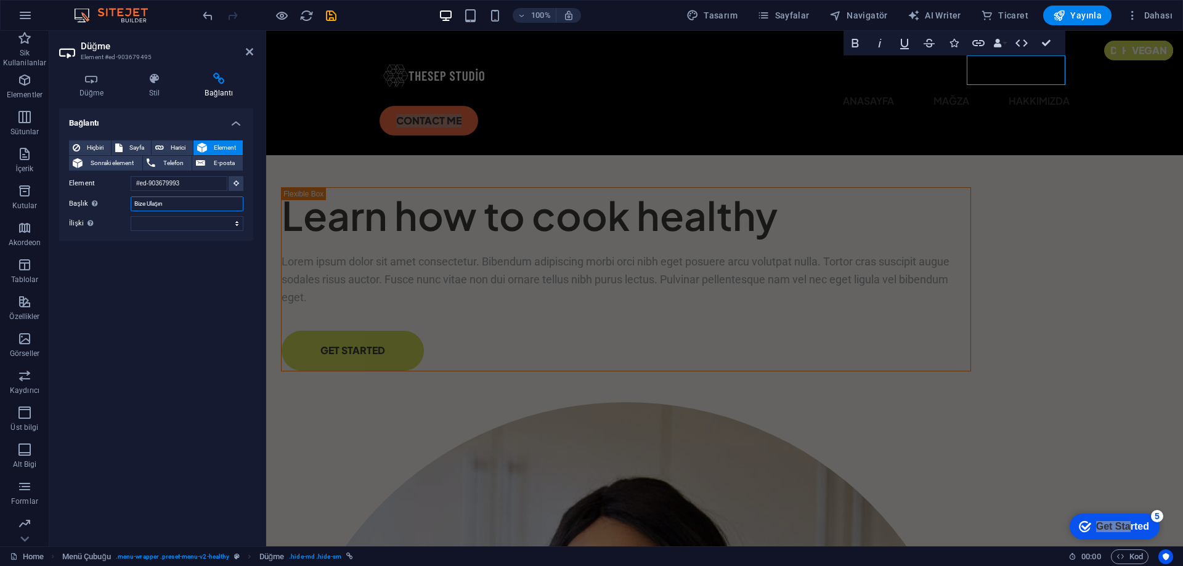
click at [198, 205] on input "Bize Ulaşın" at bounding box center [187, 204] width 113 height 15
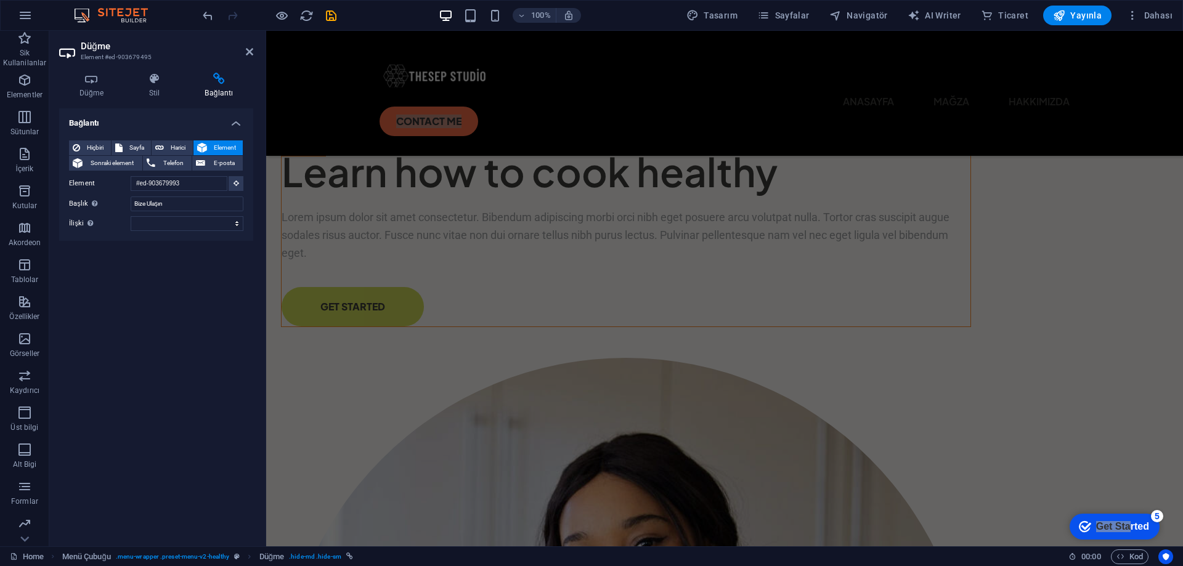
click at [165, 297] on div "Bağlantı Hiçbiri Sayfa Harici Element Sonraki element Telefon E-posta Sayfa Hom…" at bounding box center [156, 322] width 194 height 428
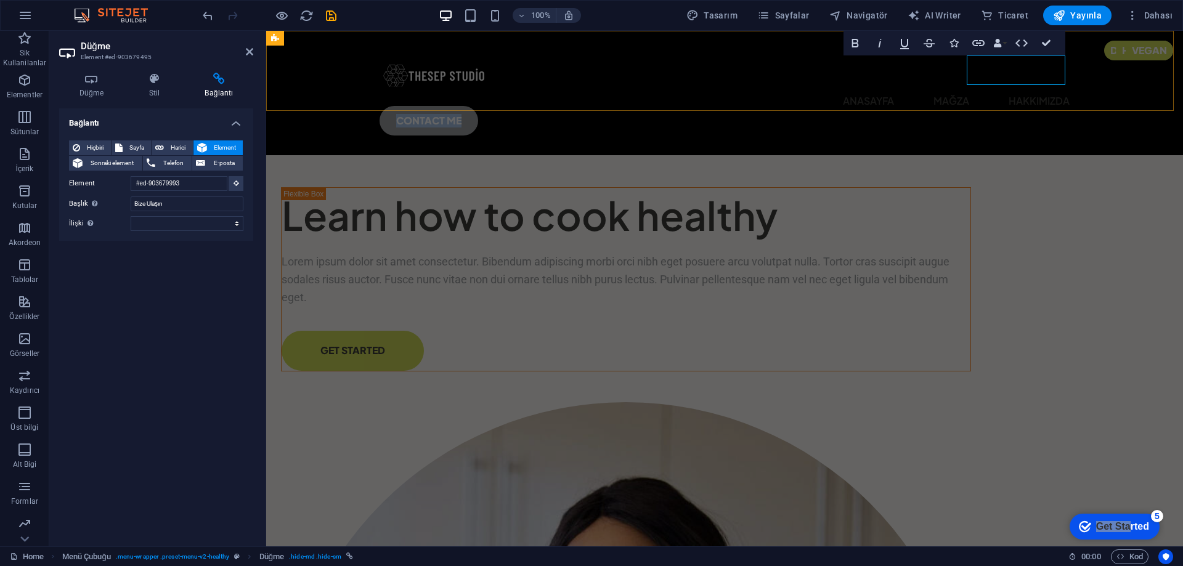
click at [478, 106] on link "CONTACT ME" at bounding box center [428, 121] width 99 height 30
drag, startPoint x: 1051, startPoint y: 69, endPoint x: 981, endPoint y: 70, distance: 70.2
click at [478, 106] on link "CONTACT ME" at bounding box center [428, 121] width 99 height 30
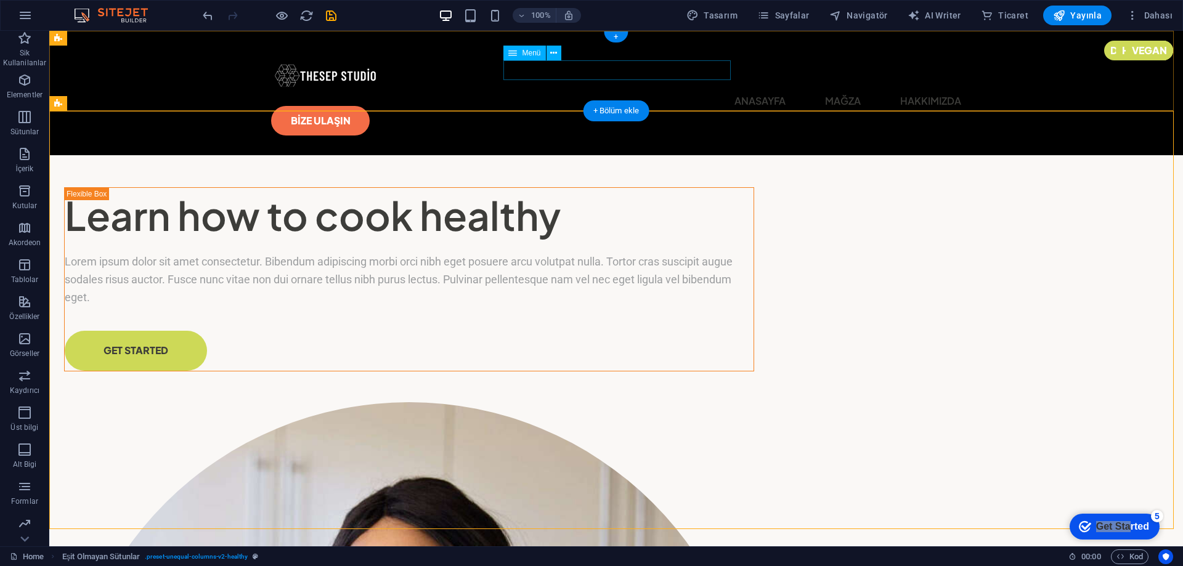
click at [644, 91] on nav "Anasayfa Mağza Hakkımızda" at bounding box center [616, 101] width 690 height 20
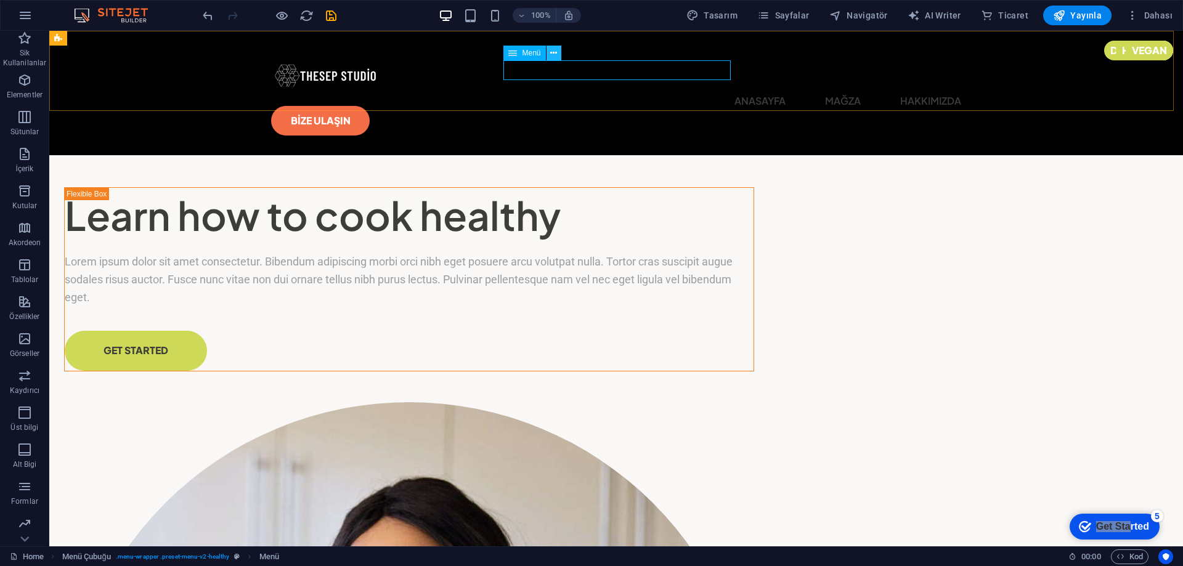
click at [550, 51] on icon at bounding box center [553, 53] width 7 height 13
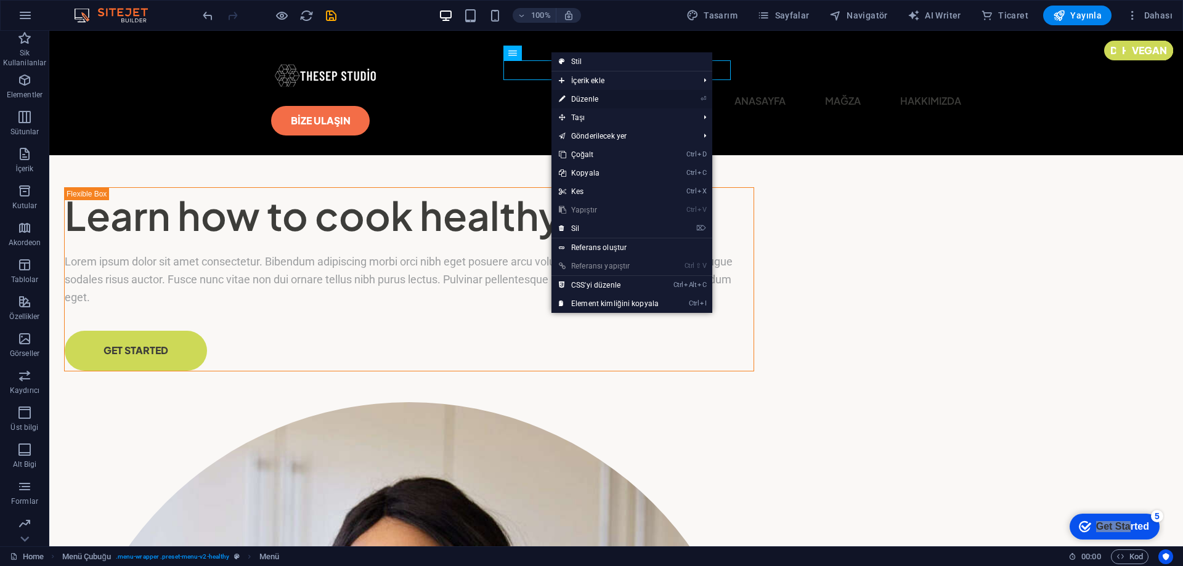
drag, startPoint x: 591, startPoint y: 99, endPoint x: 312, endPoint y: 71, distance: 280.4
click at [591, 99] on link "⏎ Düzenle" at bounding box center [608, 99] width 115 height 18
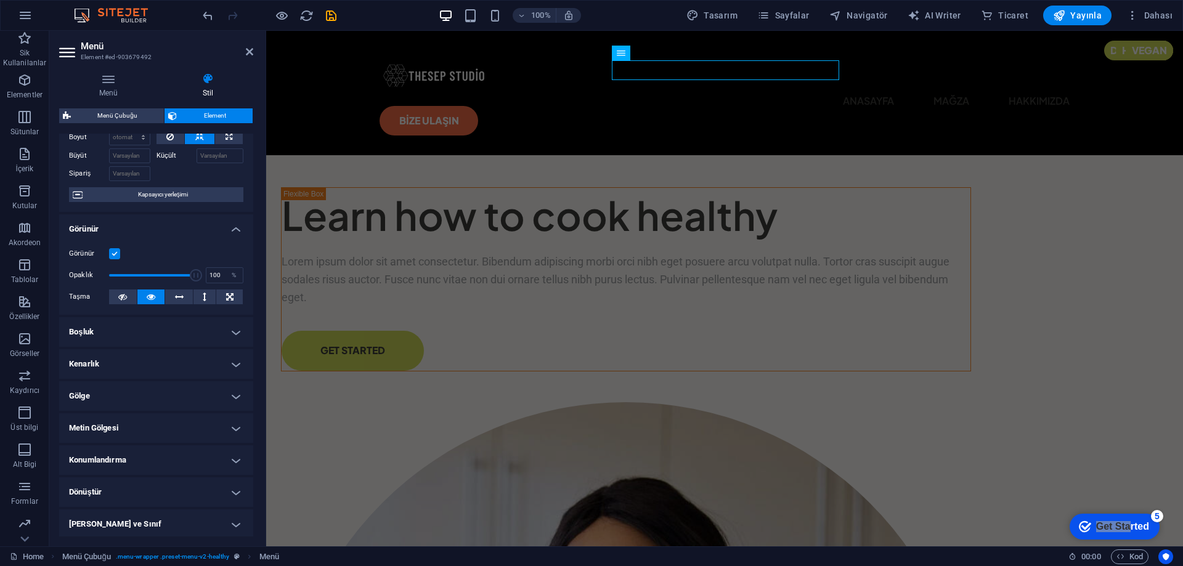
scroll to position [128, 0]
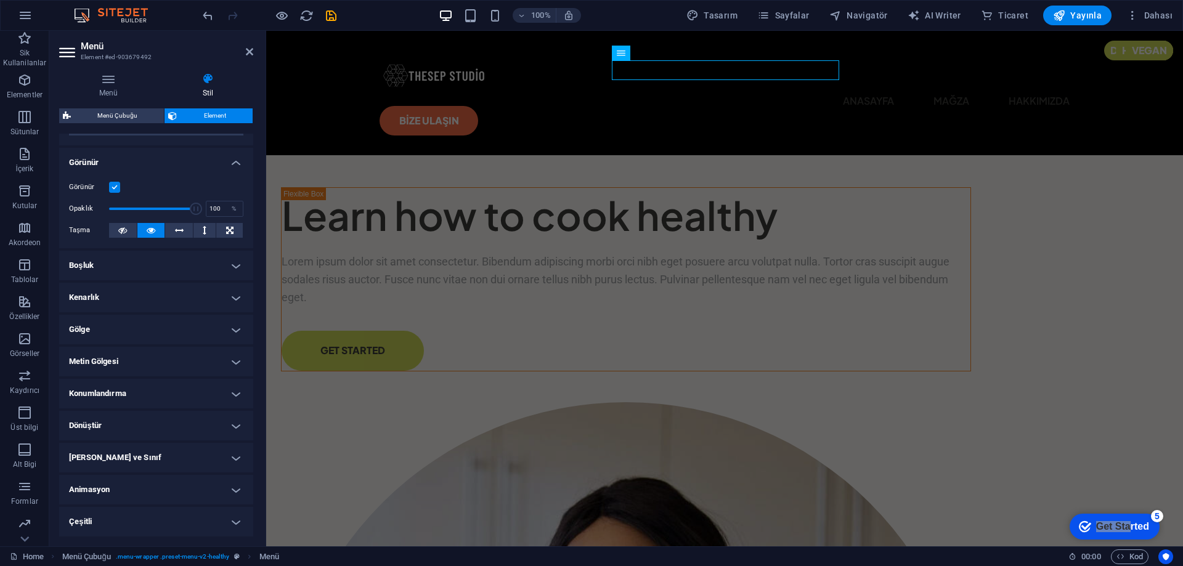
click at [140, 522] on h4 "Çeşitli" at bounding box center [156, 522] width 194 height 30
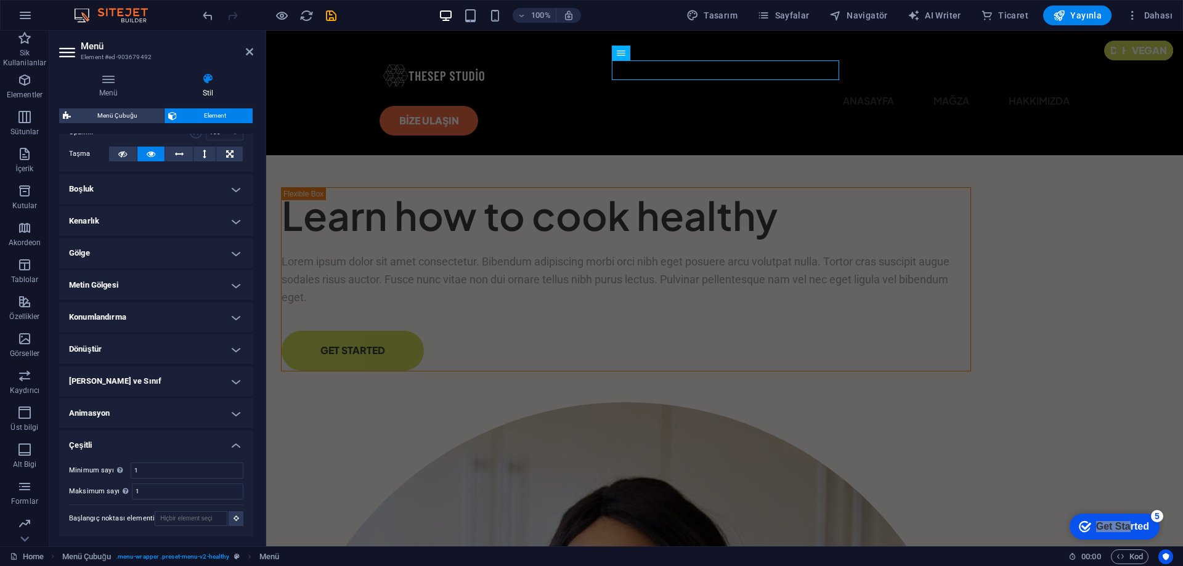
click at [139, 444] on h4 "Çeşitli" at bounding box center [156, 442] width 194 height 22
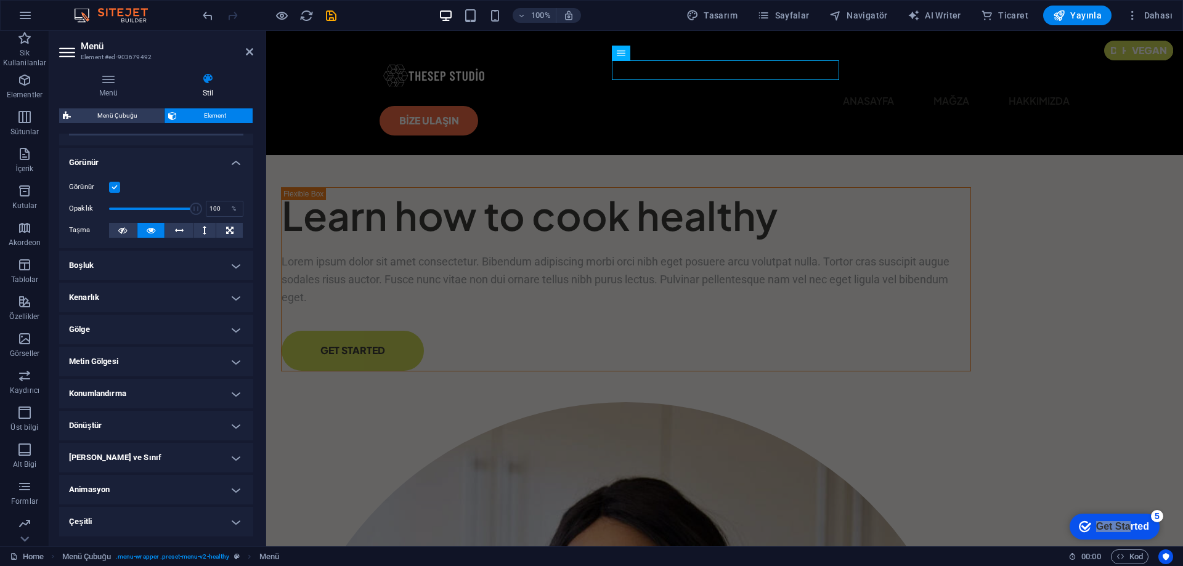
scroll to position [0, 0]
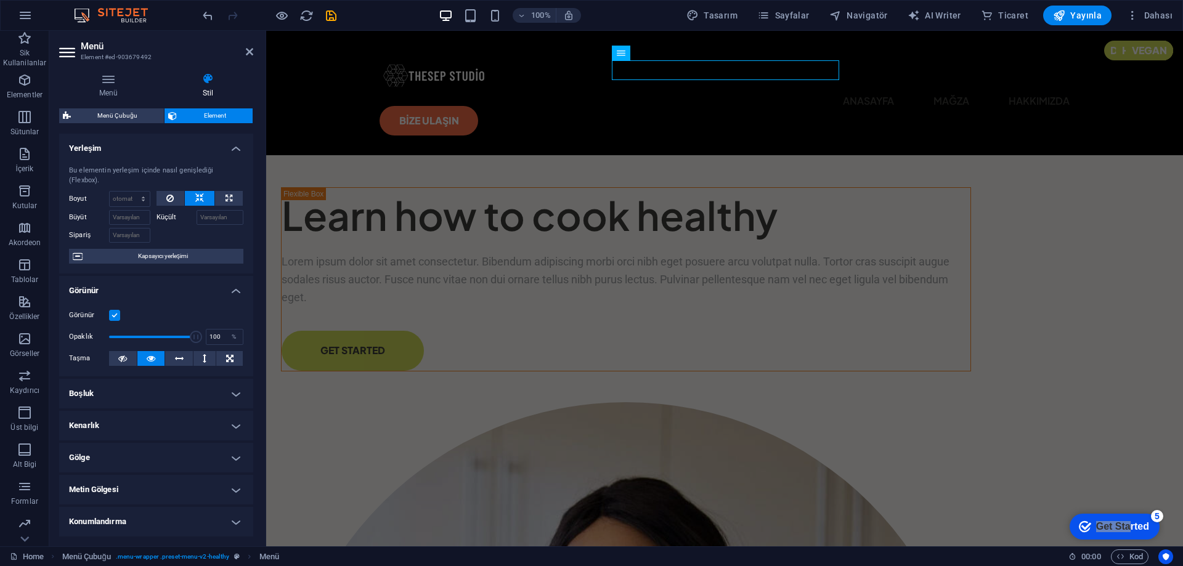
click at [211, 79] on icon at bounding box center [208, 79] width 91 height 12
click at [125, 257] on span "Kapsayıcı yerleşimi" at bounding box center [162, 256] width 153 height 15
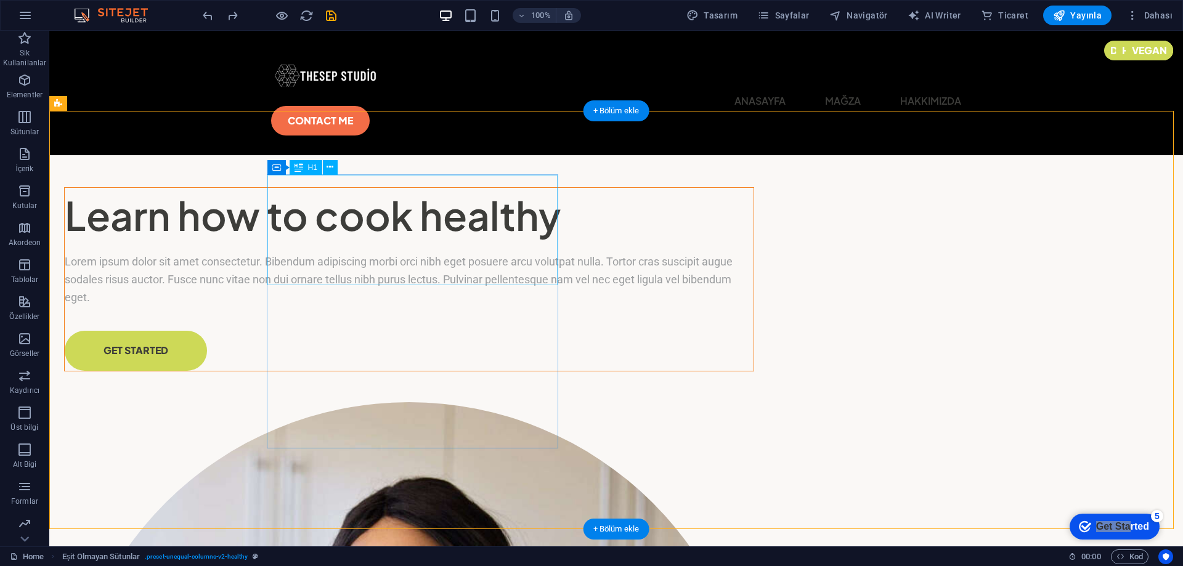
click at [521, 243] on div "Learn how to cook healthy" at bounding box center [409, 215] width 689 height 55
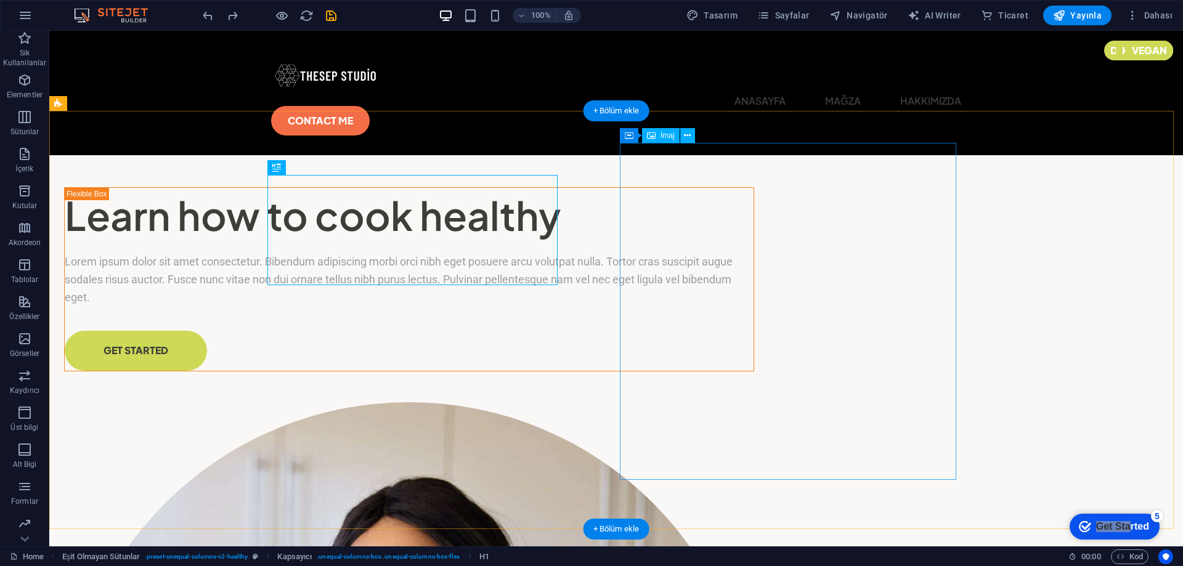
click at [495, 243] on div "Learn how to cook healthy" at bounding box center [409, 215] width 689 height 55
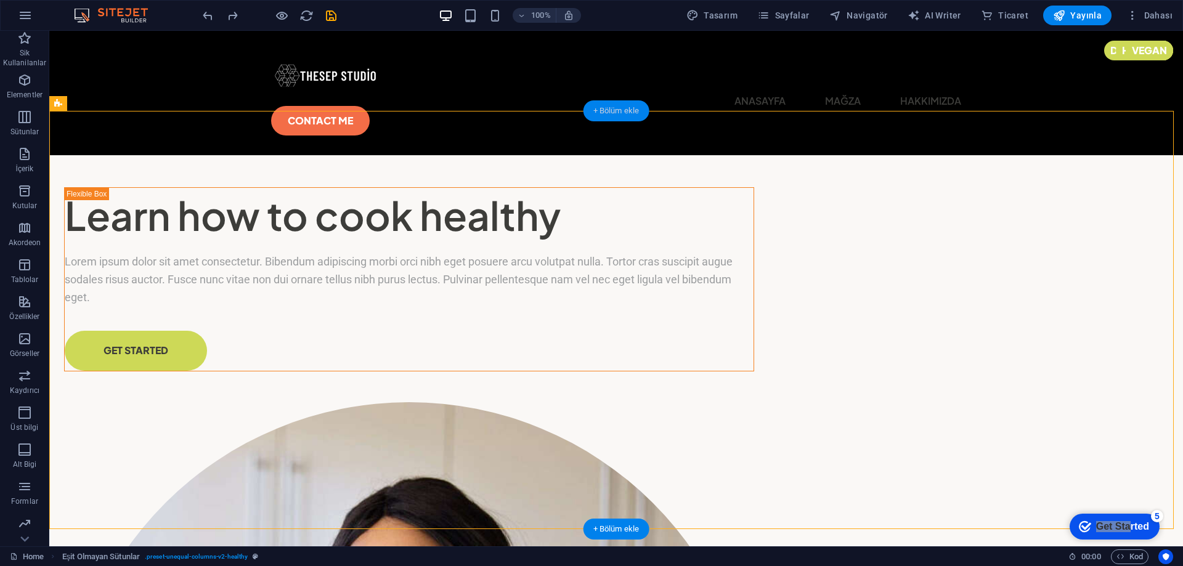
click at [612, 115] on div "+ Bölüm ekle" at bounding box center [616, 110] width 66 height 21
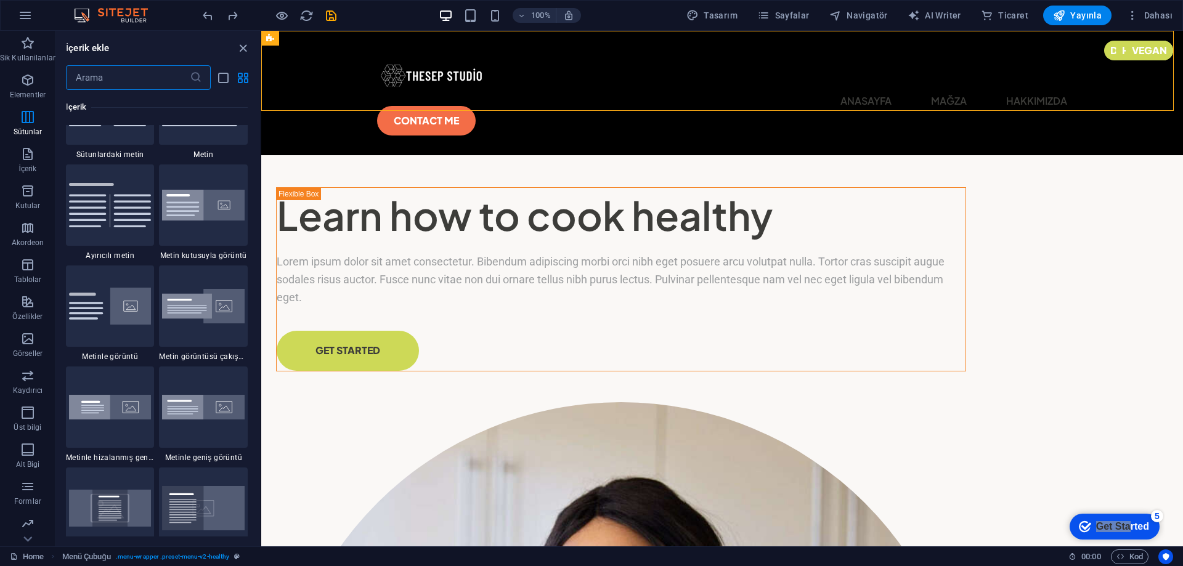
scroll to position [1971, 0]
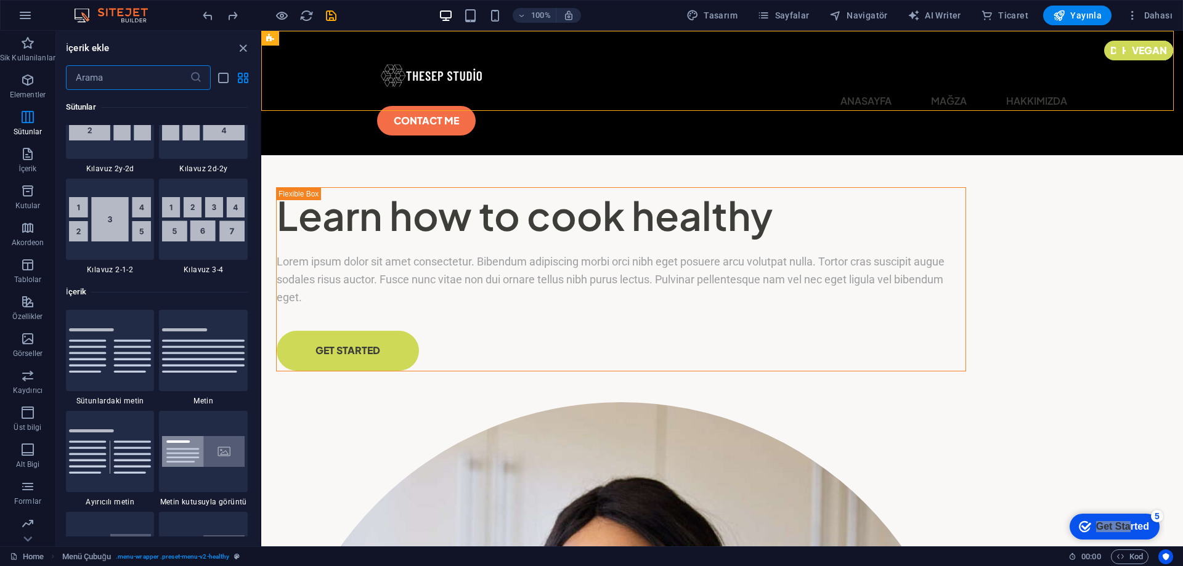
click at [112, 83] on input "text" at bounding box center [128, 77] width 124 height 25
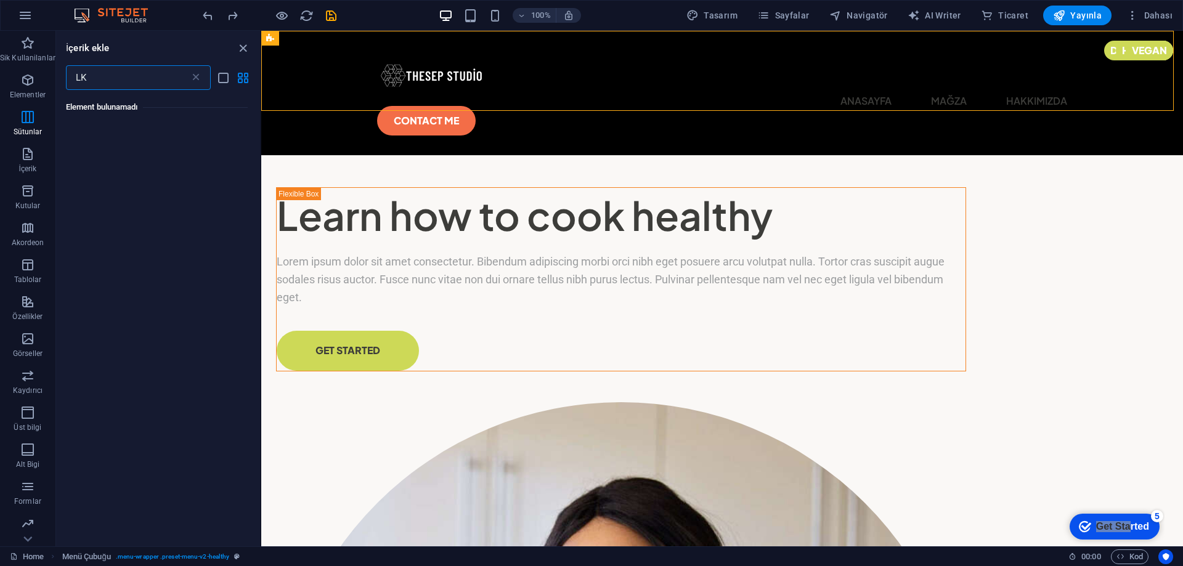
type input "L"
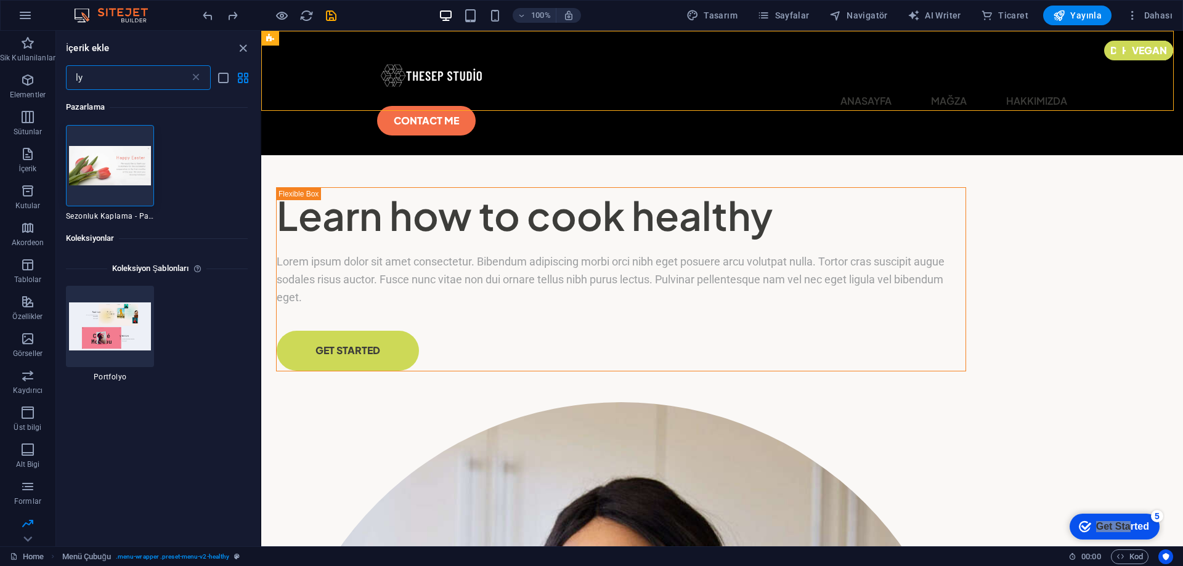
type input "l"
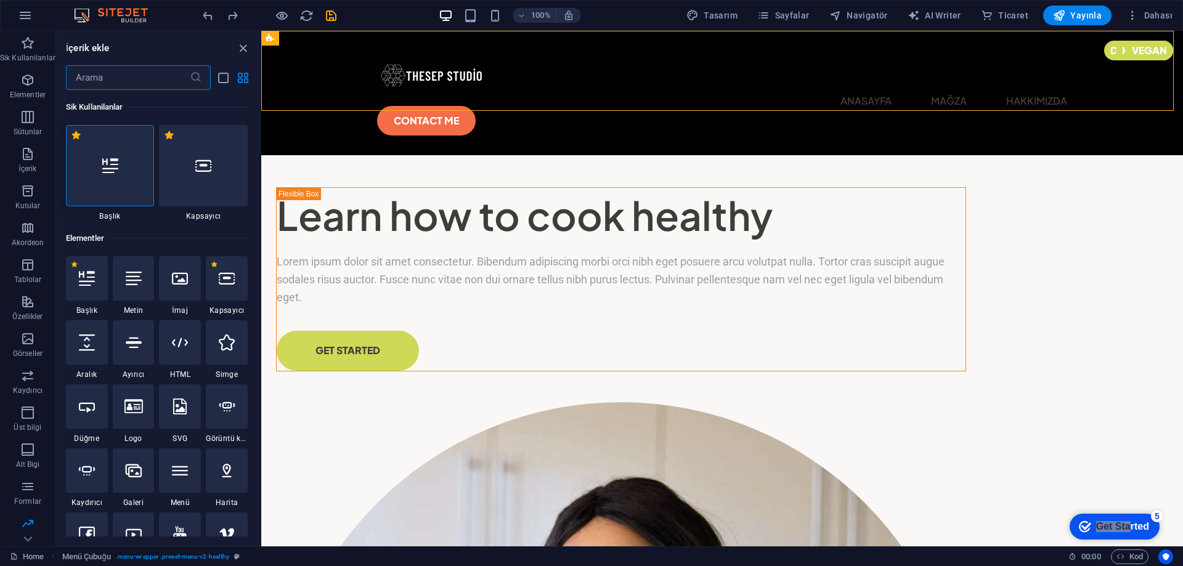
type input "e"
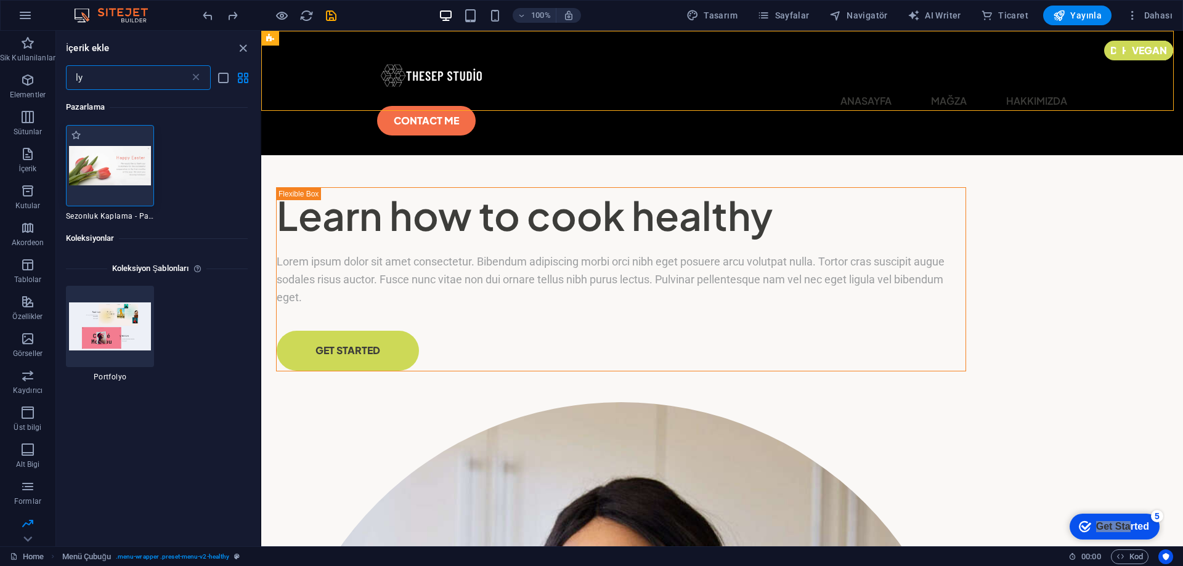
type input "ly"
click at [121, 178] on img at bounding box center [110, 165] width 83 height 39
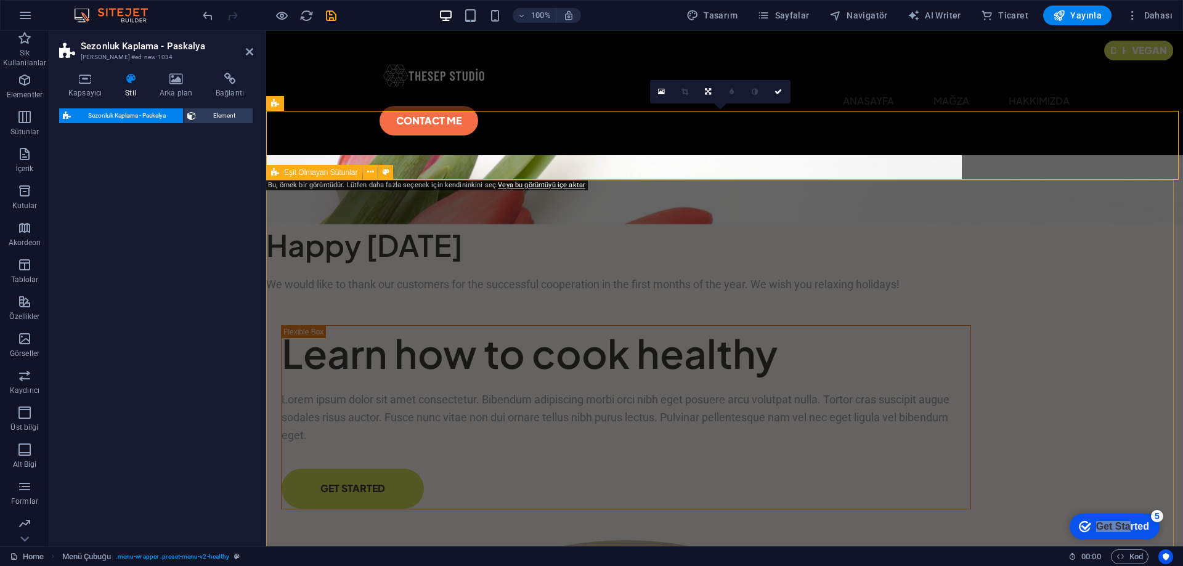
select select "px"
select select "rem"
select select "%"
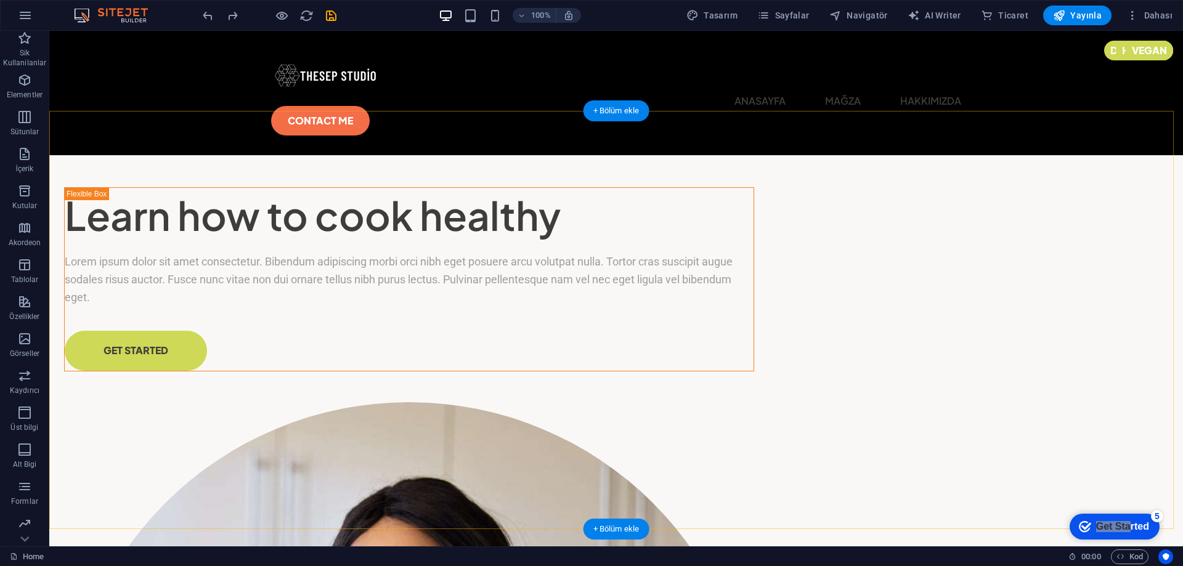
click at [615, 110] on div "+ Bölüm ekle" at bounding box center [616, 110] width 66 height 21
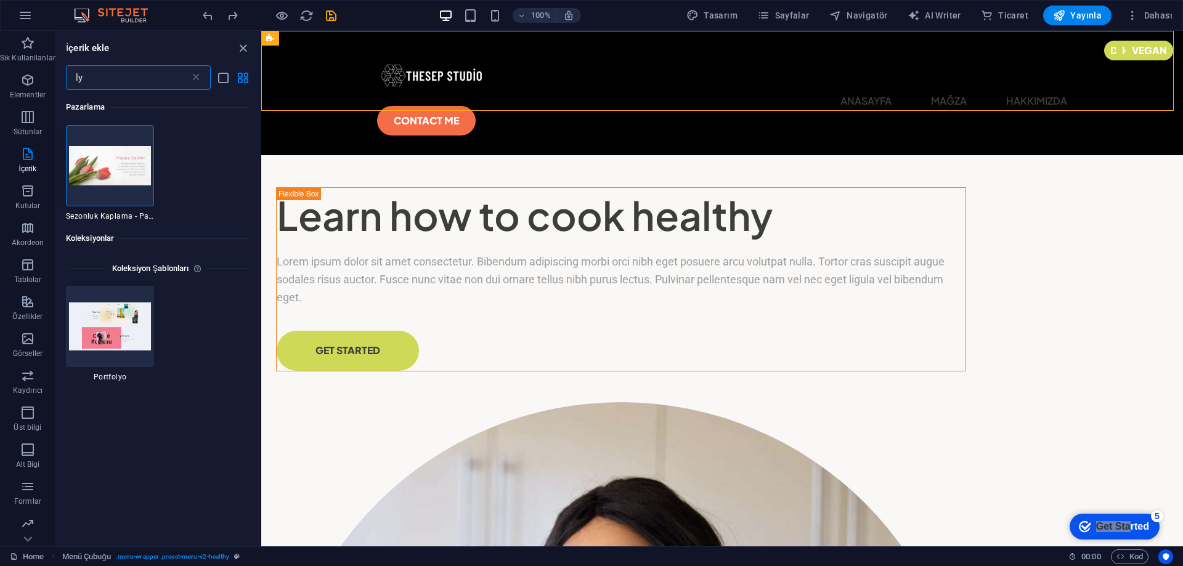
click at [139, 87] on input "ly" at bounding box center [128, 77] width 124 height 25
type input "l"
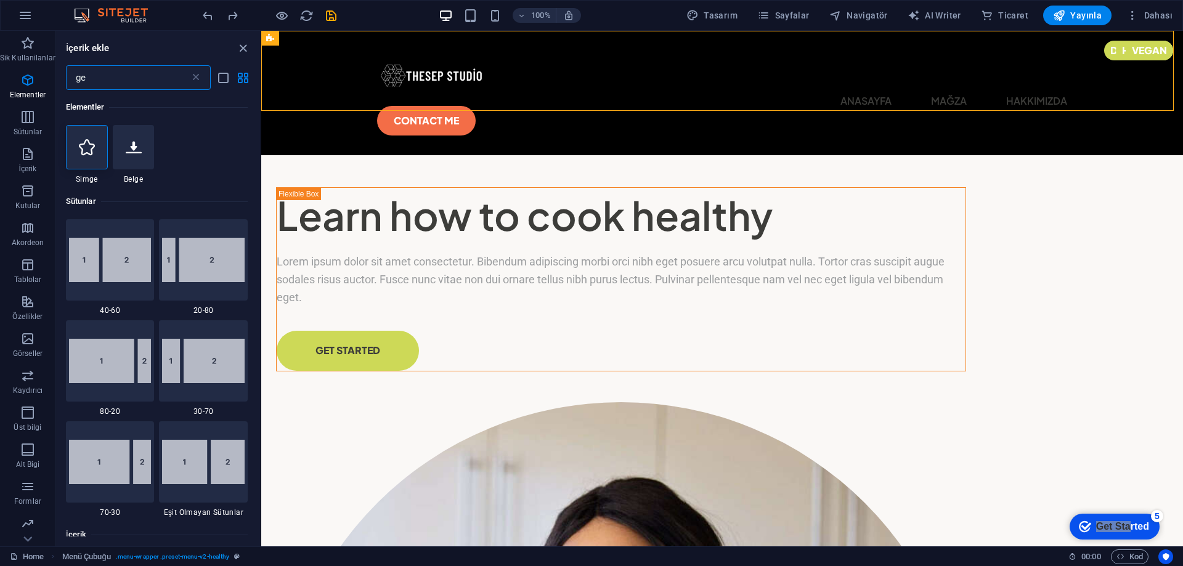
type input "g"
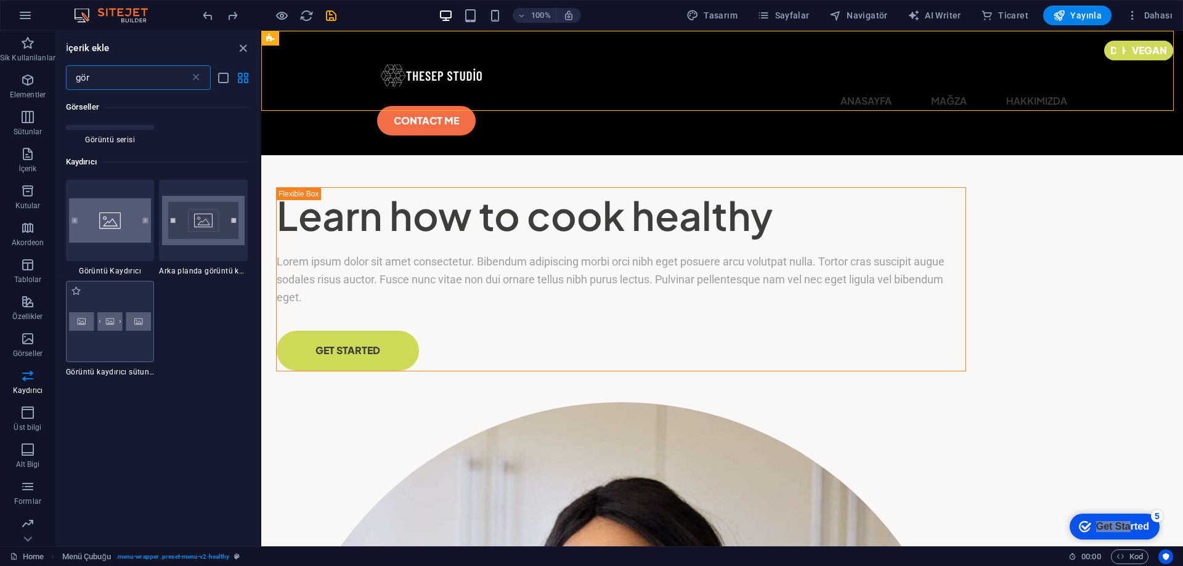
scroll to position [1109, 0]
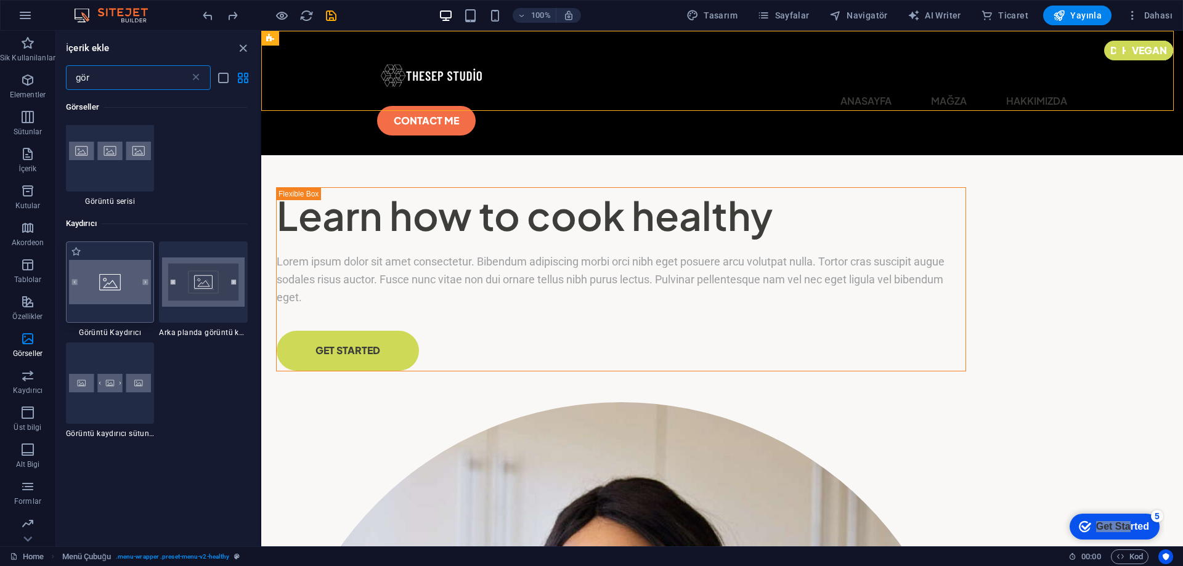
type input "gör"
click at [111, 293] on img at bounding box center [110, 282] width 83 height 44
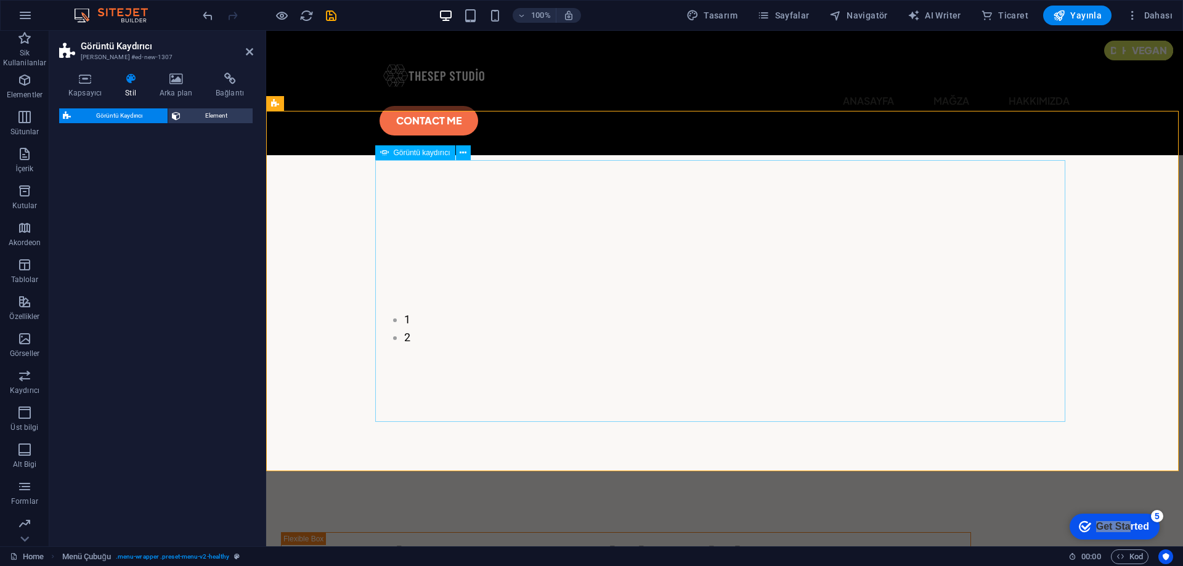
select select "rem"
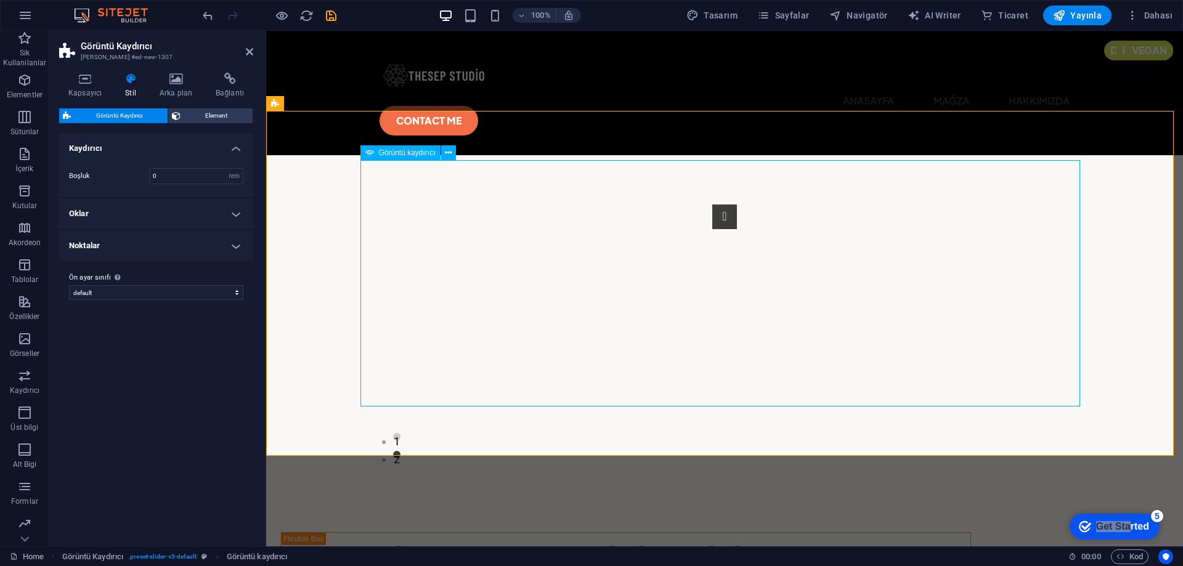
click at [712, 229] on button "Image Slider" at bounding box center [724, 217] width 25 height 25
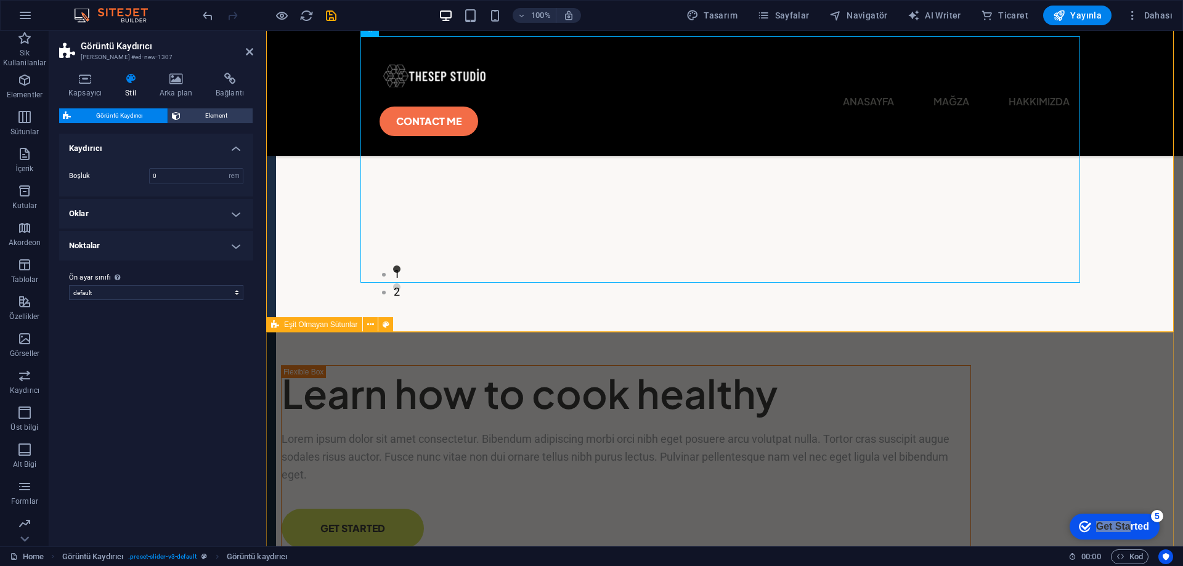
scroll to position [124, 0]
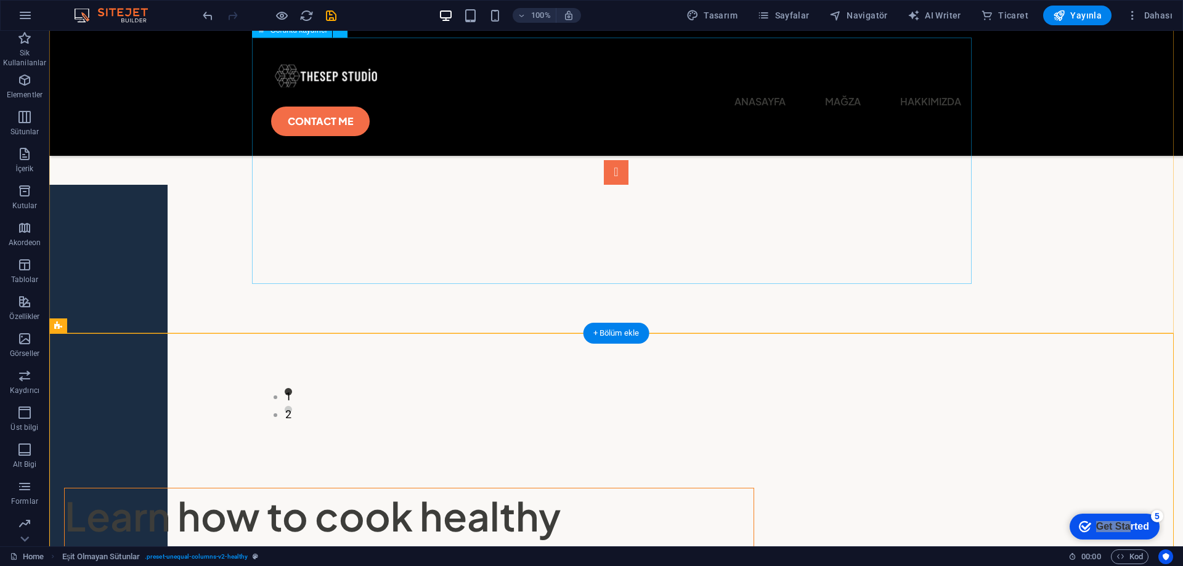
scroll to position [308, 0]
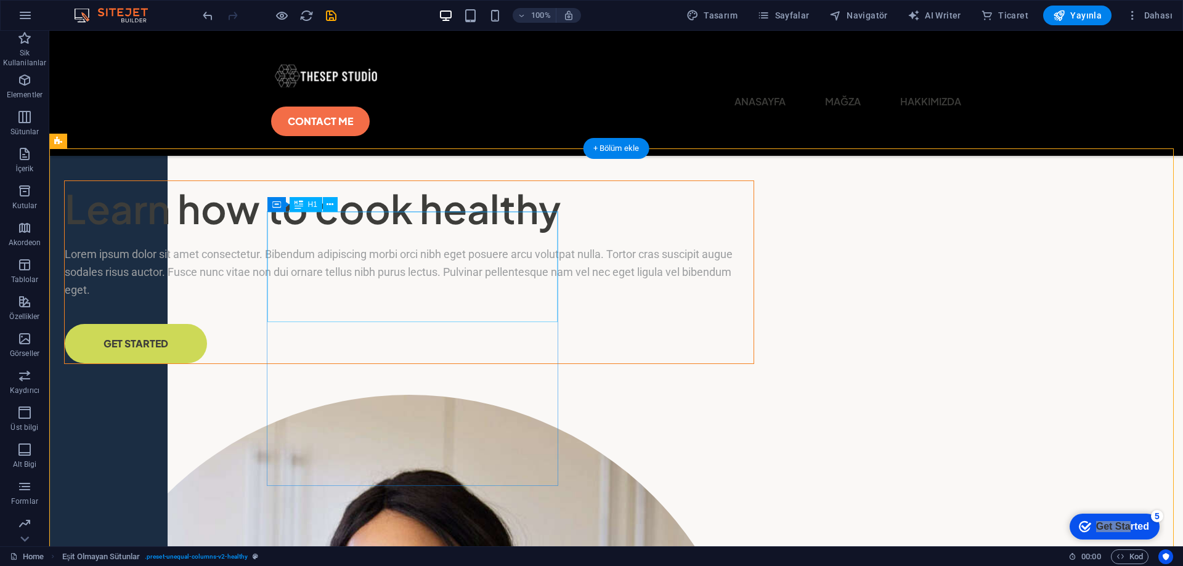
click at [492, 237] on div "Learn how to cook healthy" at bounding box center [409, 208] width 689 height 55
click at [511, 237] on div "Learn how to cook healthy" at bounding box center [409, 208] width 689 height 55
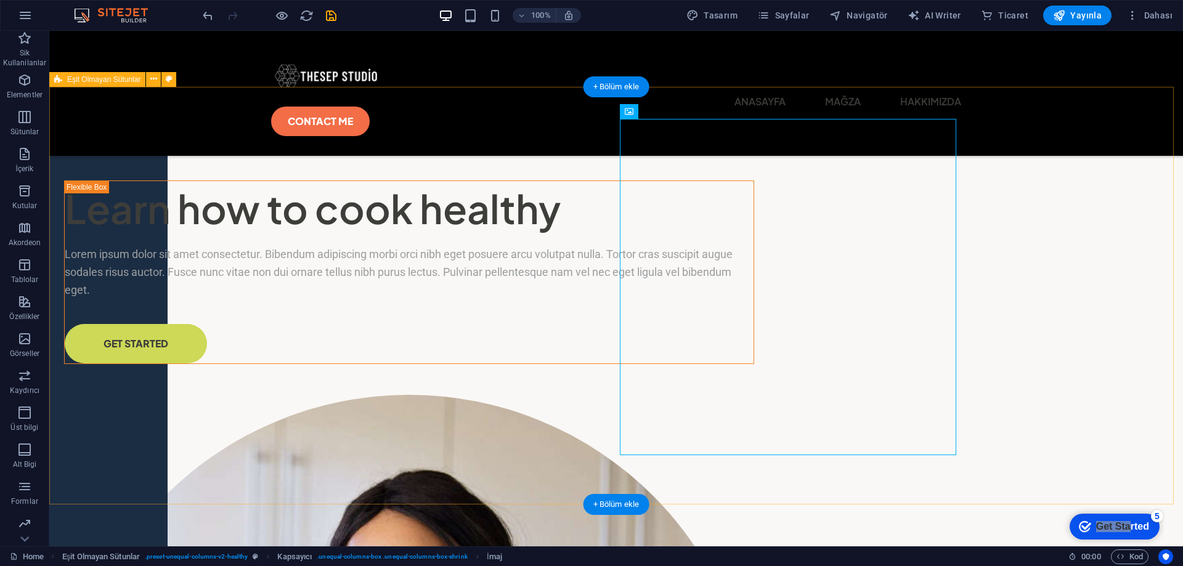
scroll to position [370, 0]
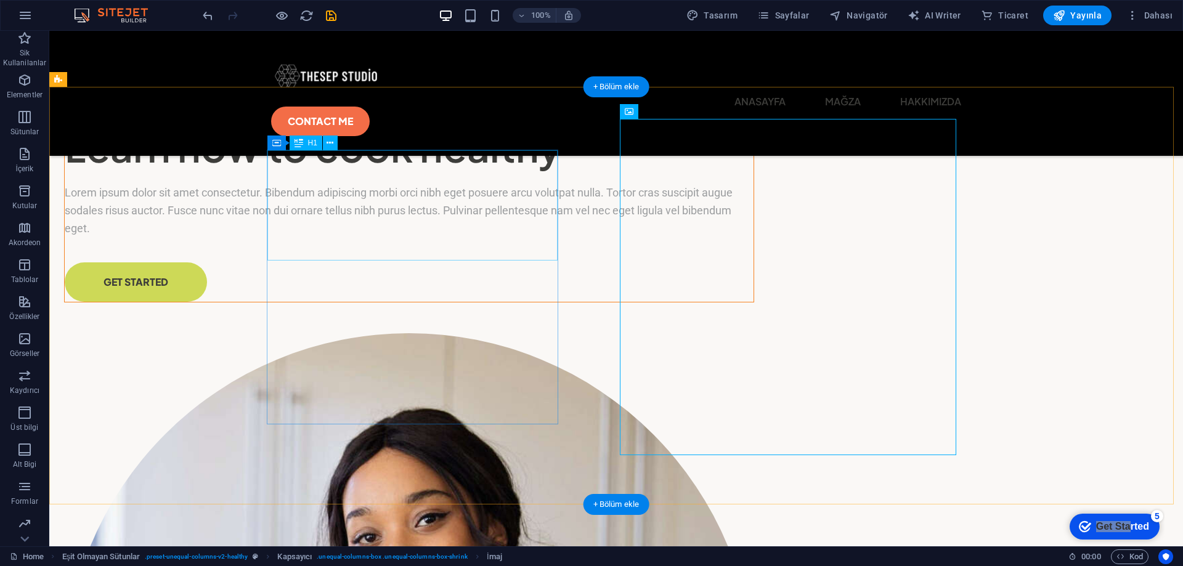
click at [513, 175] on div "Learn how to cook healthy" at bounding box center [409, 147] width 689 height 55
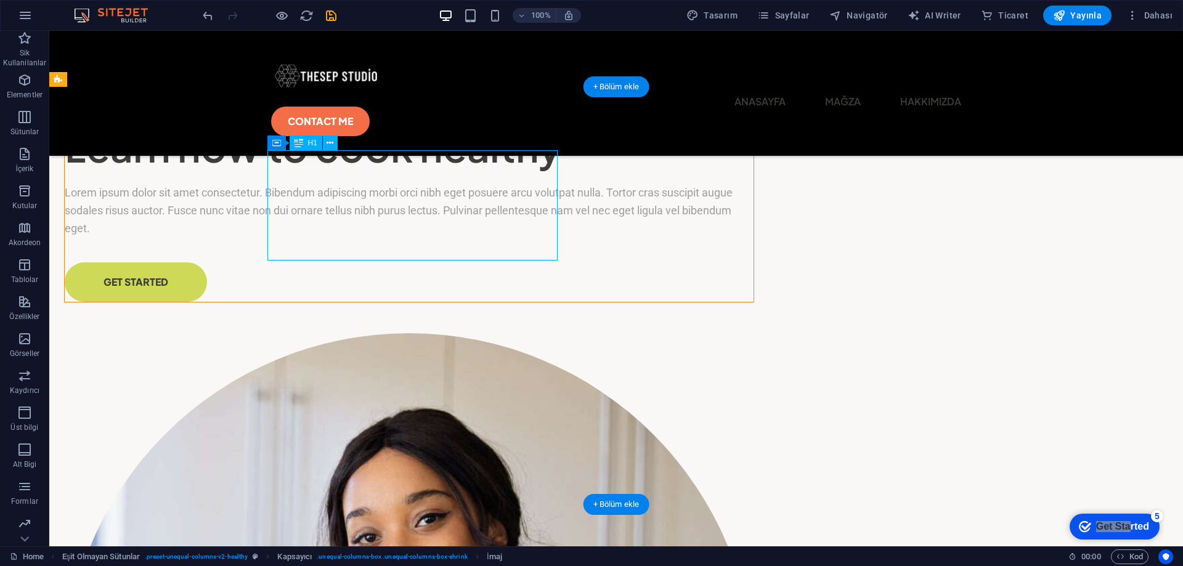
click at [516, 175] on div "Learn how to cook healthy" at bounding box center [409, 147] width 689 height 55
click at [514, 175] on div "Learn how to cook healthy" at bounding box center [409, 147] width 689 height 55
click at [492, 175] on div "Learn how to cook healthy" at bounding box center [409, 147] width 689 height 55
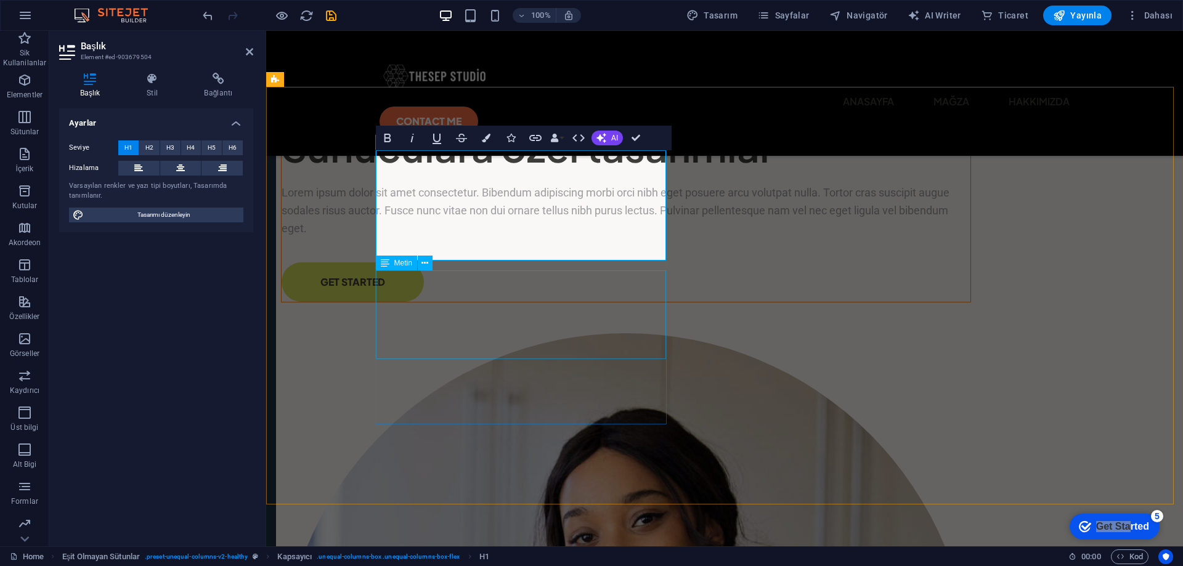
click at [592, 237] on div "Lorem ipsum dolor sit amet consectetur. Bibendum adipiscing morbi orci nibh ege…" at bounding box center [626, 210] width 689 height 53
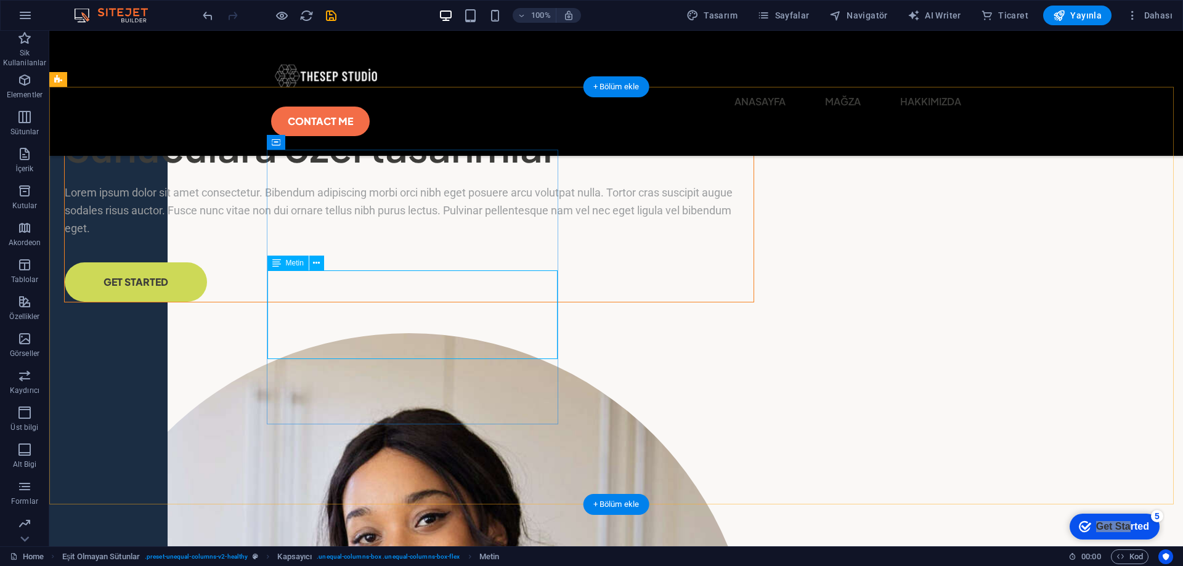
click at [541, 237] on div "Lorem ipsum dolor sit amet consectetur. Bibendum adipiscing morbi orci nibh ege…" at bounding box center [409, 210] width 689 height 53
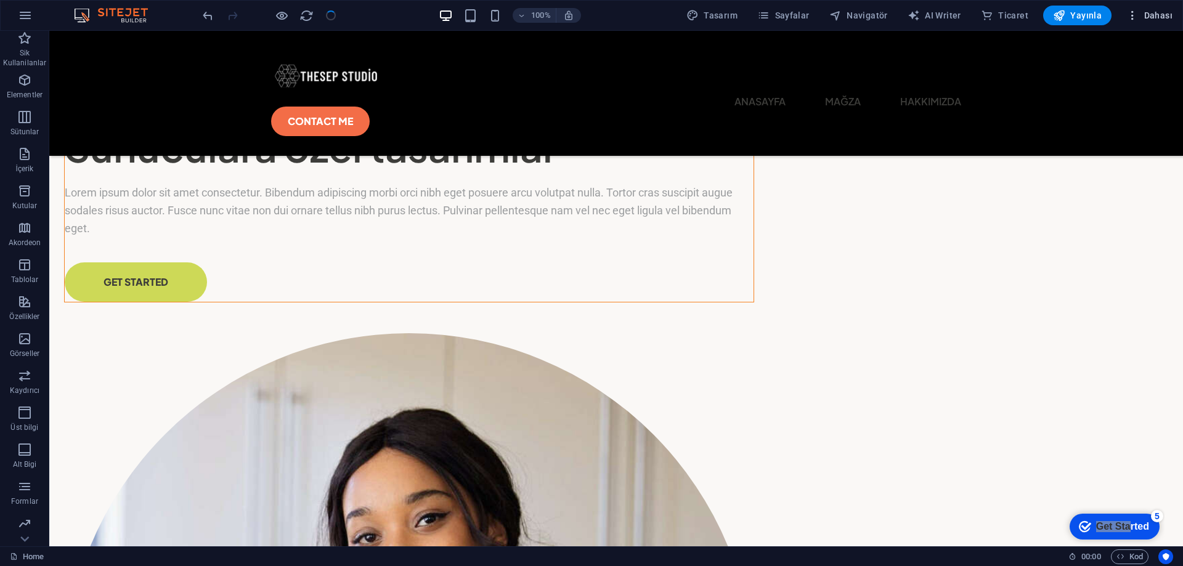
click at [1127, 14] on icon "button" at bounding box center [1132, 15] width 12 height 12
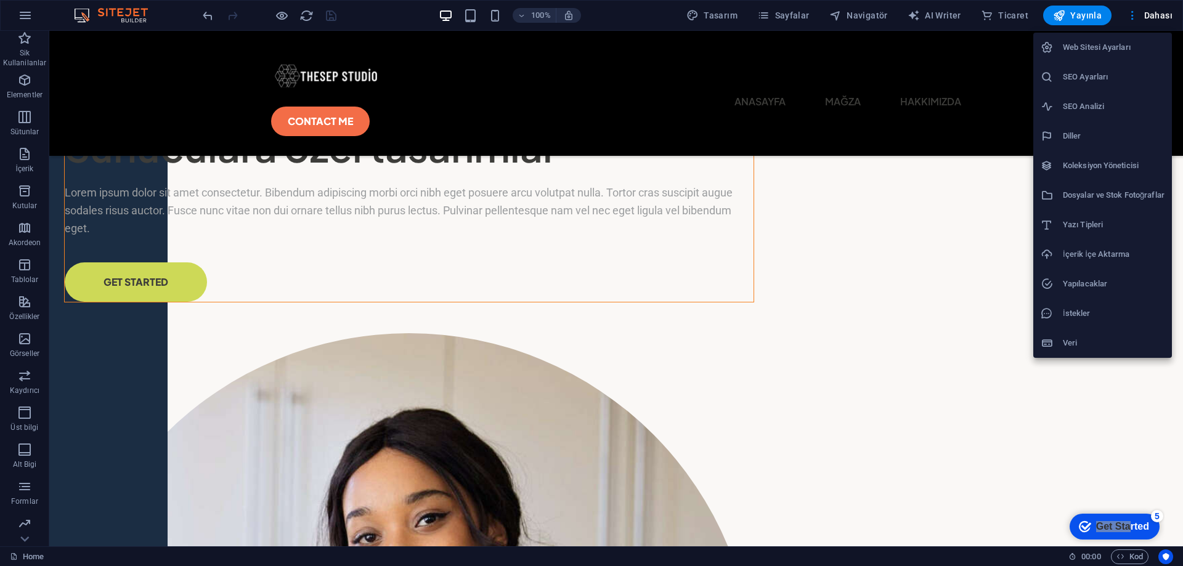
click at [1065, 392] on div at bounding box center [591, 283] width 1183 height 566
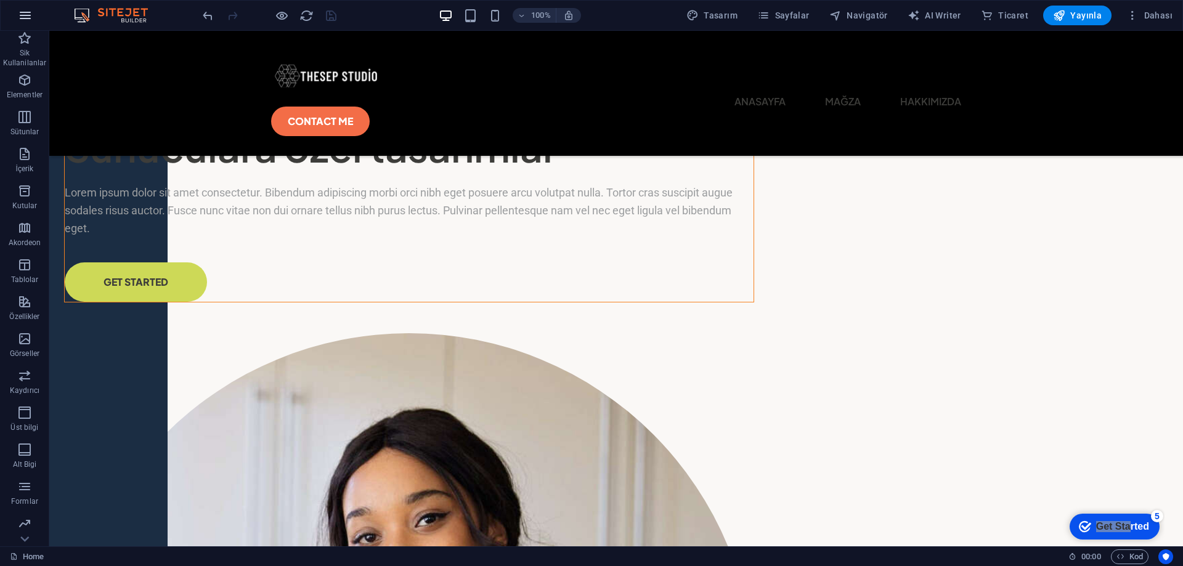
click at [35, 20] on button "button" at bounding box center [25, 16] width 30 height 30
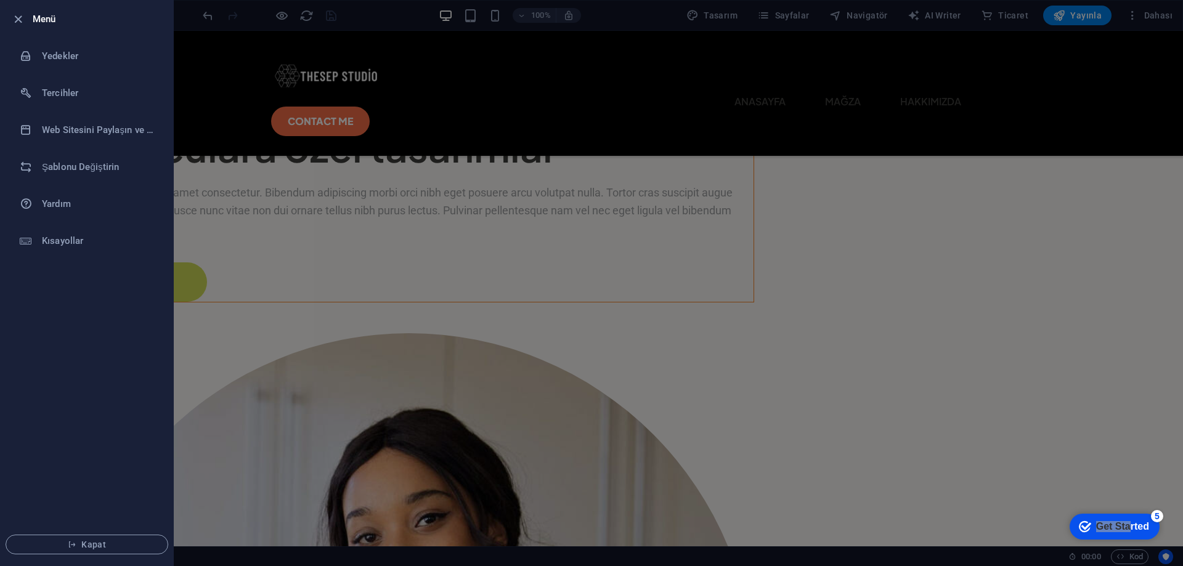
click at [25, 16] on div at bounding box center [21, 19] width 22 height 15
click at [215, 140] on div at bounding box center [591, 283] width 1183 height 566
